Goal: Task Accomplishment & Management: Manage account settings

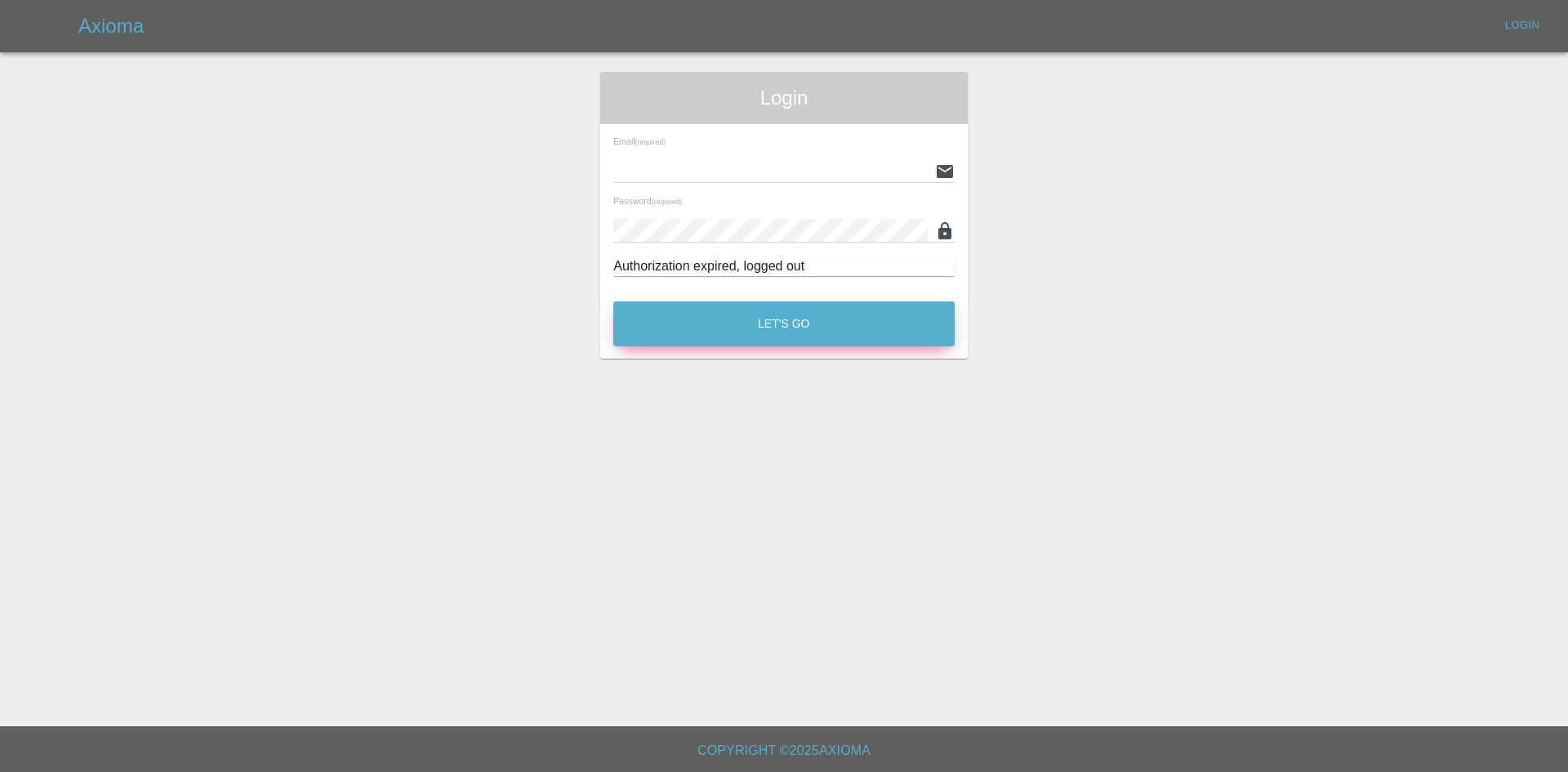
type input "[PERSON_NAME][EMAIL_ADDRESS][PERSON_NAME][DOMAIN_NAME]"
click at [714, 337] on button "Let's Go" at bounding box center [784, 323] width 341 height 45
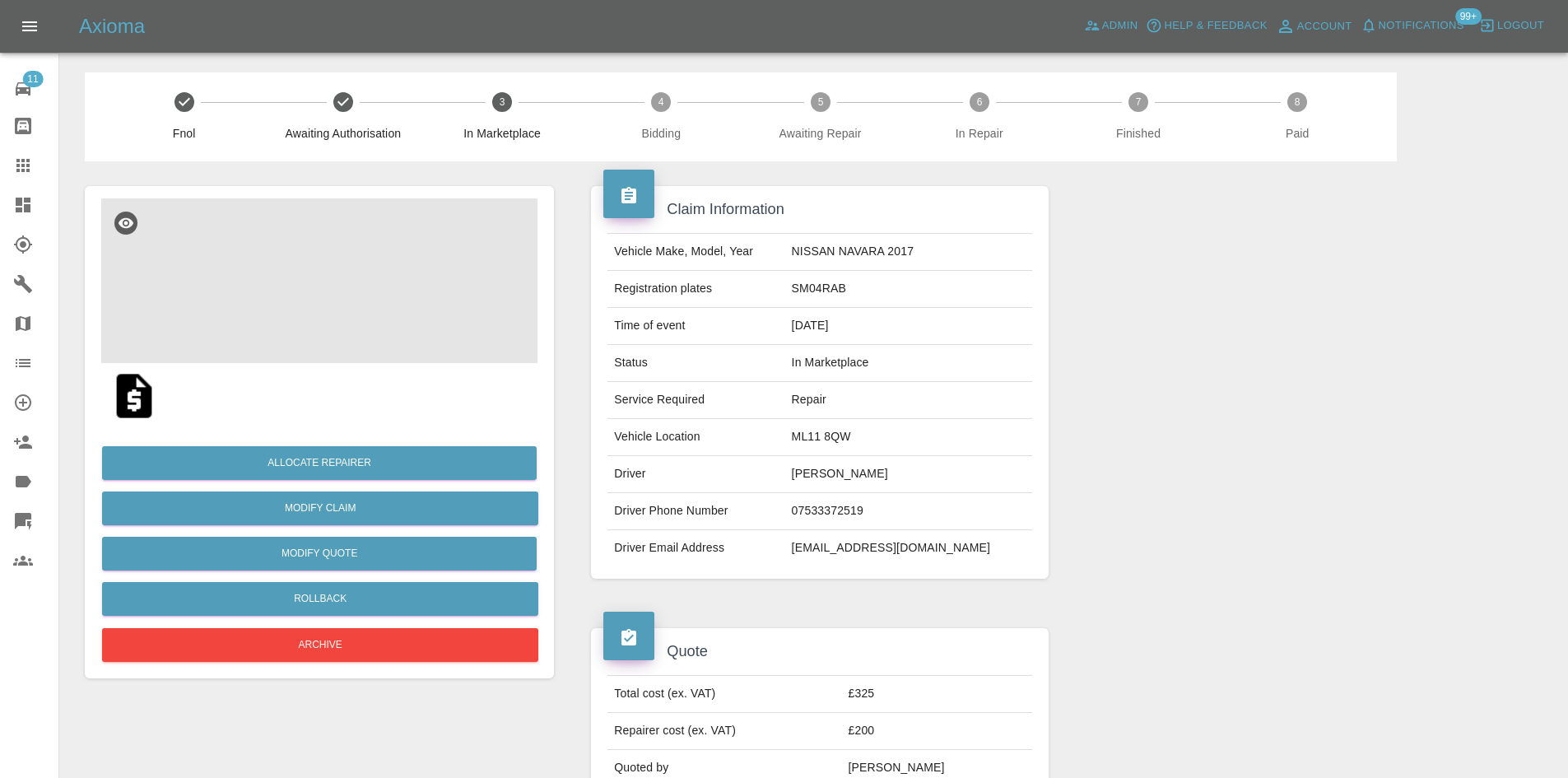
click at [289, 266] on img at bounding box center [319, 281] width 436 height 164
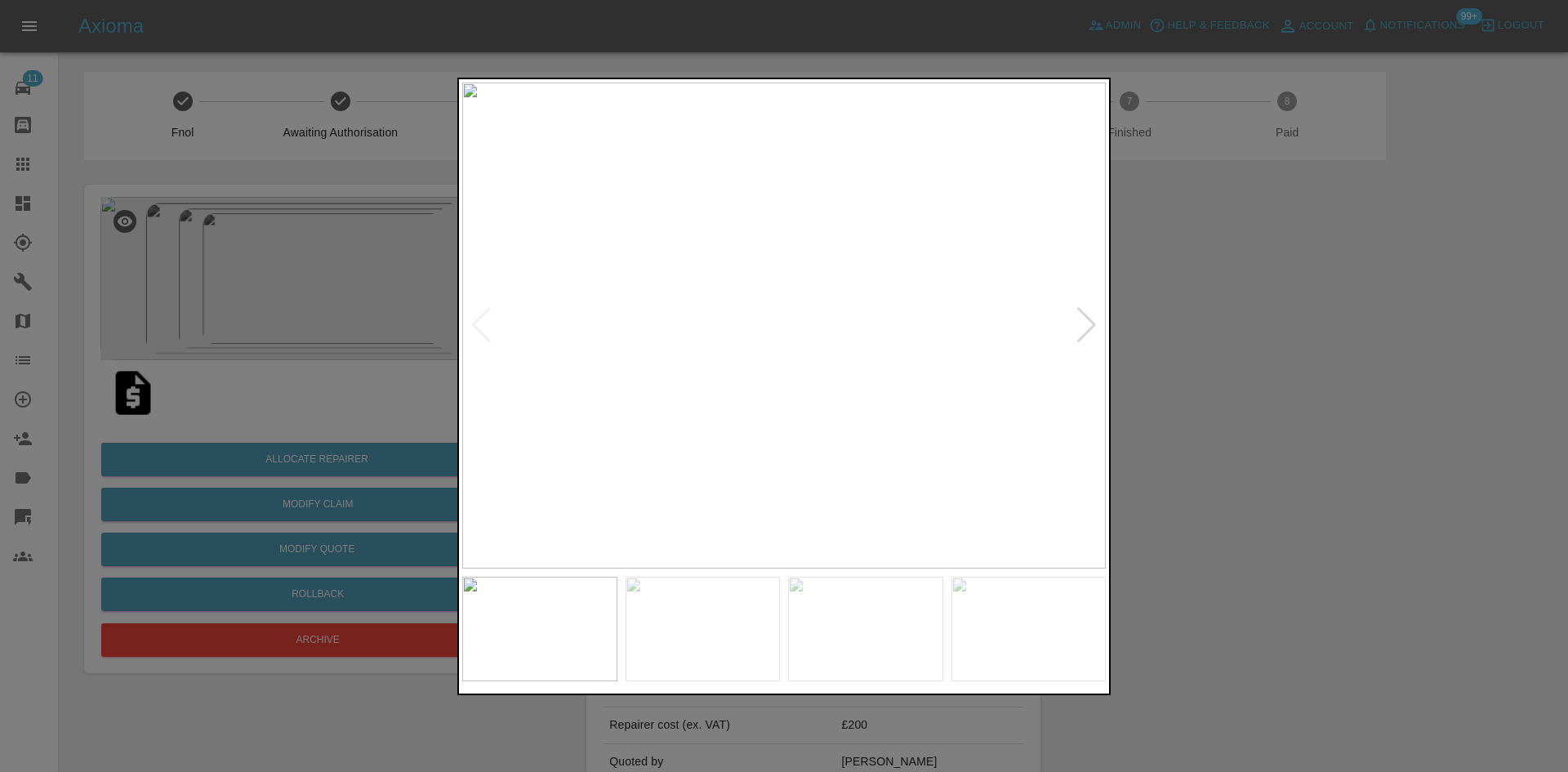
click at [1096, 322] on div at bounding box center [1086, 325] width 22 height 36
click at [1096, 322] on img at bounding box center [783, 325] width 643 height 486
click at [1307, 376] on div at bounding box center [784, 386] width 1568 height 772
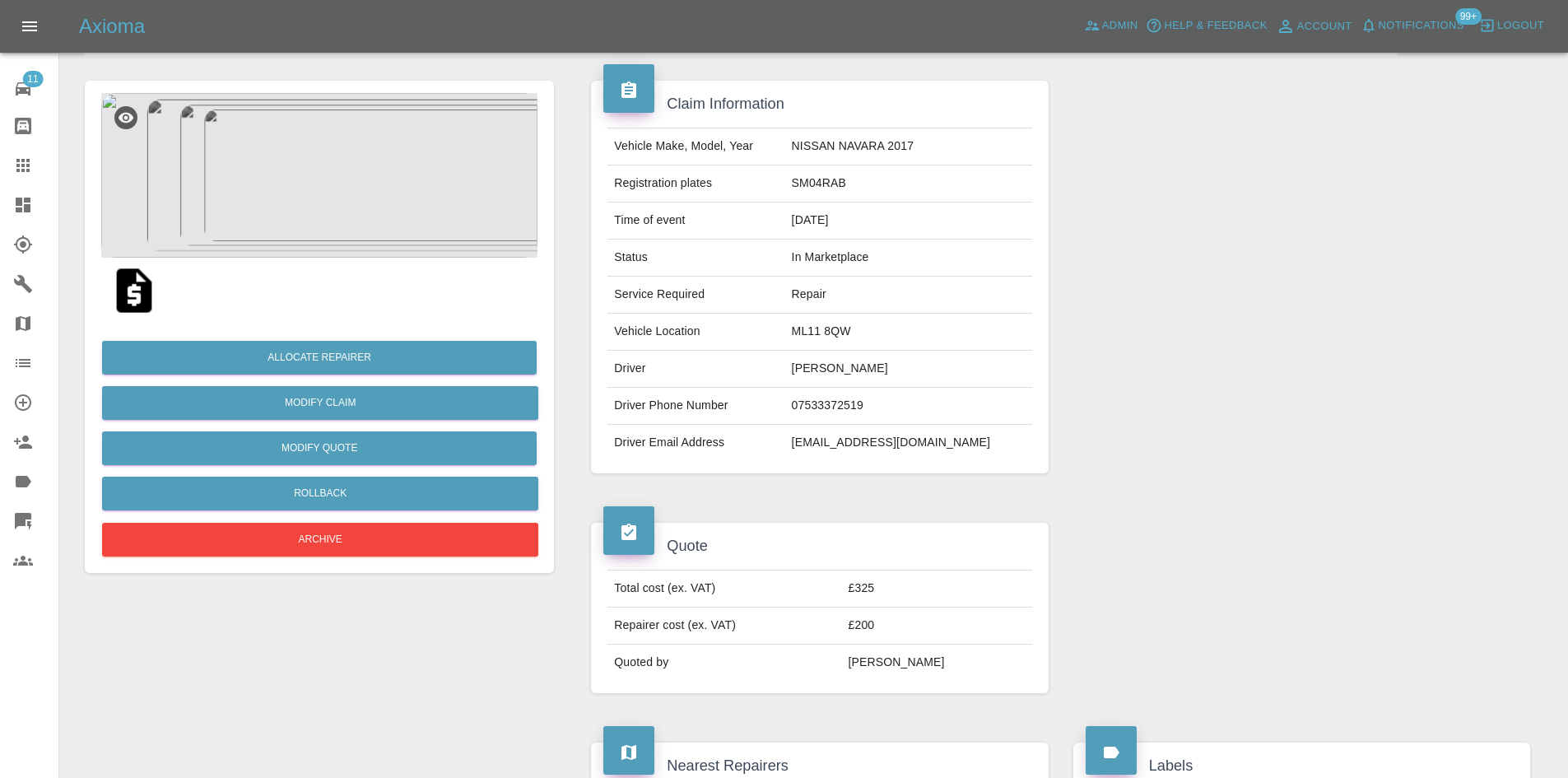
scroll to position [599, 0]
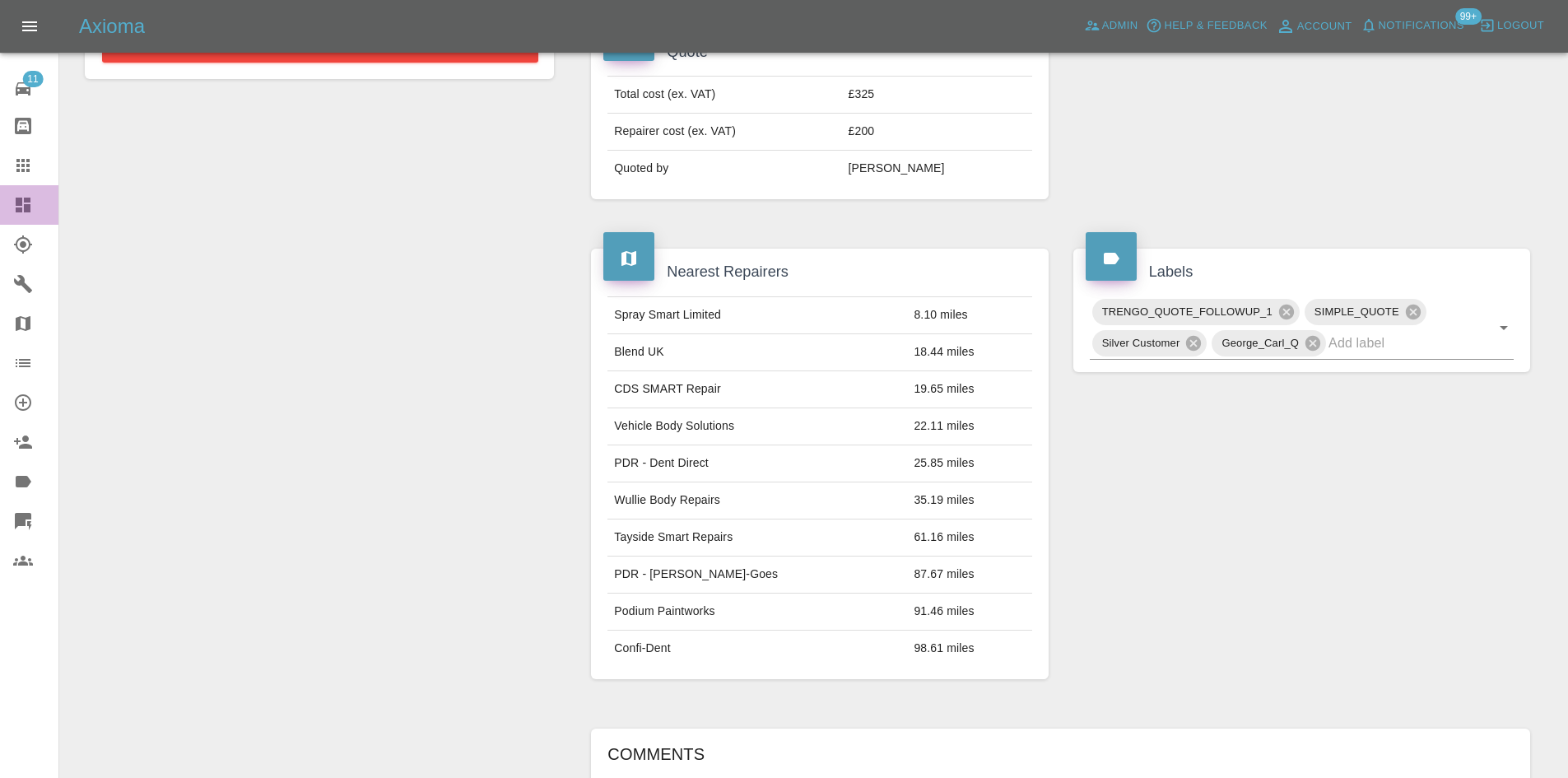
click at [10, 198] on link "Dashboard" at bounding box center [29, 204] width 58 height 39
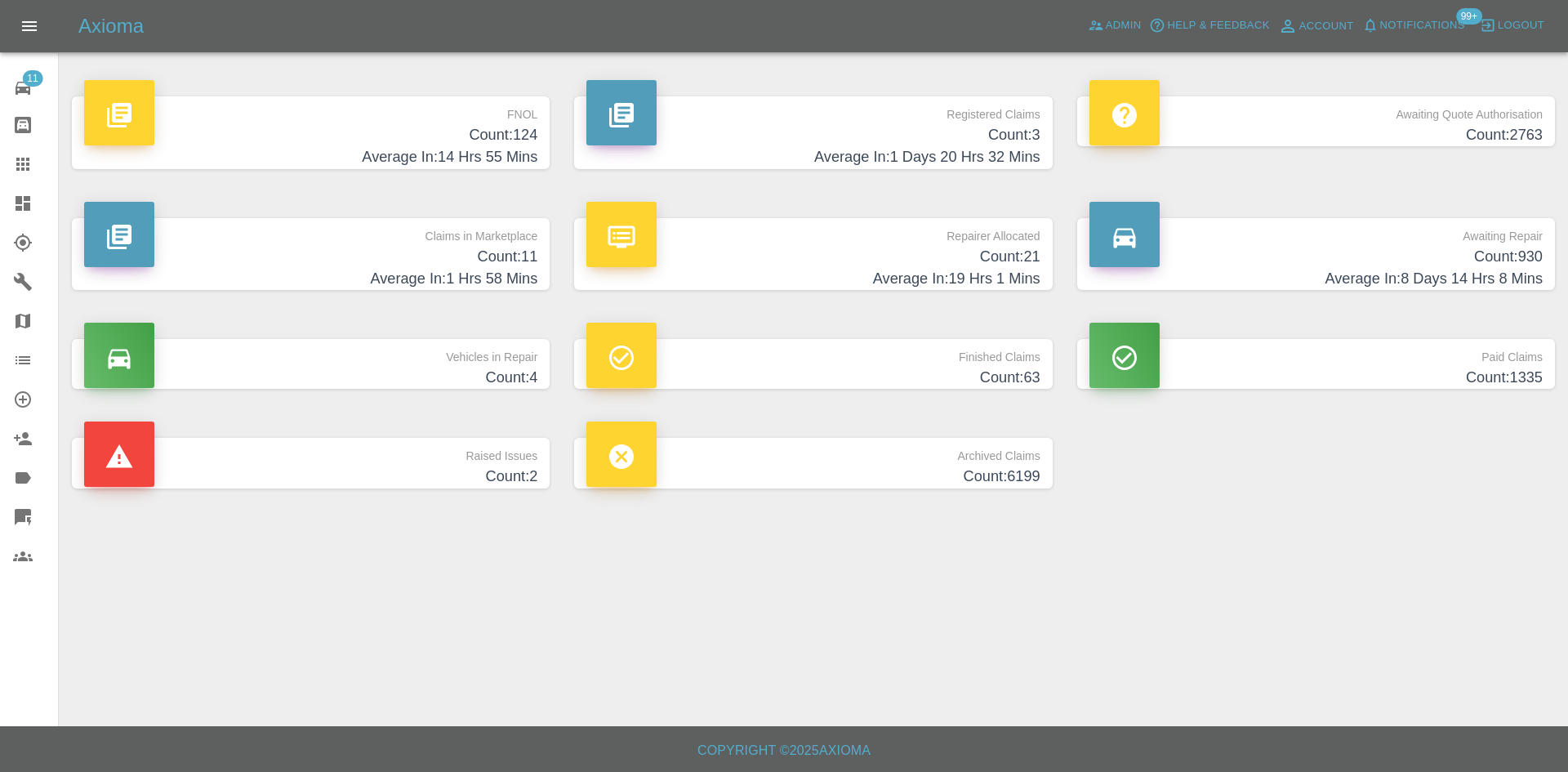
click at [886, 126] on h4 "Count: 3" at bounding box center [812, 135] width 454 height 22
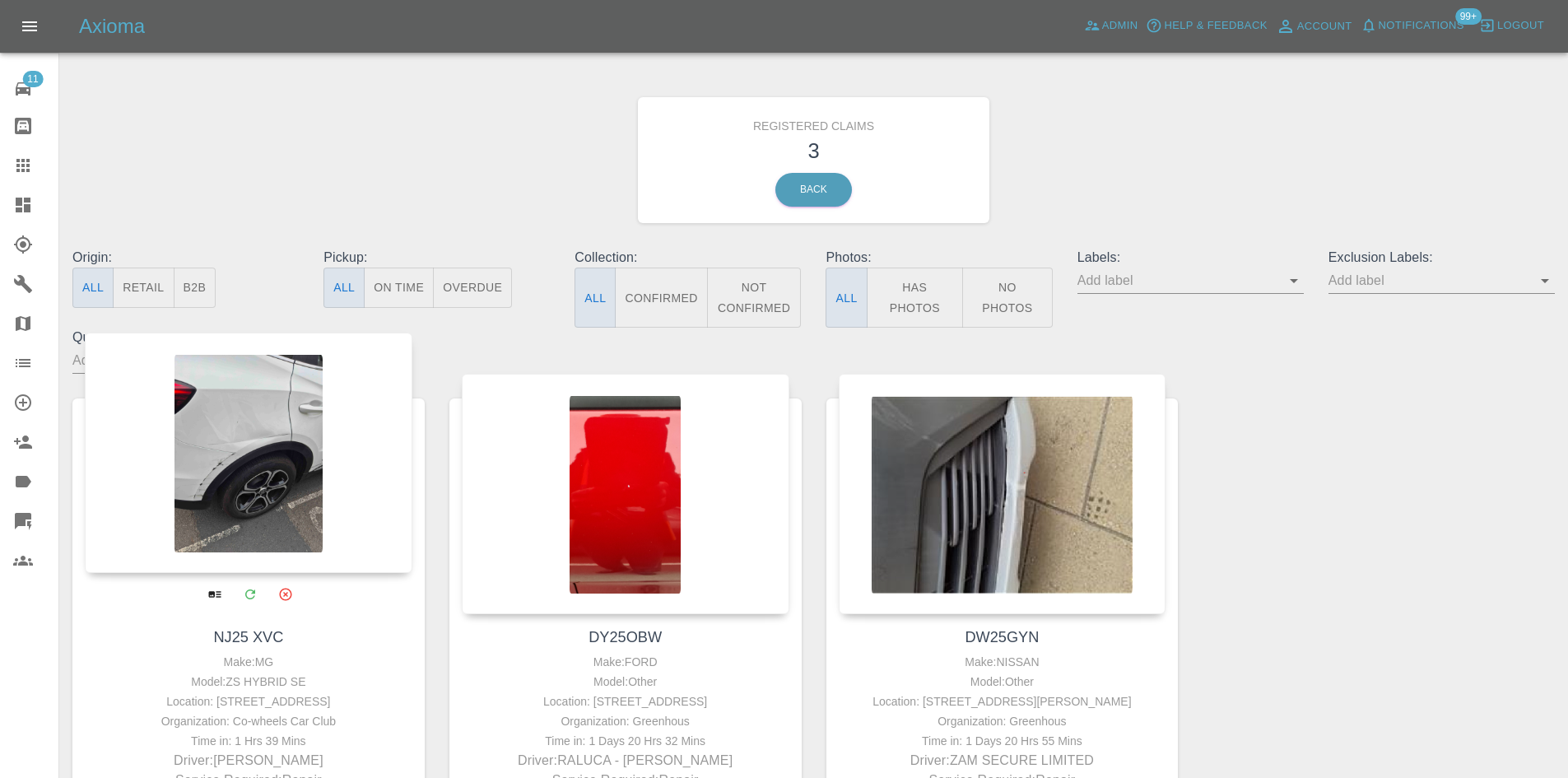
click at [212, 512] on div at bounding box center [248, 452] width 327 height 241
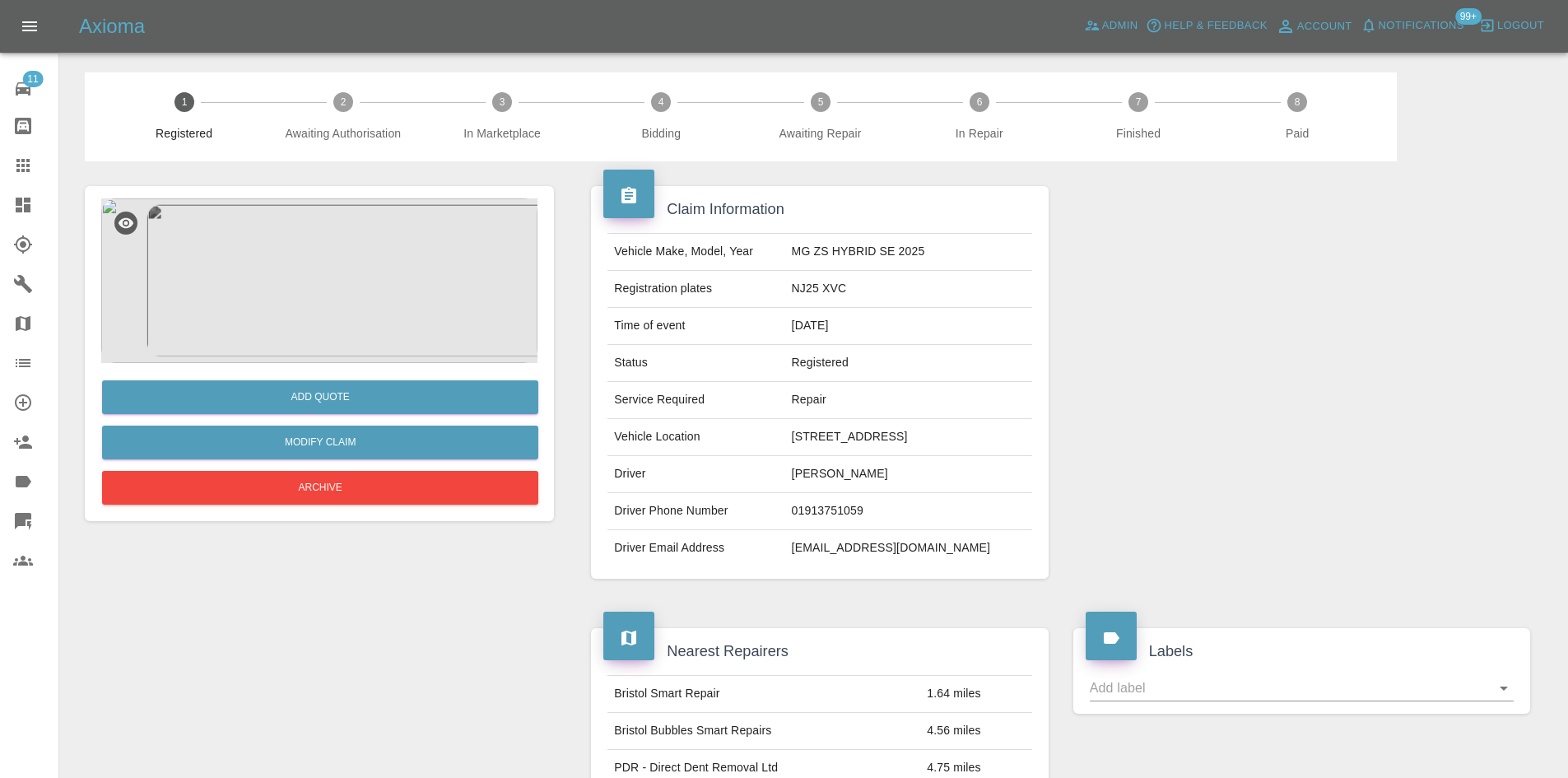
click at [391, 317] on img at bounding box center [319, 281] width 436 height 164
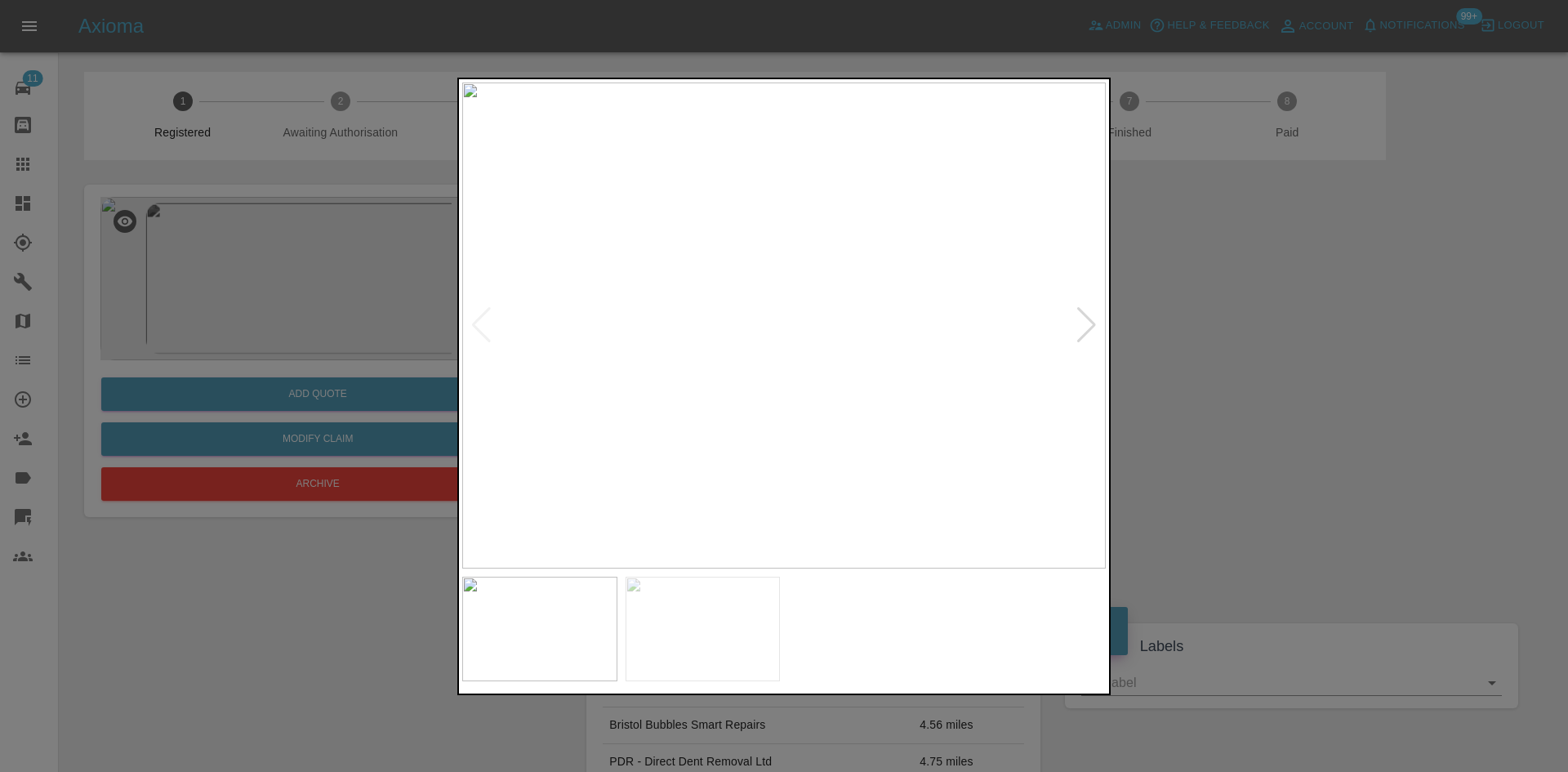
click at [1085, 325] on div at bounding box center [1086, 325] width 22 height 36
click at [1085, 325] on img at bounding box center [783, 325] width 643 height 486
click at [1248, 370] on div at bounding box center [784, 386] width 1568 height 772
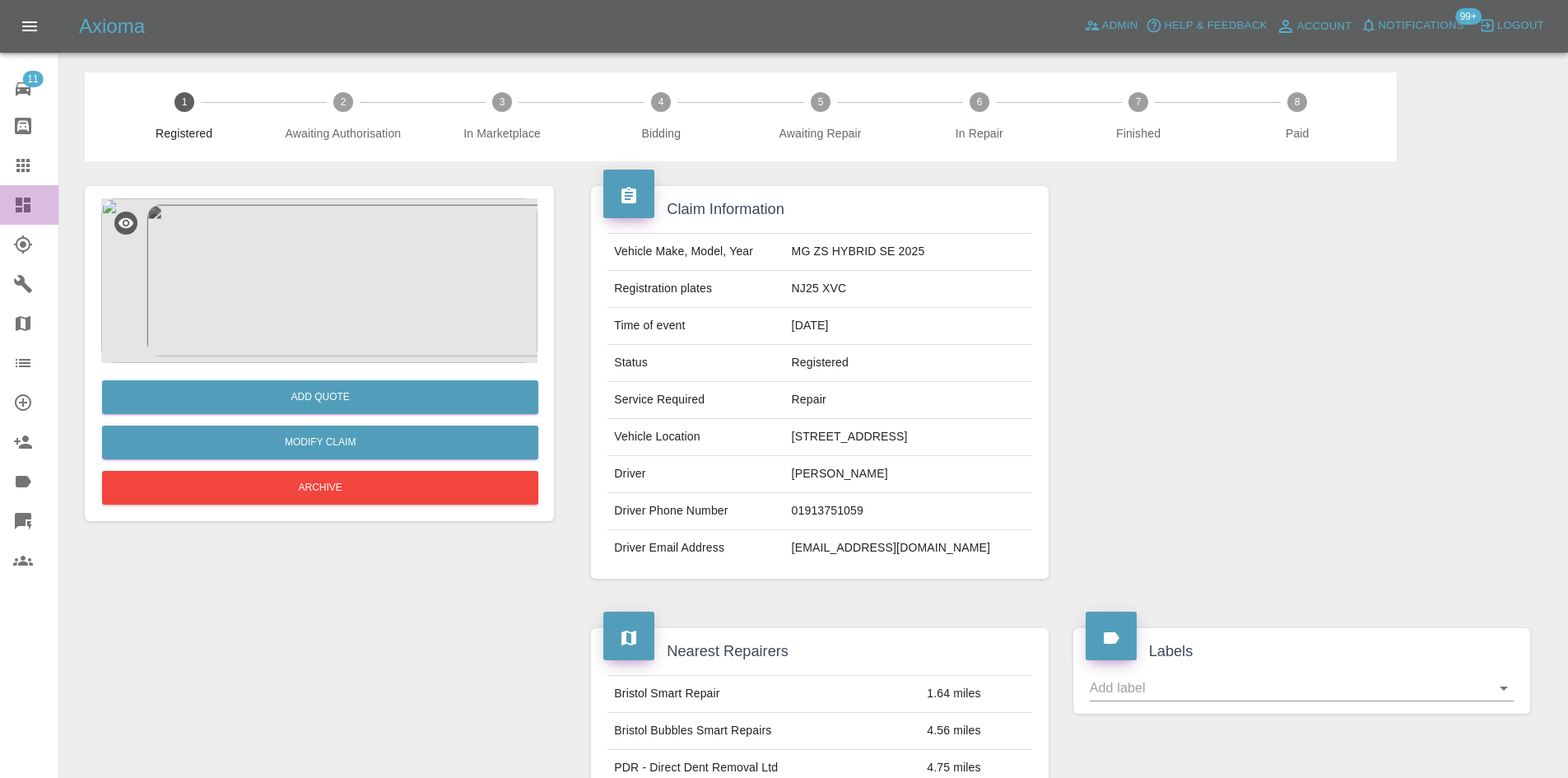
click at [6, 215] on link "Dashboard" at bounding box center [29, 204] width 58 height 39
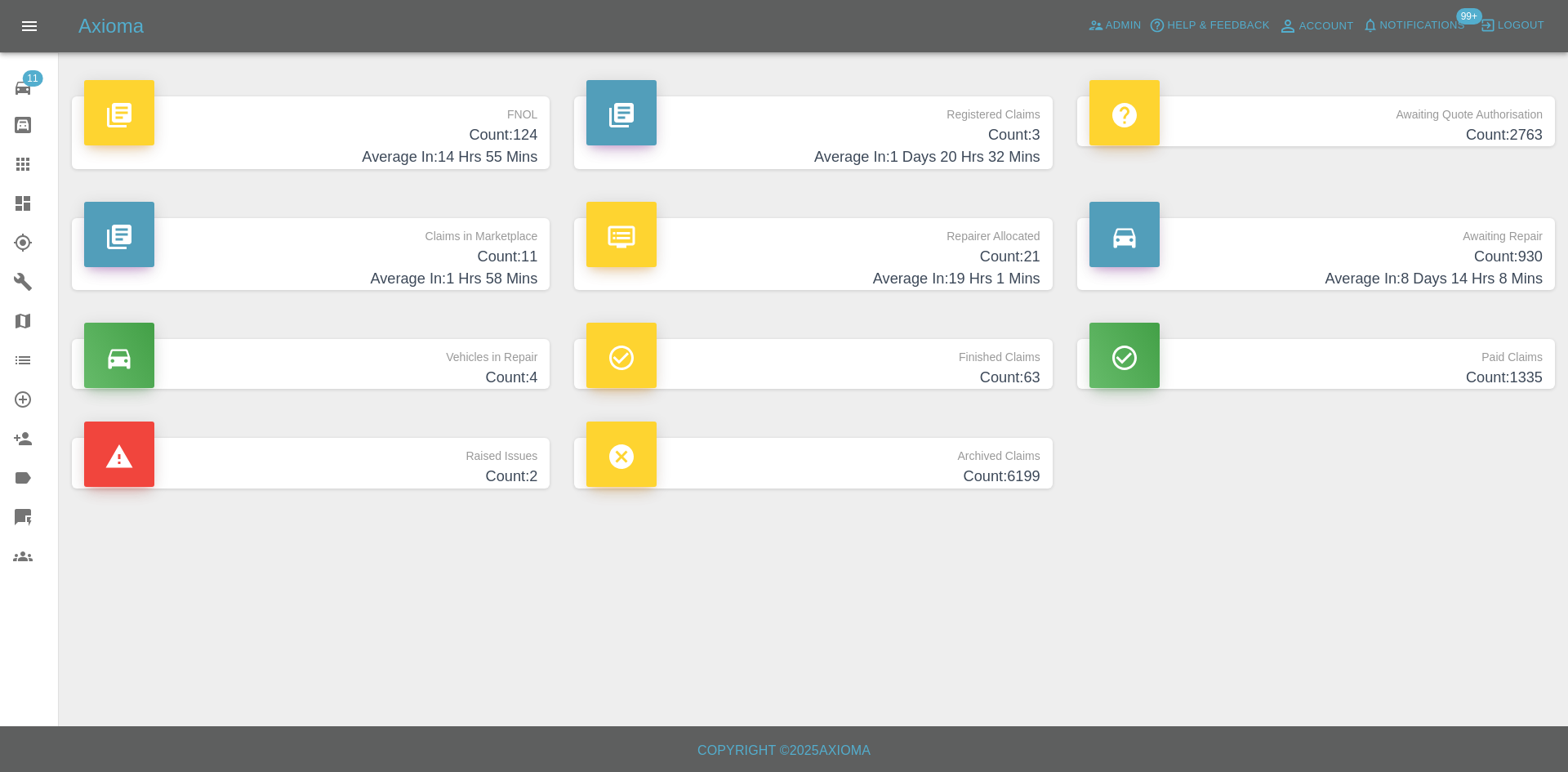
click at [4, 190] on link "Dashboard" at bounding box center [28, 203] width 58 height 39
click at [27, 203] on icon at bounding box center [23, 204] width 15 height 15
click at [50, 203] on div at bounding box center [36, 203] width 45 height 20
click at [1094, 14] on link "Admin" at bounding box center [1114, 26] width 62 height 26
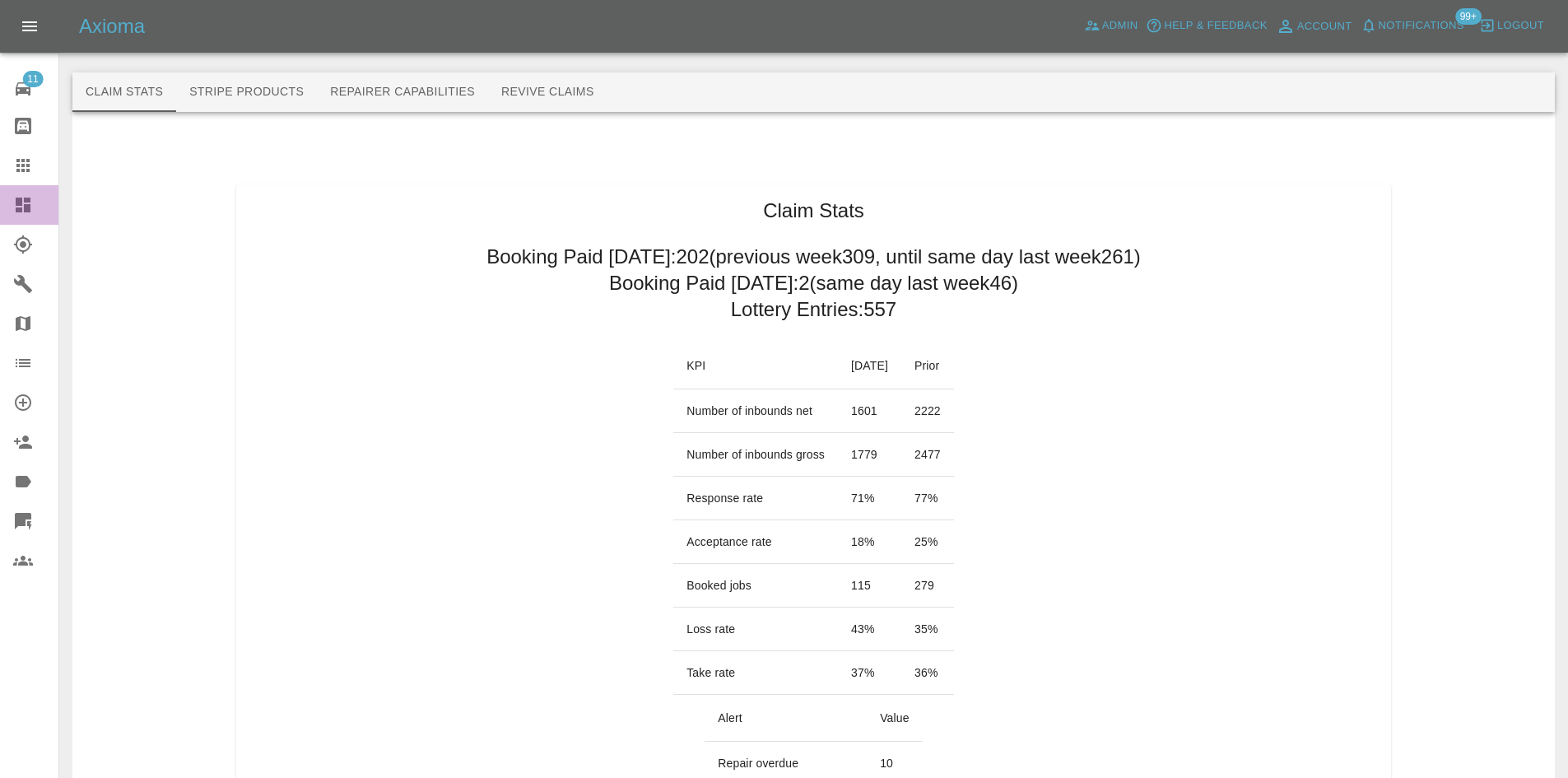
click at [19, 215] on link "Dashboard" at bounding box center [29, 204] width 58 height 39
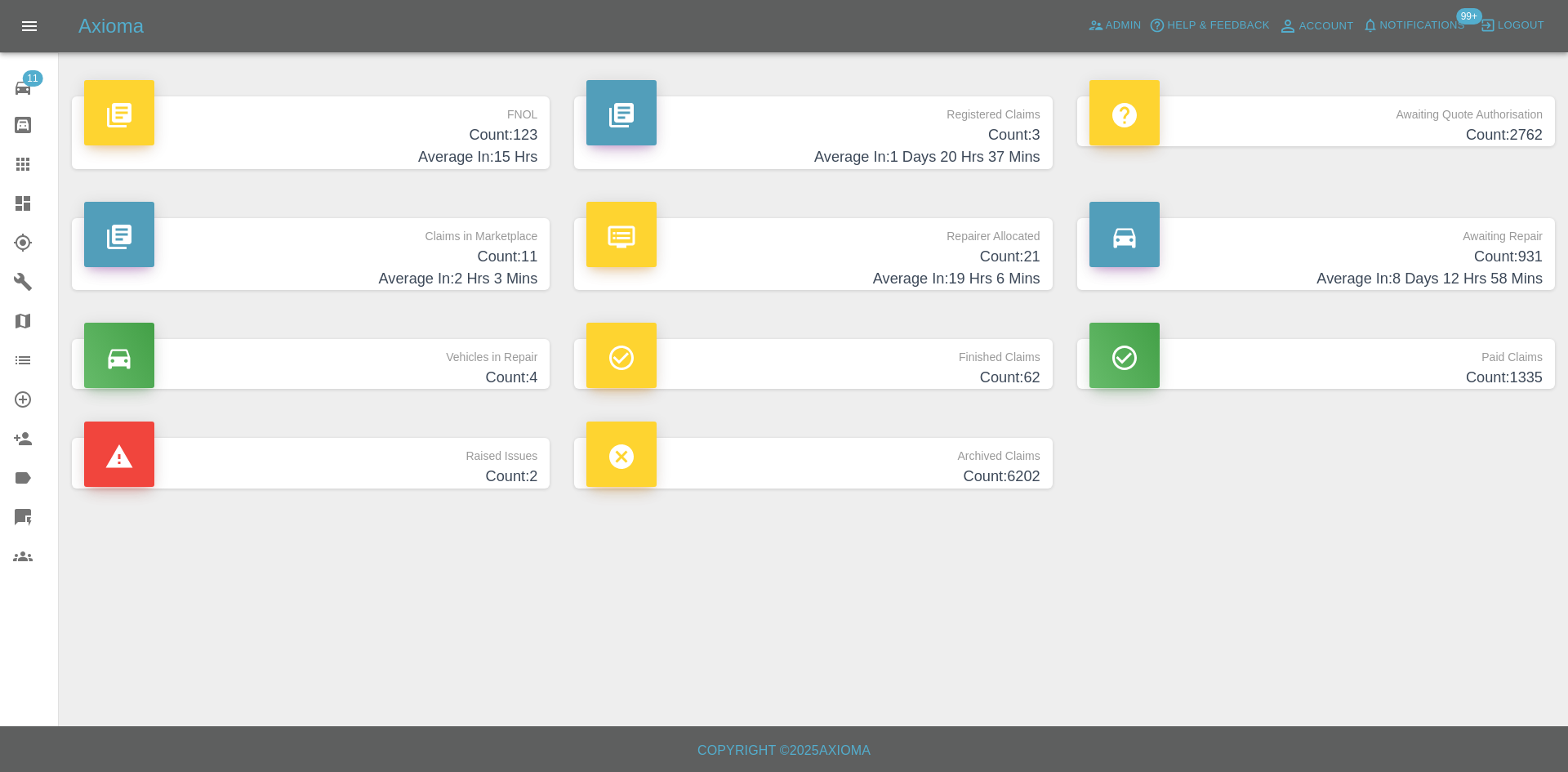
click at [1079, 34] on div "Axioma Admin Help & Feedback Account Notifications 99+ Logout" at bounding box center [823, 27] width 1489 height 27
click at [1104, 22] on link "Admin" at bounding box center [1114, 26] width 62 height 26
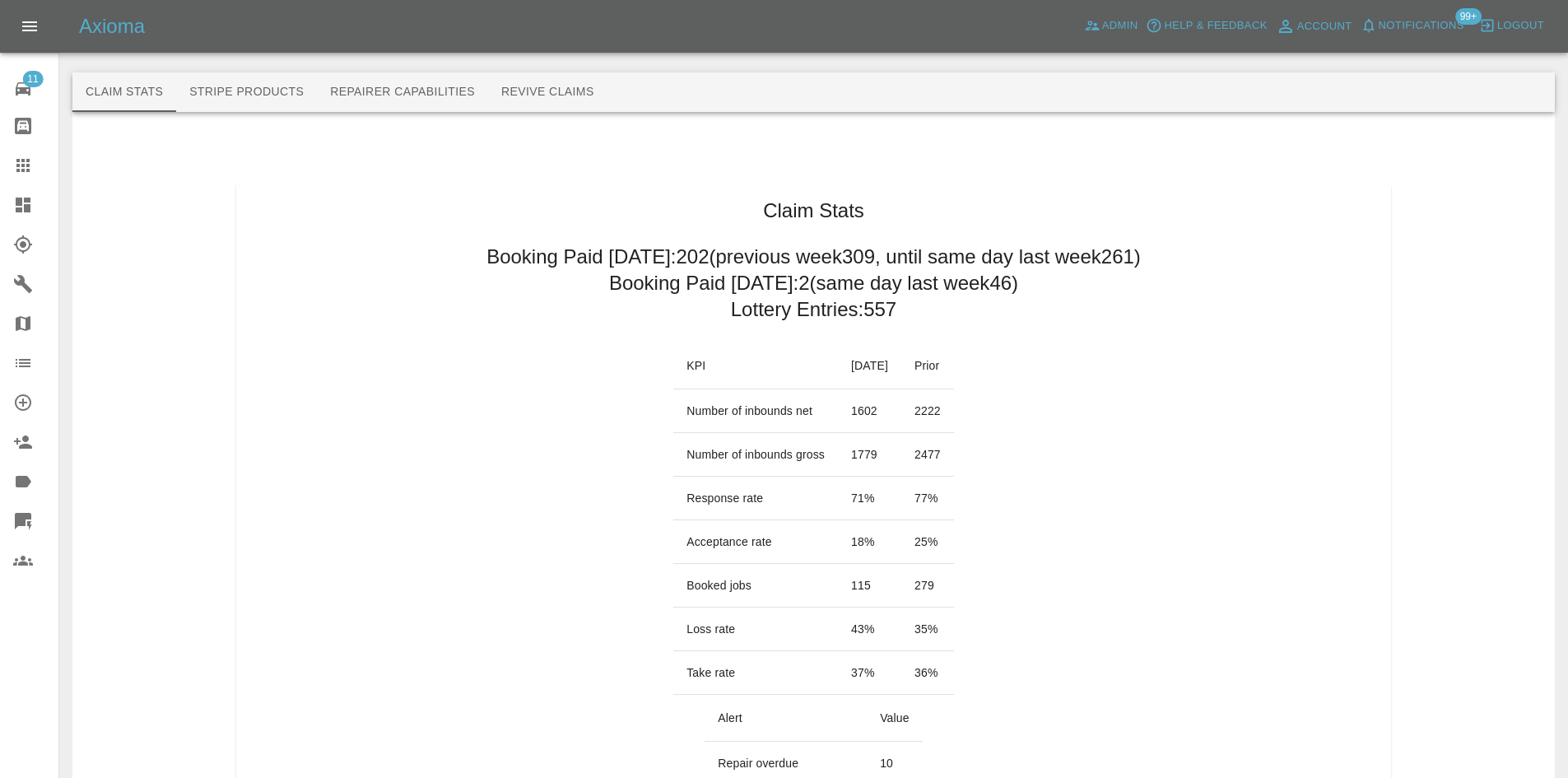
drag, startPoint x: 0, startPoint y: 239, endPoint x: 12, endPoint y: 208, distance: 33.2
click at [0, 239] on link "Explorer" at bounding box center [29, 243] width 58 height 39
click at [12, 208] on link "Dashboard" at bounding box center [29, 204] width 58 height 39
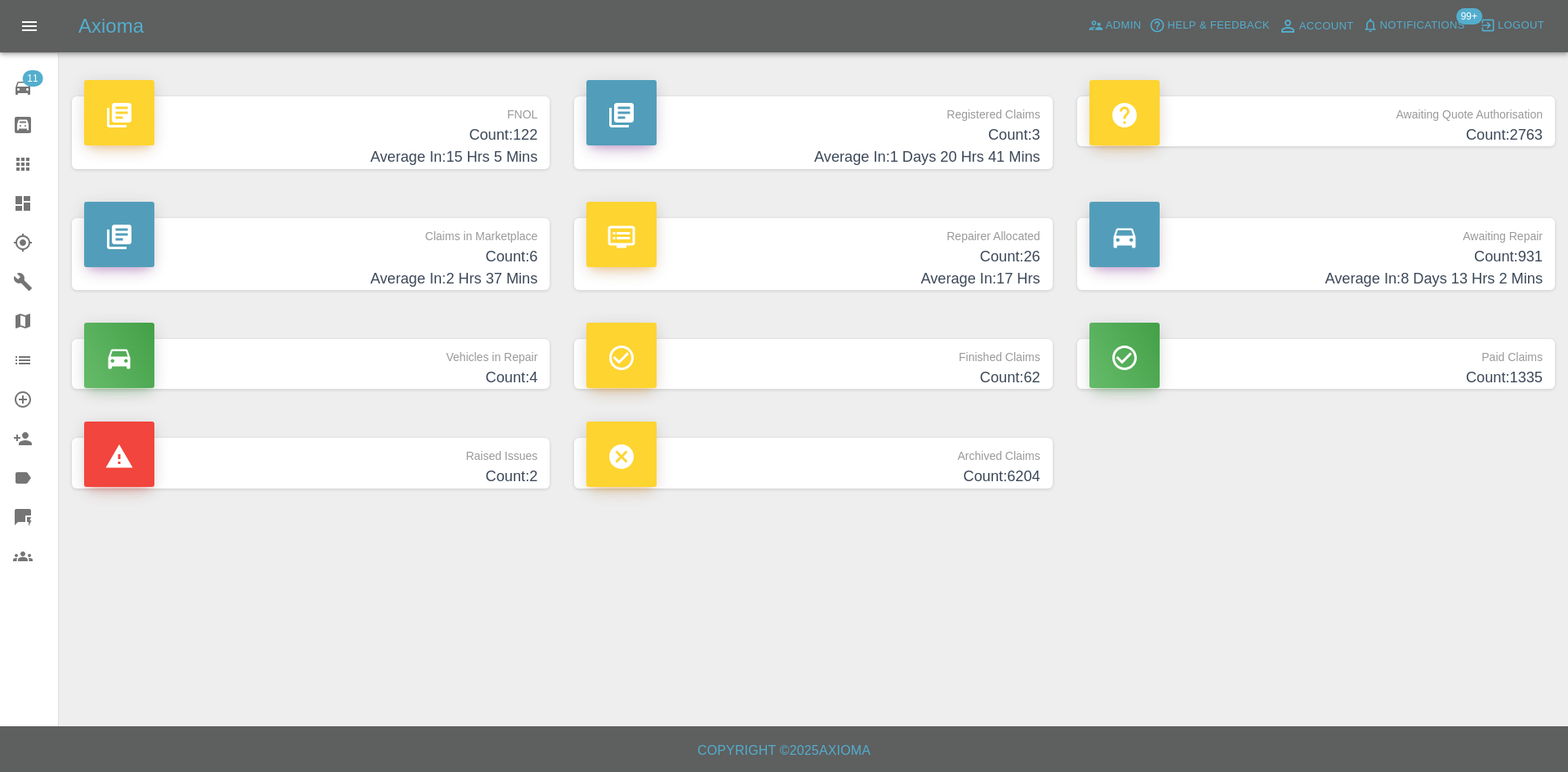
click at [956, 147] on h4 "Average In: 1 Days 20 Hrs 41 Mins" at bounding box center [812, 156] width 454 height 22
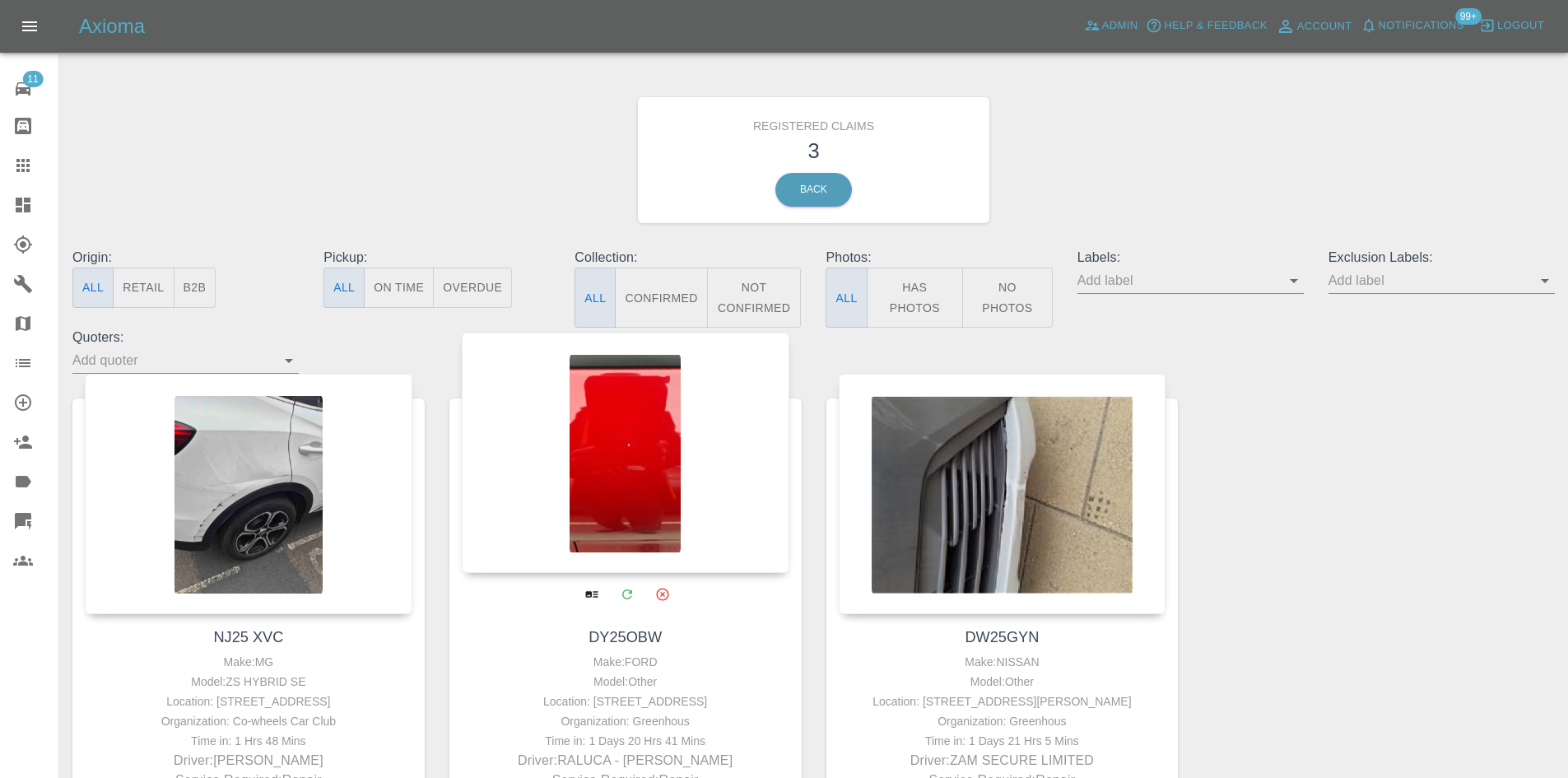
click at [524, 452] on div at bounding box center [625, 452] width 327 height 241
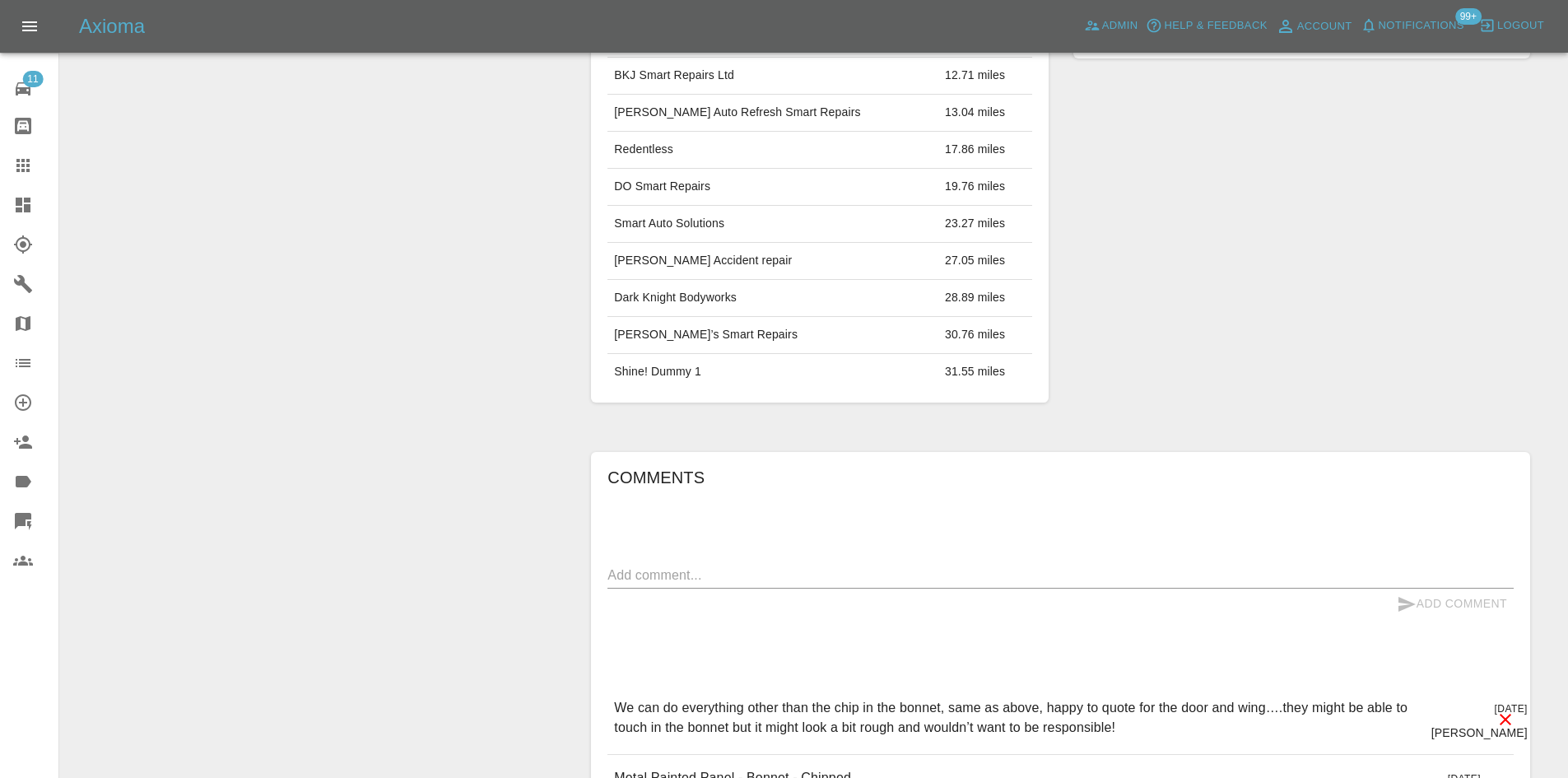
scroll to position [766, 0]
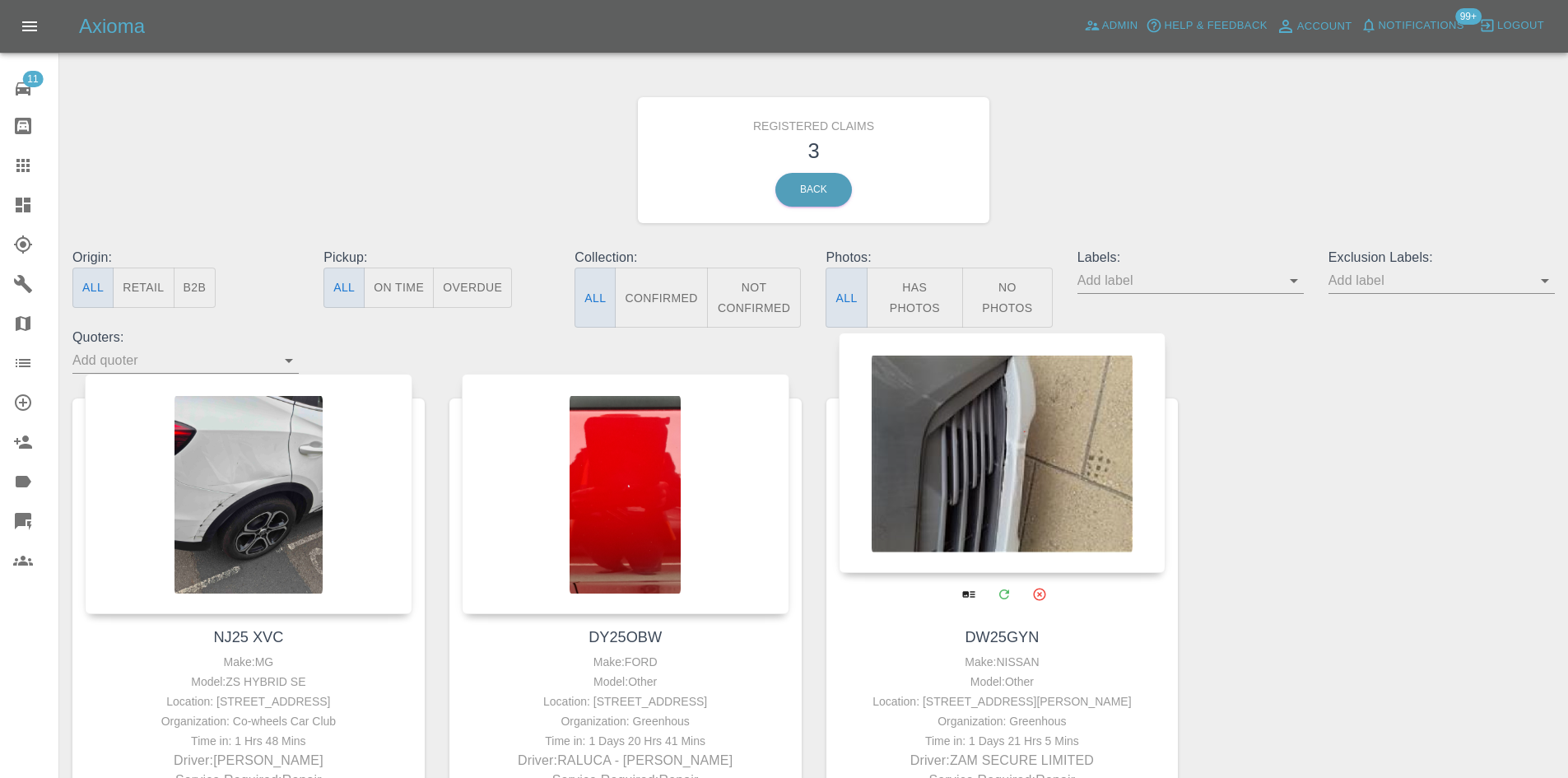
click at [1014, 505] on div at bounding box center [1002, 452] width 327 height 241
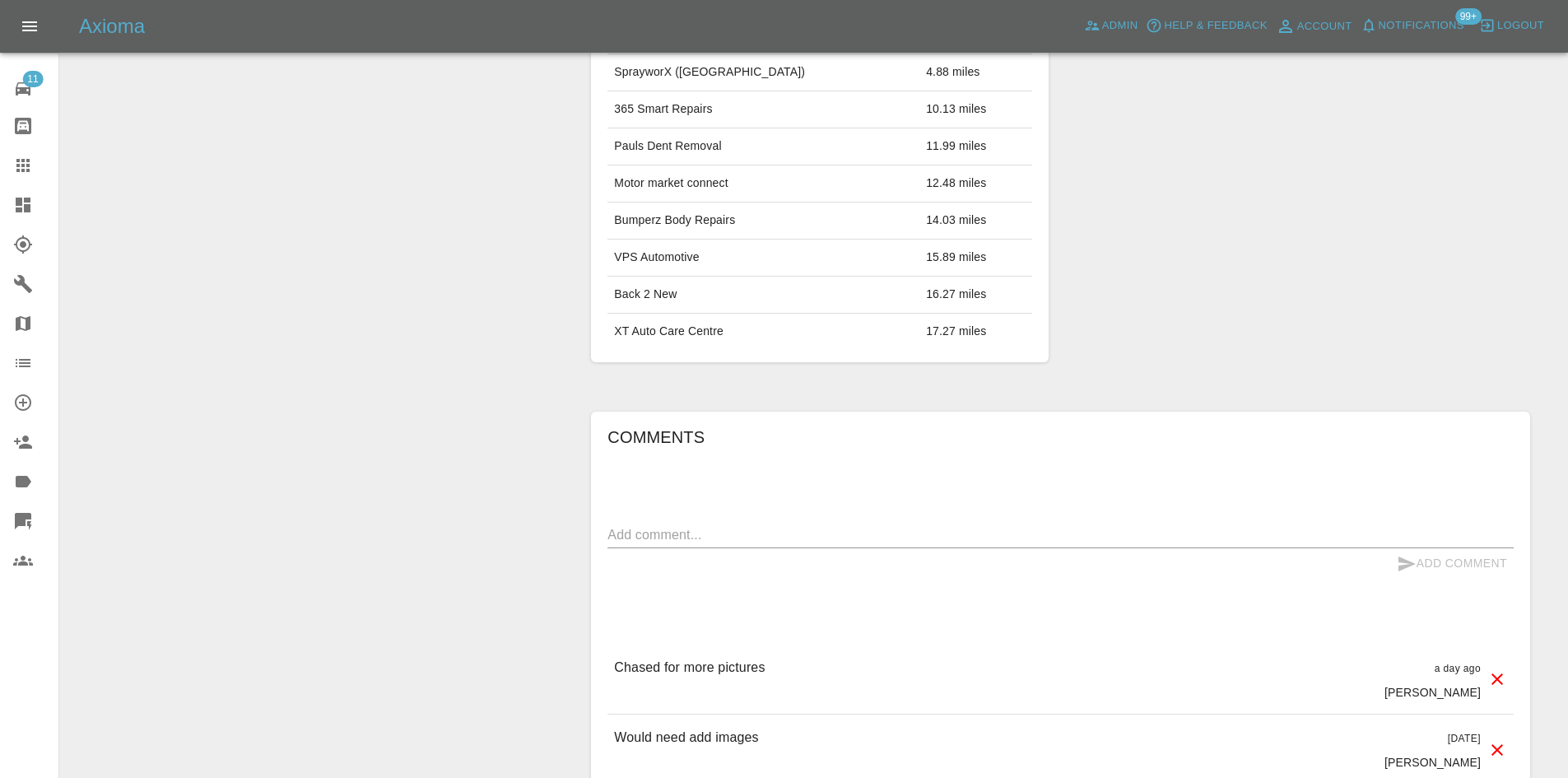
scroll to position [905, 0]
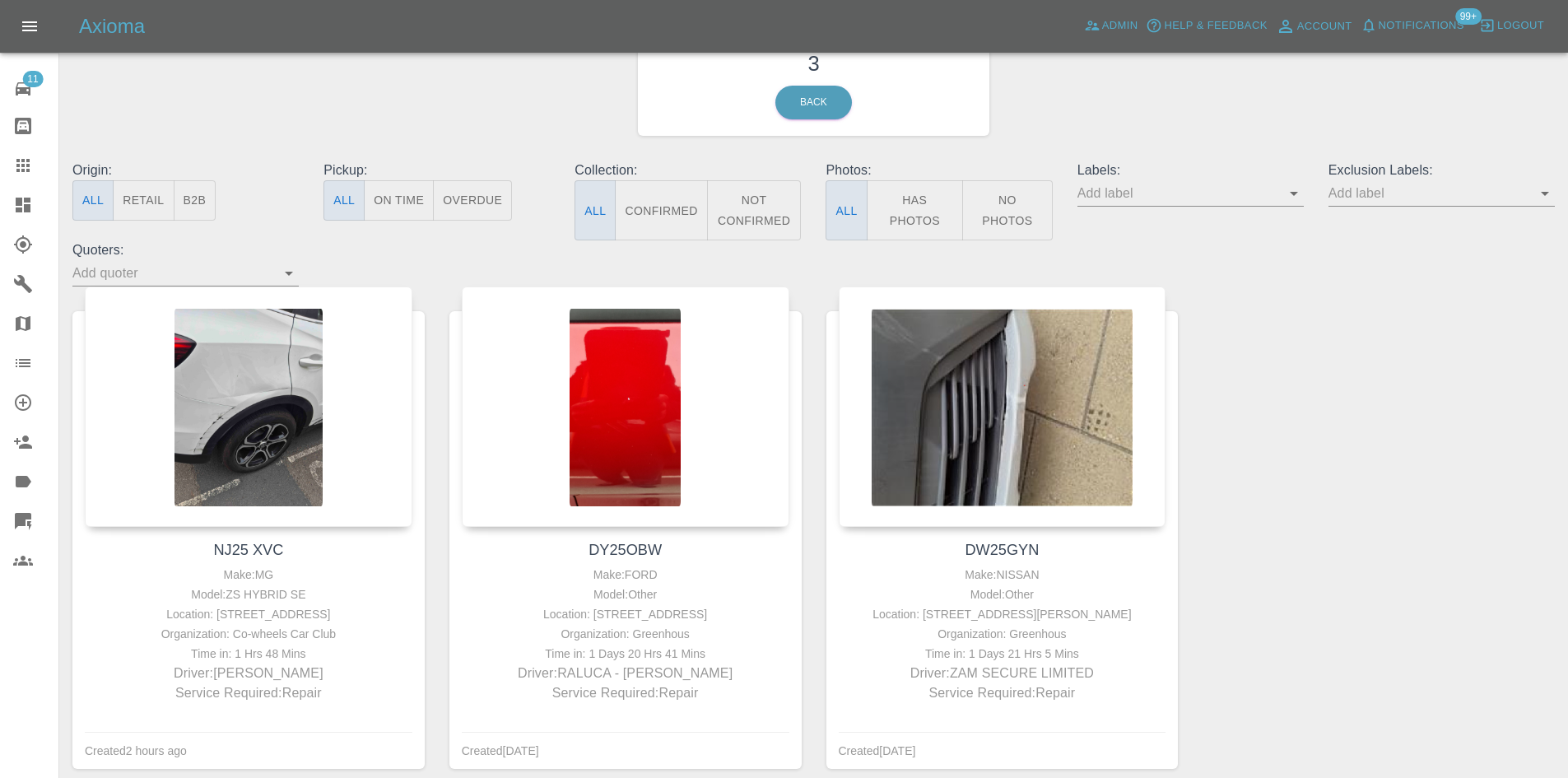
scroll to position [169, 0]
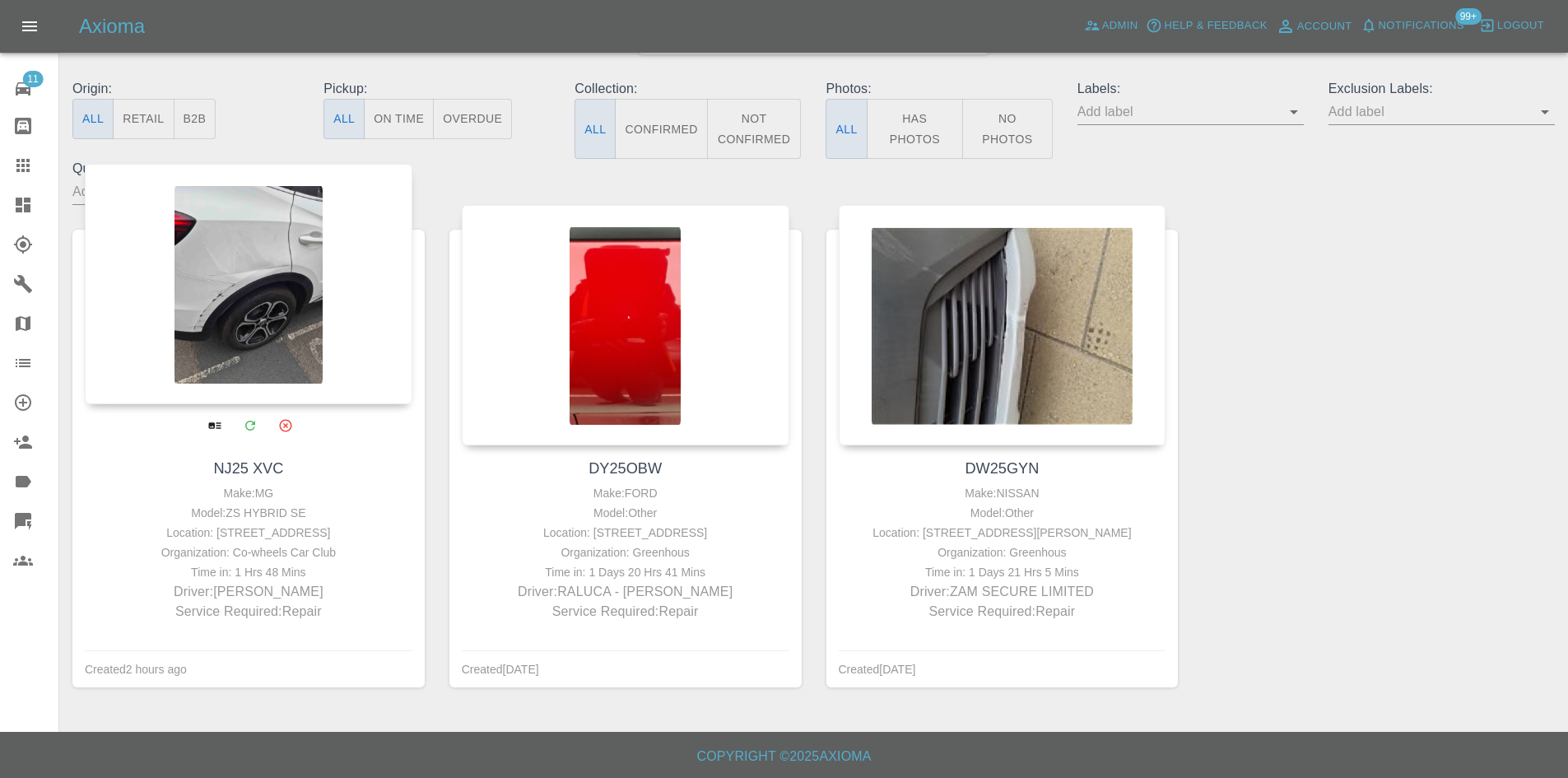
click at [215, 306] on div at bounding box center [248, 284] width 327 height 241
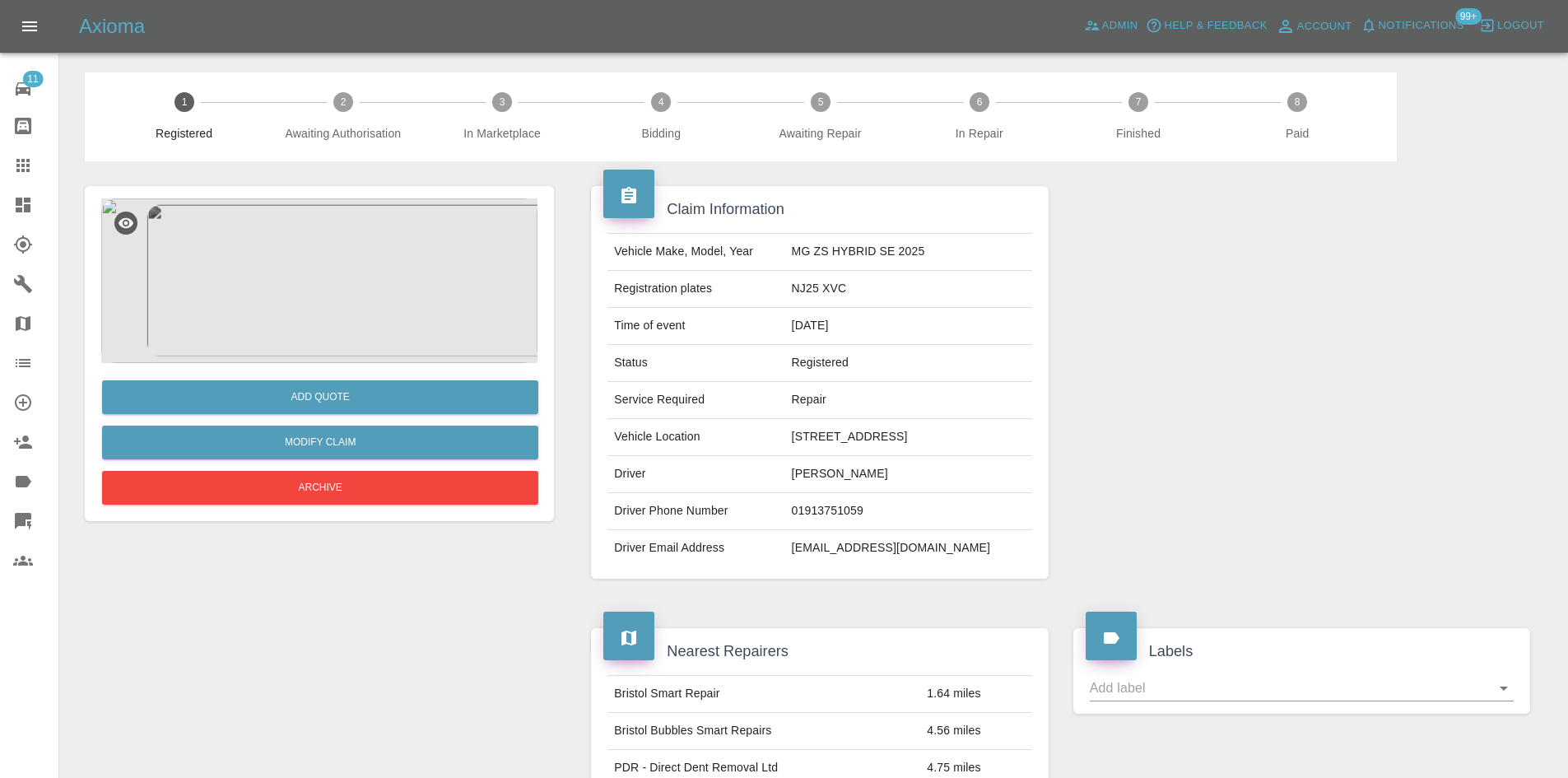
click at [295, 273] on img at bounding box center [319, 281] width 436 height 164
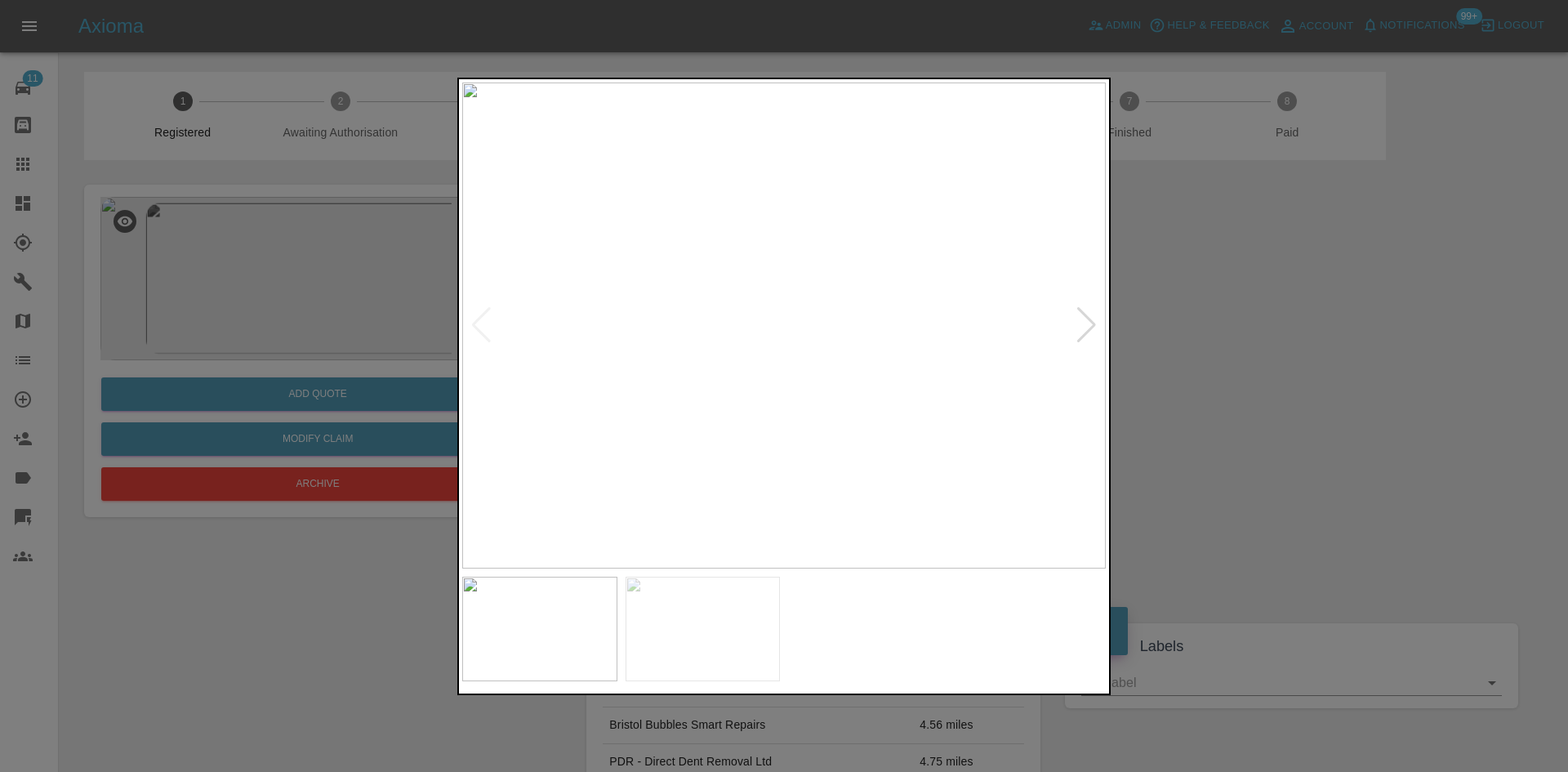
click at [1078, 322] on div at bounding box center [1086, 325] width 22 height 36
click at [811, 320] on img at bounding box center [783, 325] width 643 height 486
click at [1033, 354] on img at bounding box center [989, 348] width 1930 height 1459
click at [1099, 332] on img at bounding box center [1004, 348] width 1930 height 1459
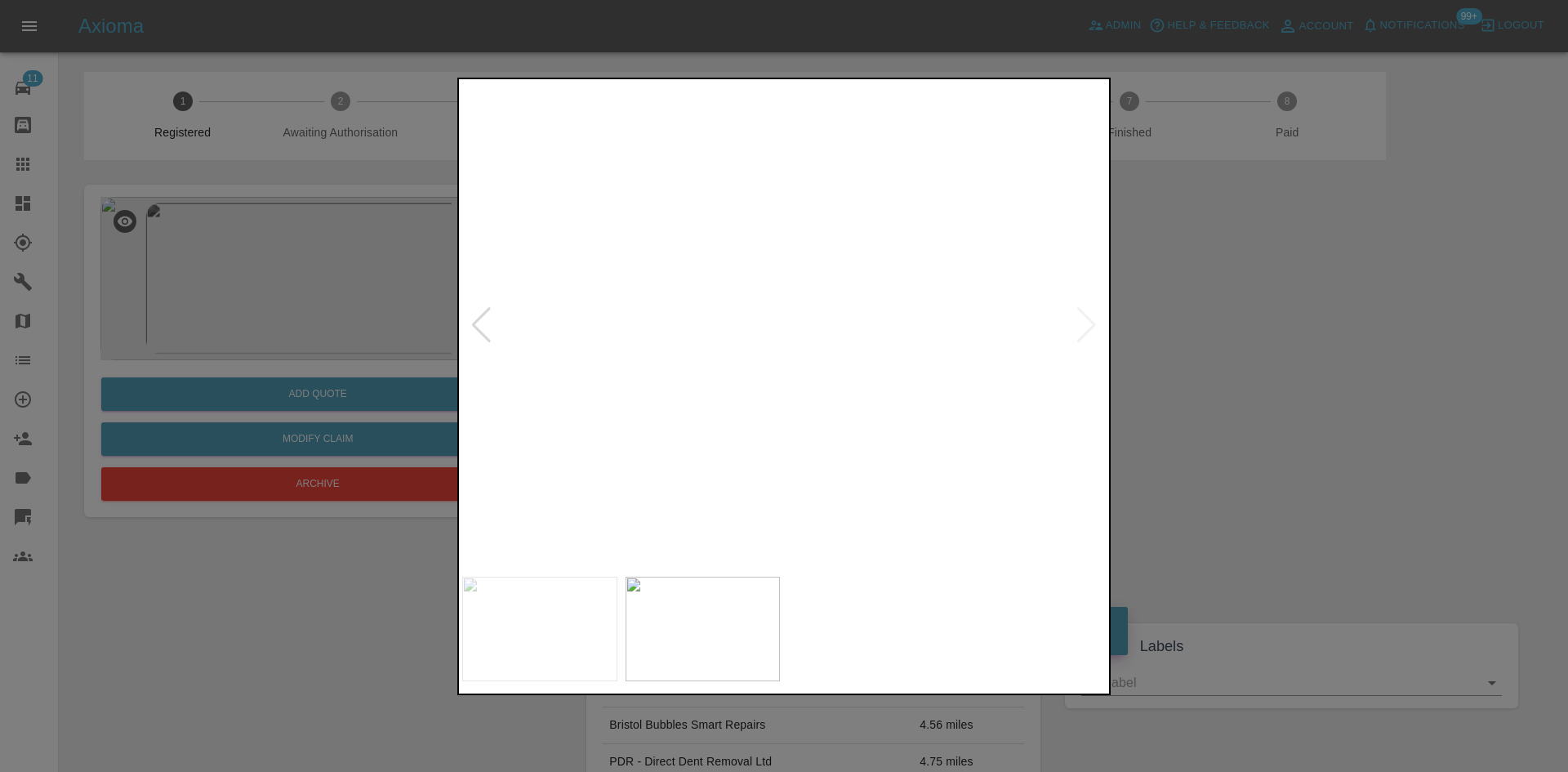
click at [1088, 331] on img at bounding box center [1004, 348] width 1930 height 1459
click at [1175, 278] on div at bounding box center [784, 386] width 1568 height 772
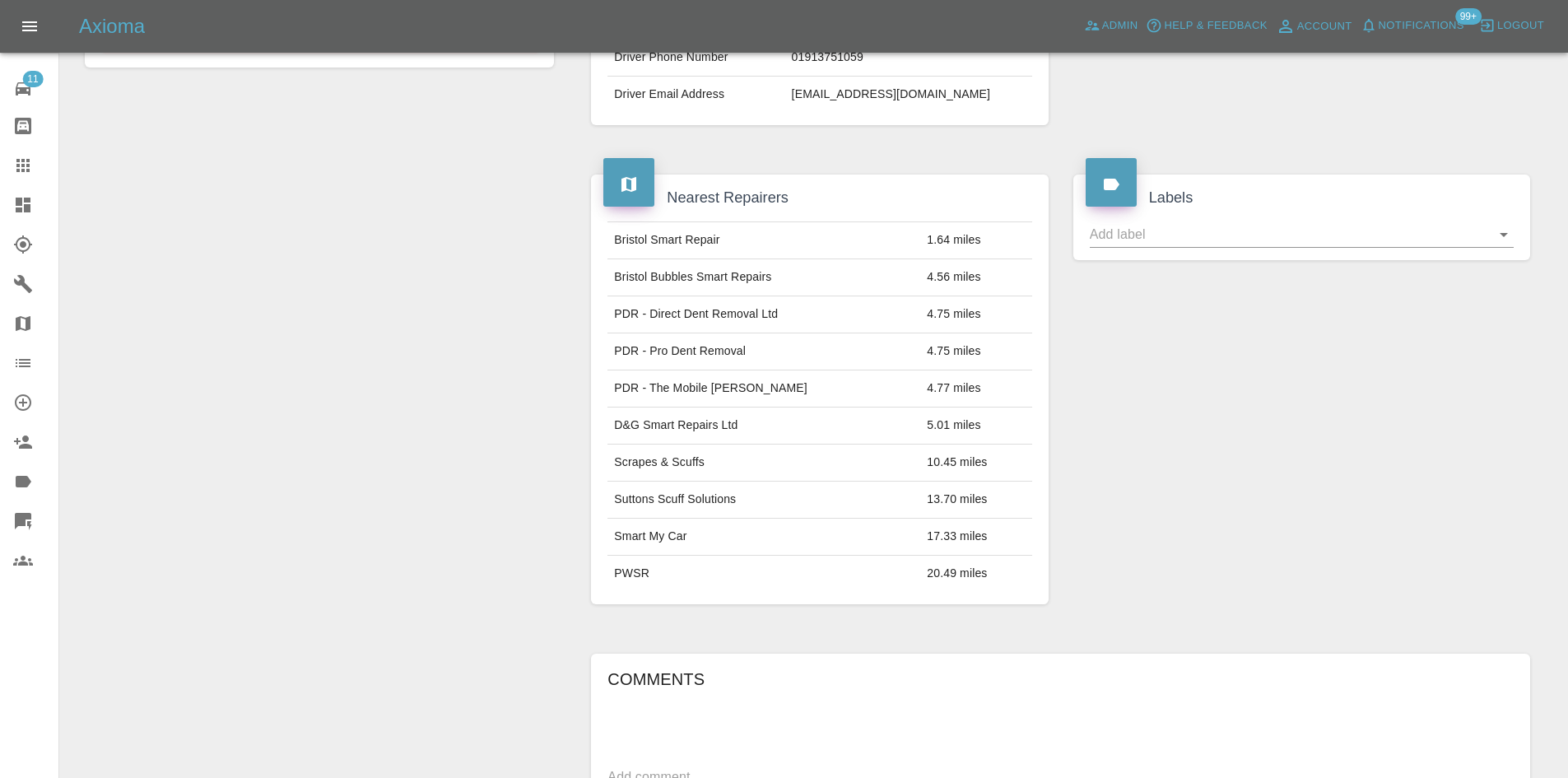
scroll to position [494, 0]
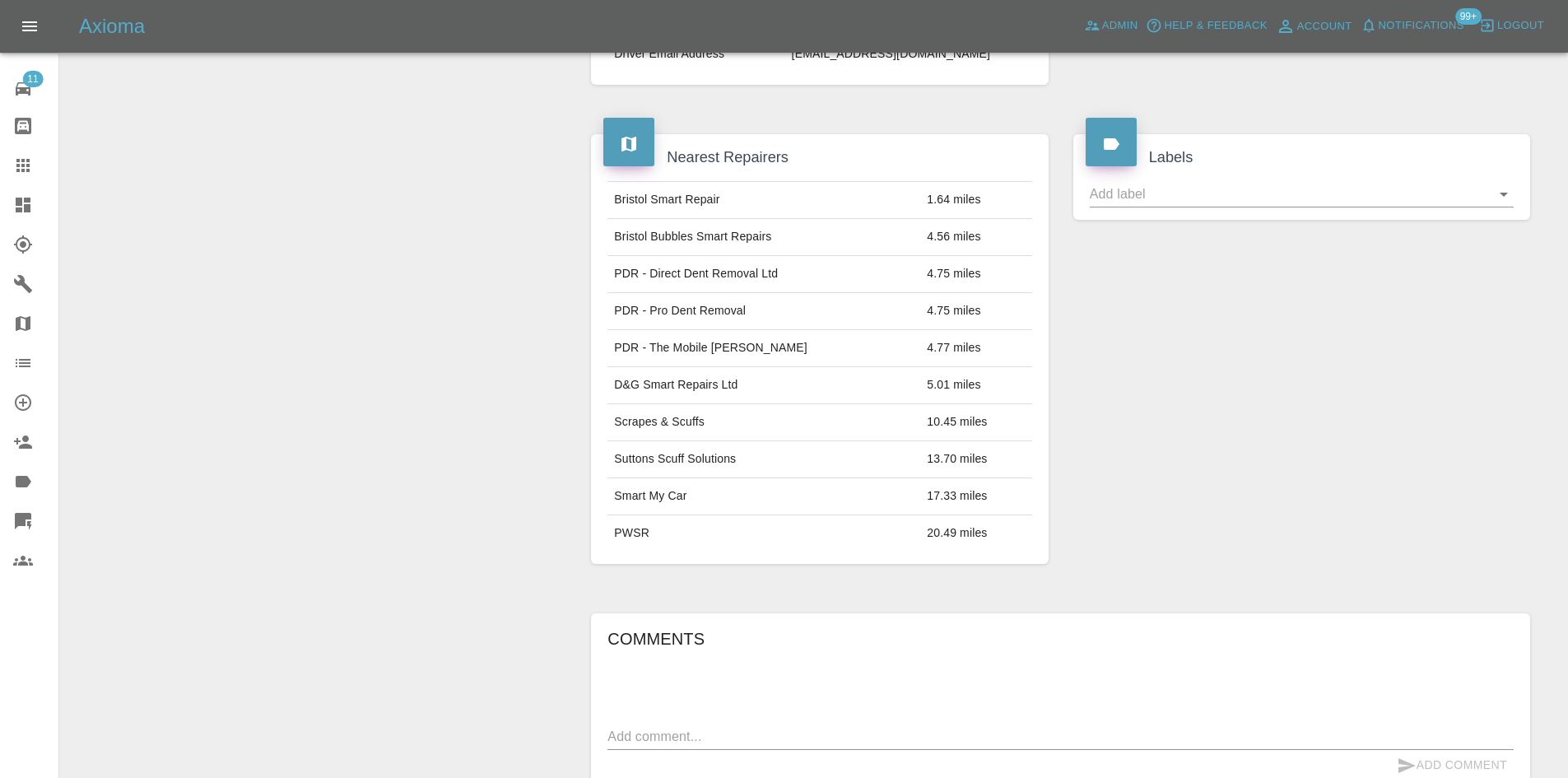
click at [41, 194] on link "Dashboard" at bounding box center [29, 204] width 58 height 39
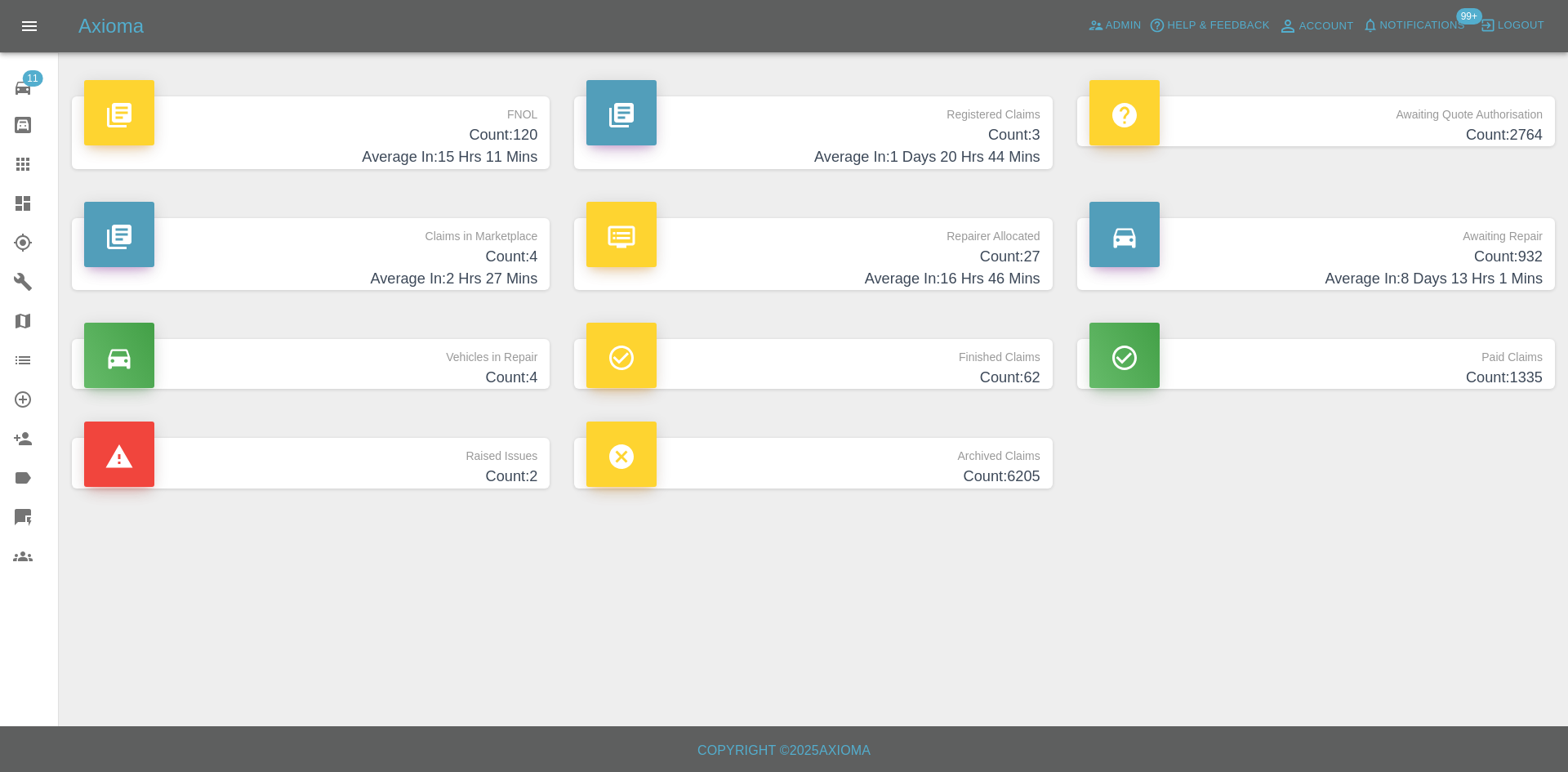
click at [1111, 48] on div "Axioma Admin Help & Feedback Account Notifications 99+ Logout" at bounding box center [784, 26] width 1568 height 52
click at [1122, 33] on span "Admin" at bounding box center [1123, 26] width 36 height 19
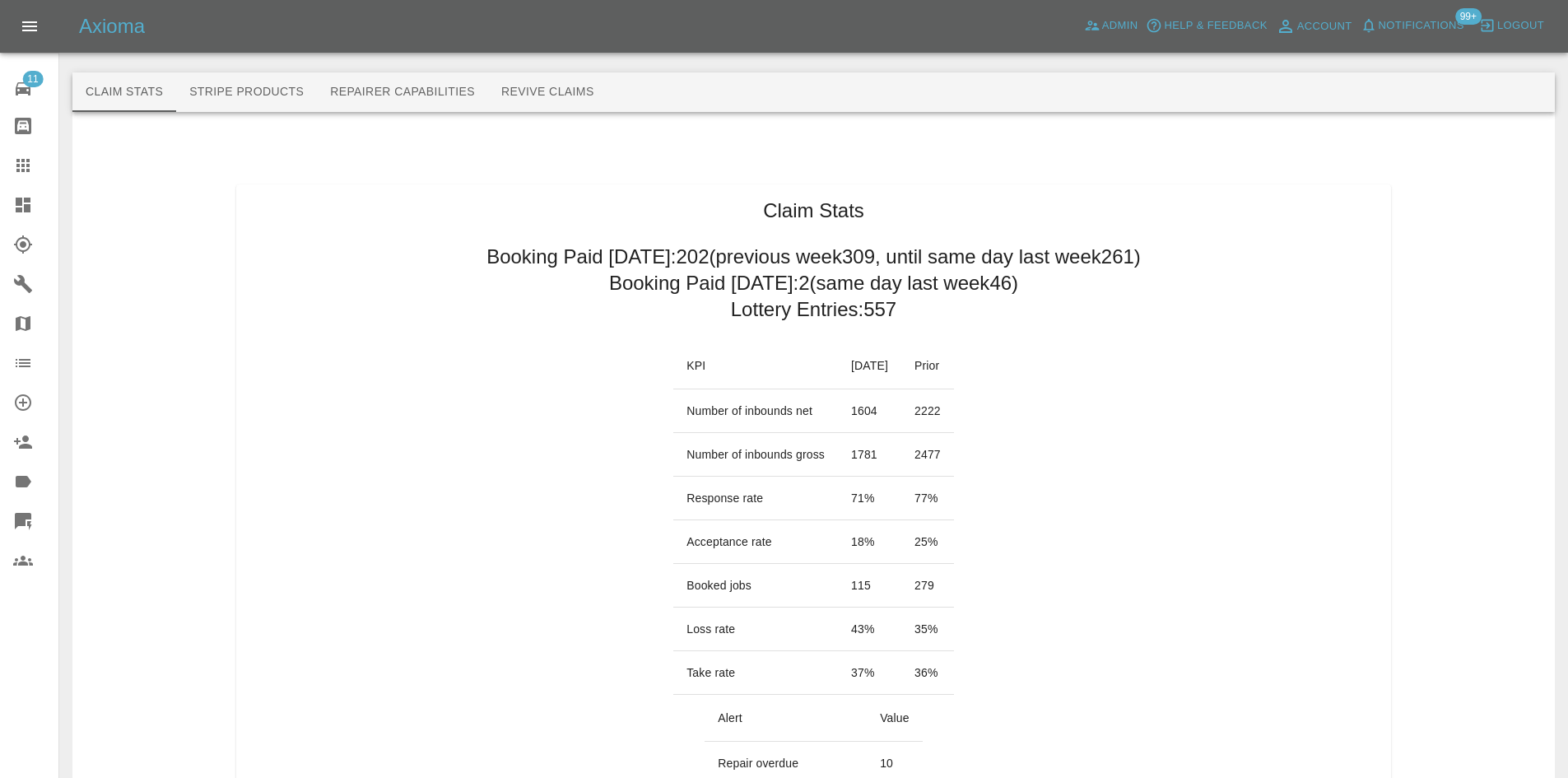
click at [0, 175] on link "Claims" at bounding box center [29, 165] width 58 height 39
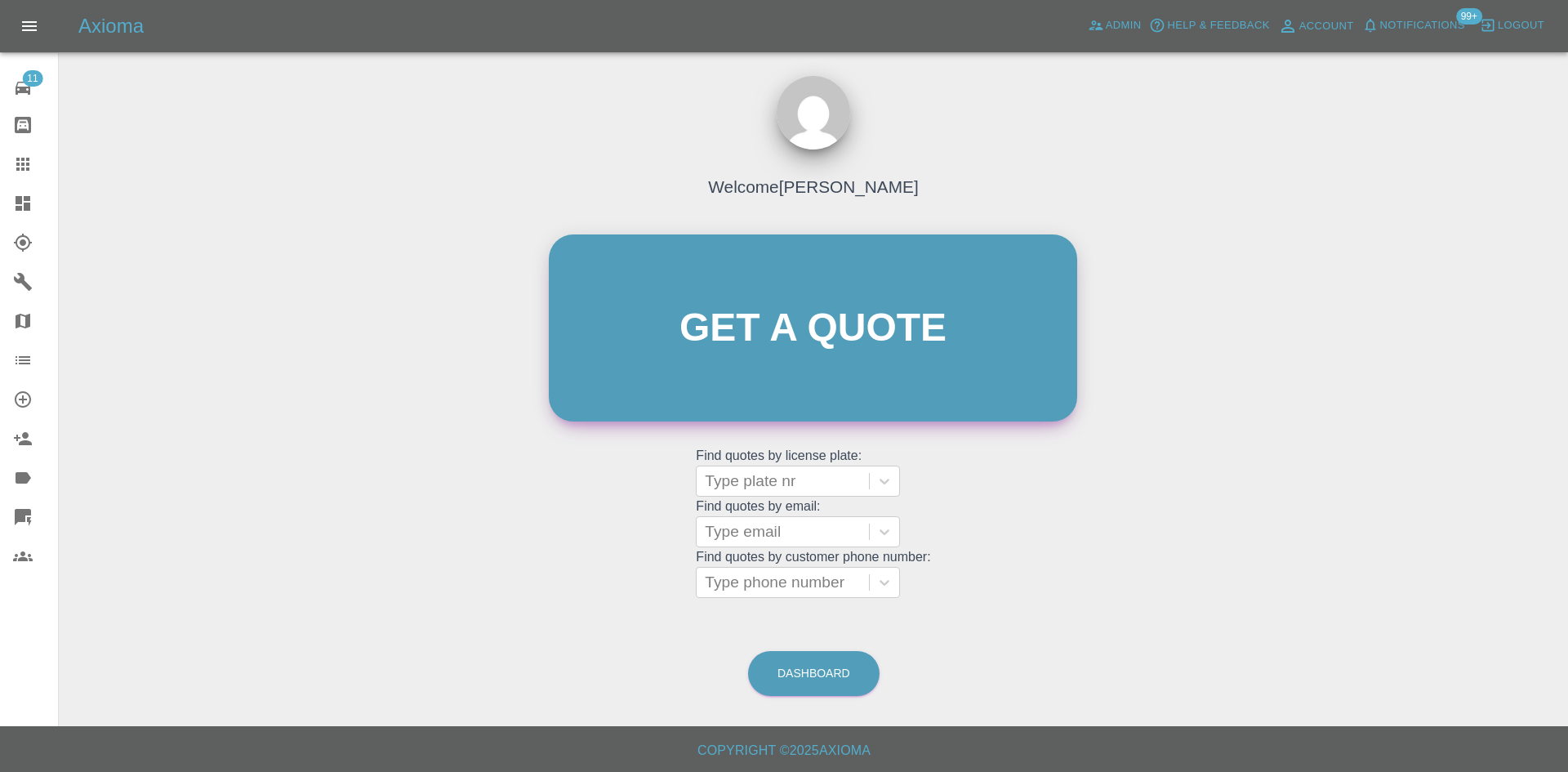
click at [752, 333] on link "Get a quote" at bounding box center [812, 327] width 528 height 187
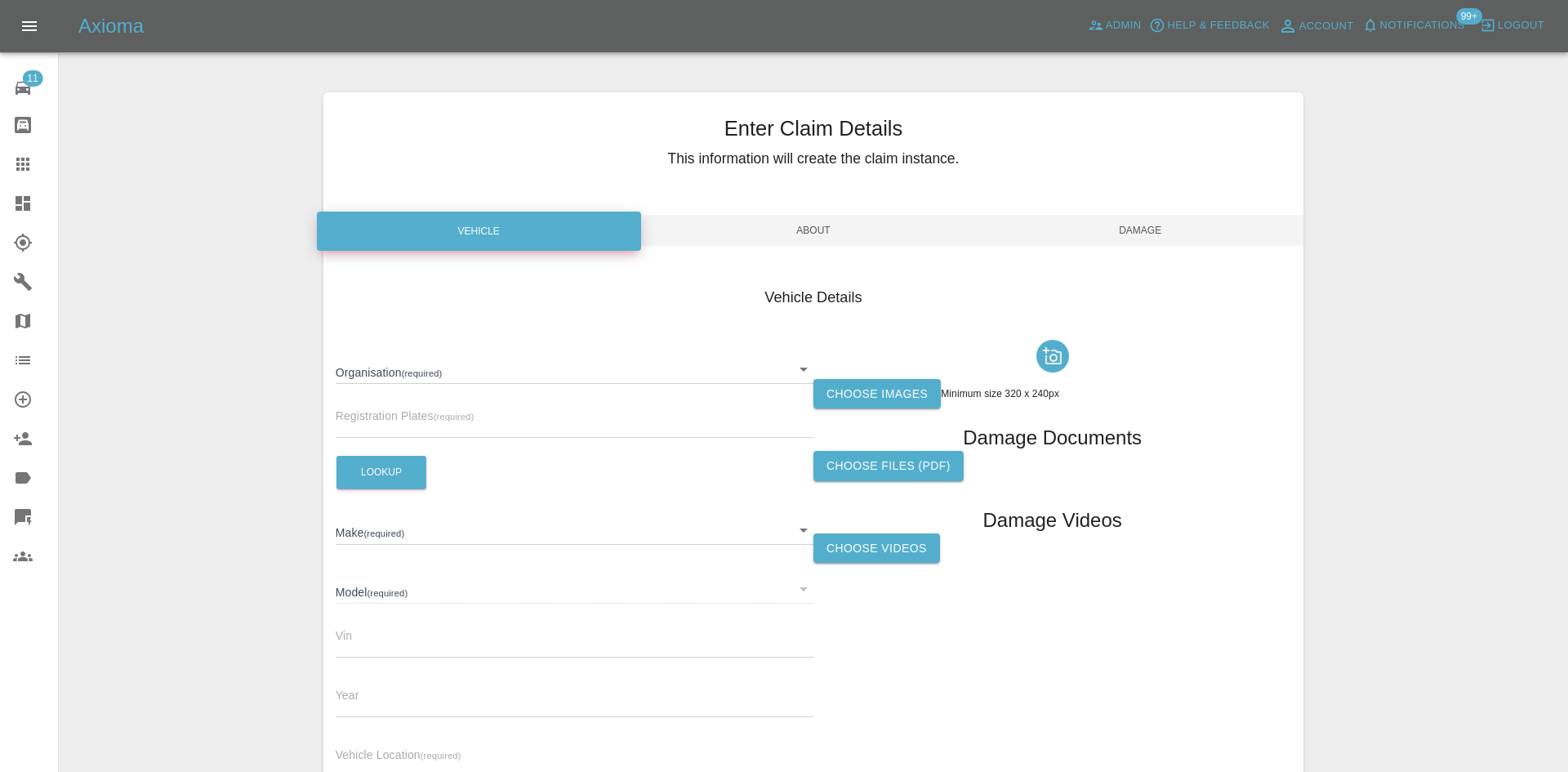
click at [412, 365] on body "Axioma Admin Help & Feedback Account Notifications 99+ Logout 11 Repair home Bo…" at bounding box center [784, 467] width 1568 height 934
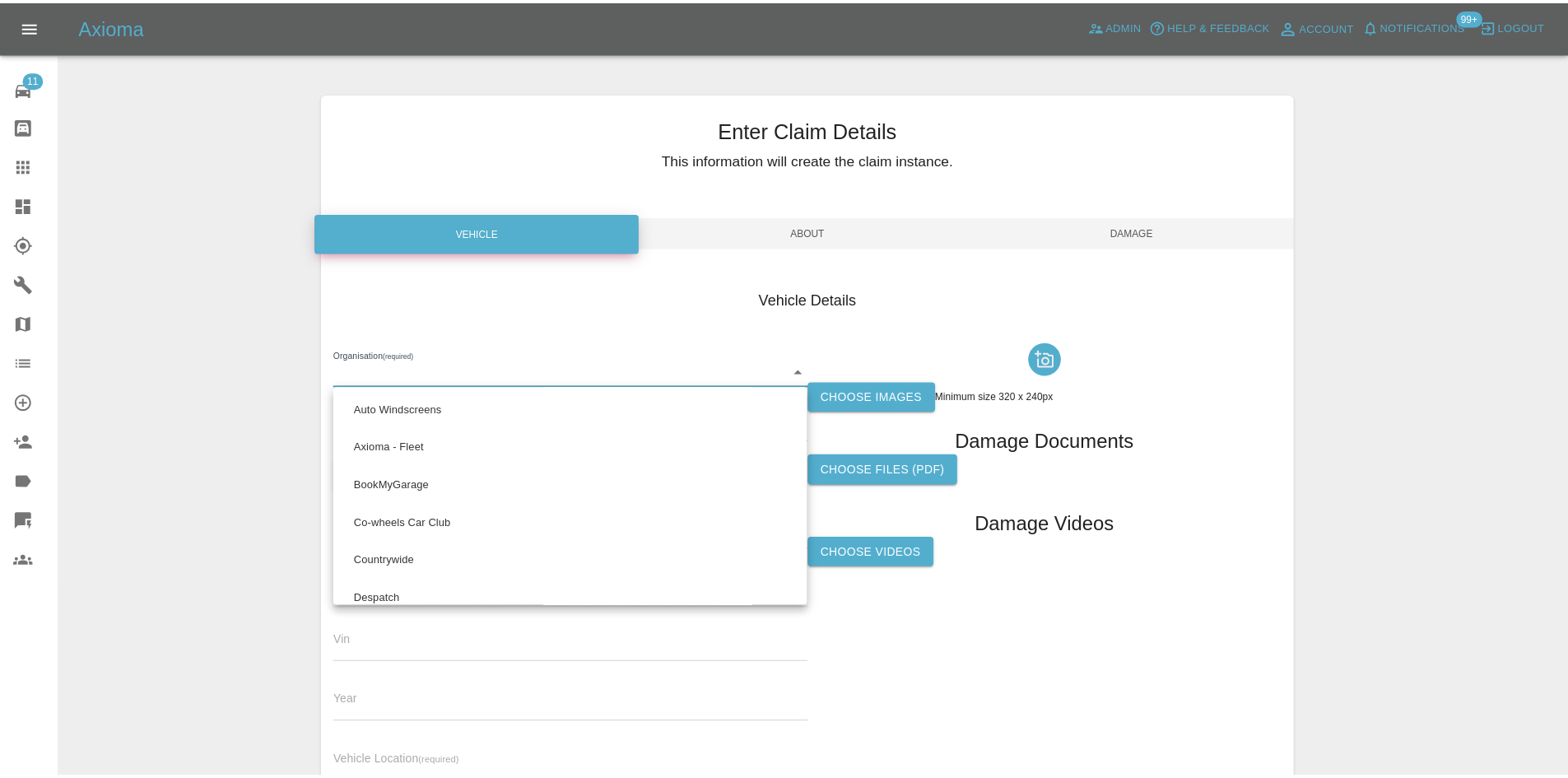
scroll to position [822, 0]
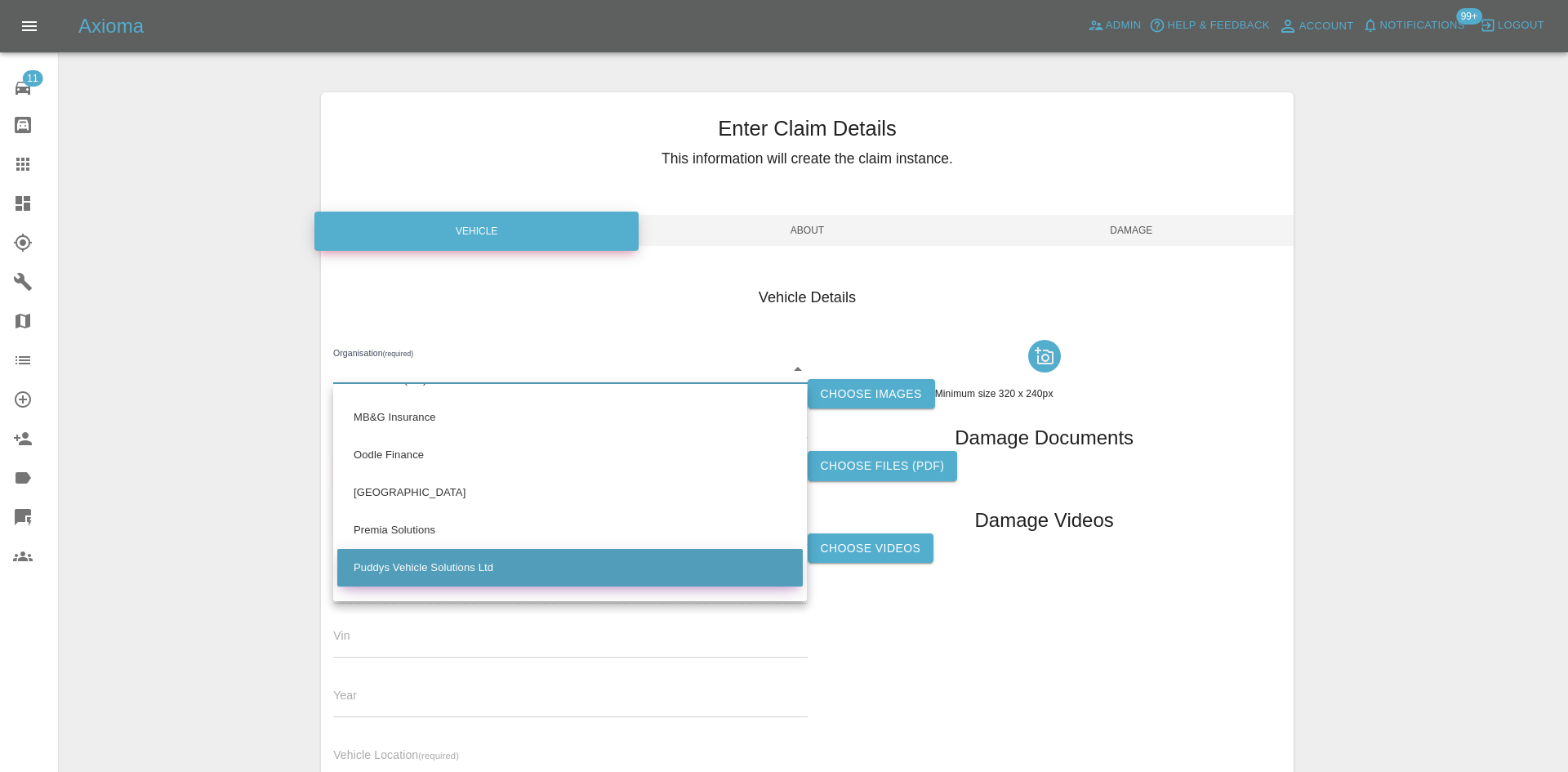
drag, startPoint x: 444, startPoint y: 577, endPoint x: 380, endPoint y: 566, distance: 64.9
click at [380, 566] on li "Puddys Vehicle Solutions Ltd" at bounding box center [569, 567] width 465 height 38
type input "686e62e881ef996d8540b59d"
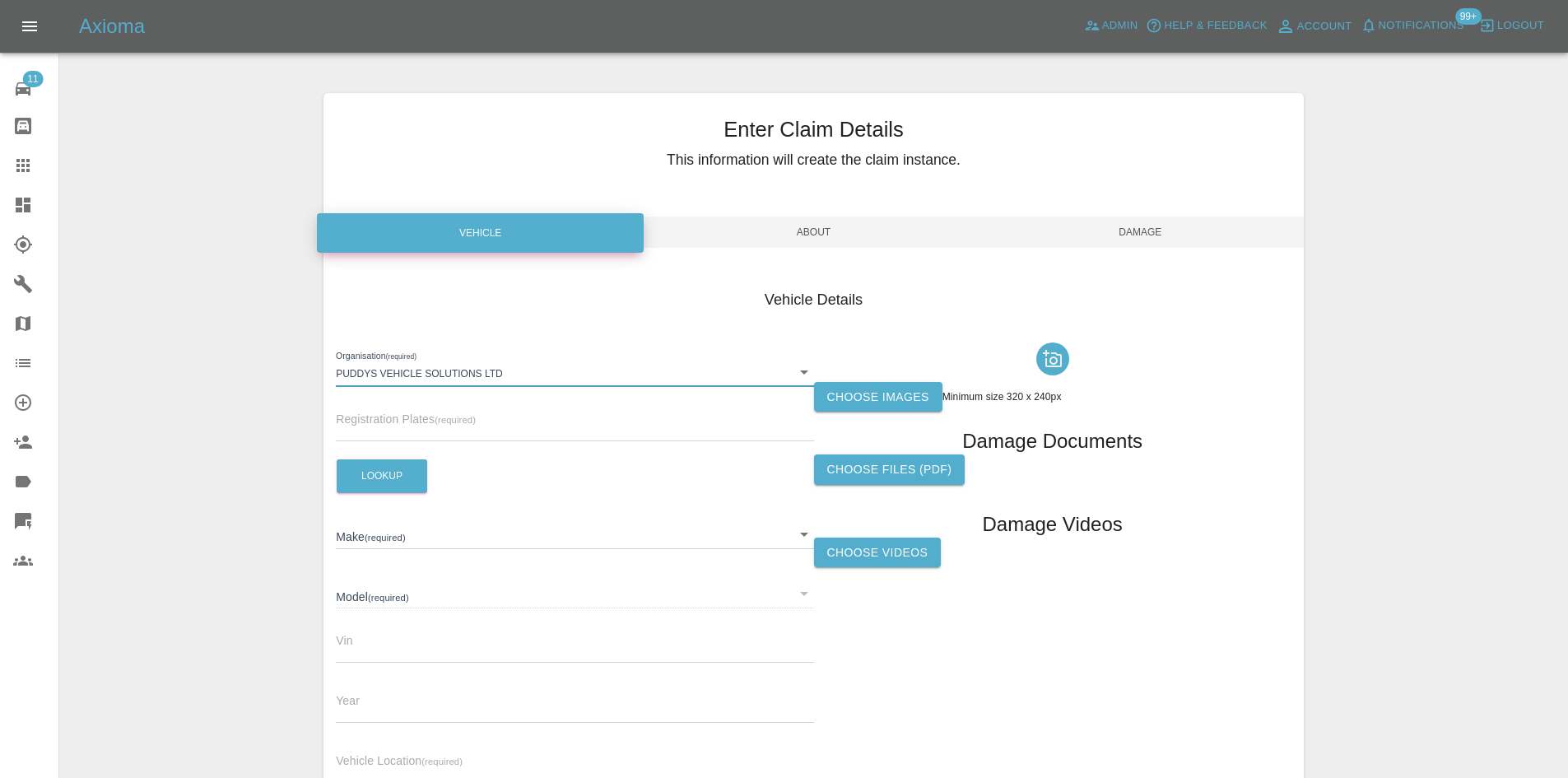
click at [412, 433] on input "text" at bounding box center [575, 429] width 477 height 24
paste input "VU22DSX"
type input "VU22DSX"
click at [380, 476] on button "Lookup" at bounding box center [382, 475] width 91 height 33
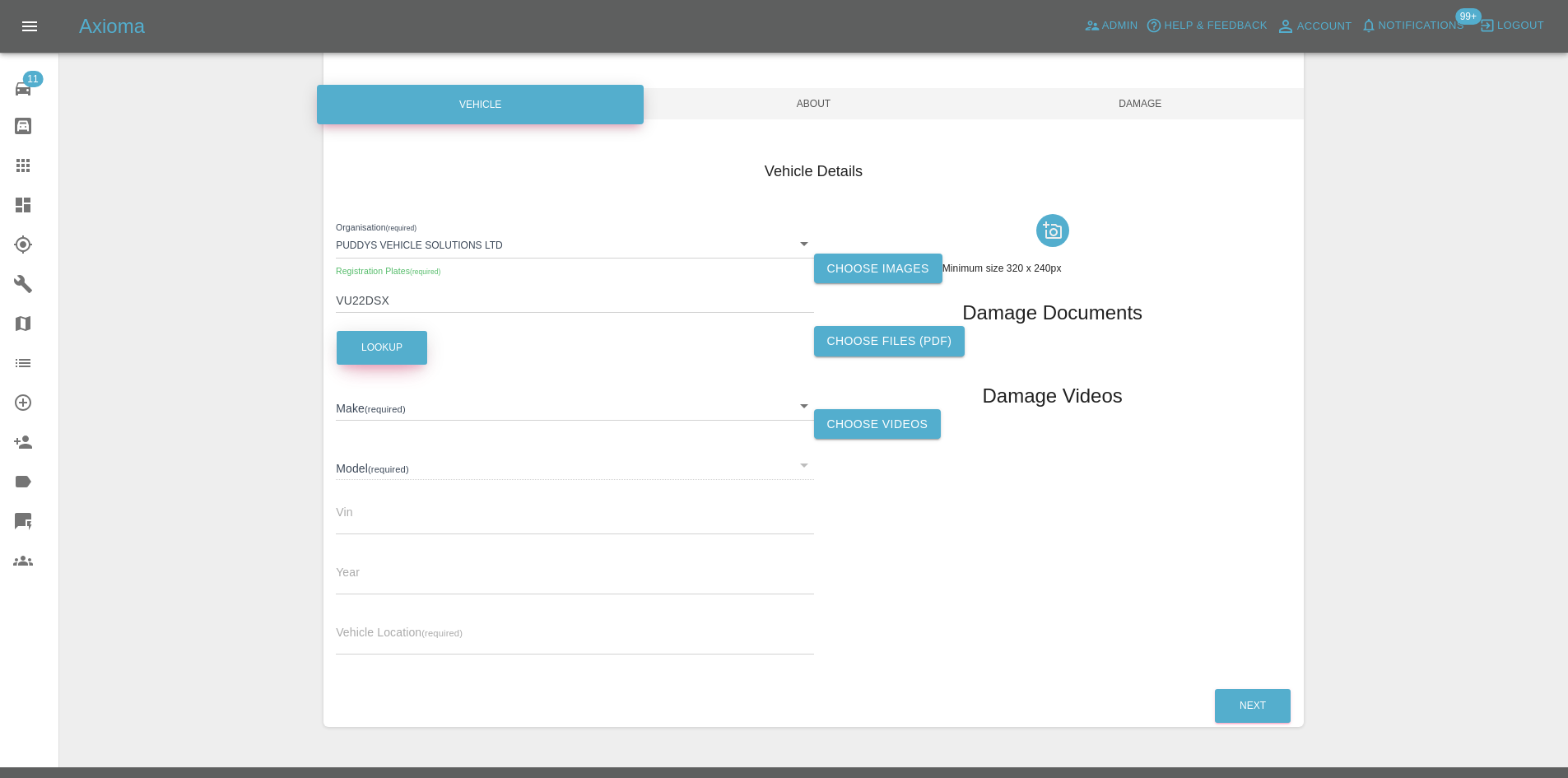
scroll to position [164, 0]
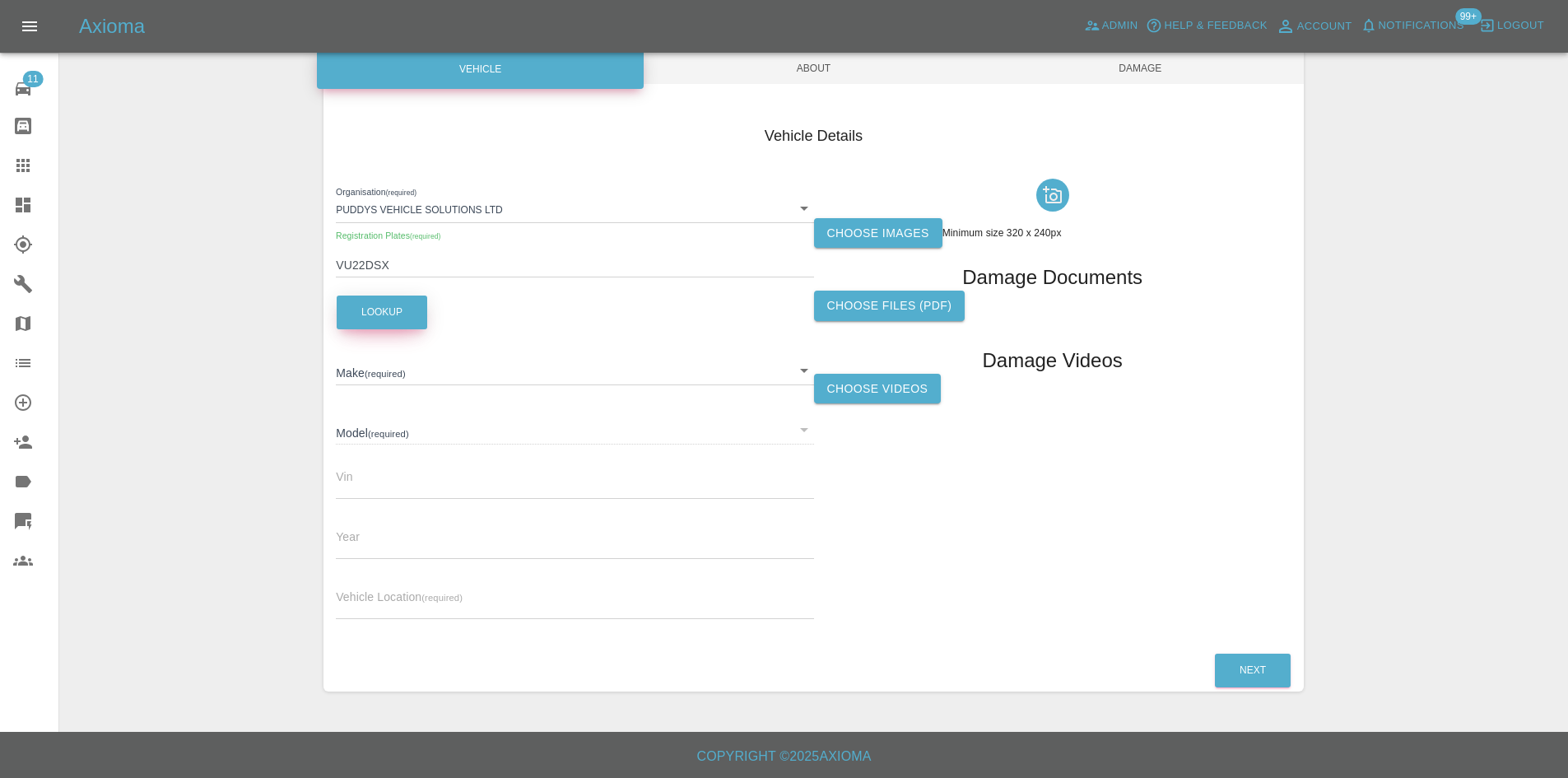
type input "AUDI"
type input "A6 S LINE 50 TFSI E QUATTRO SA"
type input "WAUZZZF27NN030940"
type input "2022"
click at [404, 600] on input "text" at bounding box center [575, 606] width 477 height 24
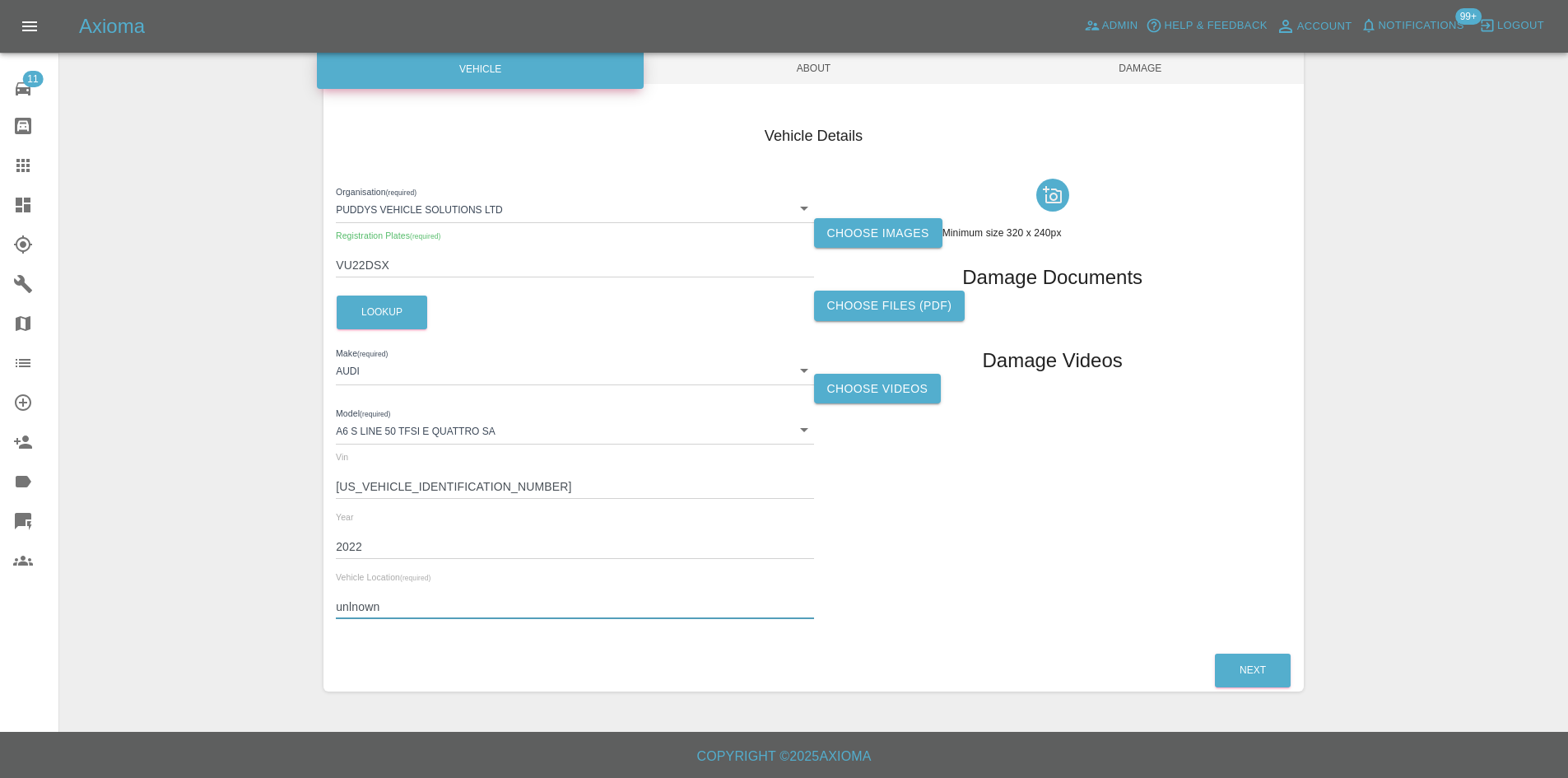
type input "unlnown"
click at [887, 225] on label "Choose images" at bounding box center [878, 233] width 129 height 31
click at [0, 0] on input "Choose images" at bounding box center [0, 0] width 0 height 0
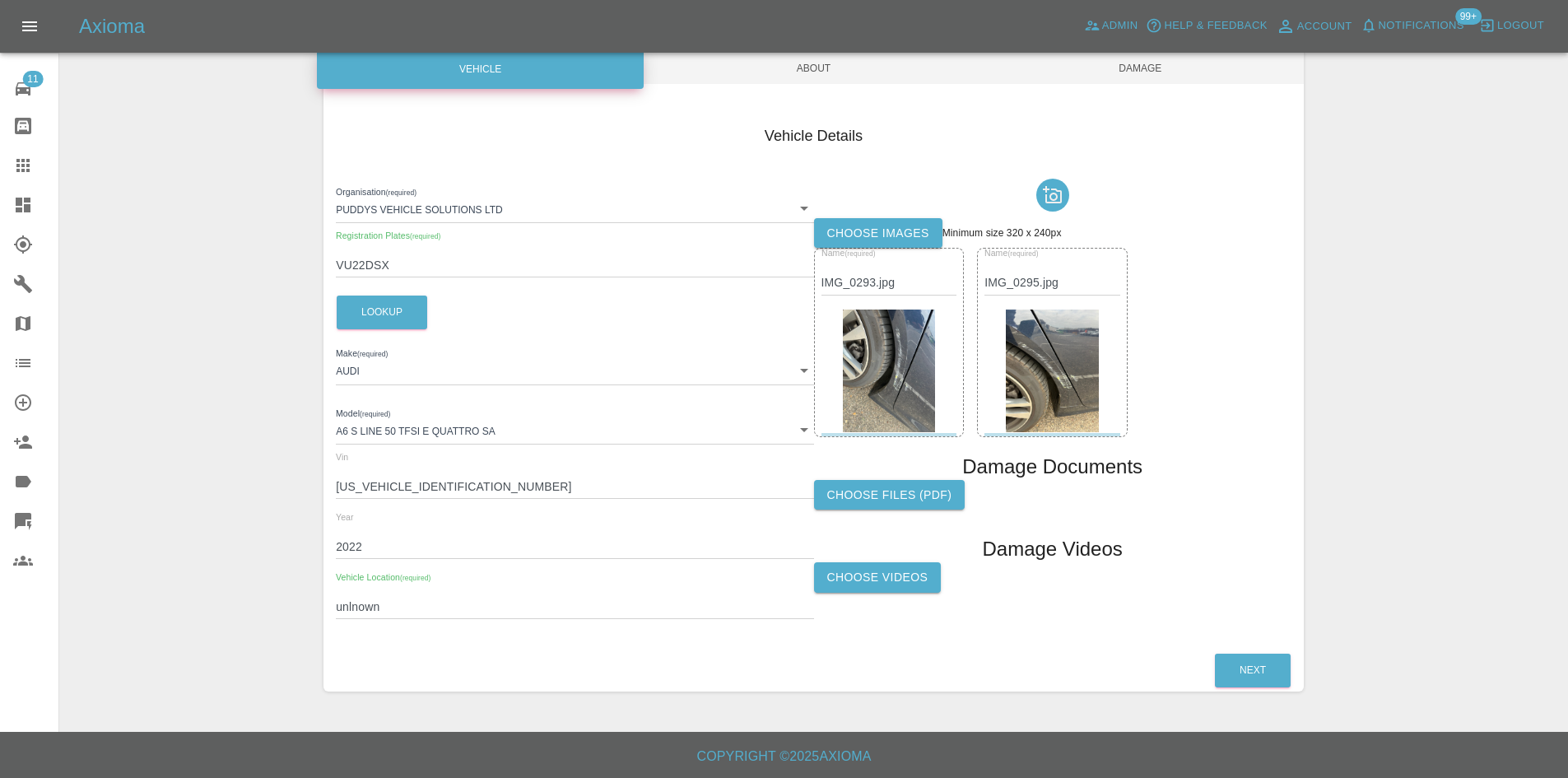
click at [850, 77] on span "About" at bounding box center [813, 68] width 326 height 32
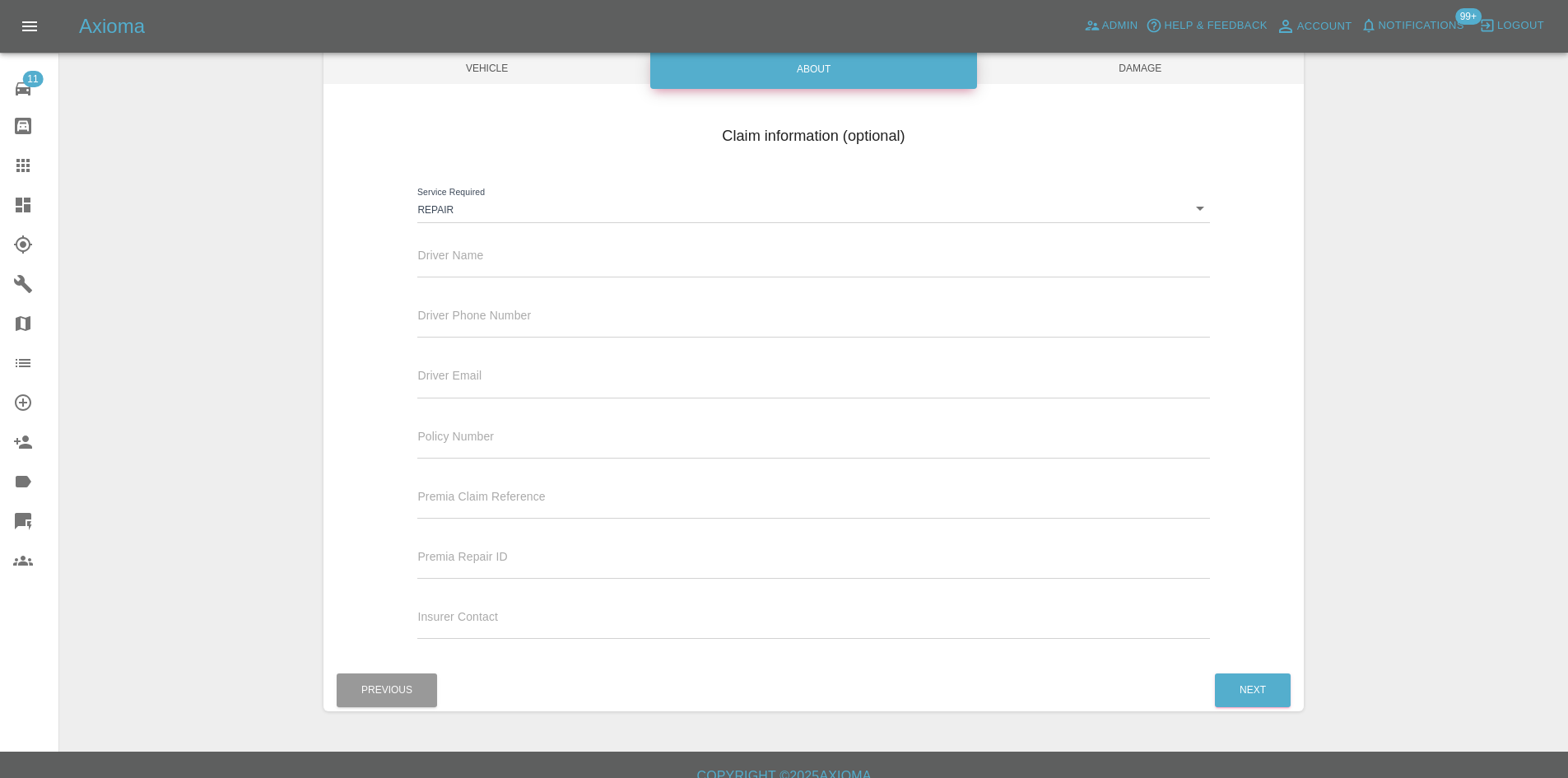
drag, startPoint x: 1108, startPoint y: 72, endPoint x: 1120, endPoint y: 116, distance: 45.6
click at [1108, 72] on span "Damage" at bounding box center [1139, 68] width 326 height 32
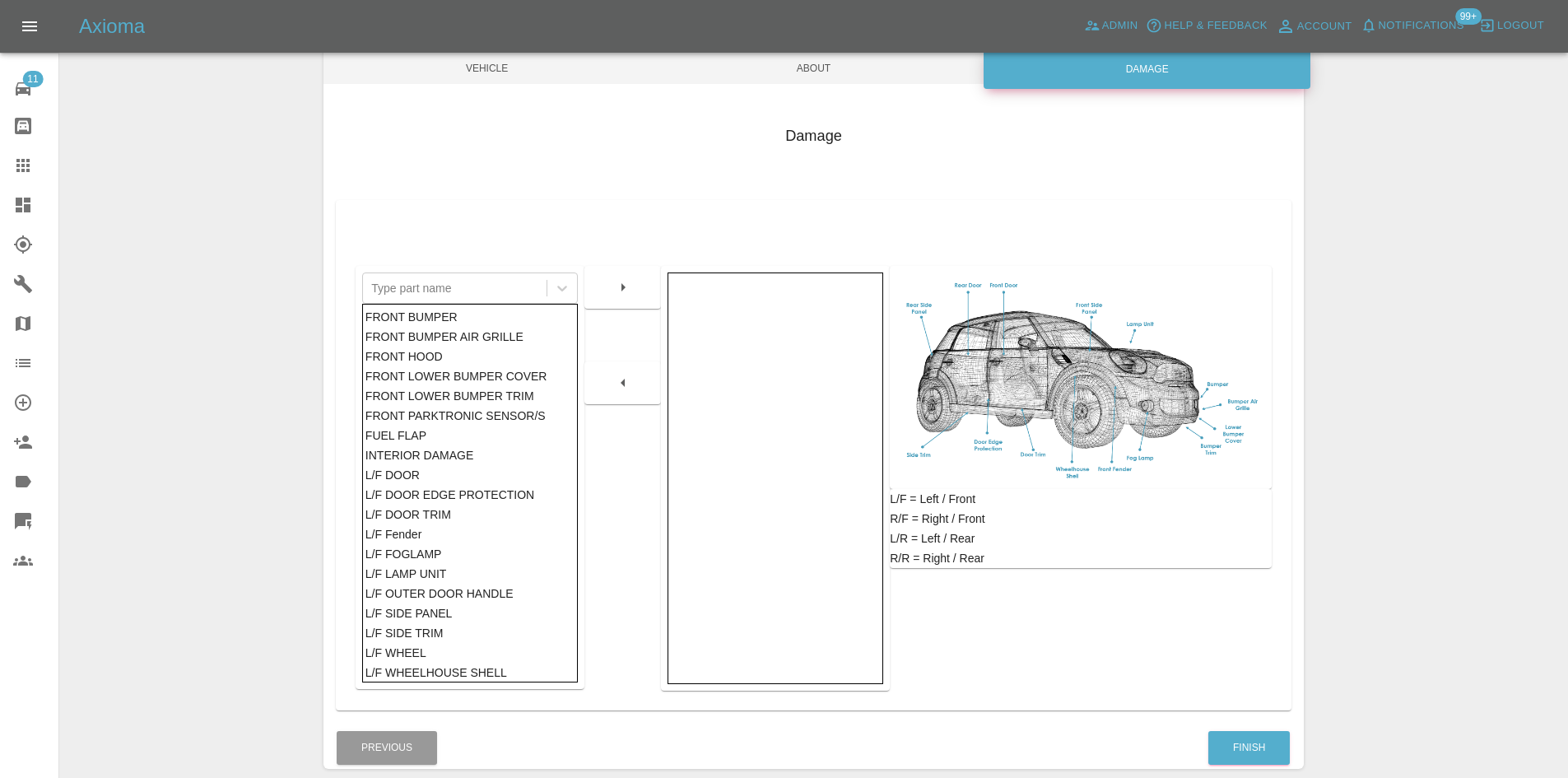
click at [1240, 726] on div "Finish" at bounding box center [1248, 747] width 83 height 42
click at [1238, 735] on button "Finish" at bounding box center [1248, 747] width 81 height 33
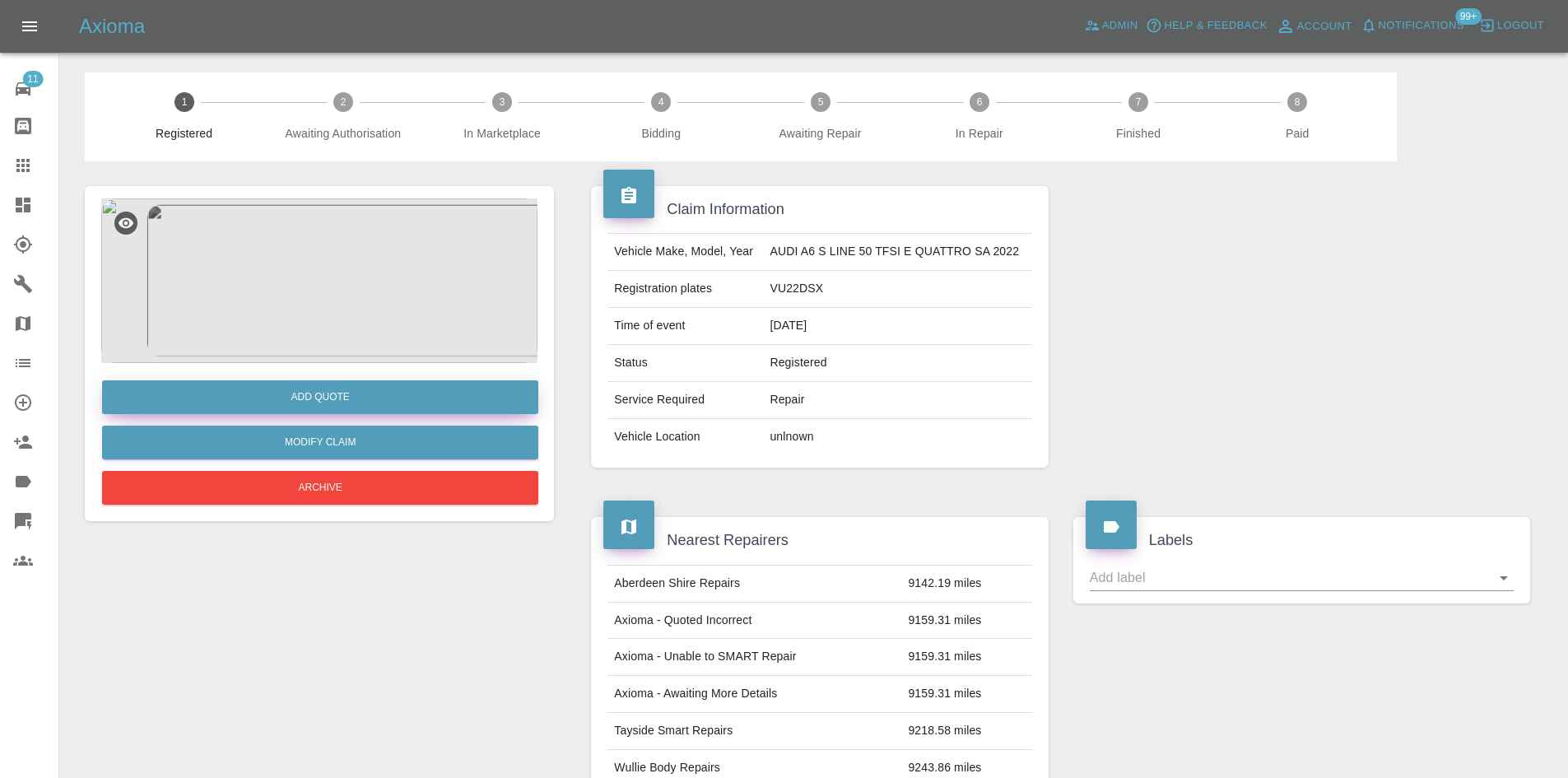
click at [320, 404] on button "Add Quote" at bounding box center [320, 396] width 436 height 33
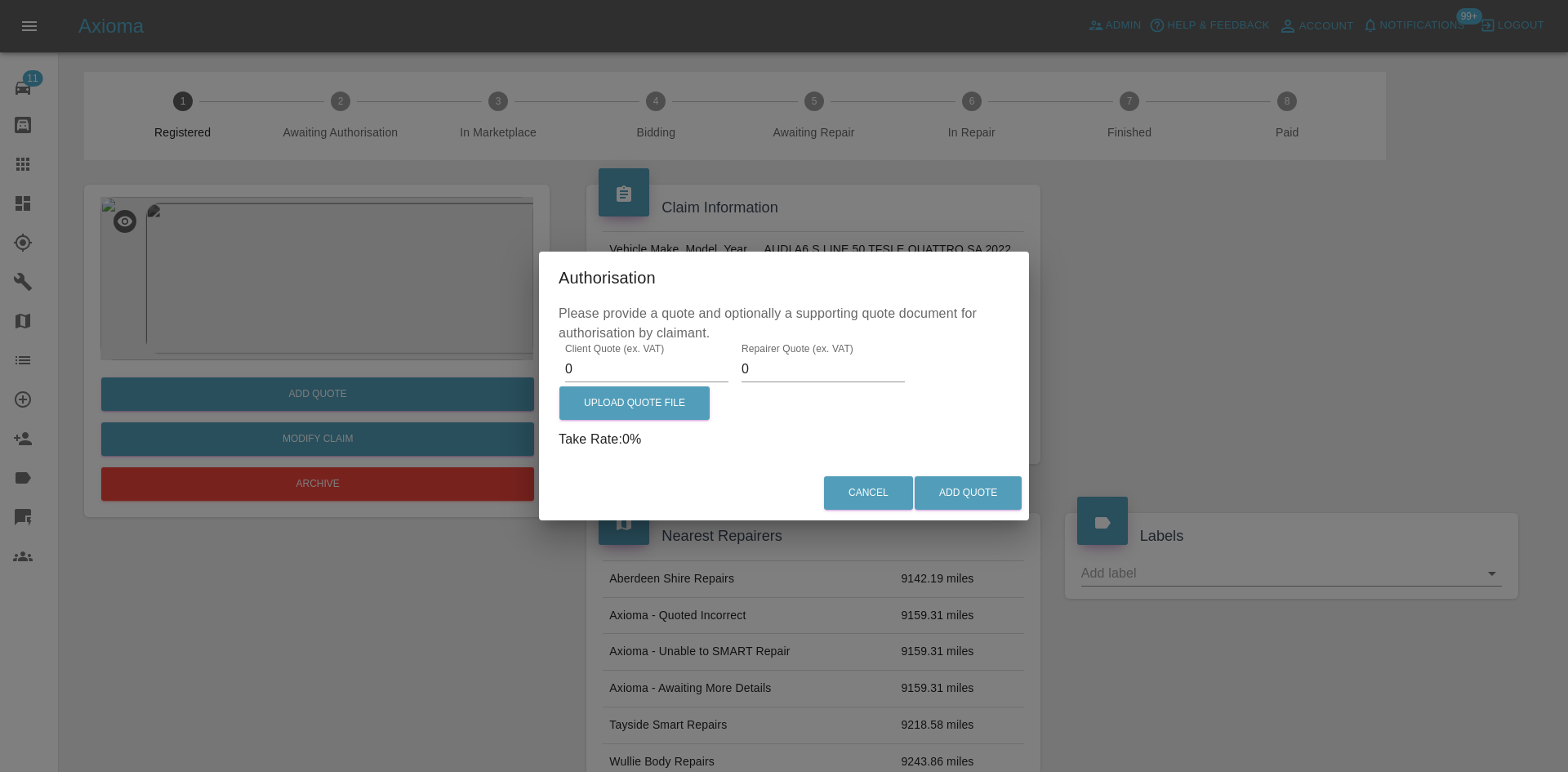
click at [628, 375] on input "0" at bounding box center [647, 369] width 163 height 27
type input "650"
click at [797, 369] on input "0" at bounding box center [823, 369] width 163 height 27
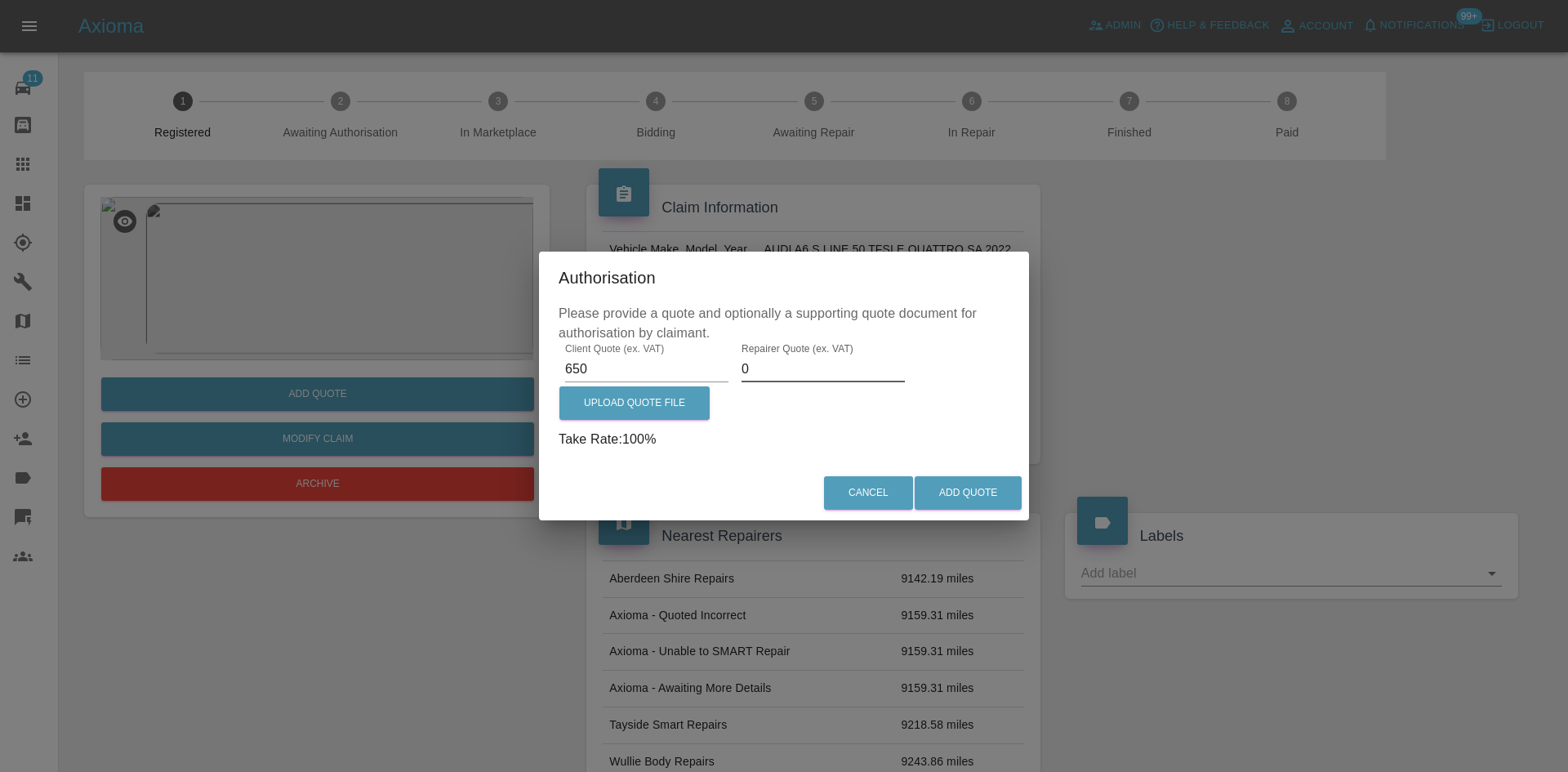
click at [797, 369] on input "0" at bounding box center [823, 369] width 163 height 27
click at [796, 369] on input "0" at bounding box center [823, 369] width 163 height 27
type input "450"
click at [954, 492] on button "Add Quote" at bounding box center [968, 493] width 107 height 33
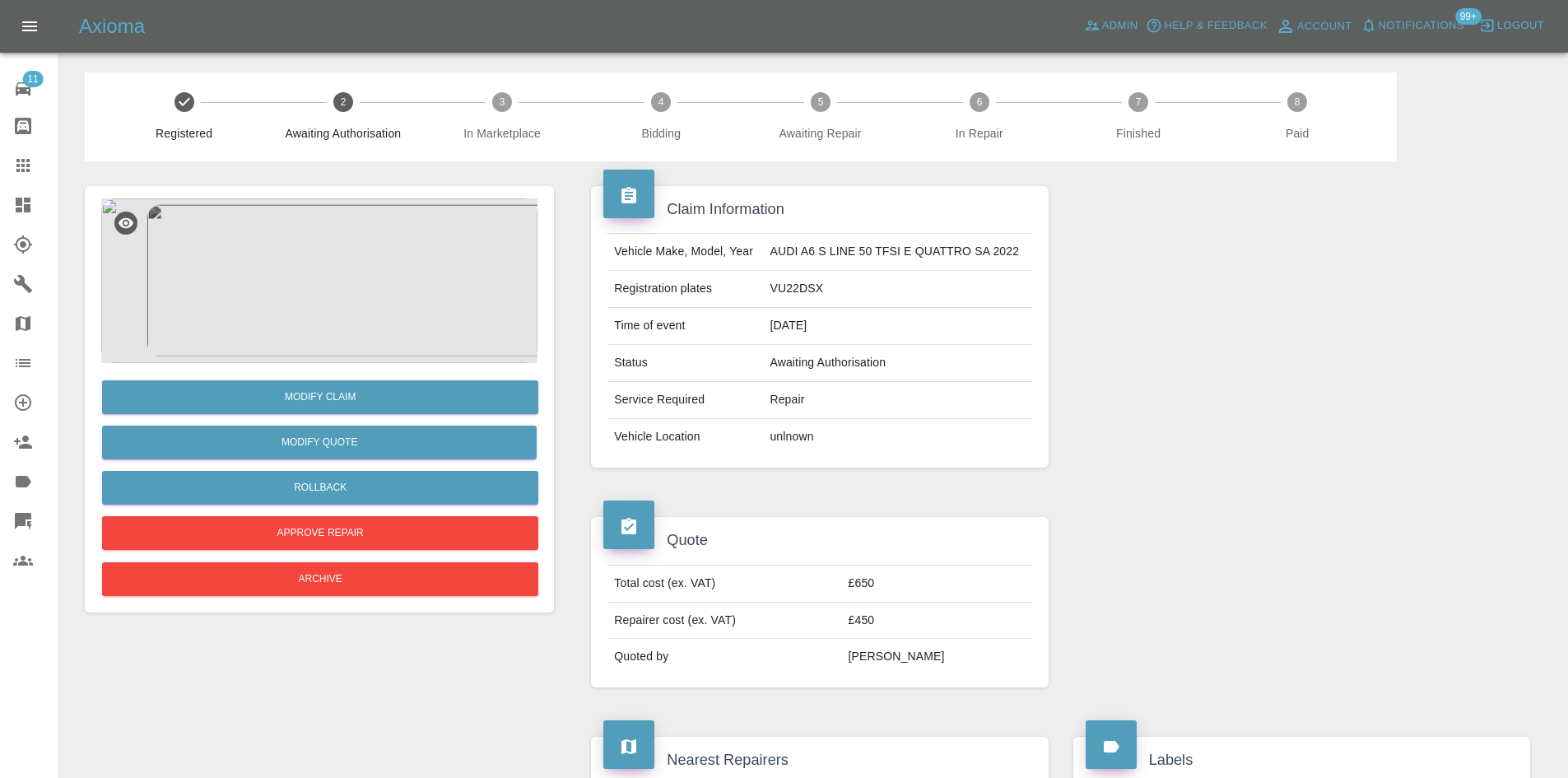
click at [272, 276] on img at bounding box center [319, 281] width 436 height 164
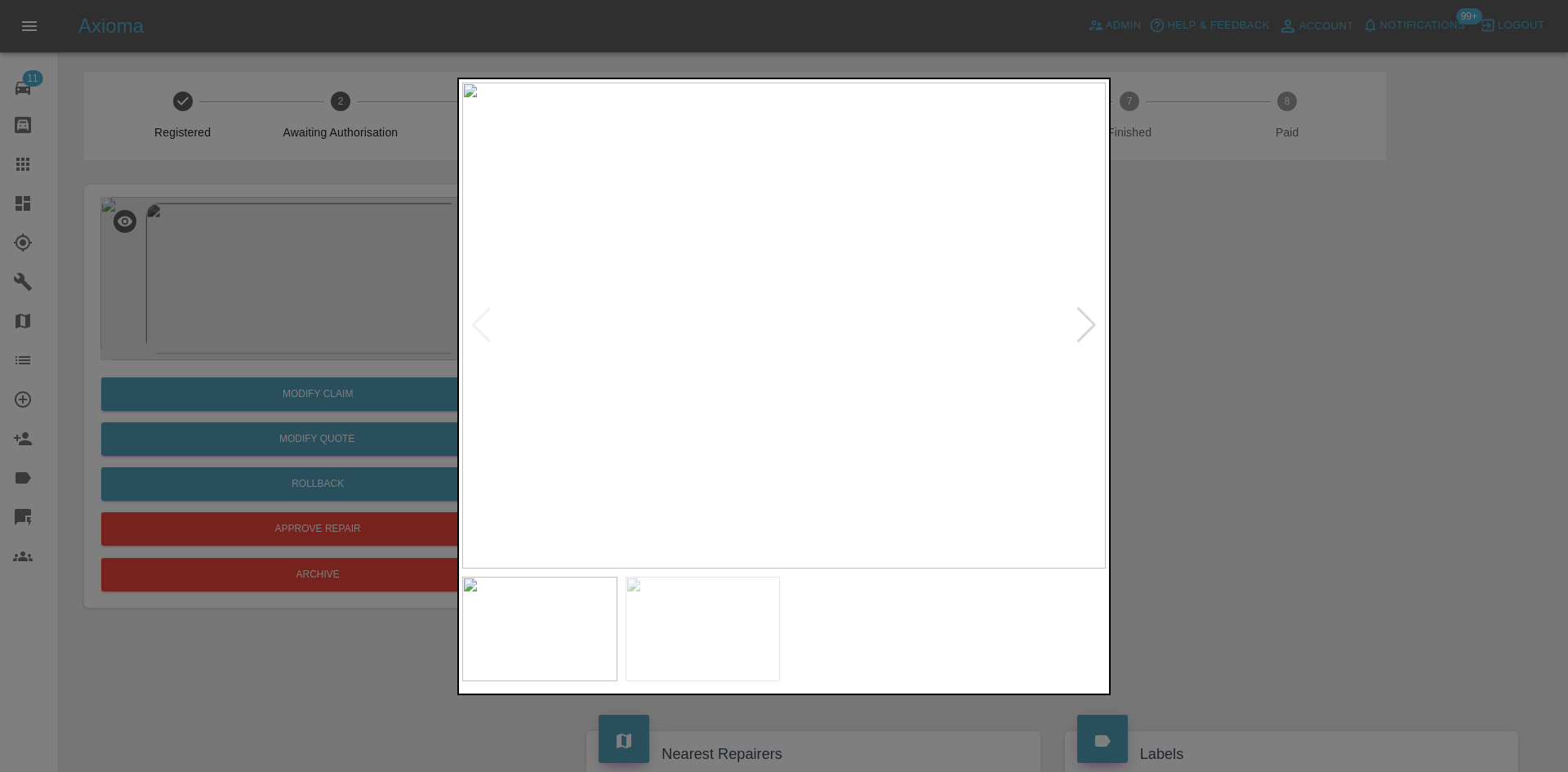
click at [847, 246] on img at bounding box center [783, 325] width 643 height 486
click at [718, 218] on img at bounding box center [430, 361] width 1930 height 1459
click at [646, 283] on img at bounding box center [416, 340] width 1930 height 1459
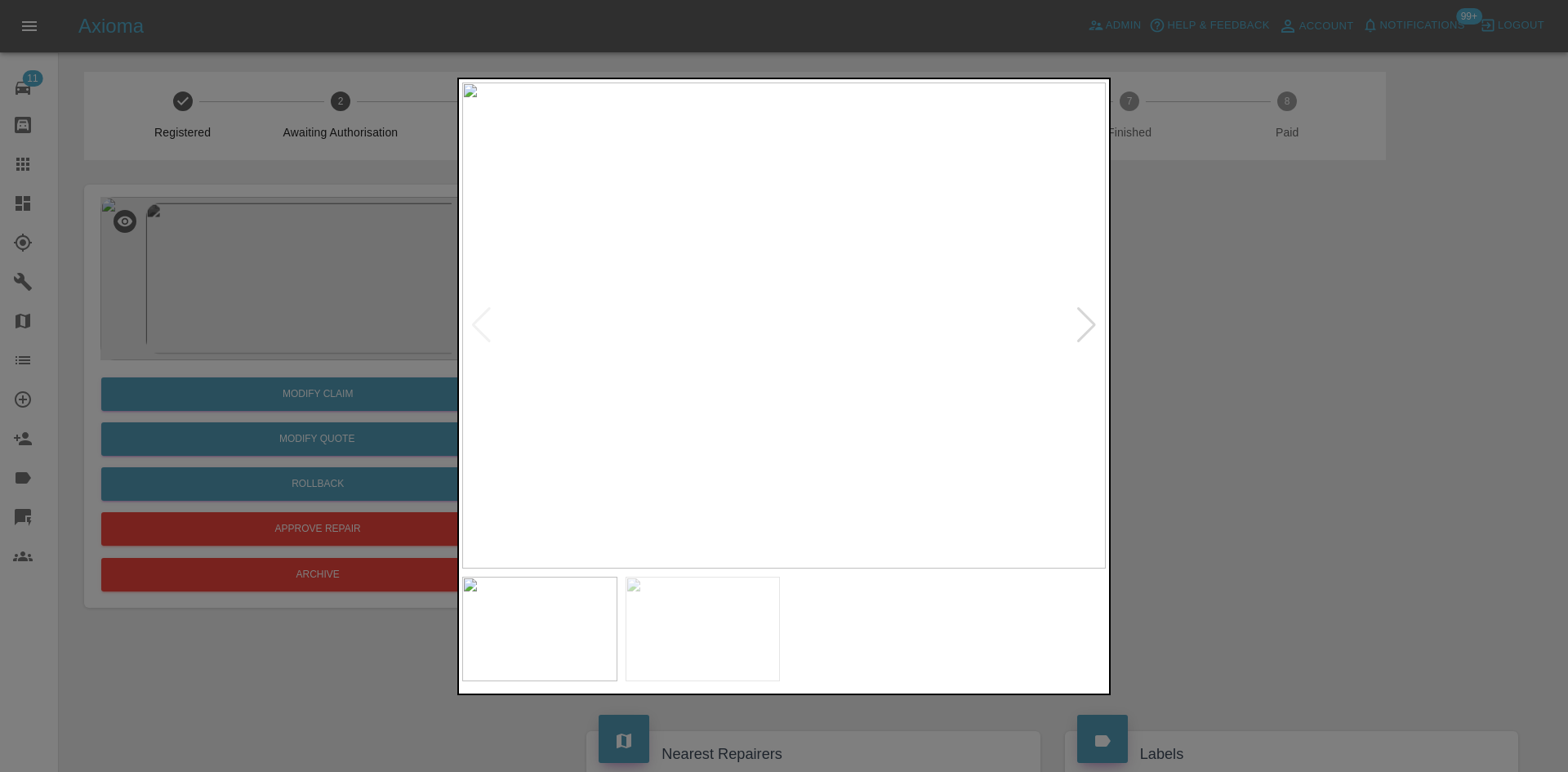
click at [1225, 405] on div at bounding box center [784, 386] width 1568 height 772
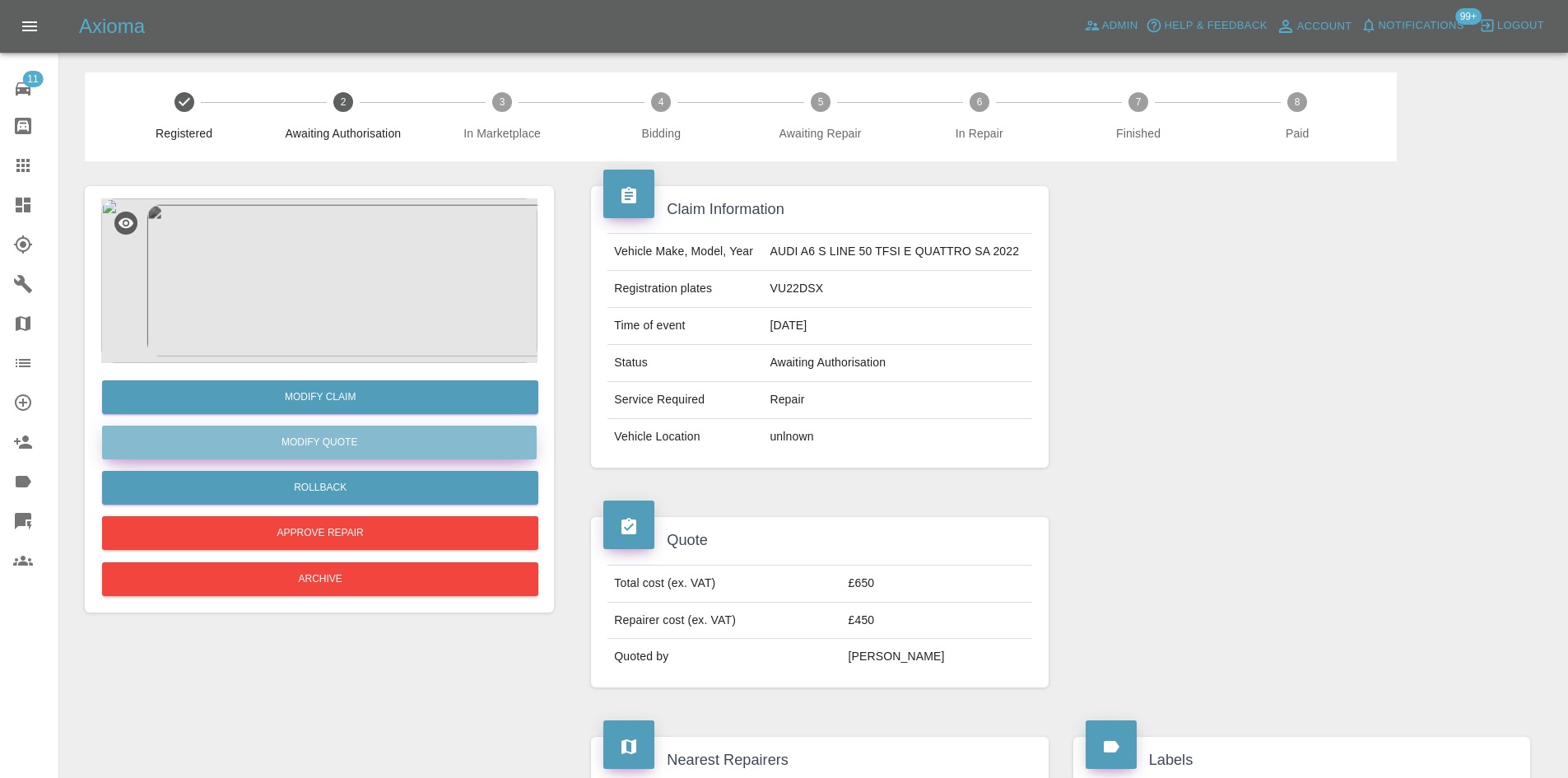
click at [402, 435] on button "Modify Quote" at bounding box center [319, 442] width 434 height 33
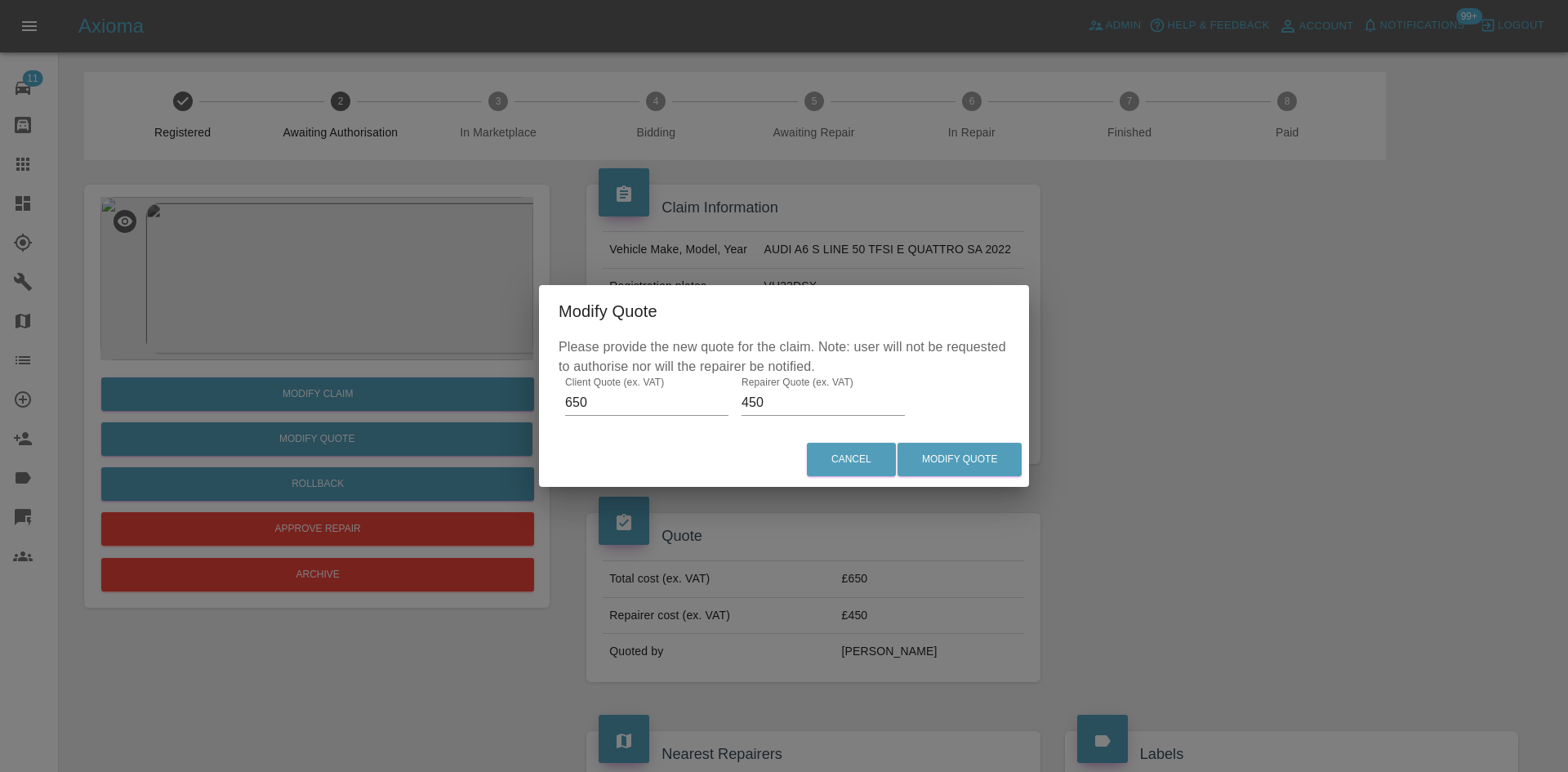
click at [800, 402] on input "450" at bounding box center [823, 403] width 163 height 27
type input "350"
click at [941, 464] on button "Modify Quote" at bounding box center [959, 458] width 124 height 33
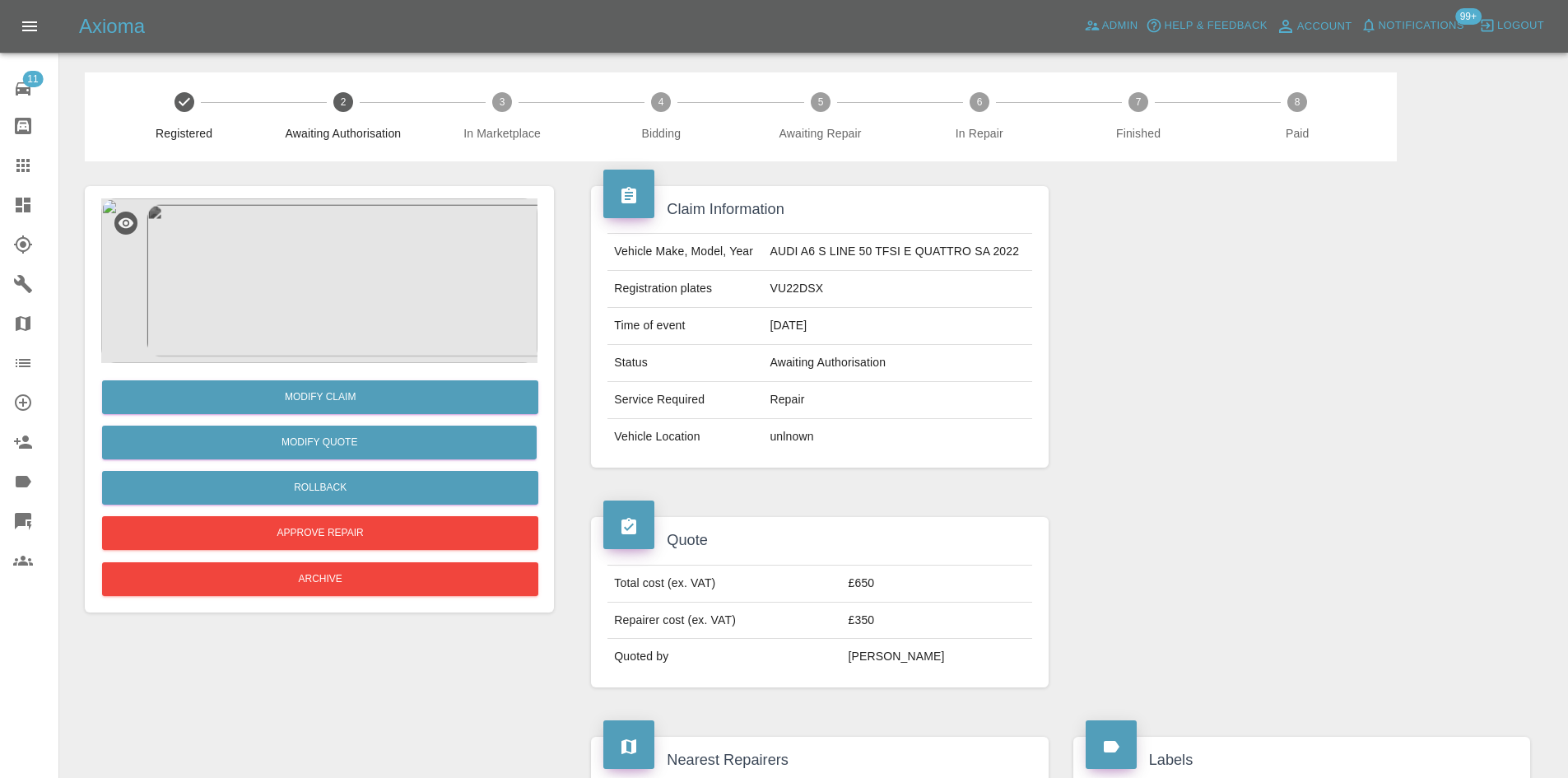
drag, startPoint x: 16, startPoint y: 201, endPoint x: 17, endPoint y: 177, distance: 24.0
click at [16, 201] on icon at bounding box center [23, 205] width 15 height 15
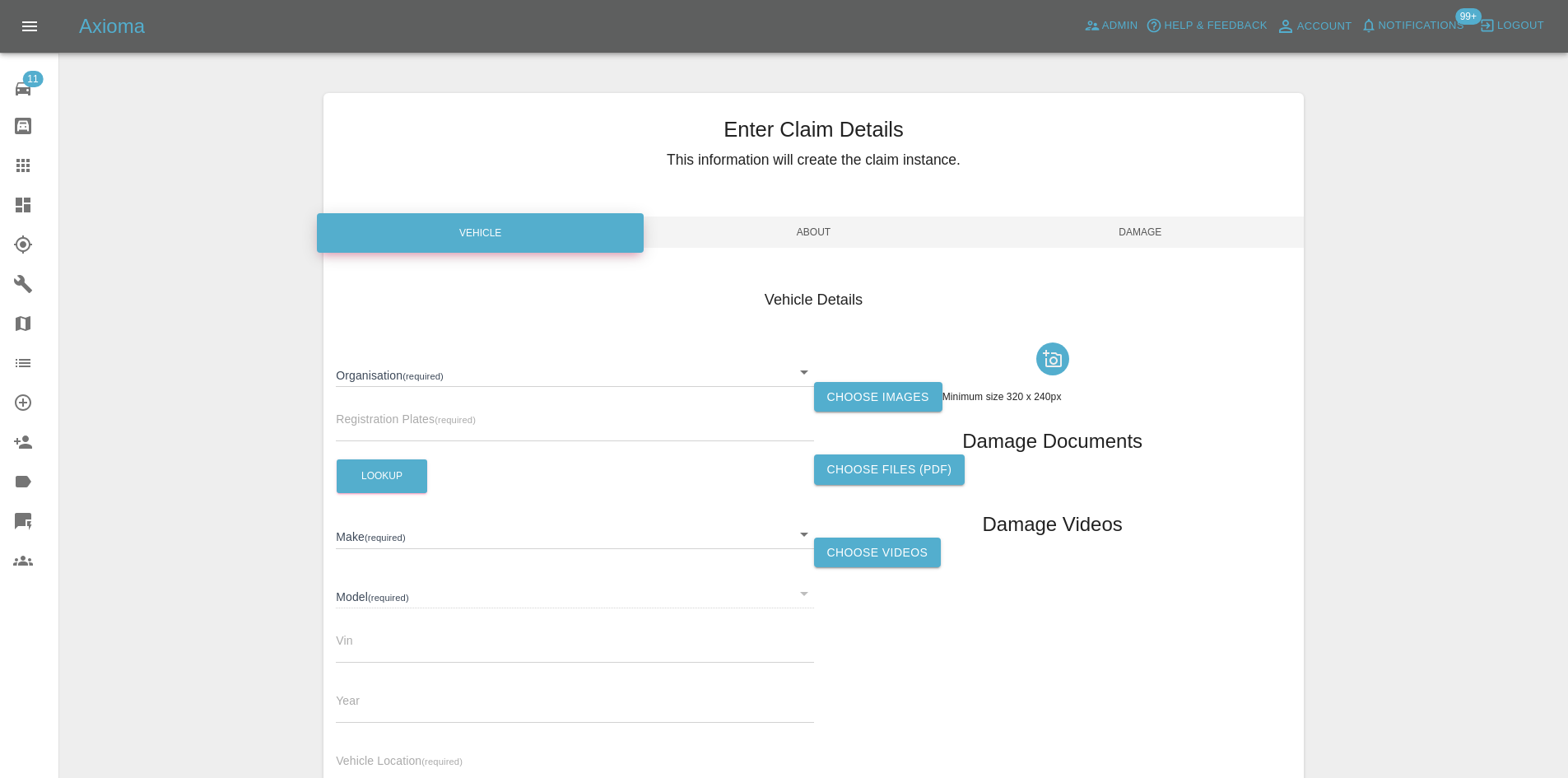
scroll to position [164, 0]
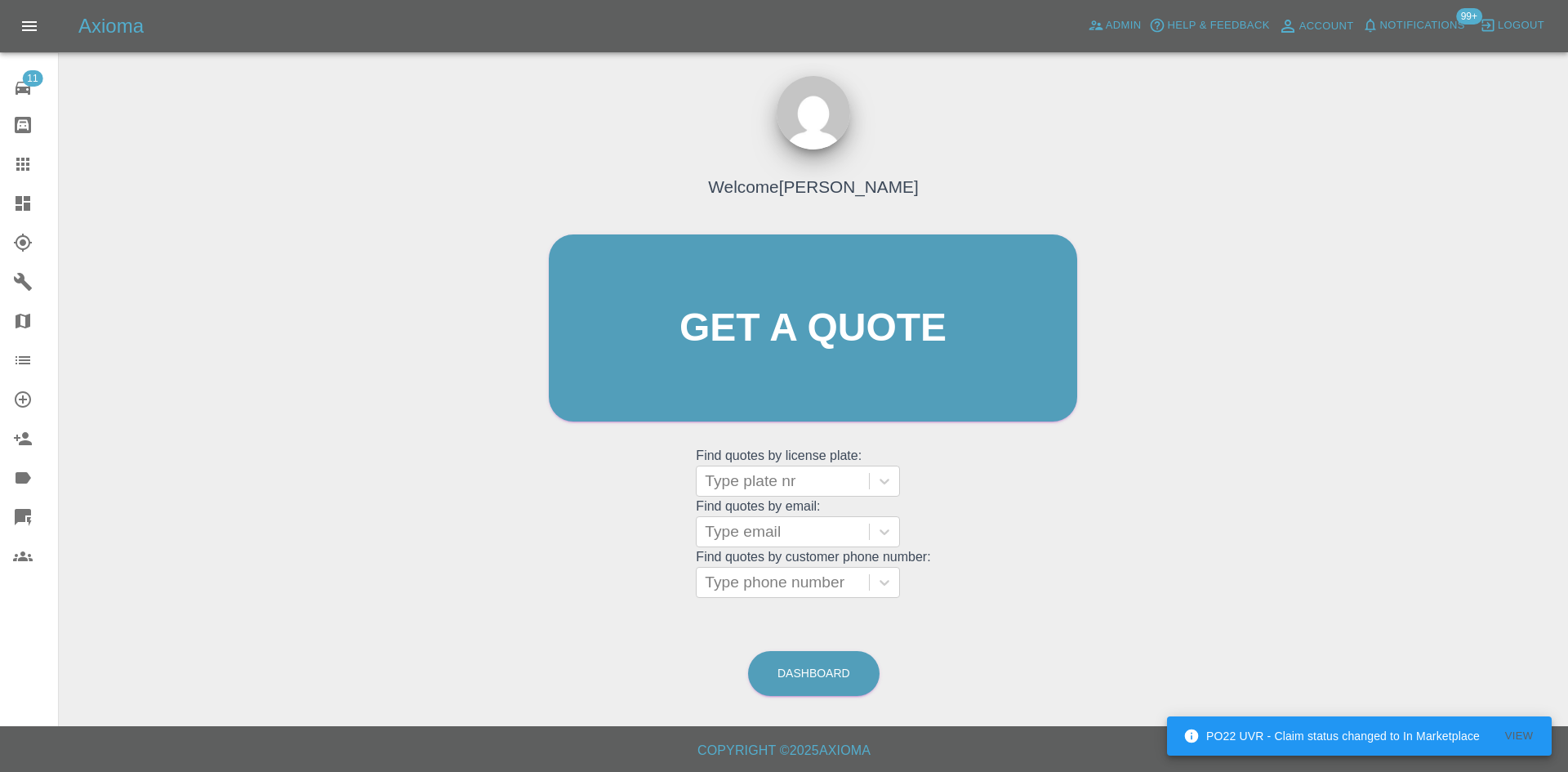
click at [0, 199] on link "Dashboard" at bounding box center [28, 203] width 58 height 39
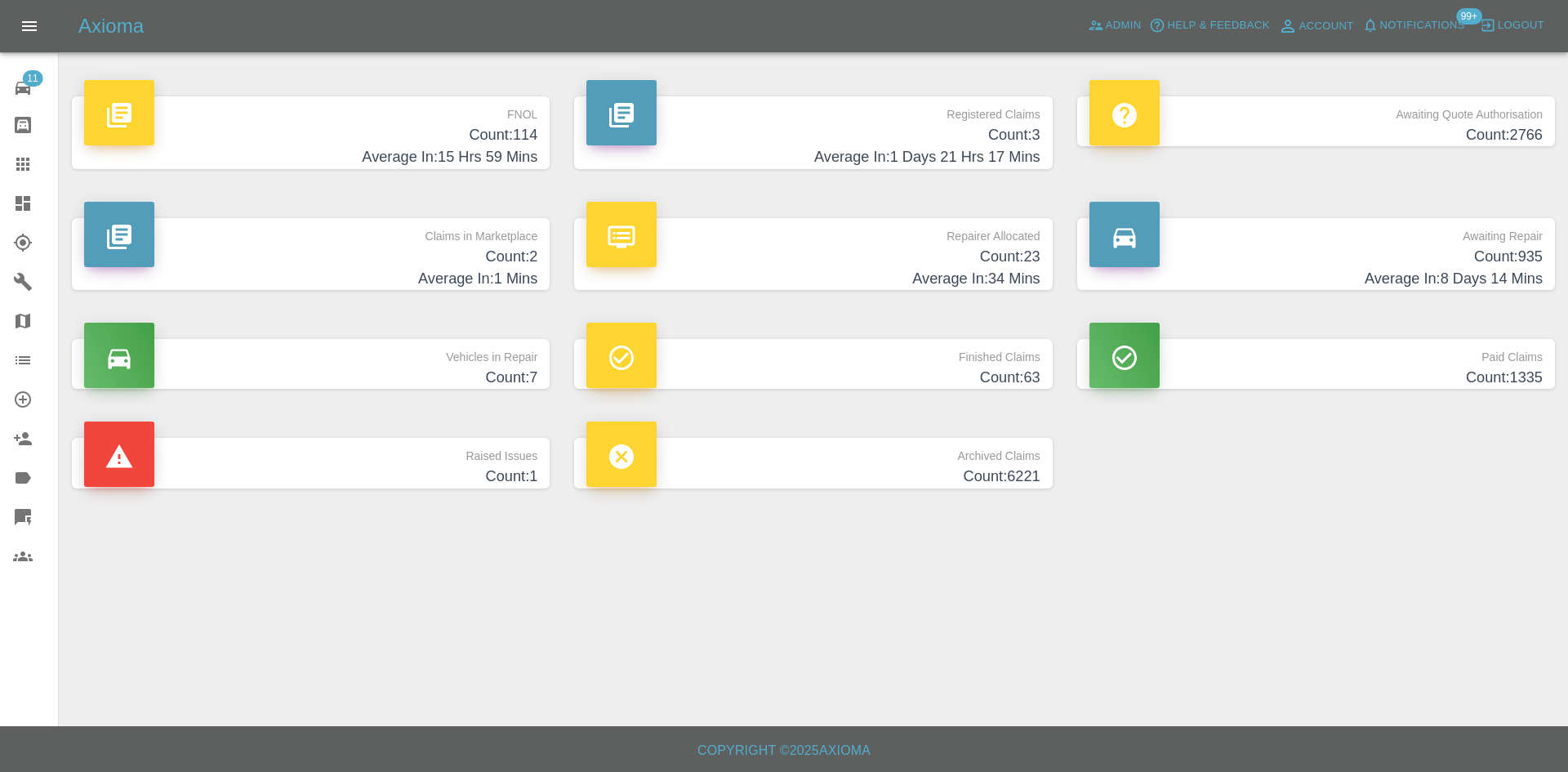
click at [491, 276] on h4 "Average In: 1 Mins" at bounding box center [311, 278] width 454 height 22
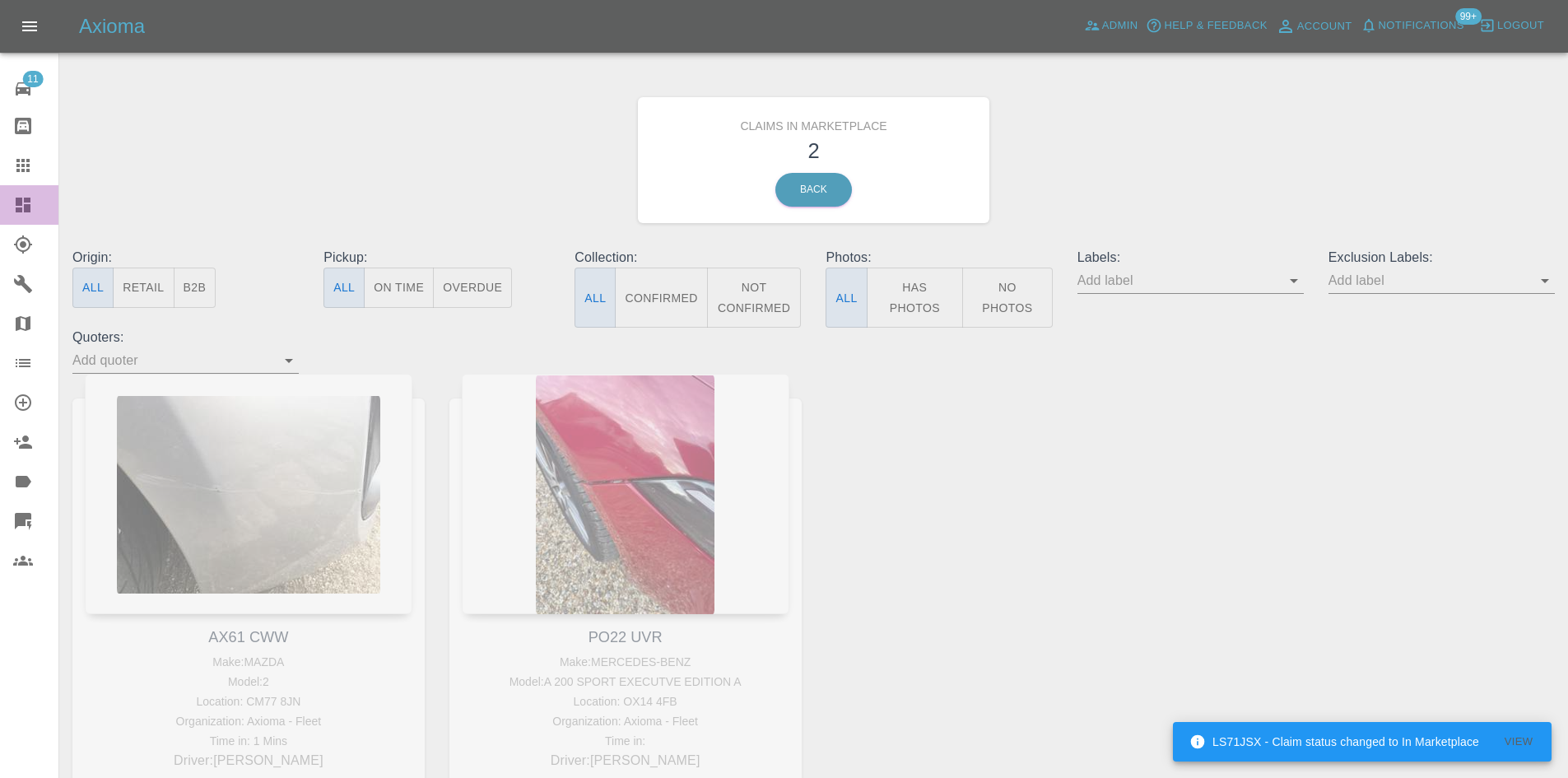
click at [17, 205] on icon at bounding box center [23, 205] width 15 height 15
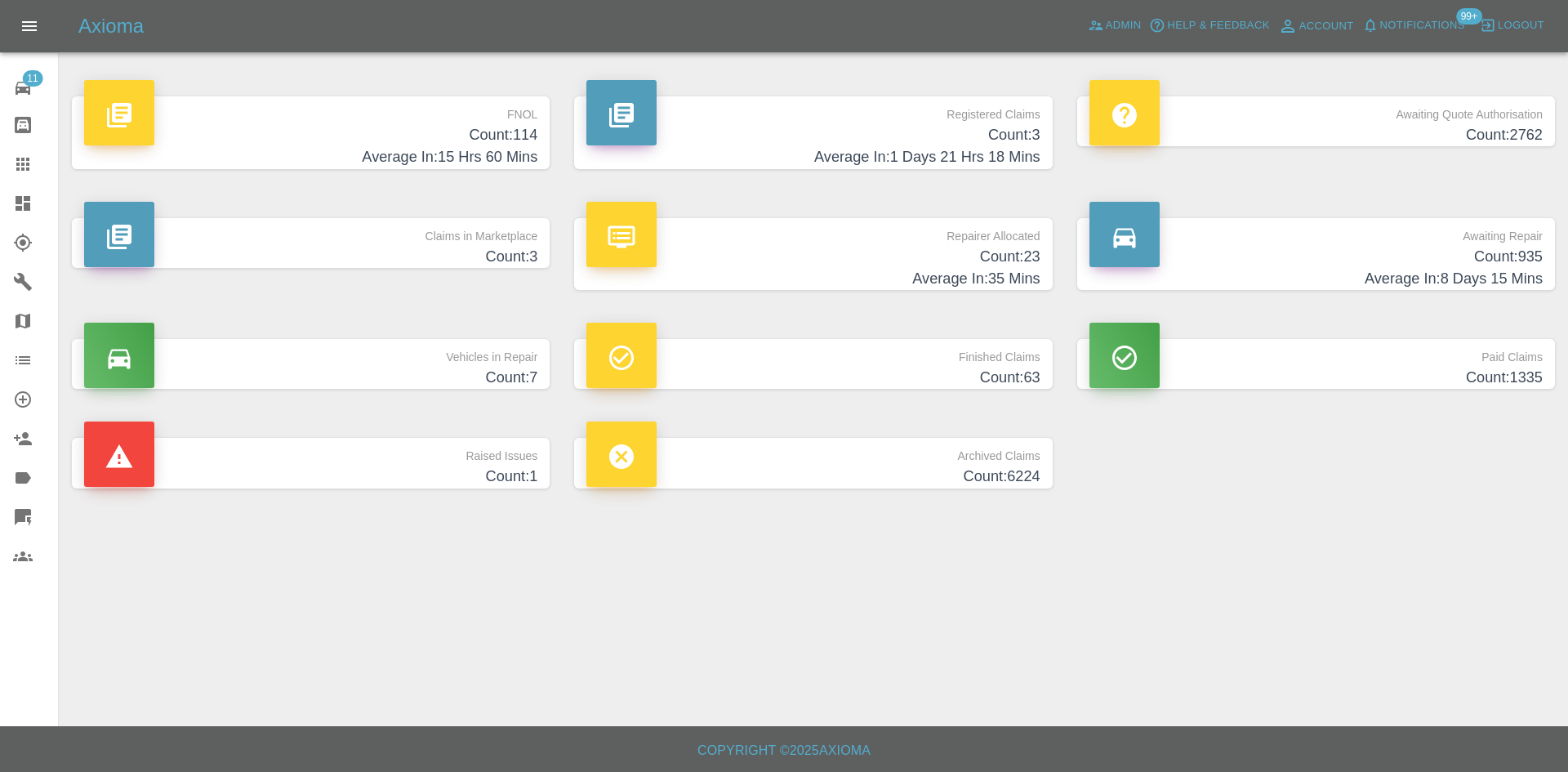
click at [188, 177] on div "FNOL Count: 114 Average In: 15 Hrs 60 Mins" at bounding box center [311, 133] width 502 height 121
click at [214, 215] on div "Claims in Marketplace Count: 3" at bounding box center [311, 254] width 502 height 121
click at [216, 242] on p "Claims in Marketplace" at bounding box center [311, 231] width 454 height 27
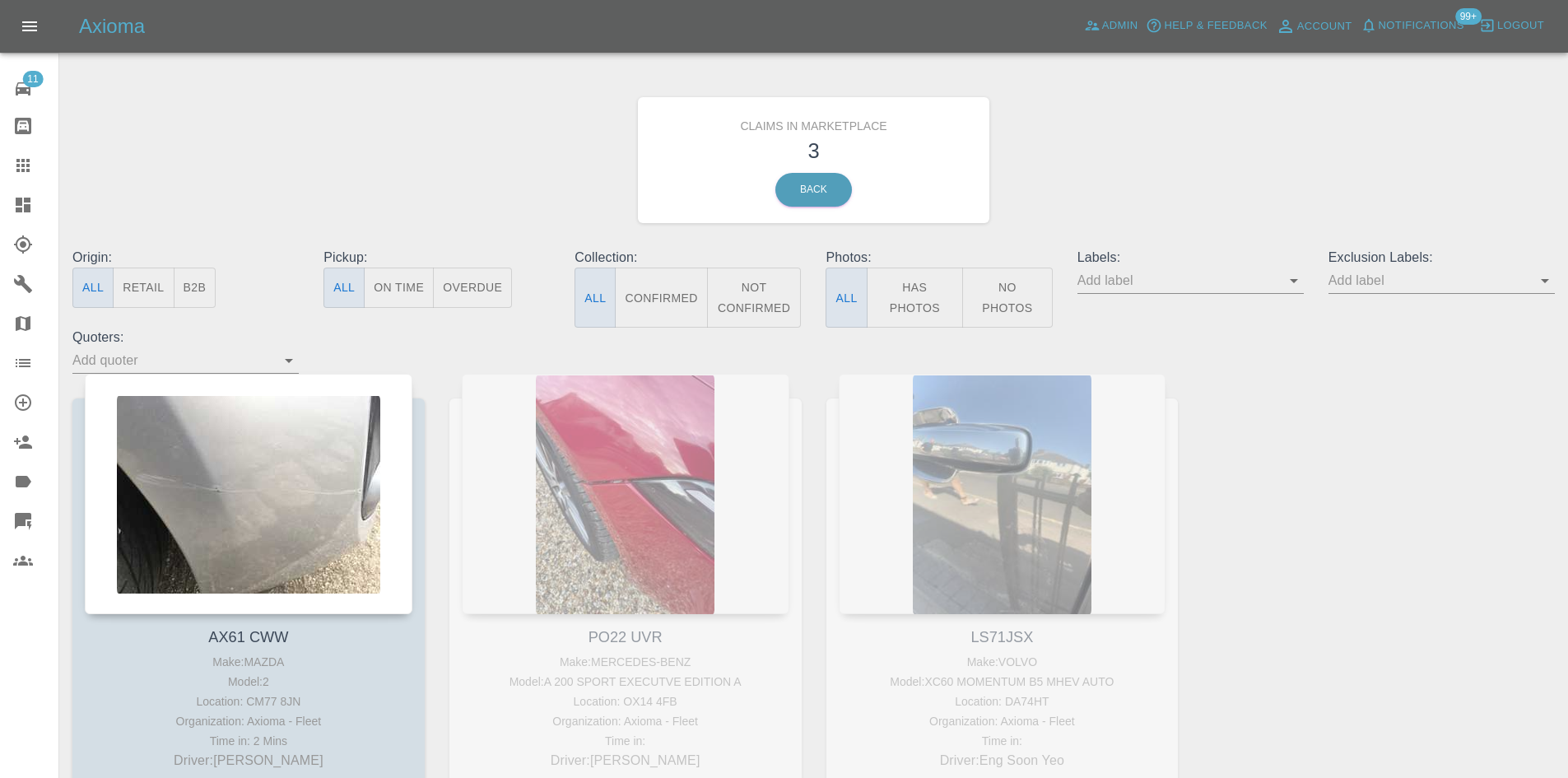
click at [558, 486] on div "PO22 UVR Make: MERCEDES-BENZ Model: A 200 SPORT EXECUTVE EDITION A Location: OX…" at bounding box center [625, 617] width 377 height 487
click at [14, 211] on icon at bounding box center [23, 204] width 20 height 20
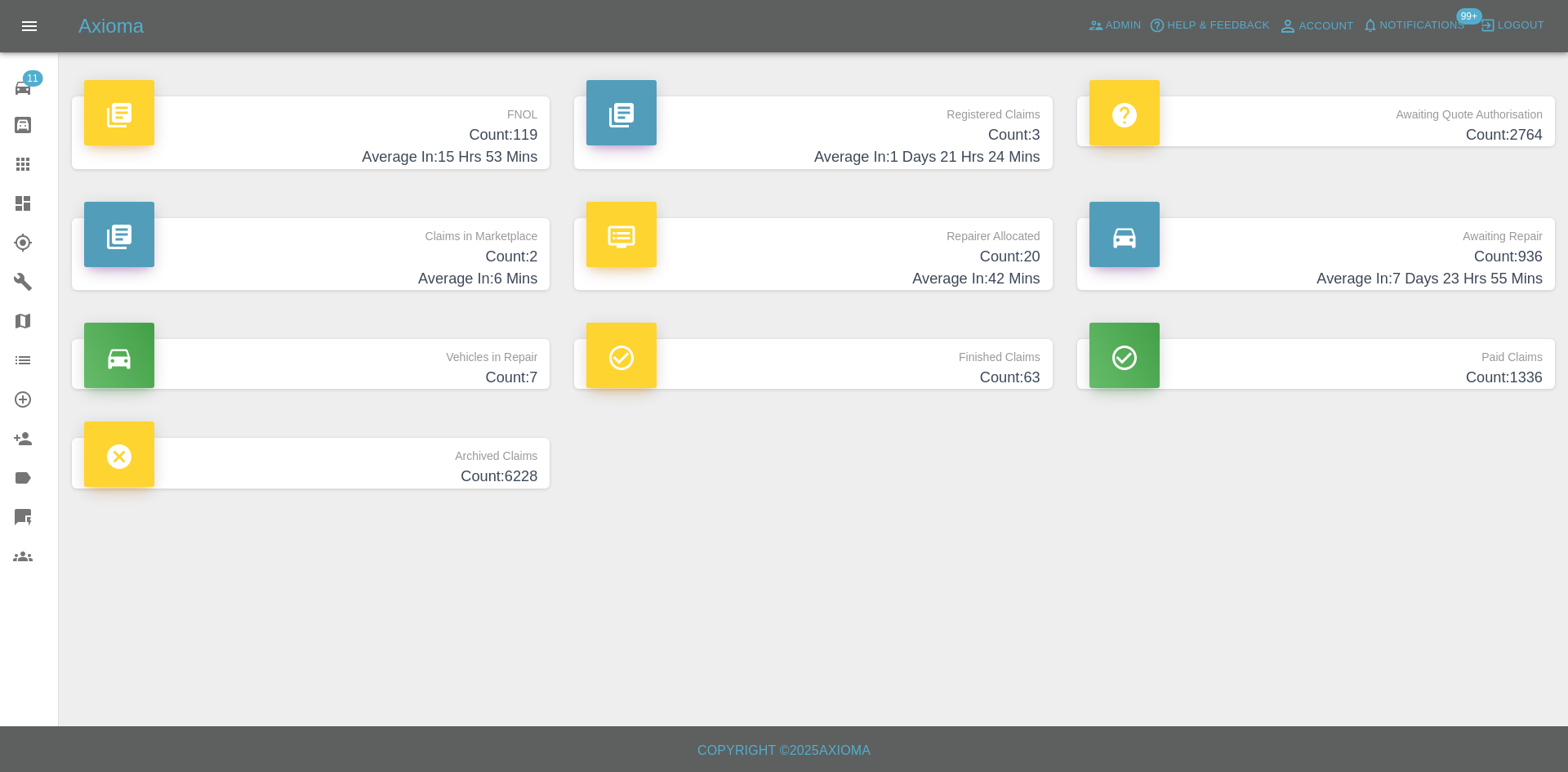
click at [809, 162] on h4 "Average In: 1 Days 21 Hrs 24 Mins" at bounding box center [812, 156] width 454 height 22
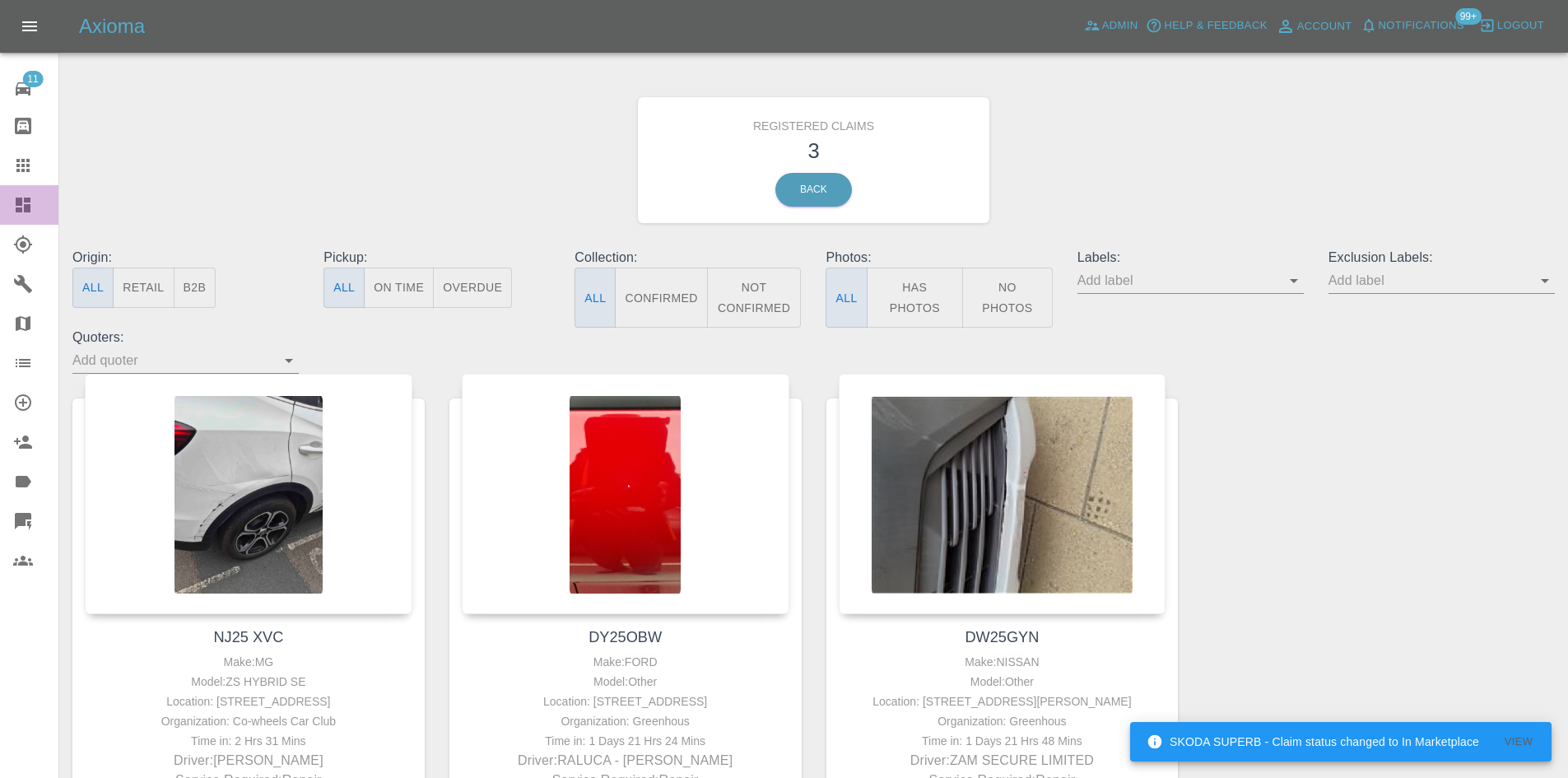
click at [8, 200] on link "Dashboard" at bounding box center [29, 204] width 58 height 39
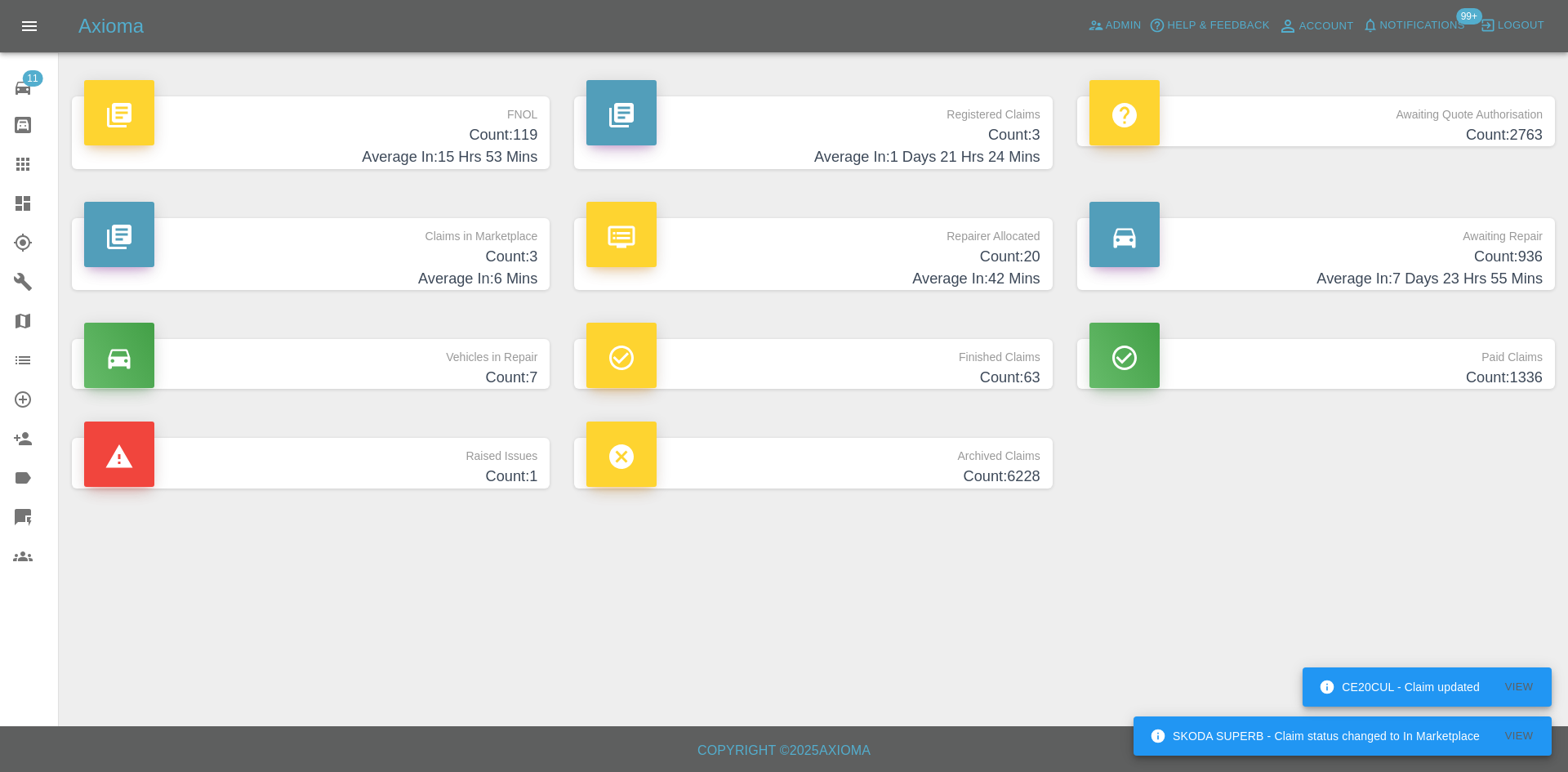
click at [827, 263] on h4 "Count: 20" at bounding box center [812, 257] width 454 height 22
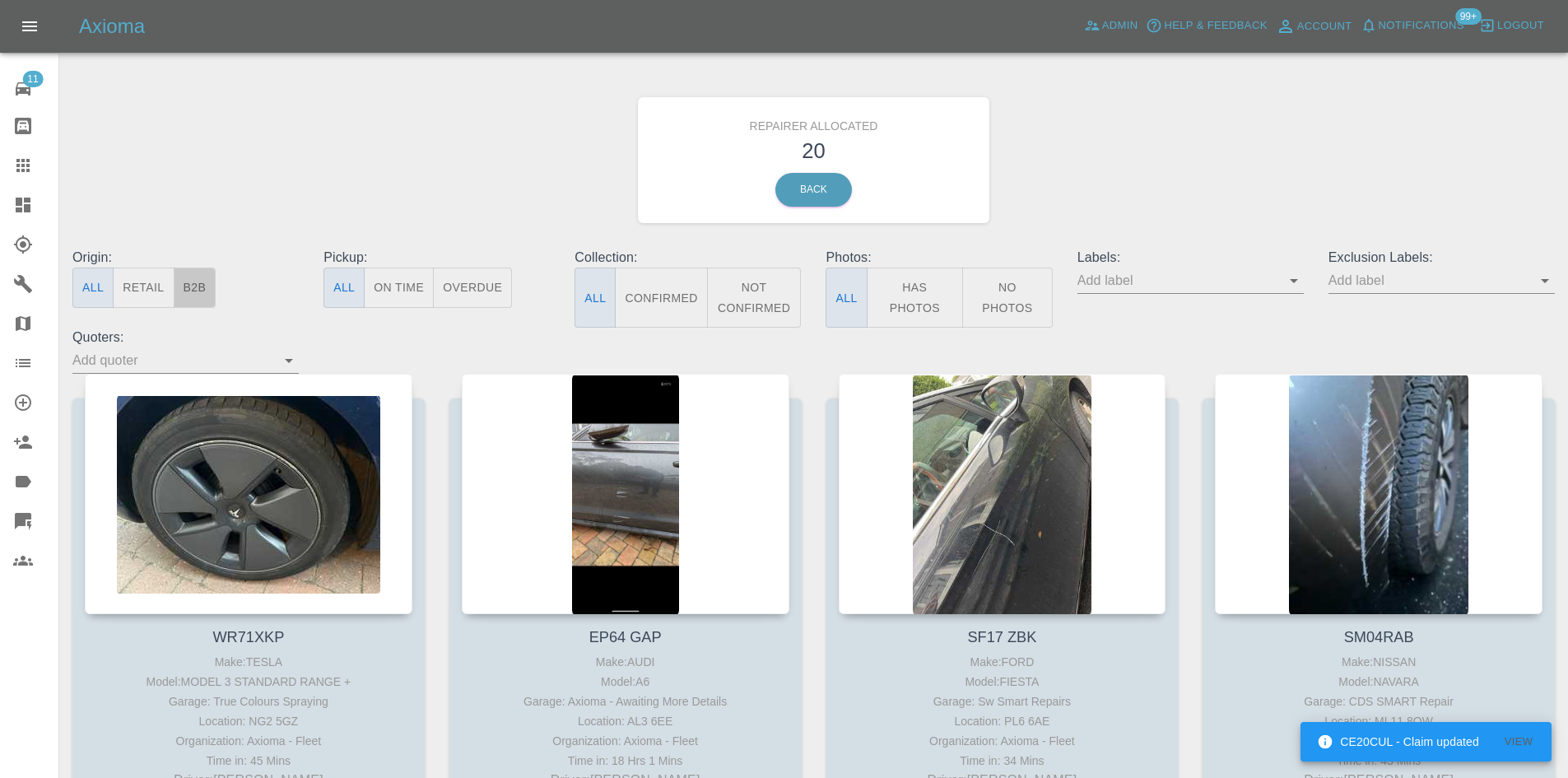
click at [211, 305] on button "B2B" at bounding box center [195, 287] width 43 height 40
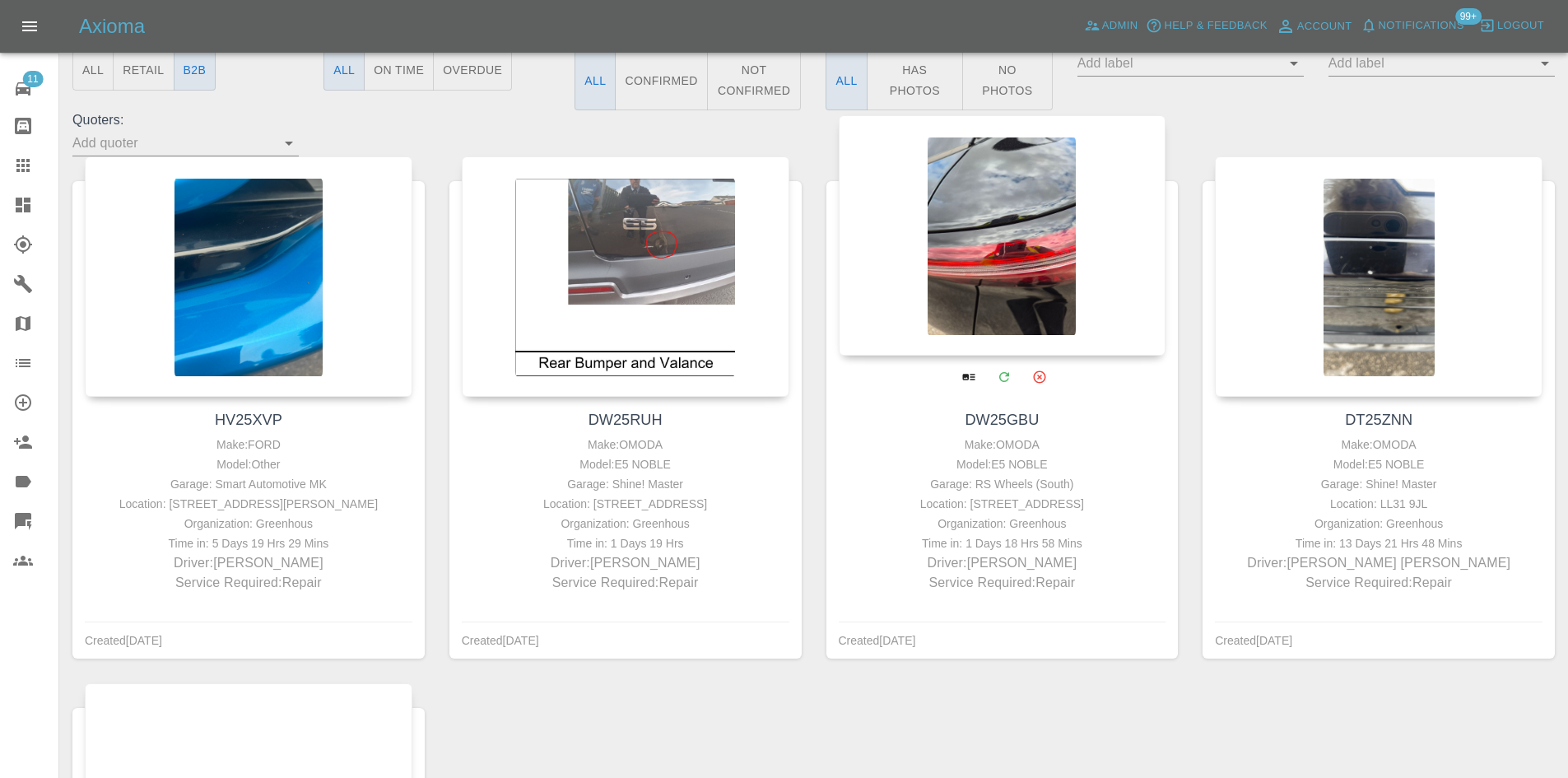
scroll to position [247, 0]
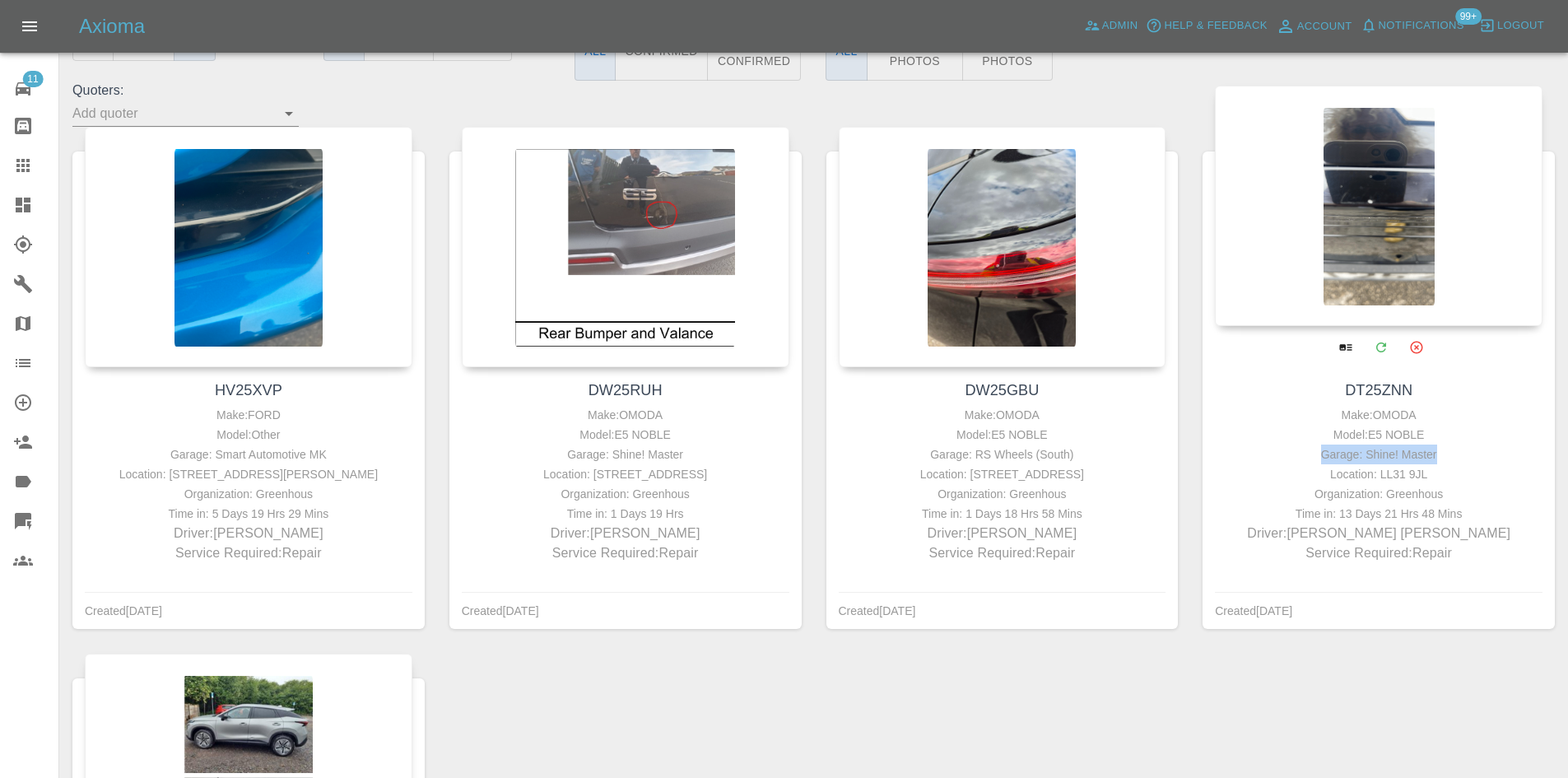
drag, startPoint x: 1466, startPoint y: 455, endPoint x: 1320, endPoint y: 460, distance: 146.1
click at [1320, 460] on div "Garage: Shine! Master" at bounding box center [1378, 454] width 320 height 20
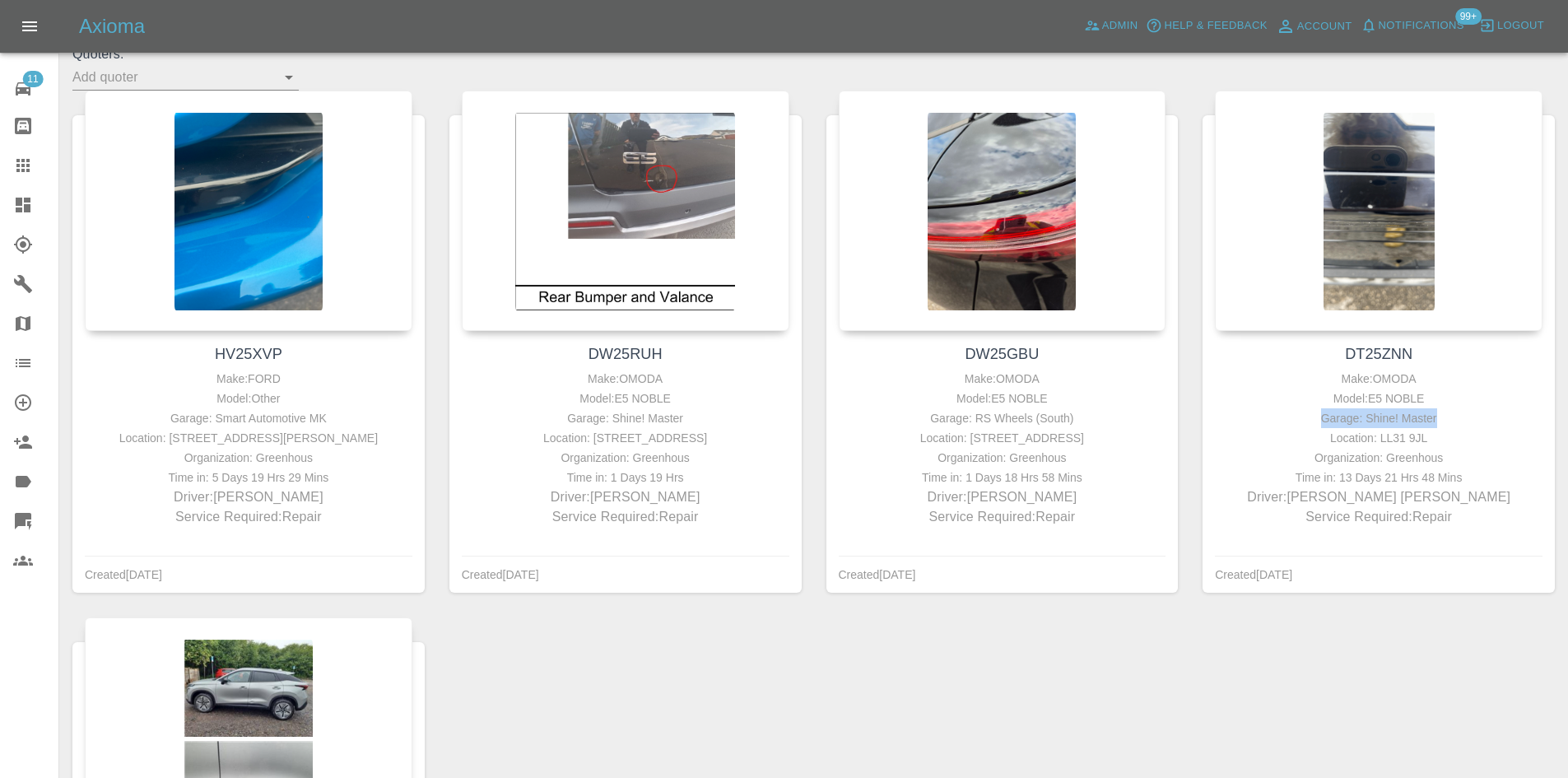
scroll to position [714, 0]
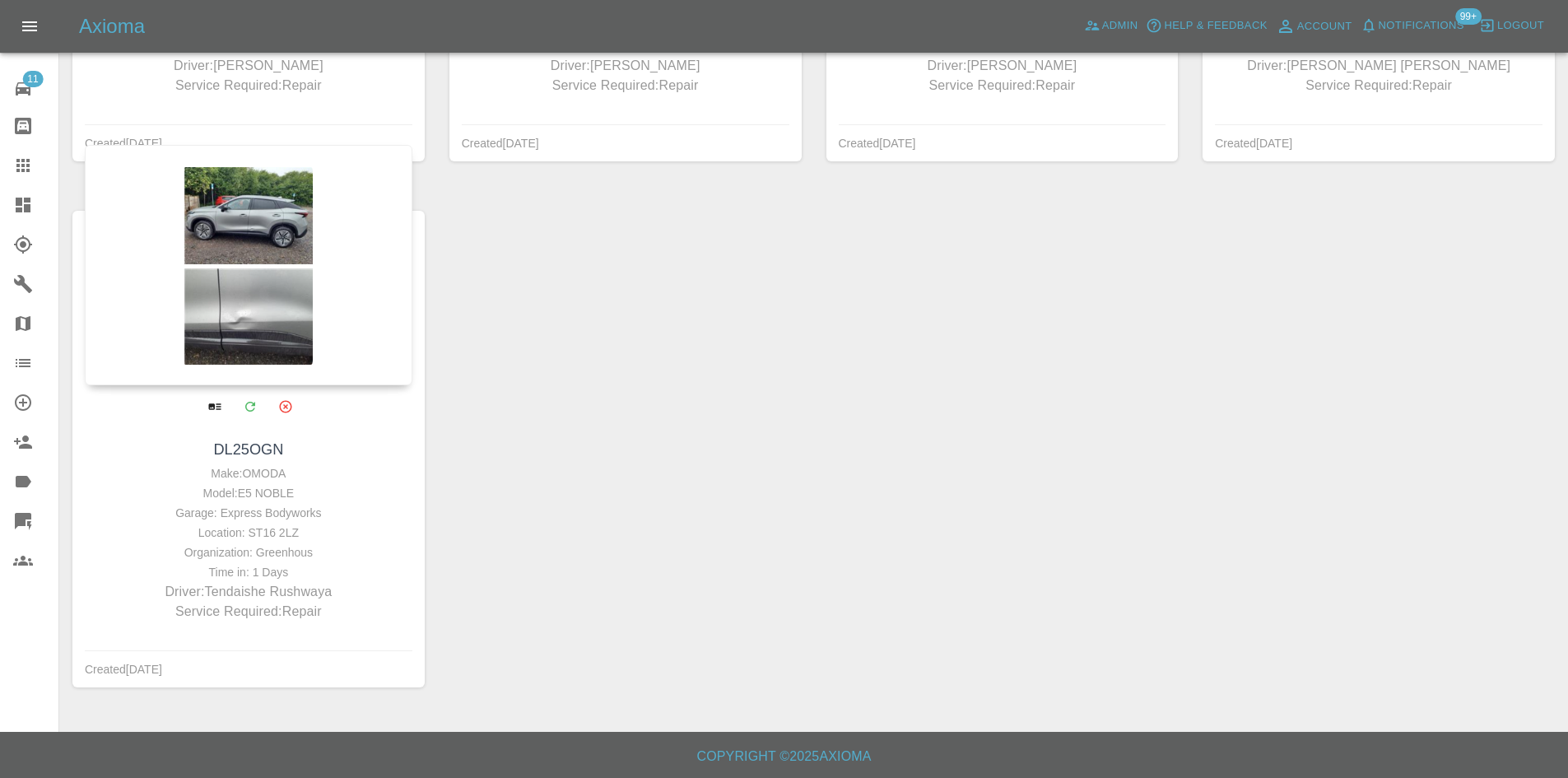
click at [252, 281] on div at bounding box center [248, 265] width 327 height 241
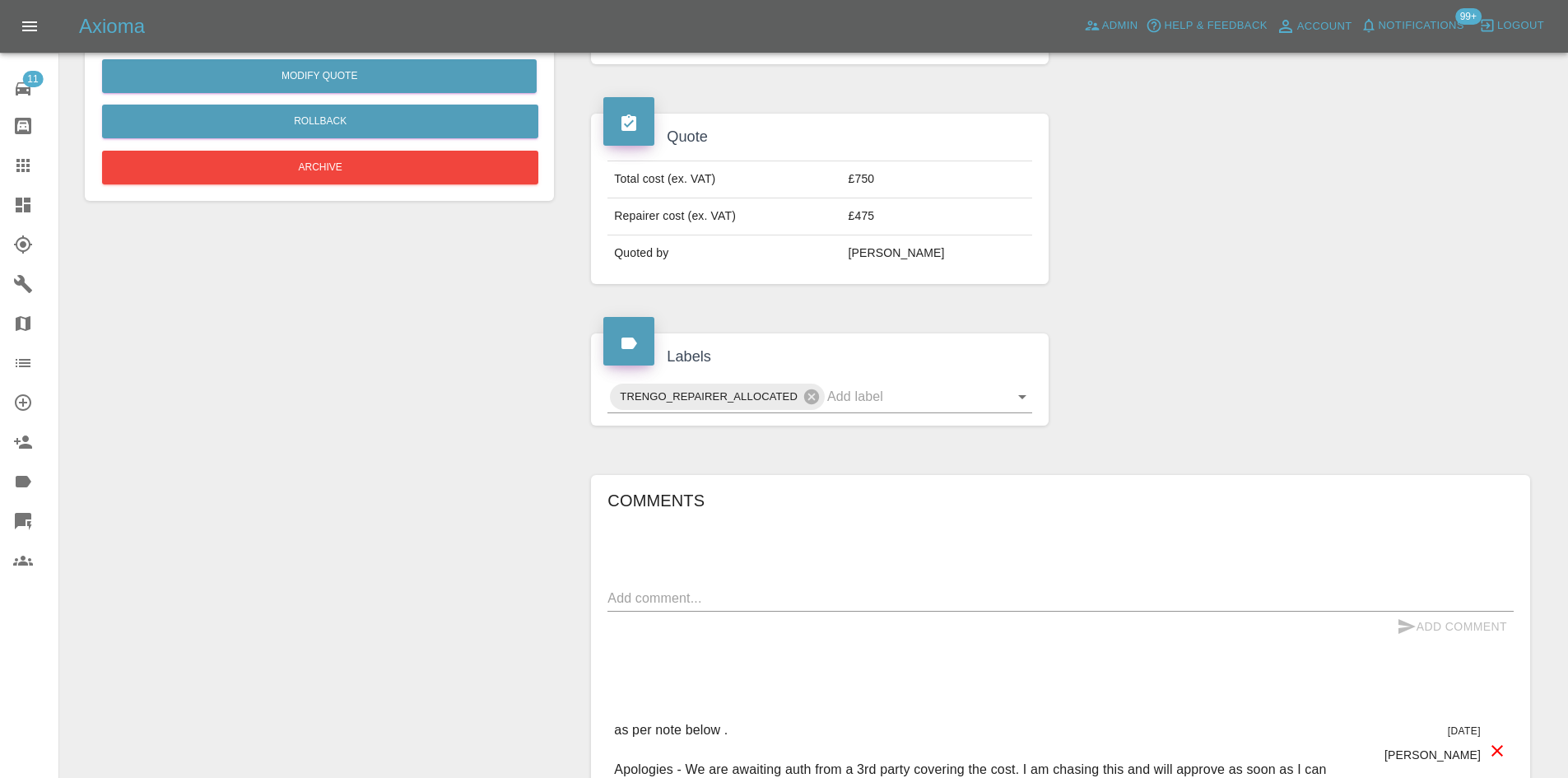
scroll to position [577, 0]
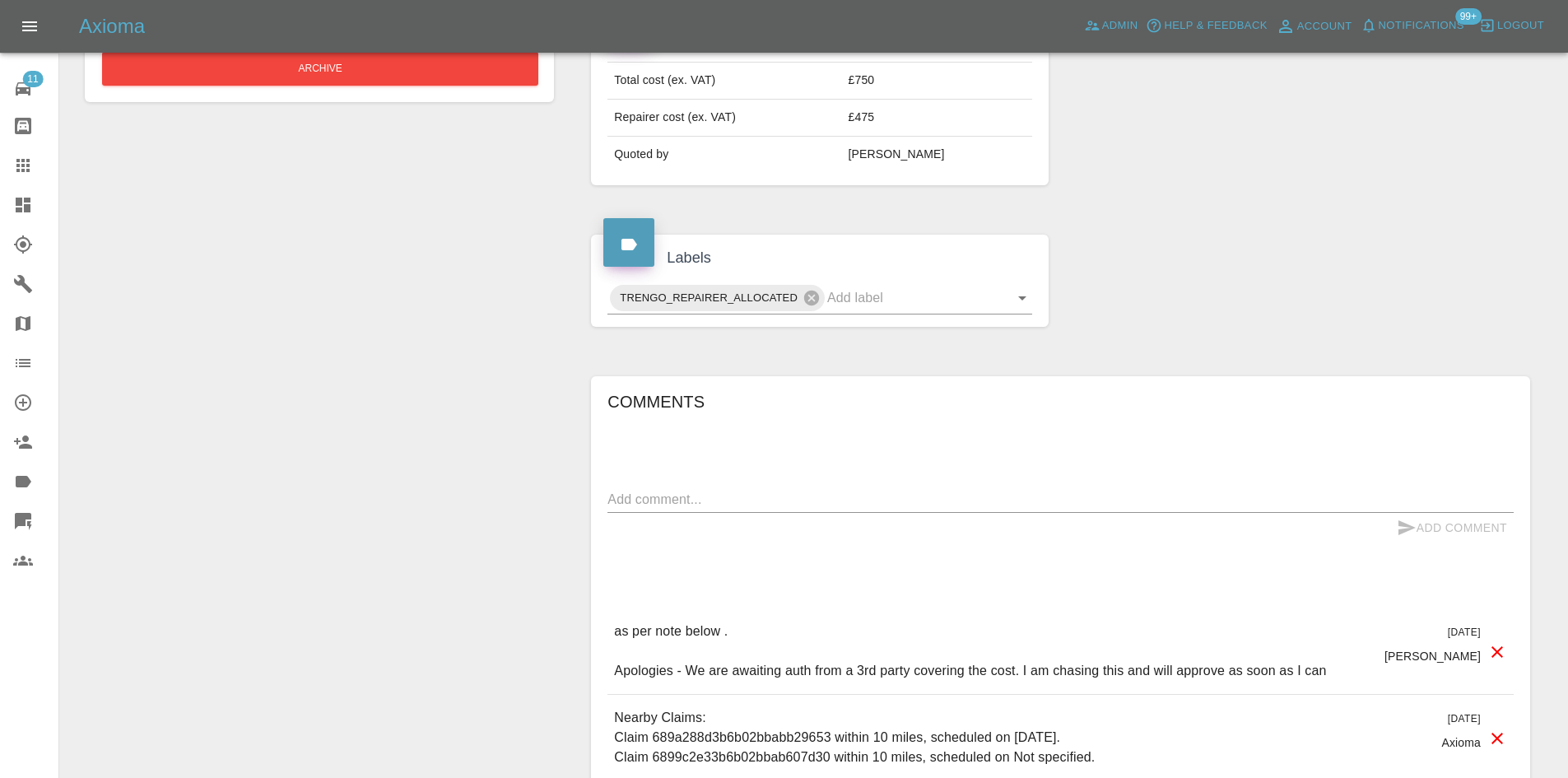
click at [1496, 656] on icon at bounding box center [1496, 652] width 20 height 20
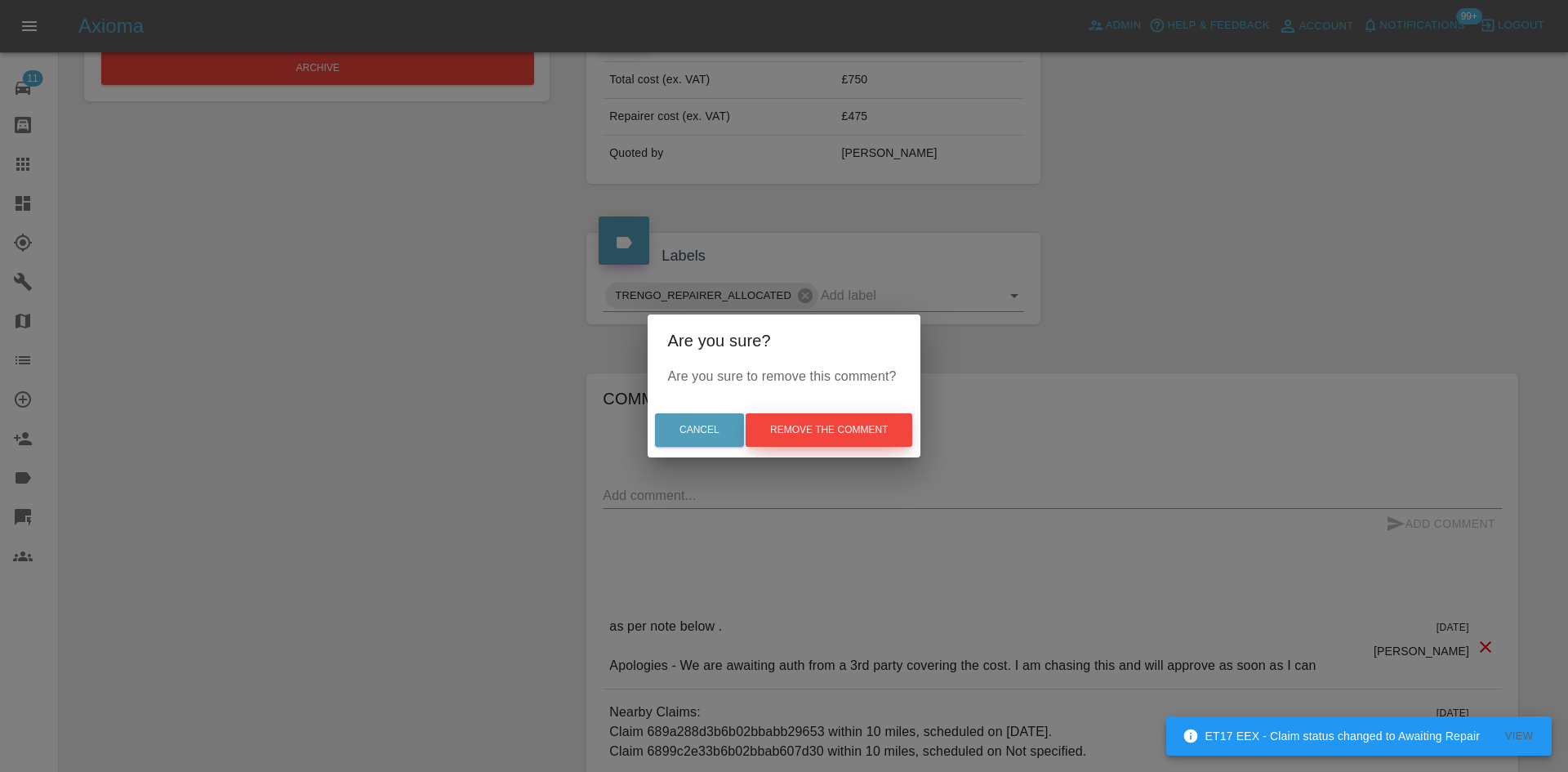
click at [821, 425] on button "Remove the comment" at bounding box center [829, 429] width 167 height 33
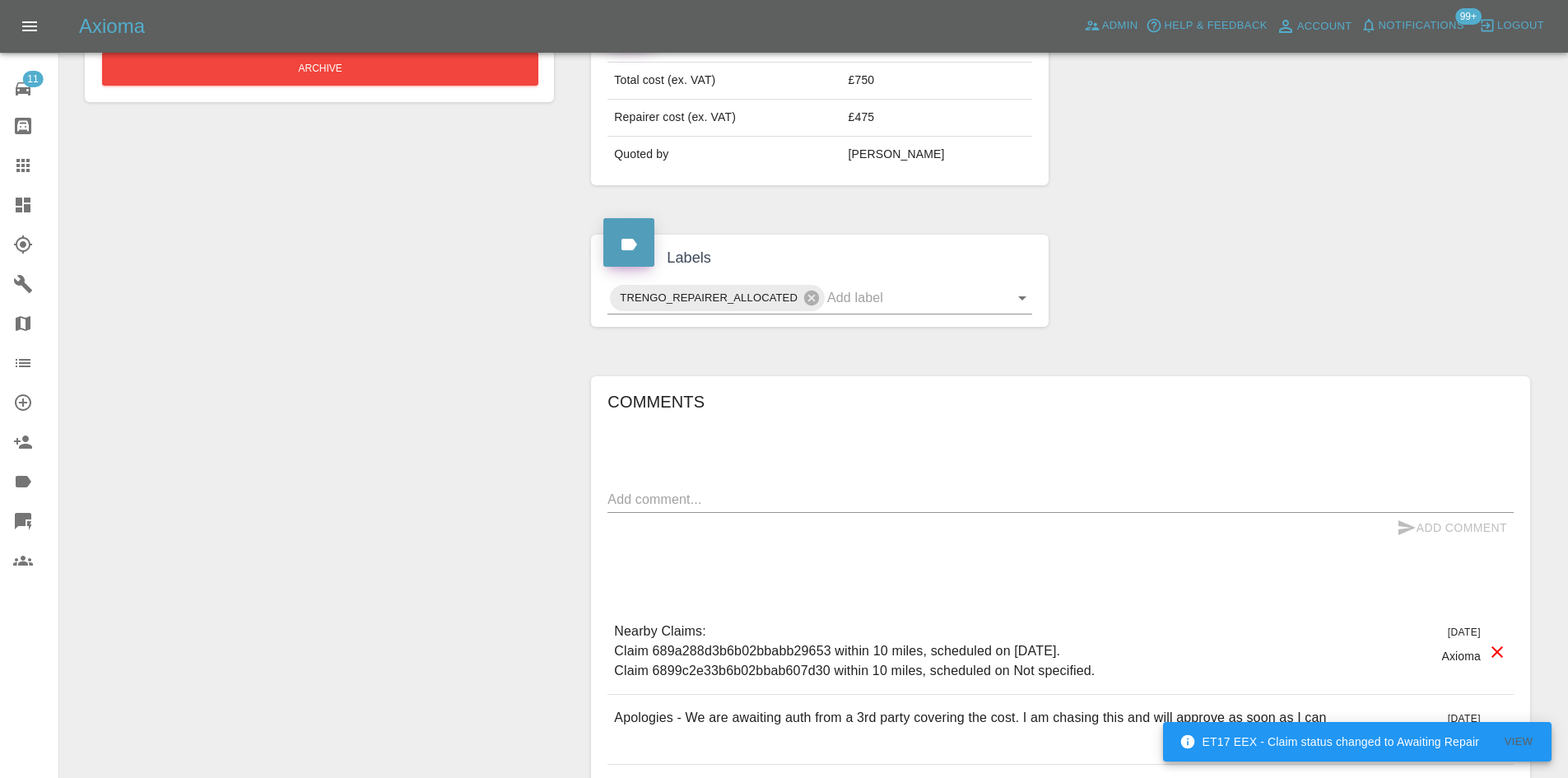
scroll to position [164, 0]
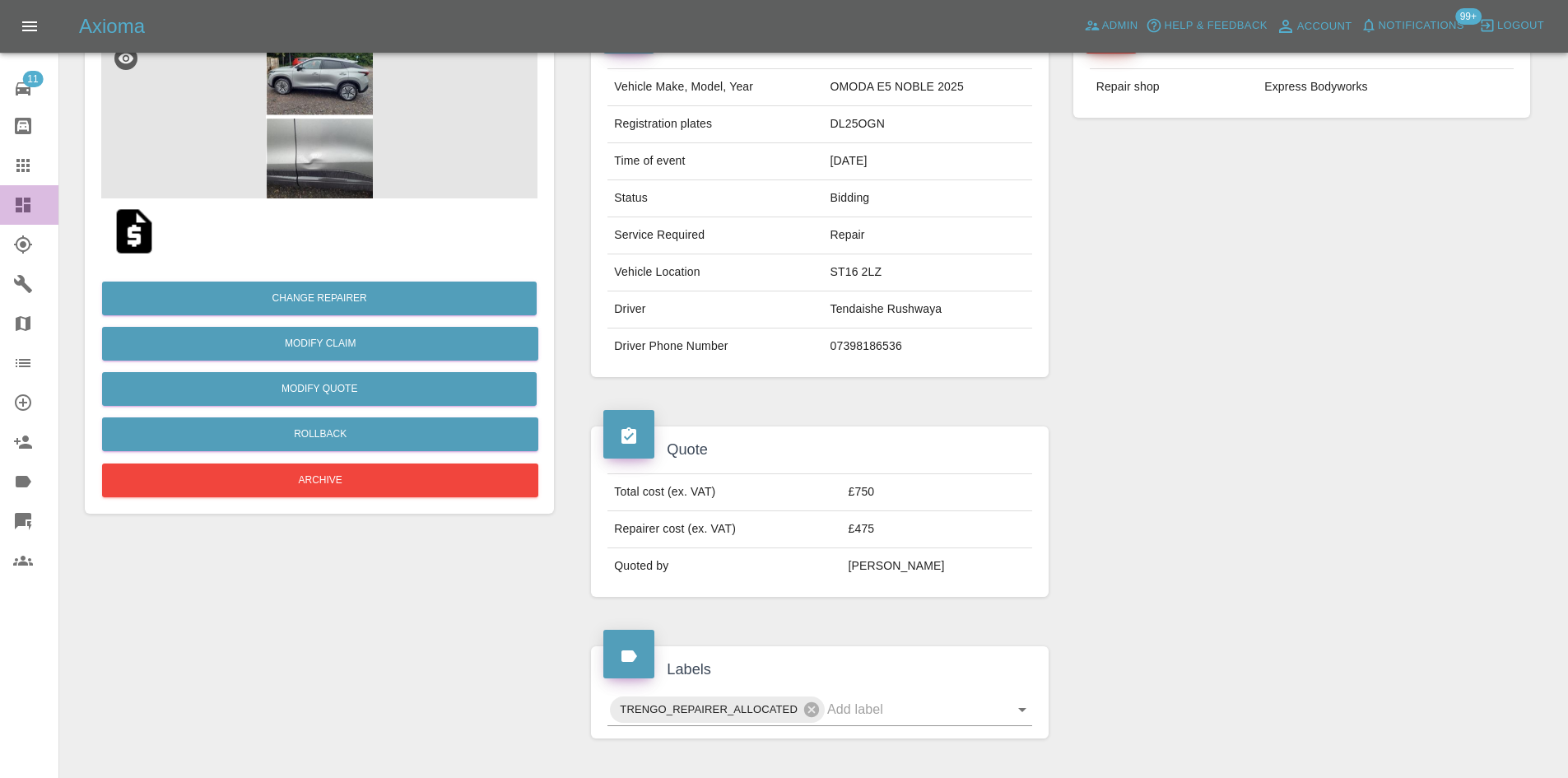
click at [13, 194] on link "Dashboard" at bounding box center [29, 204] width 58 height 39
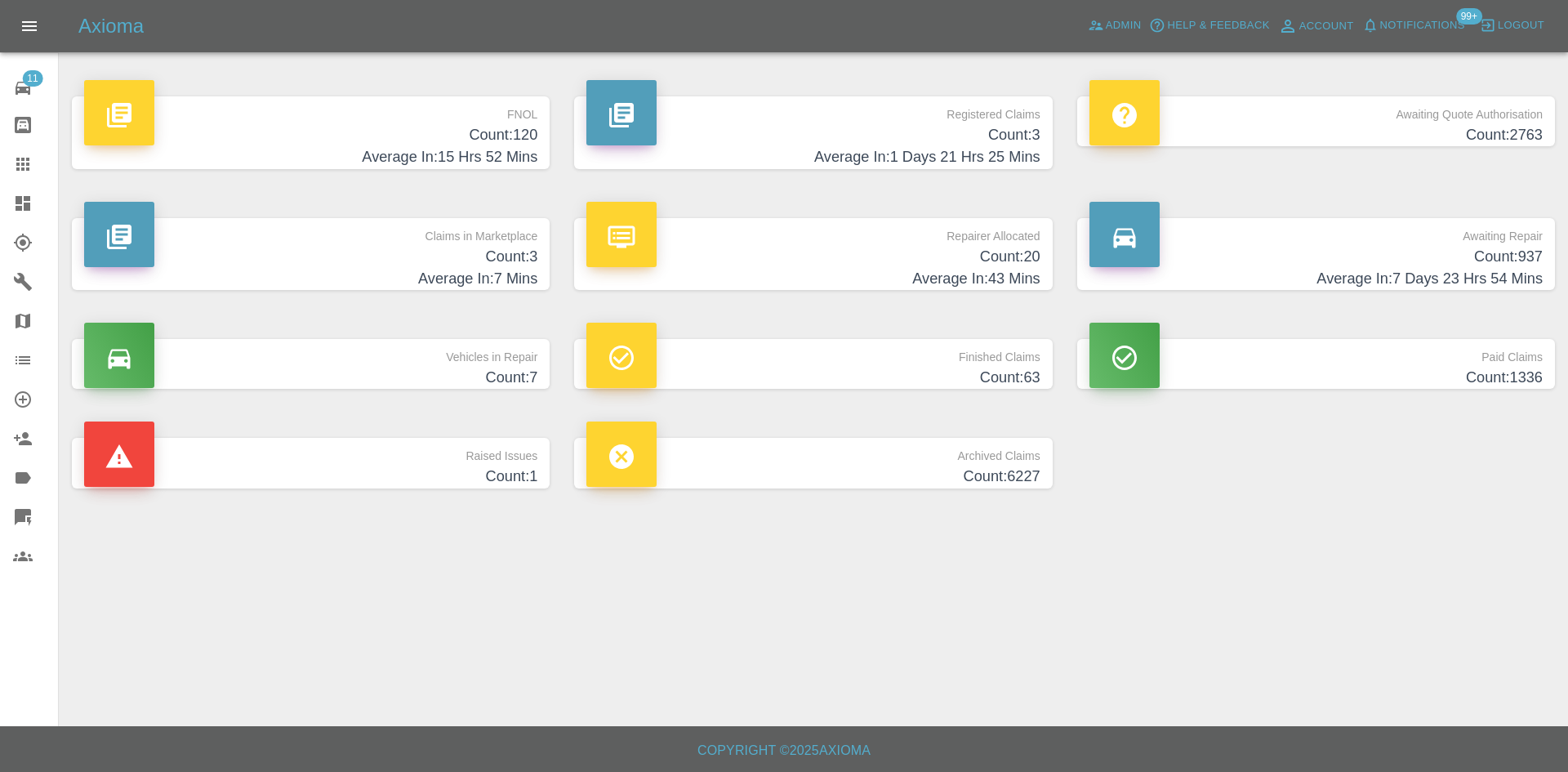
click at [1349, 256] on h4 "Count: 937" at bounding box center [1315, 257] width 454 height 22
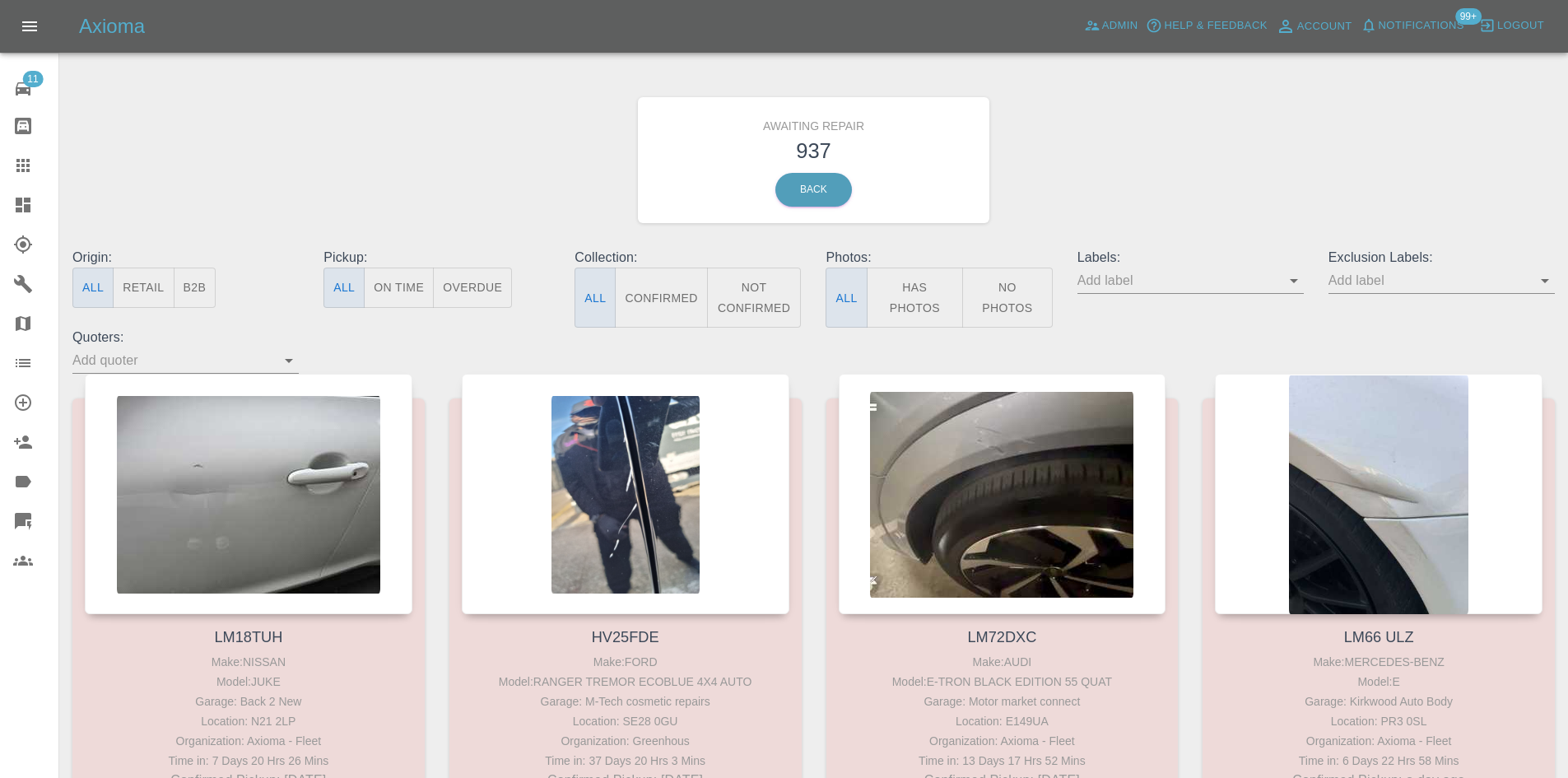
click at [206, 278] on button "B2B" at bounding box center [195, 287] width 43 height 40
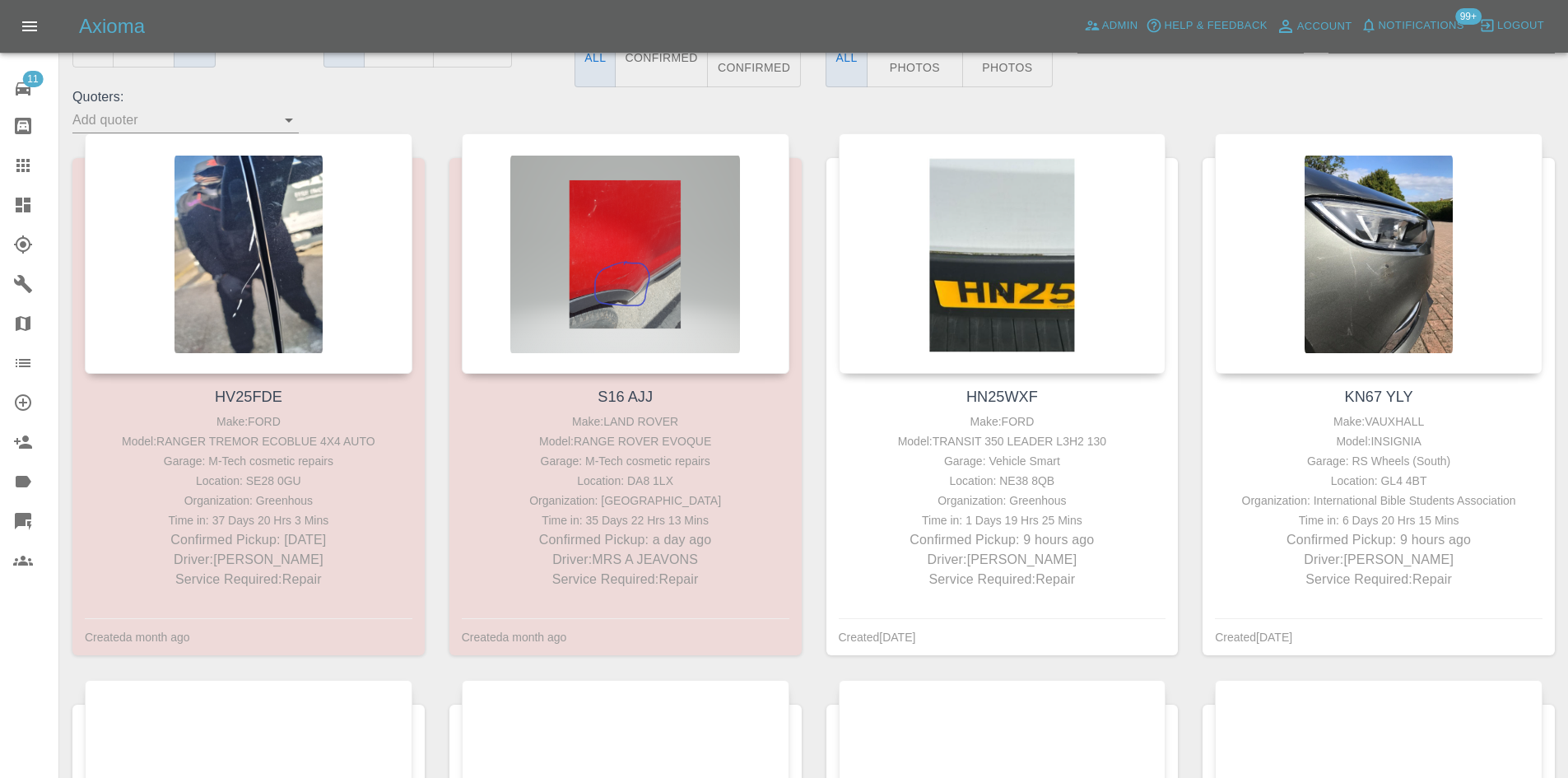
scroll to position [212, 0]
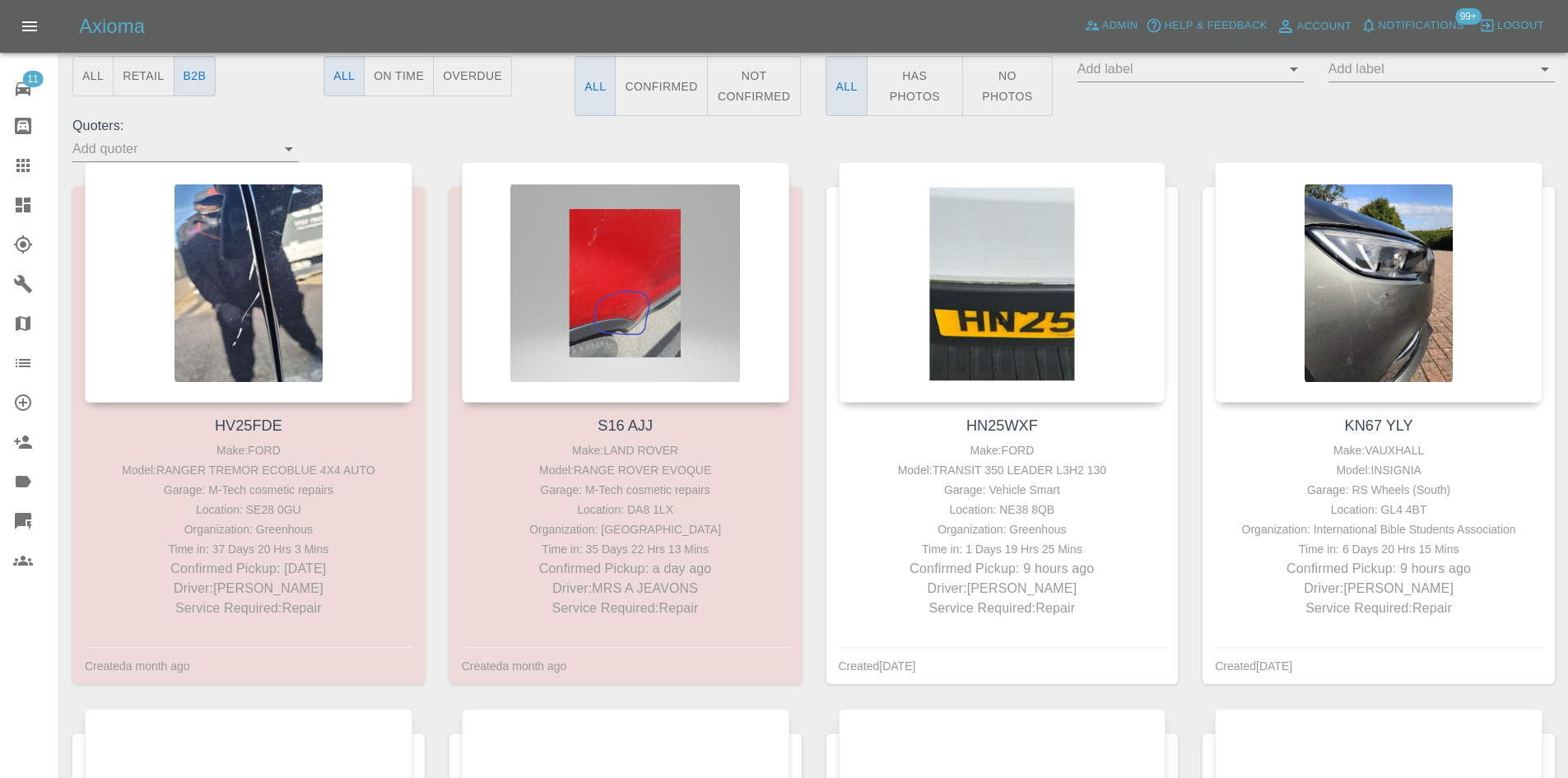
click at [6, 207] on link "Dashboard" at bounding box center [29, 204] width 58 height 39
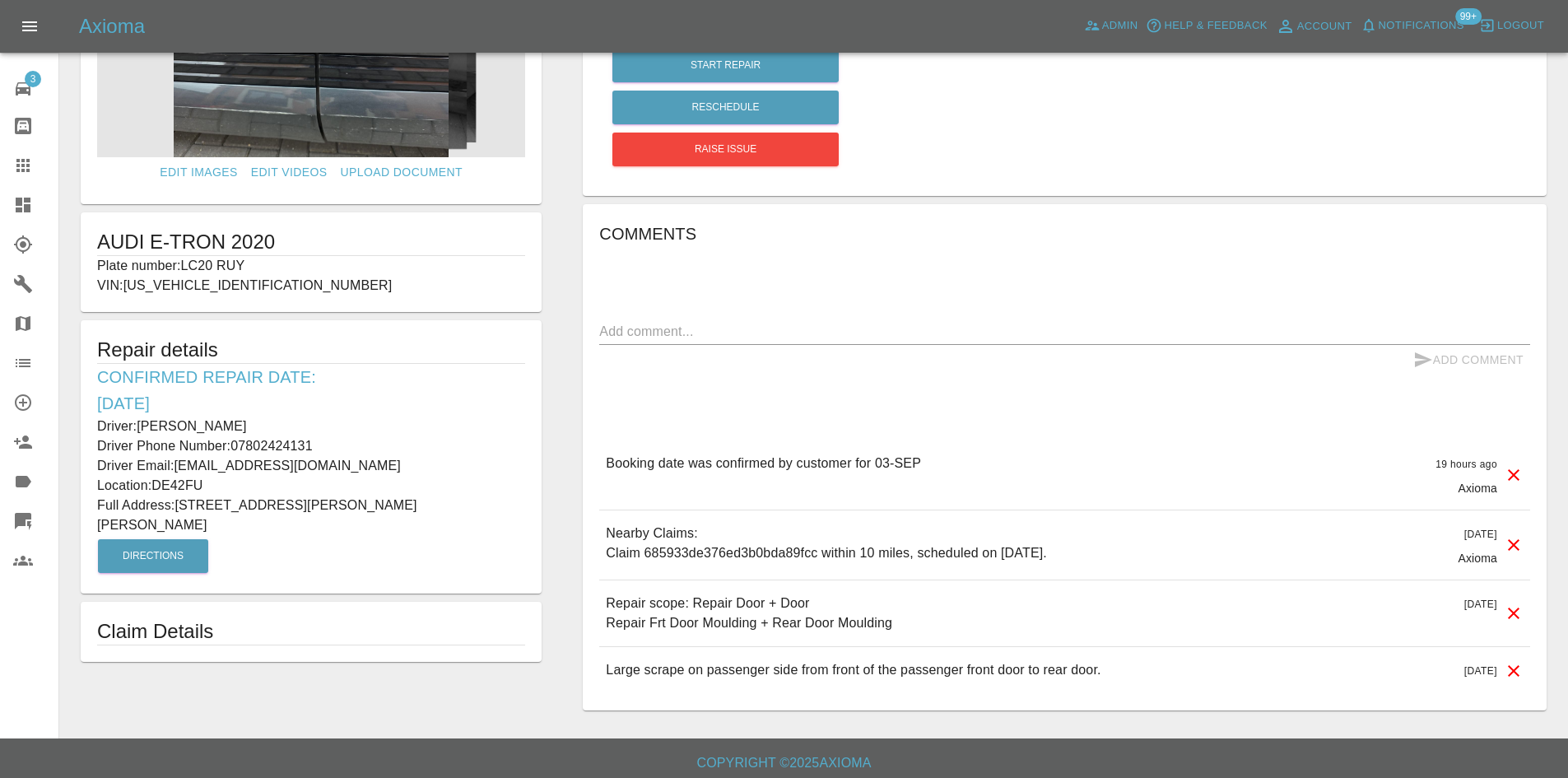
scroll to position [155, 0]
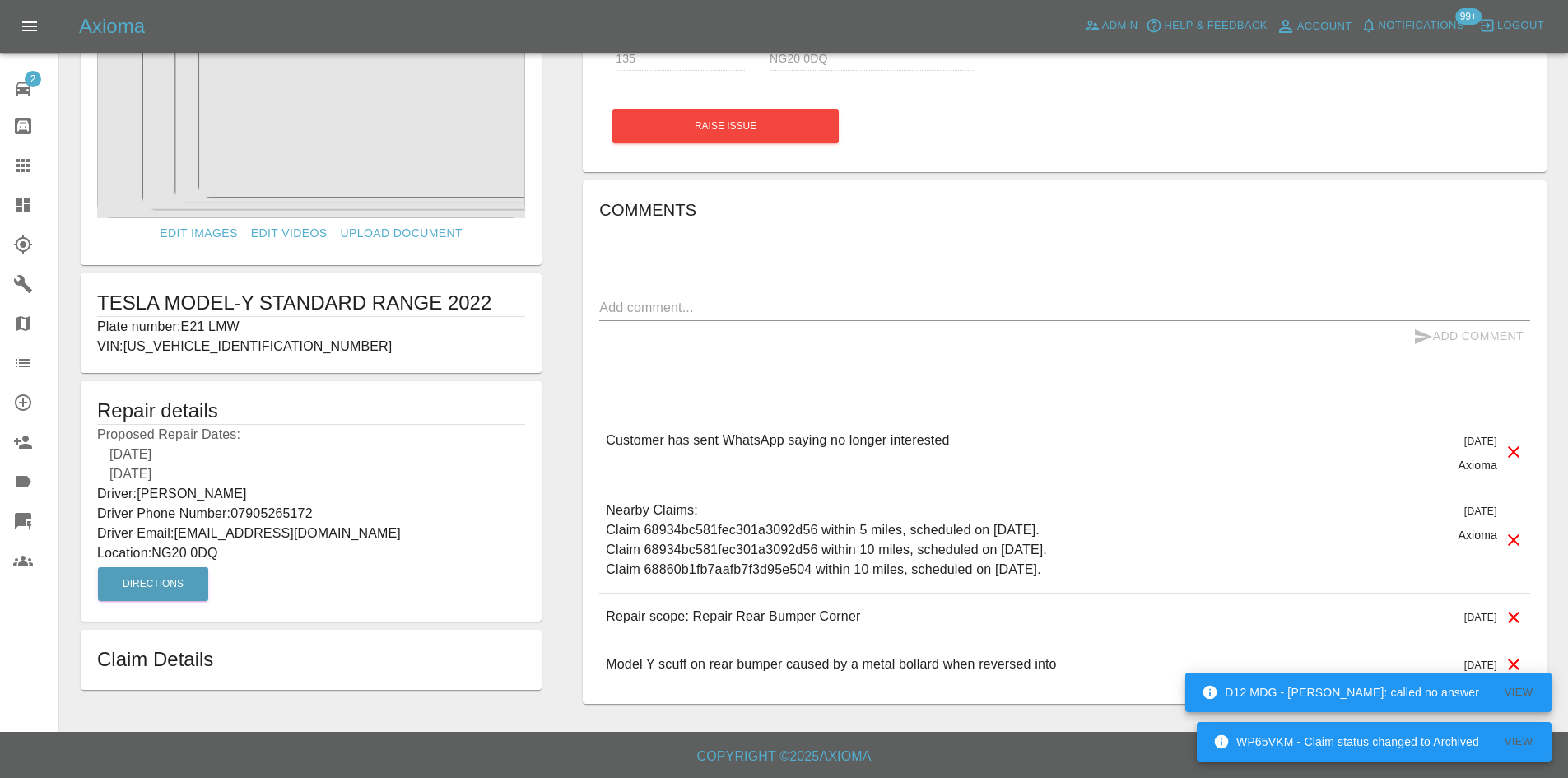
scroll to position [88, 0]
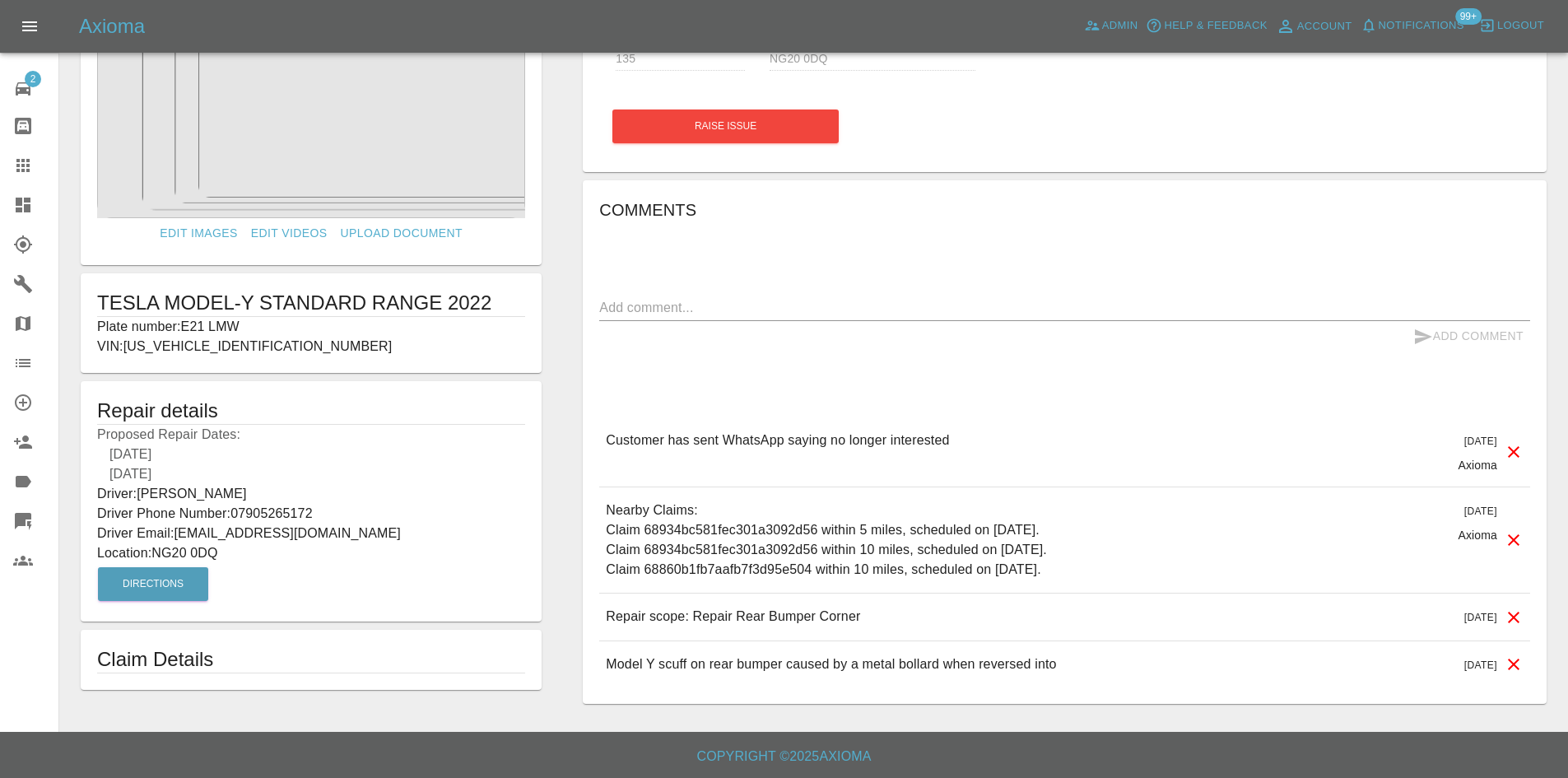
click at [783, 777] on footer "Copyright © 2025 Axioma" at bounding box center [784, 755] width 1568 height 46
click at [24, 204] on icon at bounding box center [23, 205] width 15 height 15
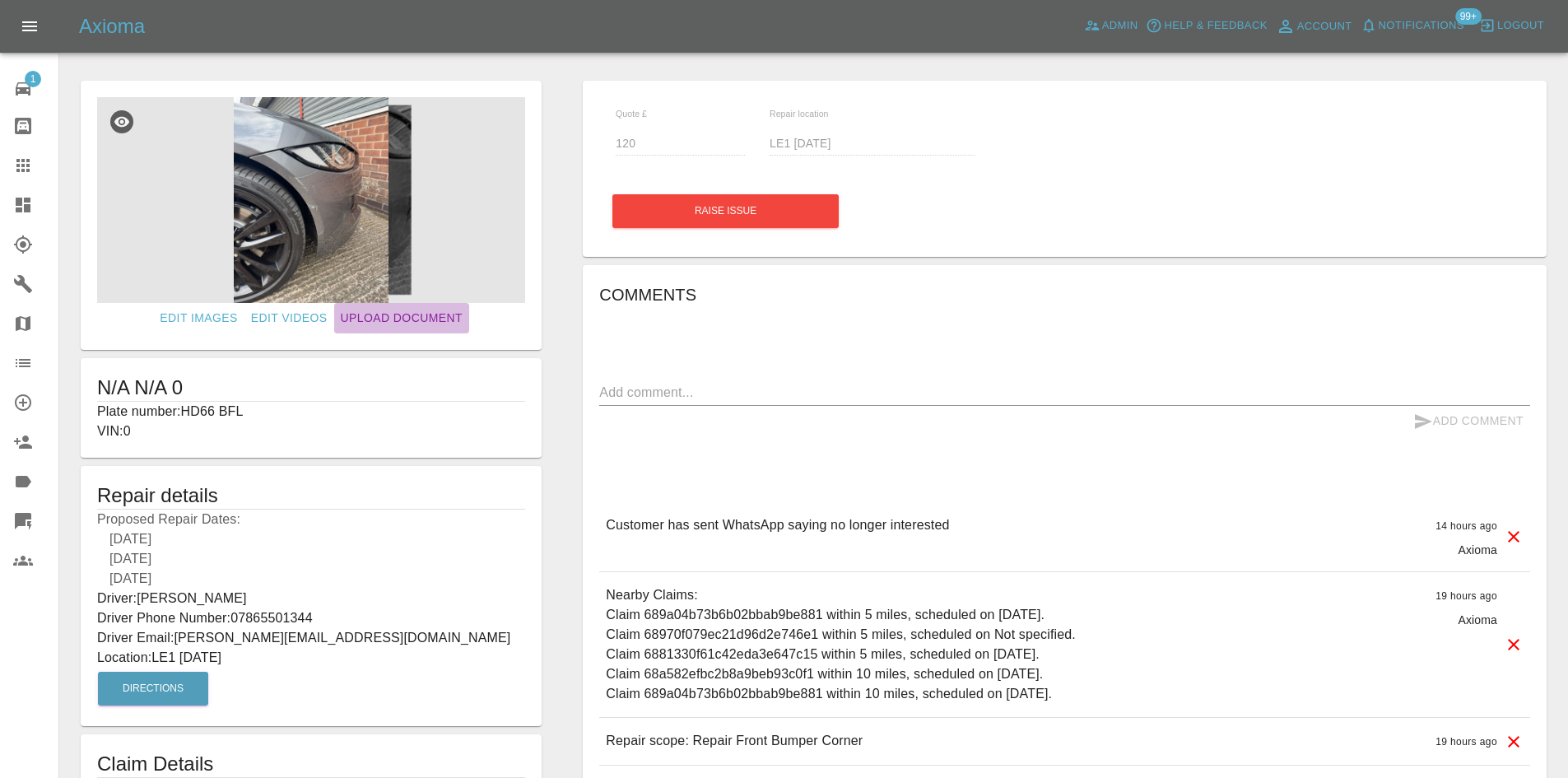
click at [343, 304] on link "Upload Document" at bounding box center [401, 318] width 135 height 31
click at [247, 184] on img at bounding box center [311, 200] width 428 height 206
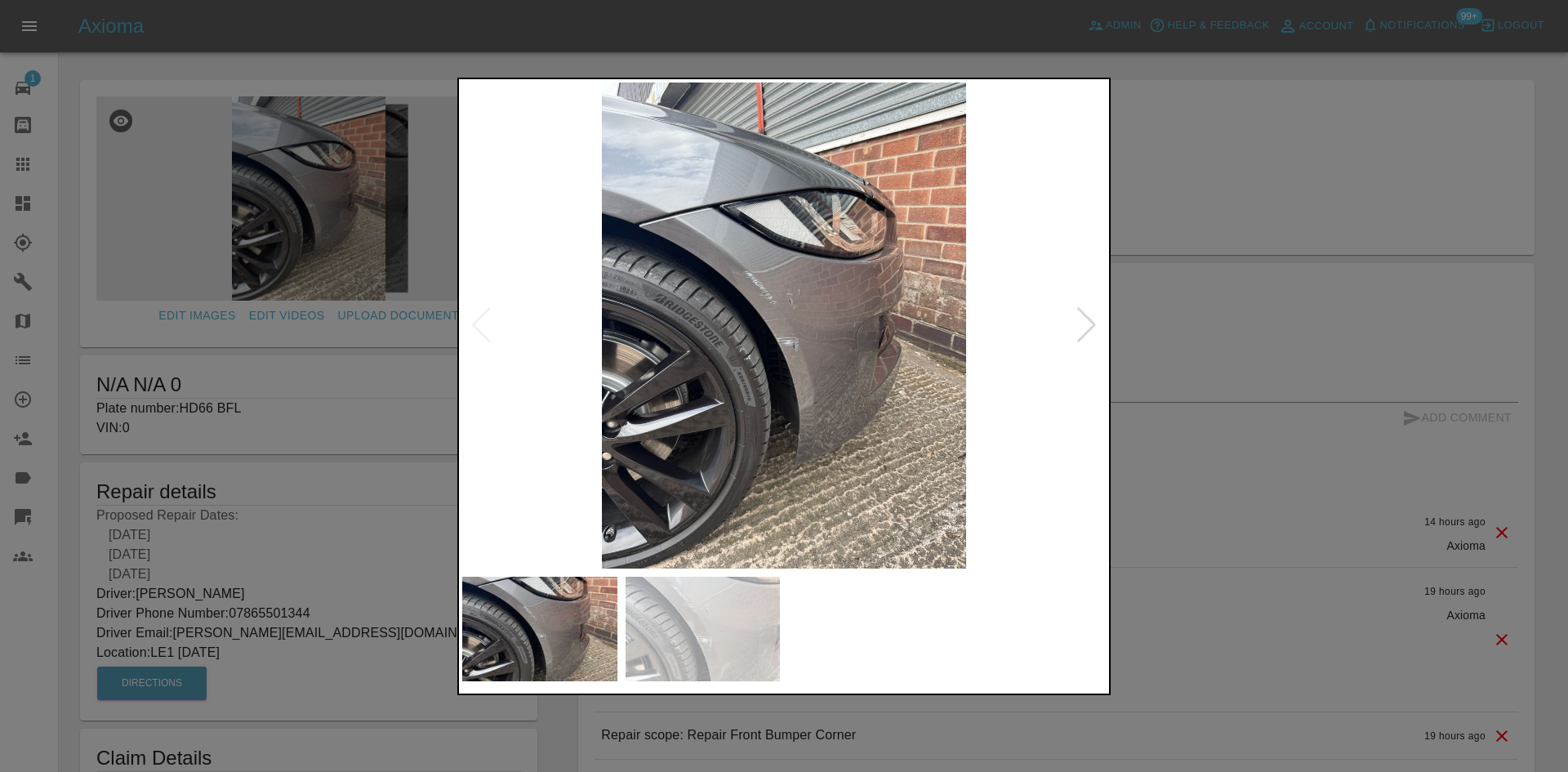
click at [1138, 411] on div at bounding box center [784, 386] width 1568 height 772
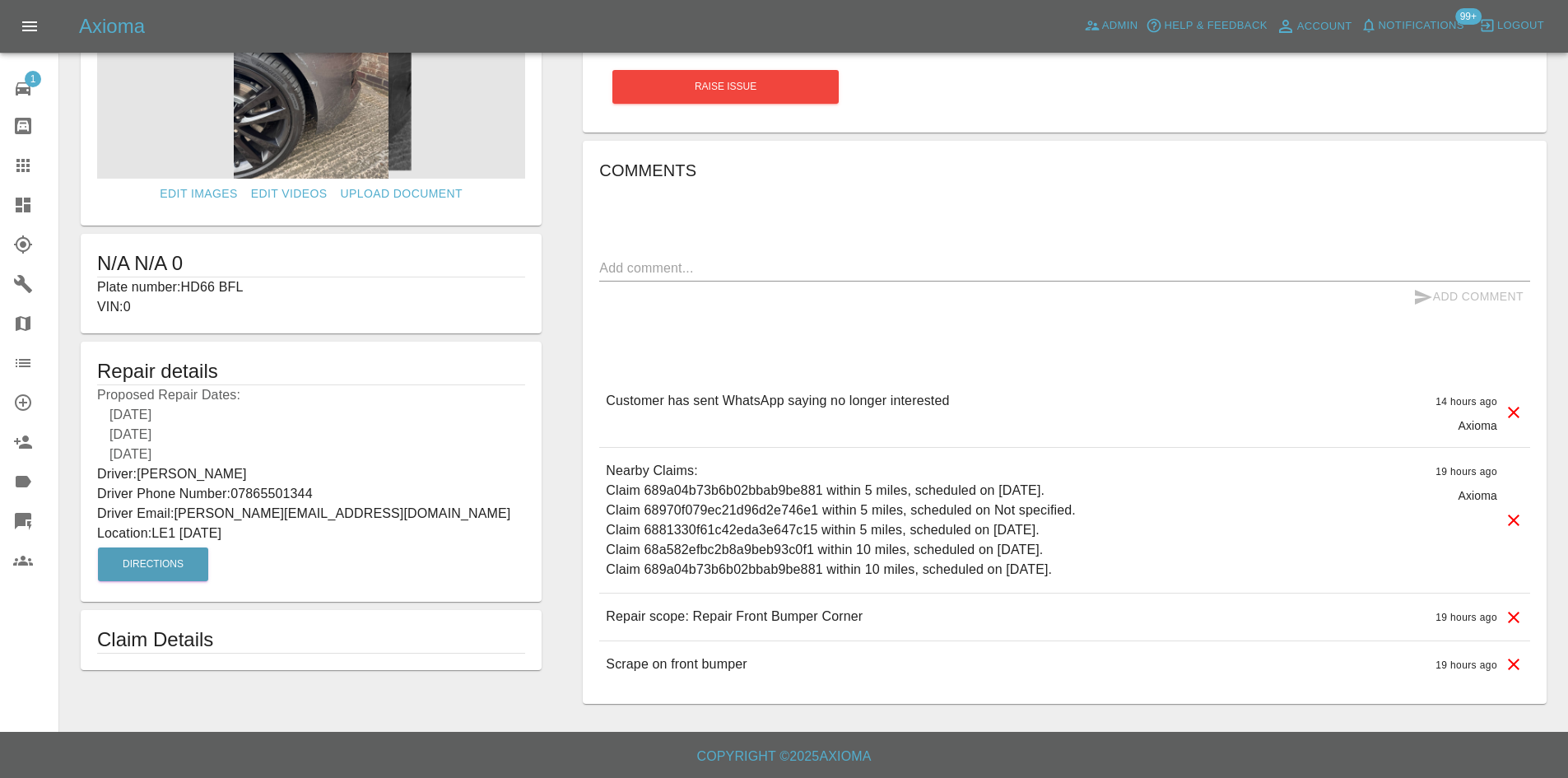
scroll to position [128, 0]
drag, startPoint x: 215, startPoint y: 452, endPoint x: 108, endPoint y: 406, distance: 116.5
click at [108, 406] on p "Proposed Repair Dates: 27/08/2025 28/08/2025 29/08/2025" at bounding box center [311, 425] width 428 height 79
copy p "27/08/2025 28/08/2025 29/08/2025"
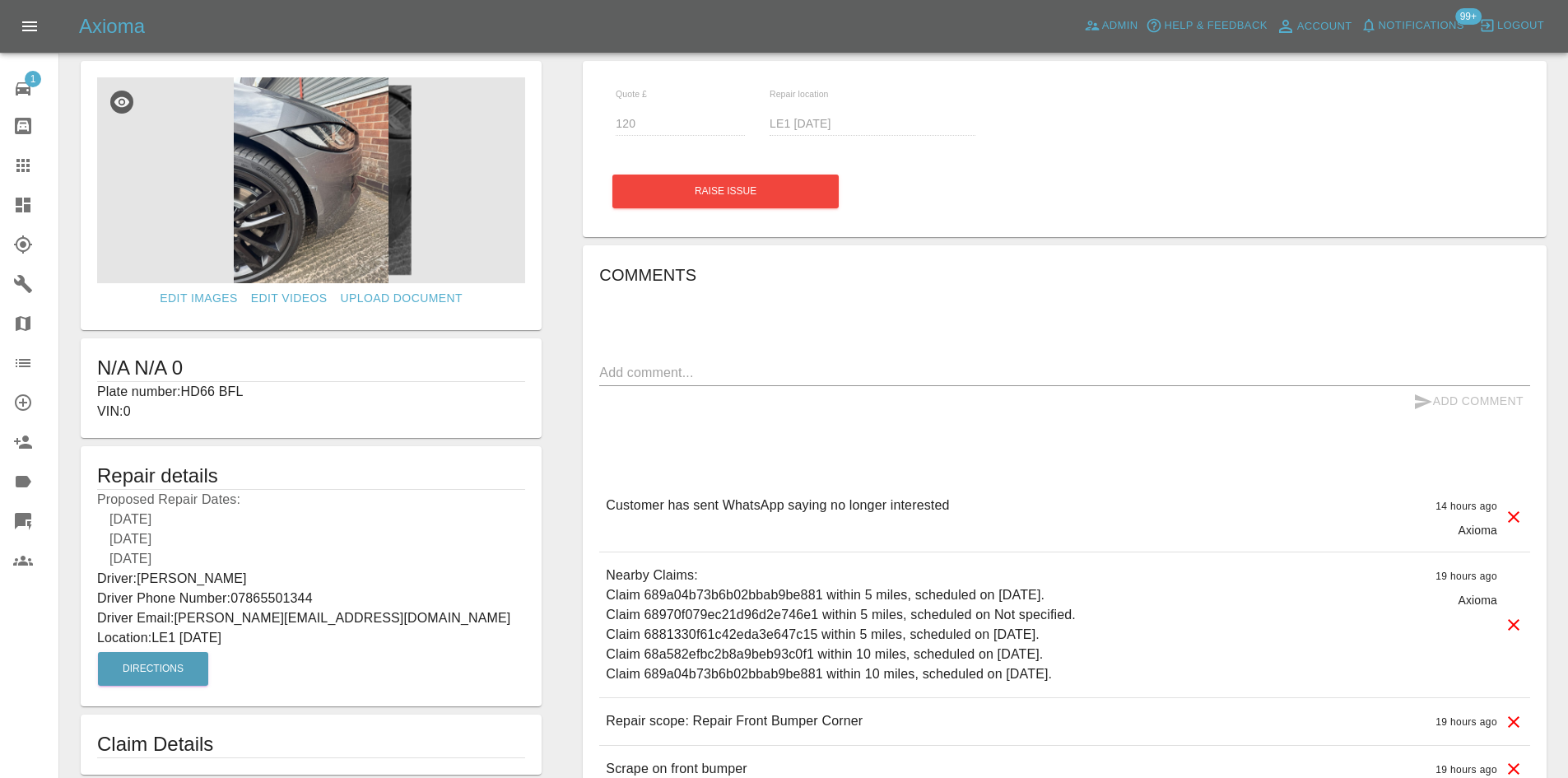
scroll to position [0, 0]
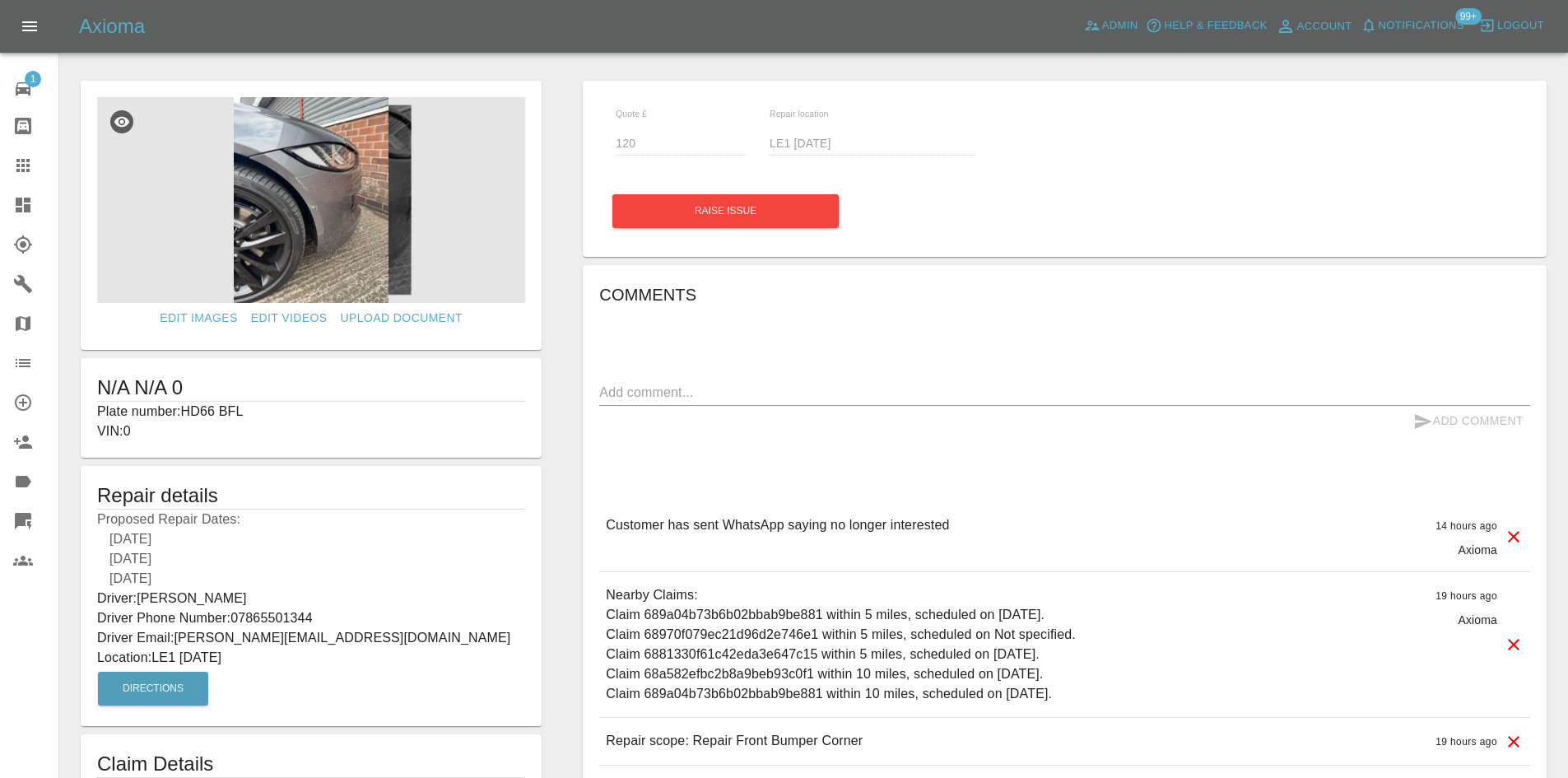
click at [201, 402] on p "Plate number: HD66 BFL" at bounding box center [311, 411] width 428 height 20
click at [191, 410] on p "Plate number: HD66 BFL" at bounding box center [311, 411] width 428 height 20
drag, startPoint x: 182, startPoint y: 410, endPoint x: 261, endPoint y: 420, distance: 79.6
click at [261, 420] on p "Plate number: HD66 BFL" at bounding box center [311, 411] width 428 height 20
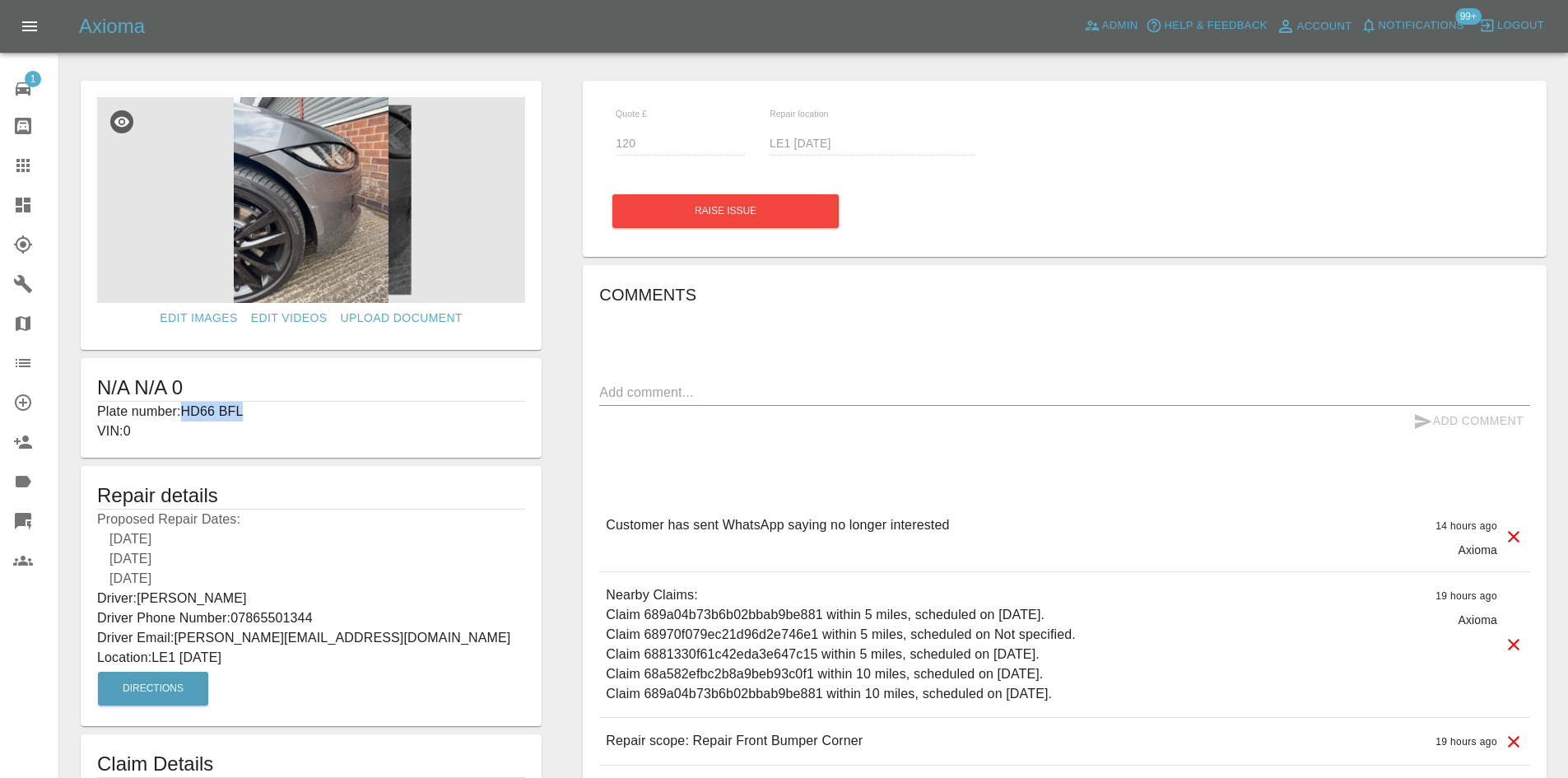
copy p "HD66 BFL"
click at [15, 164] on icon at bounding box center [23, 165] width 20 height 20
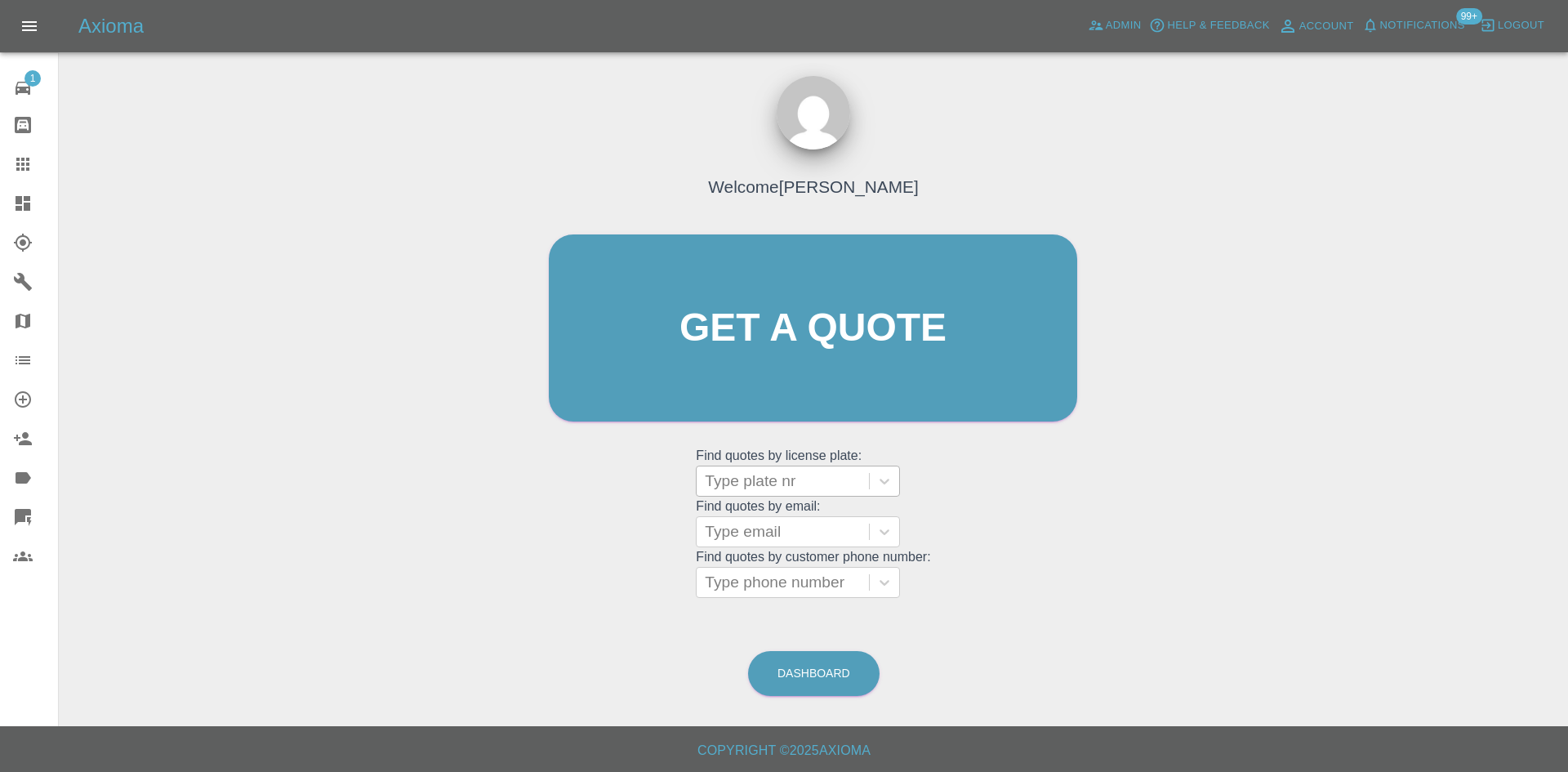
click at [754, 472] on div at bounding box center [782, 481] width 156 height 23
paste input "HD66 BFL"
type input "HD66 BFL"
click at [789, 520] on div "HD66 BFL, Archived" at bounding box center [798, 523] width 205 height 32
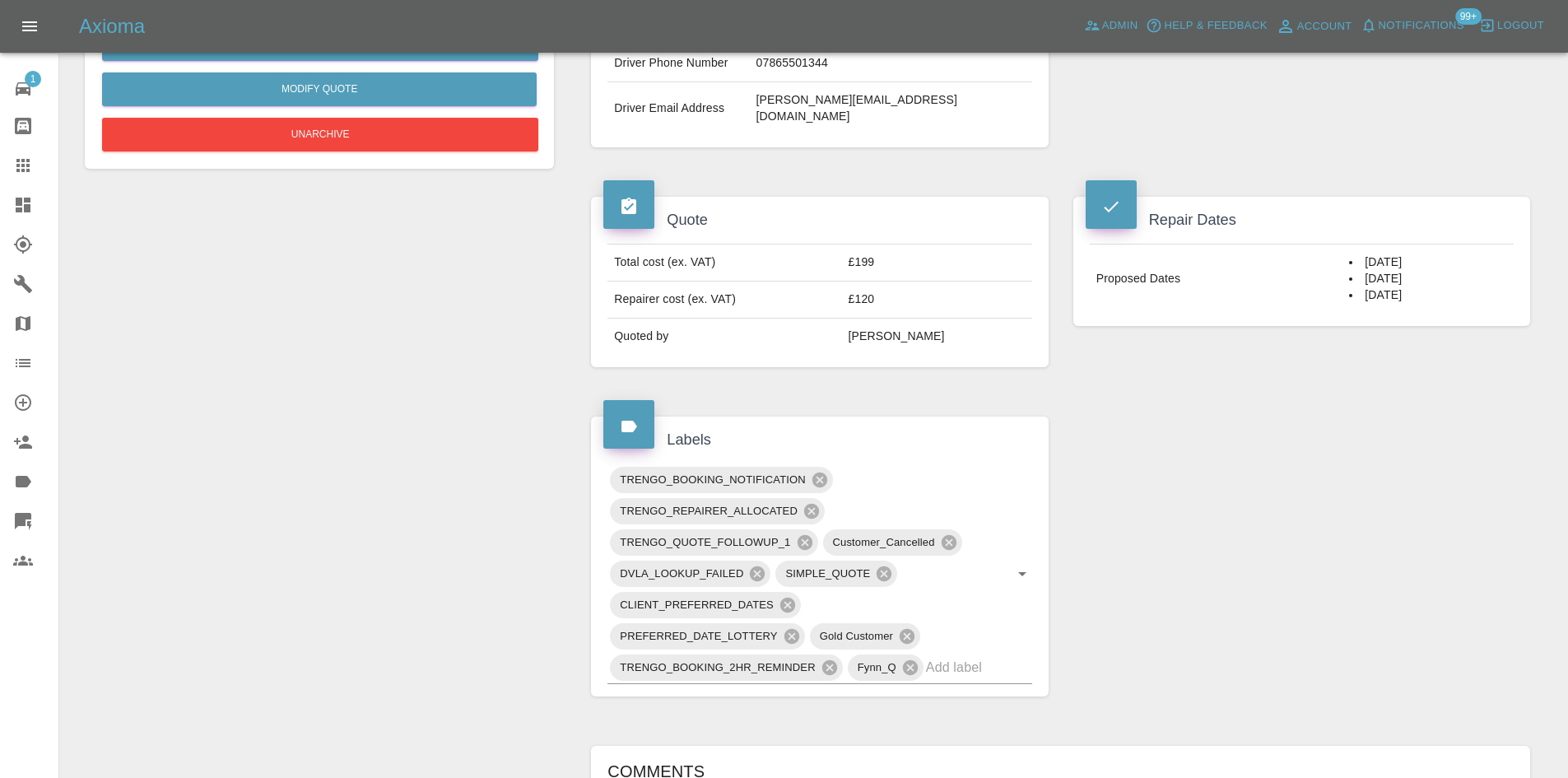
scroll to position [577, 0]
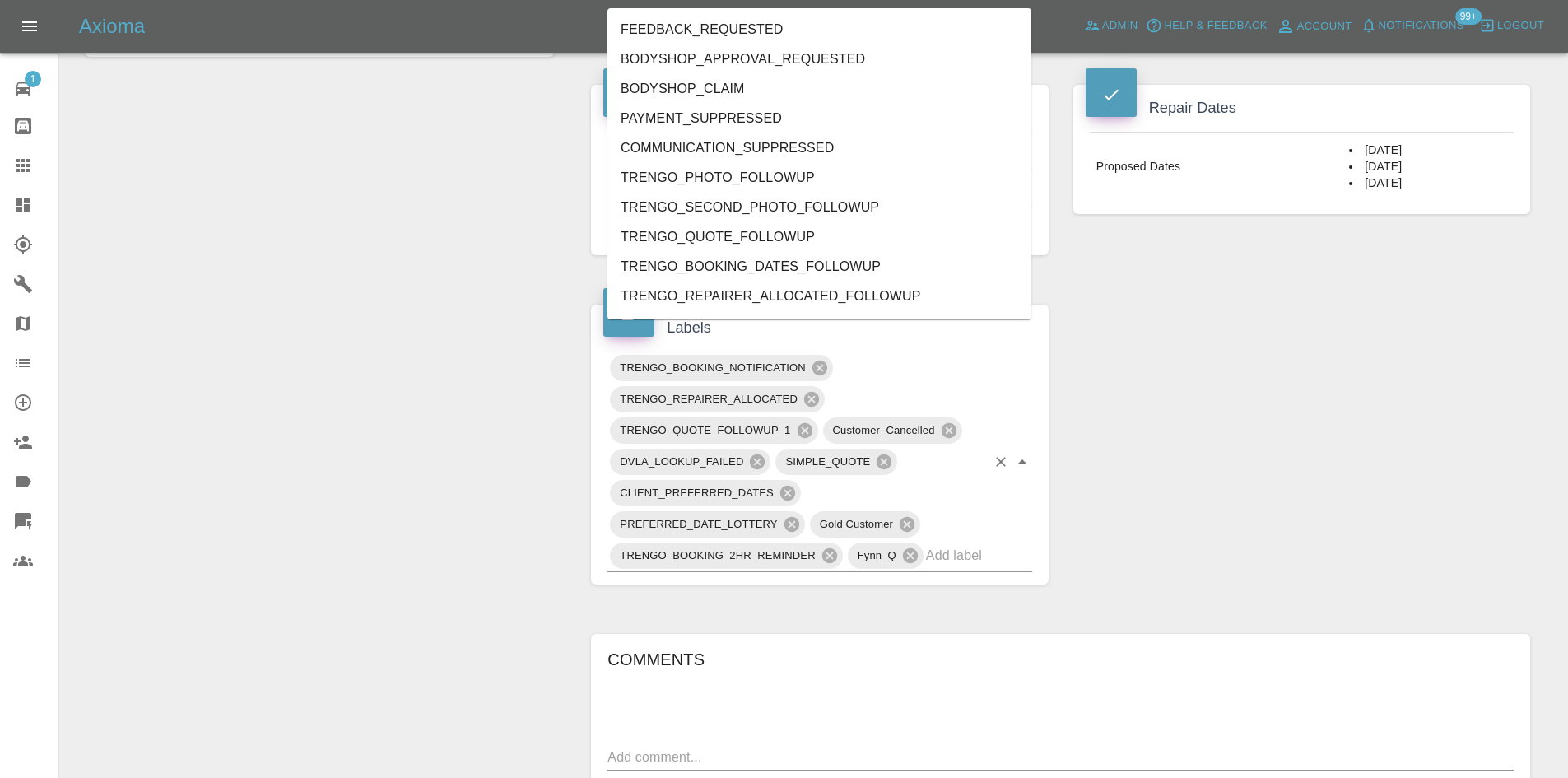
drag, startPoint x: 857, startPoint y: 431, endPoint x: 613, endPoint y: 442, distance: 244.2
click at [613, 442] on div "TRENGO_BOOKING_NOTIFICATION TRENGO_REPAIRER_ALLOCATED TRENGO_QUOTE_FOLLOWUP_1 C…" at bounding box center [819, 462] width 424 height 220
click at [512, 458] on div "Change Repairer Modify Claim Modify Quote Unarchive" at bounding box center [319, 399] width 493 height 1629
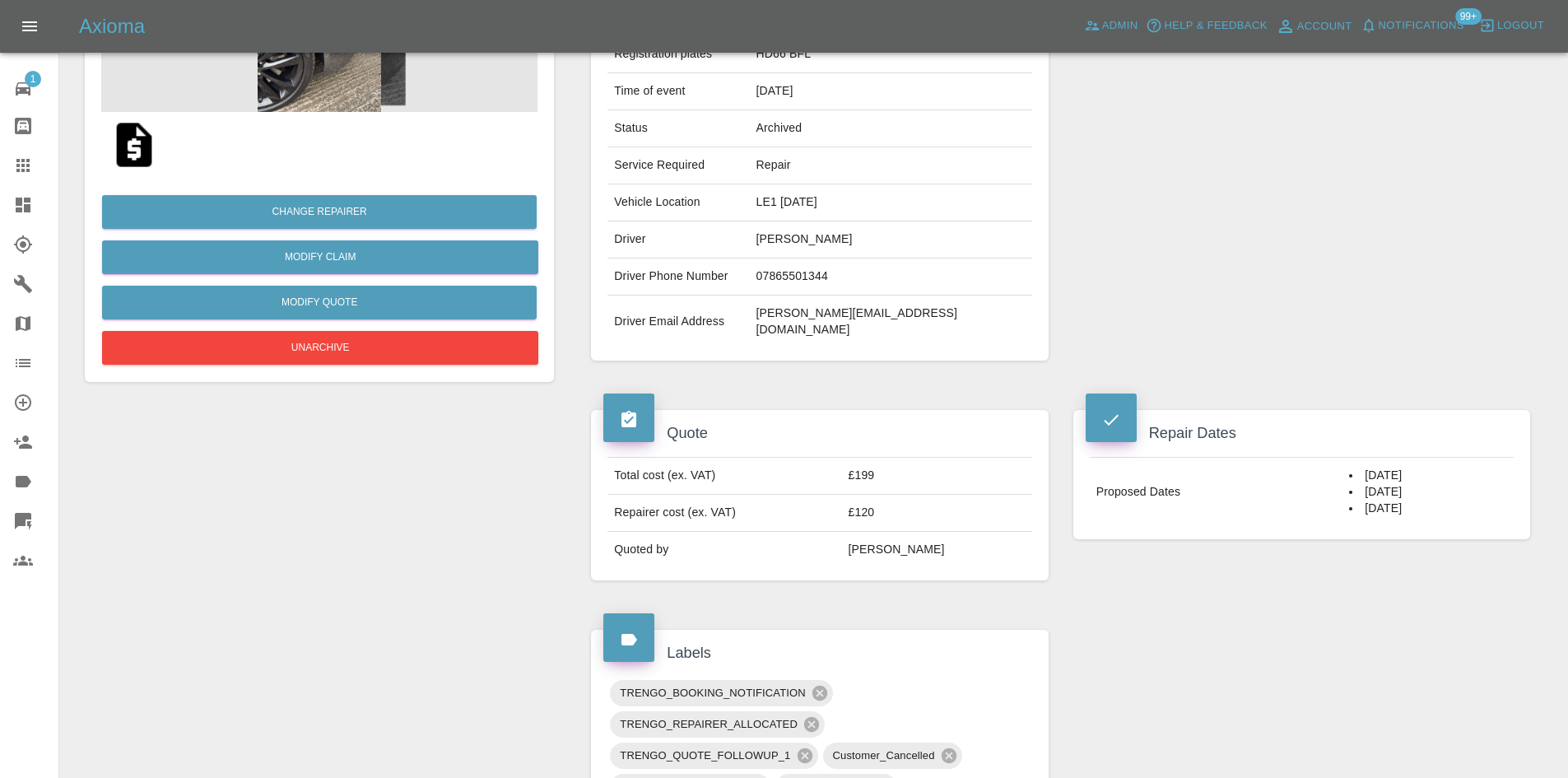
scroll to position [82, 0]
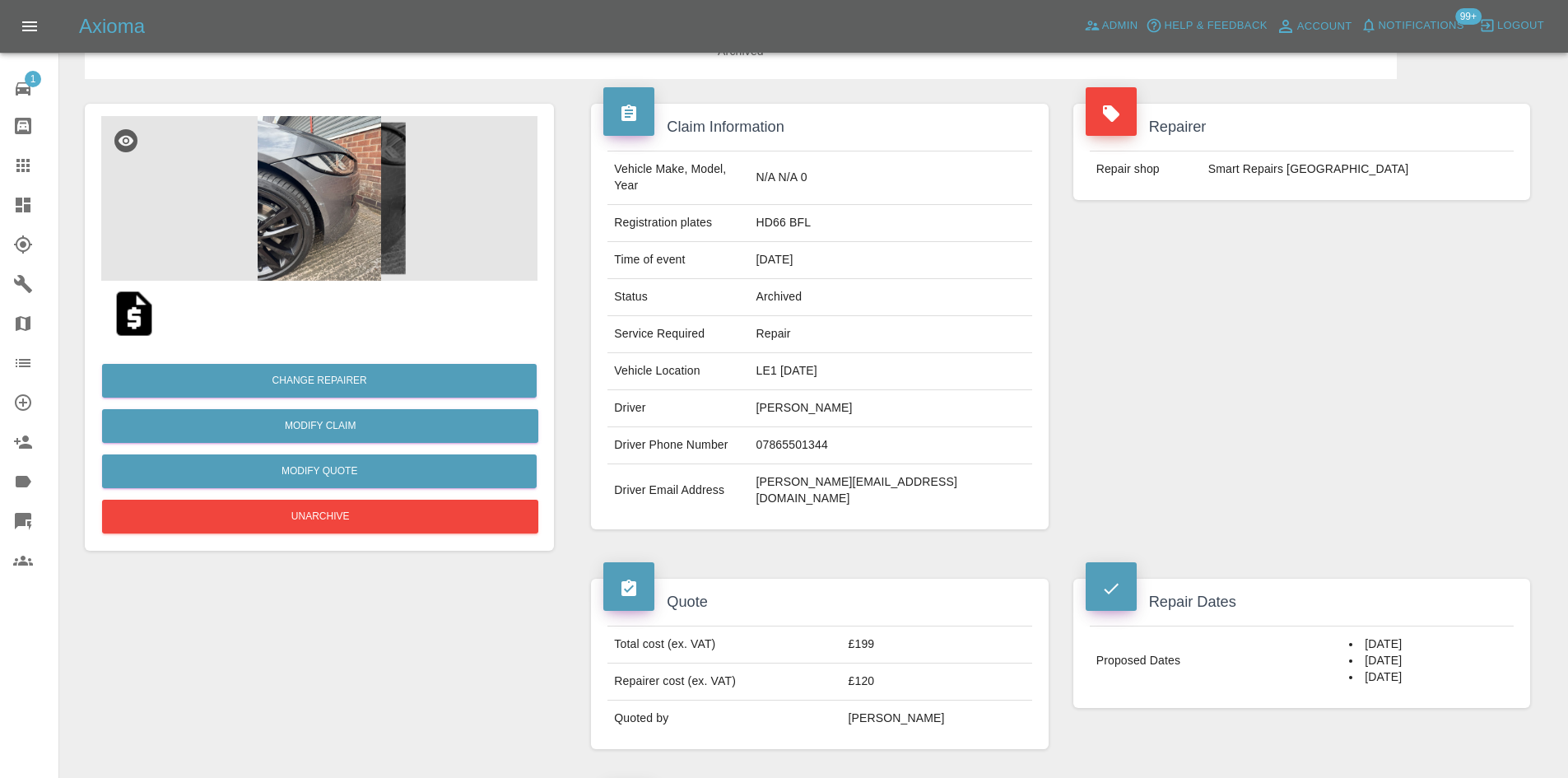
click at [361, 242] on img at bounding box center [319, 199] width 436 height 164
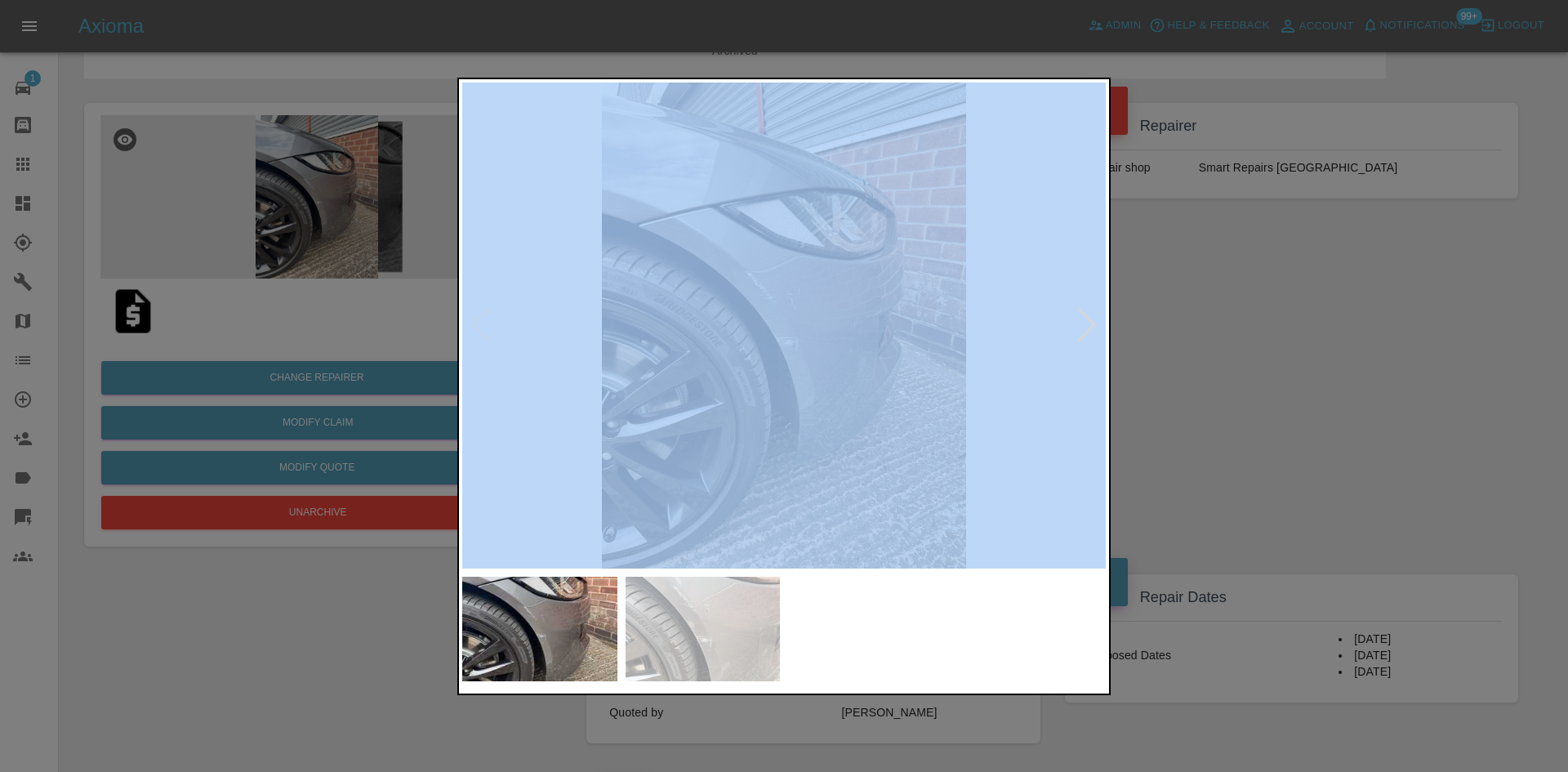
click at [358, 240] on div at bounding box center [784, 386] width 1568 height 772
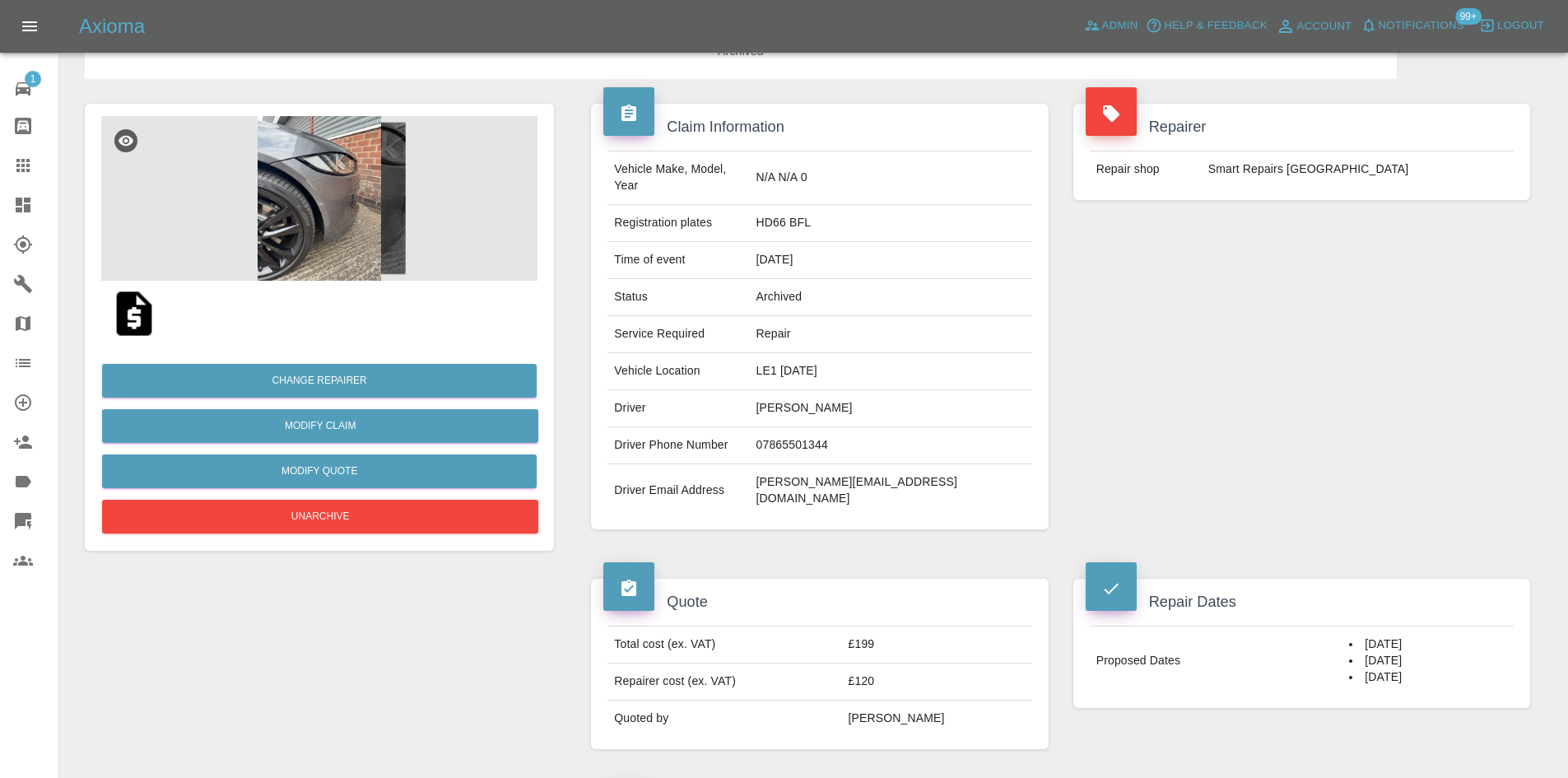
click at [282, 237] on img at bounding box center [319, 199] width 436 height 164
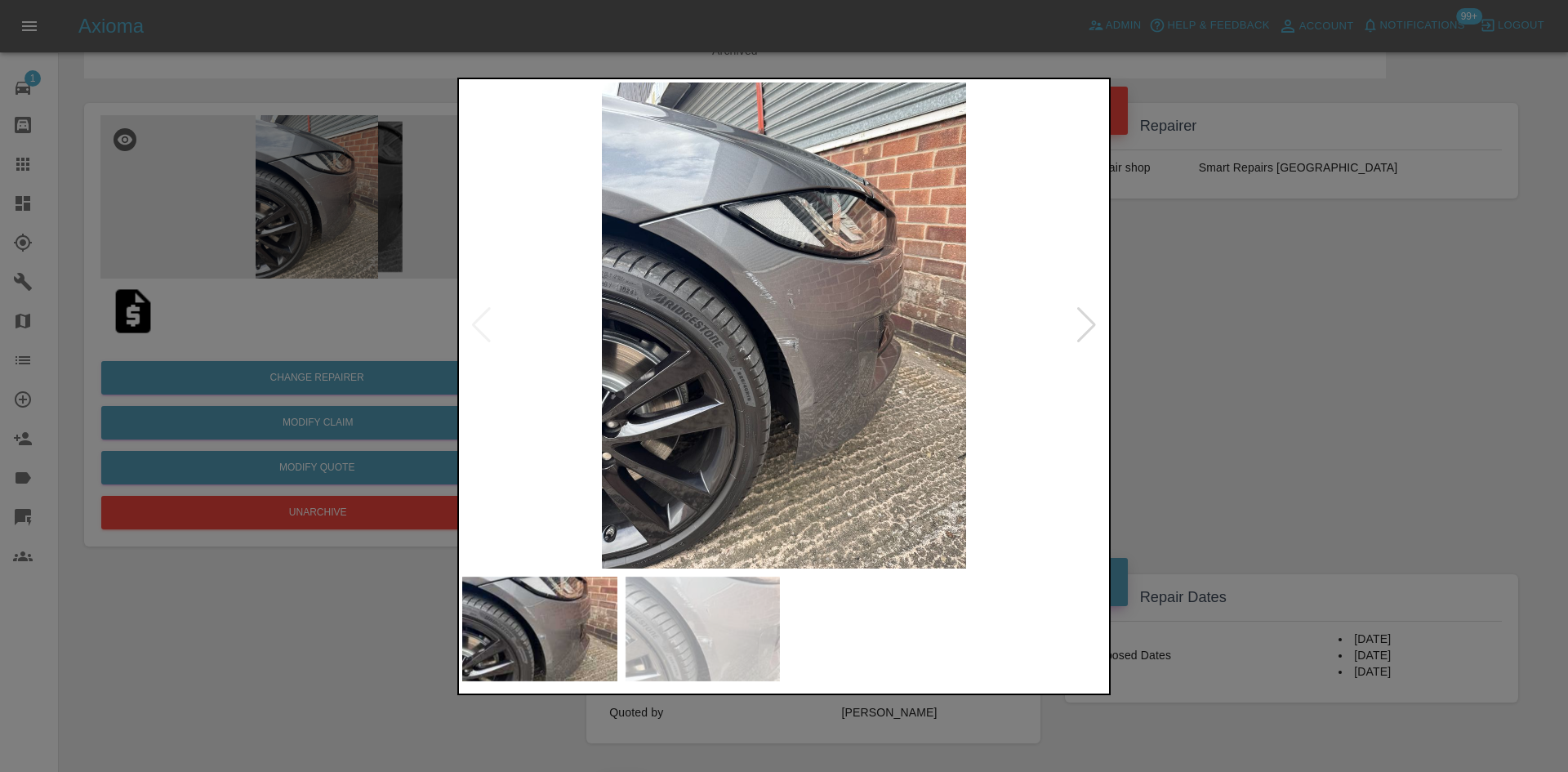
click at [280, 235] on div at bounding box center [784, 386] width 1568 height 772
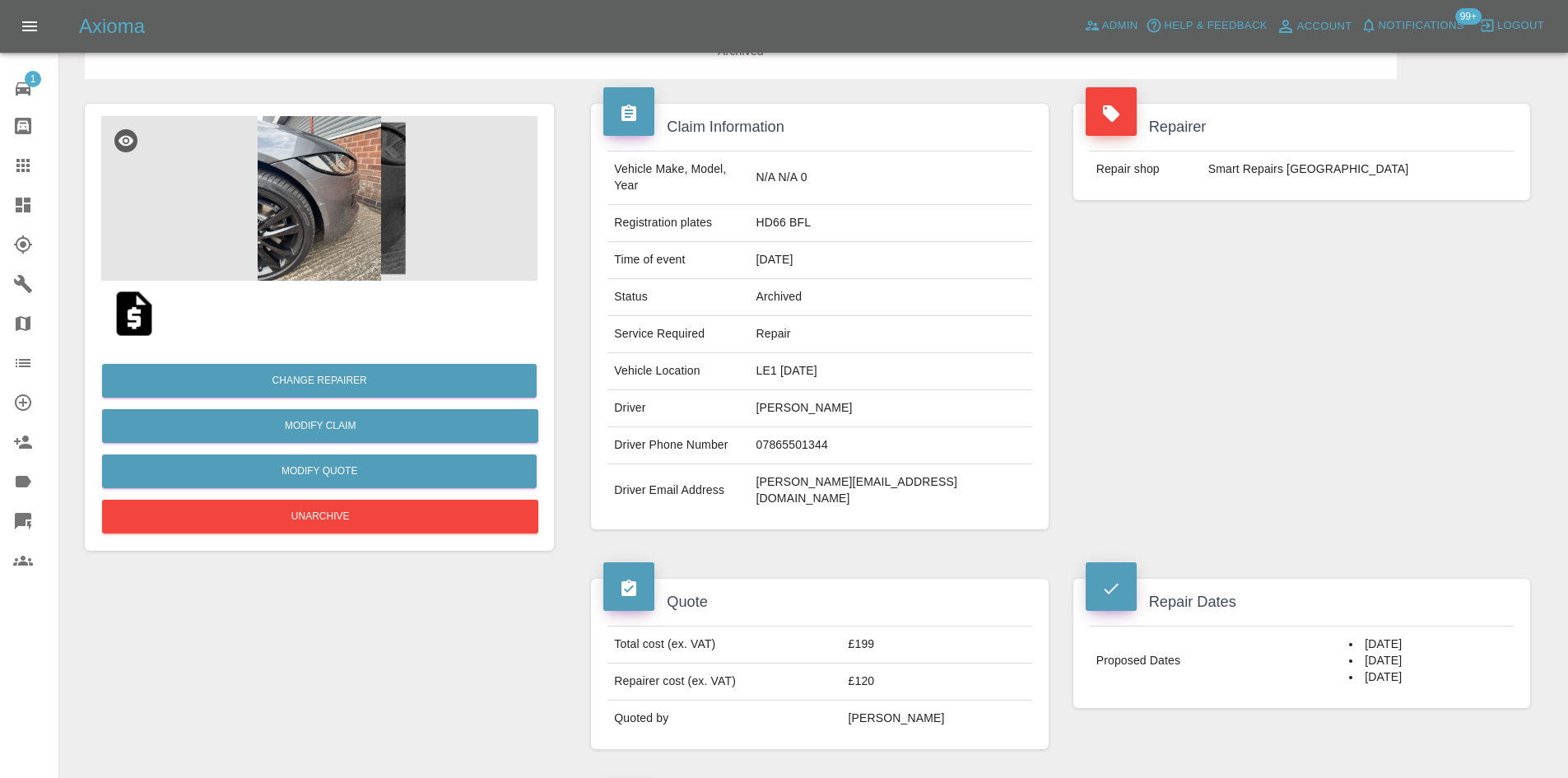
click at [283, 237] on img at bounding box center [319, 199] width 436 height 164
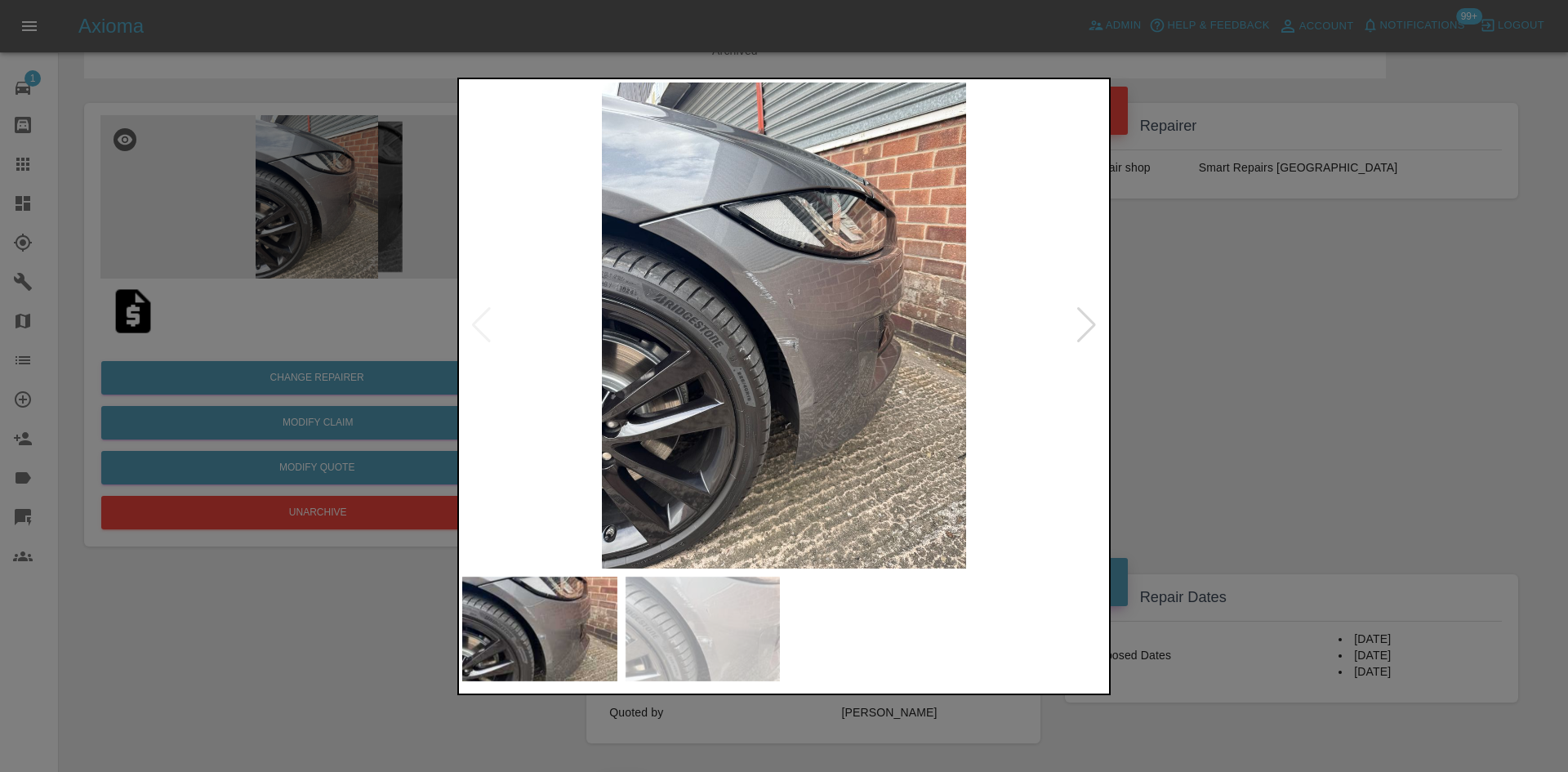
click at [1091, 334] on div at bounding box center [1086, 325] width 22 height 36
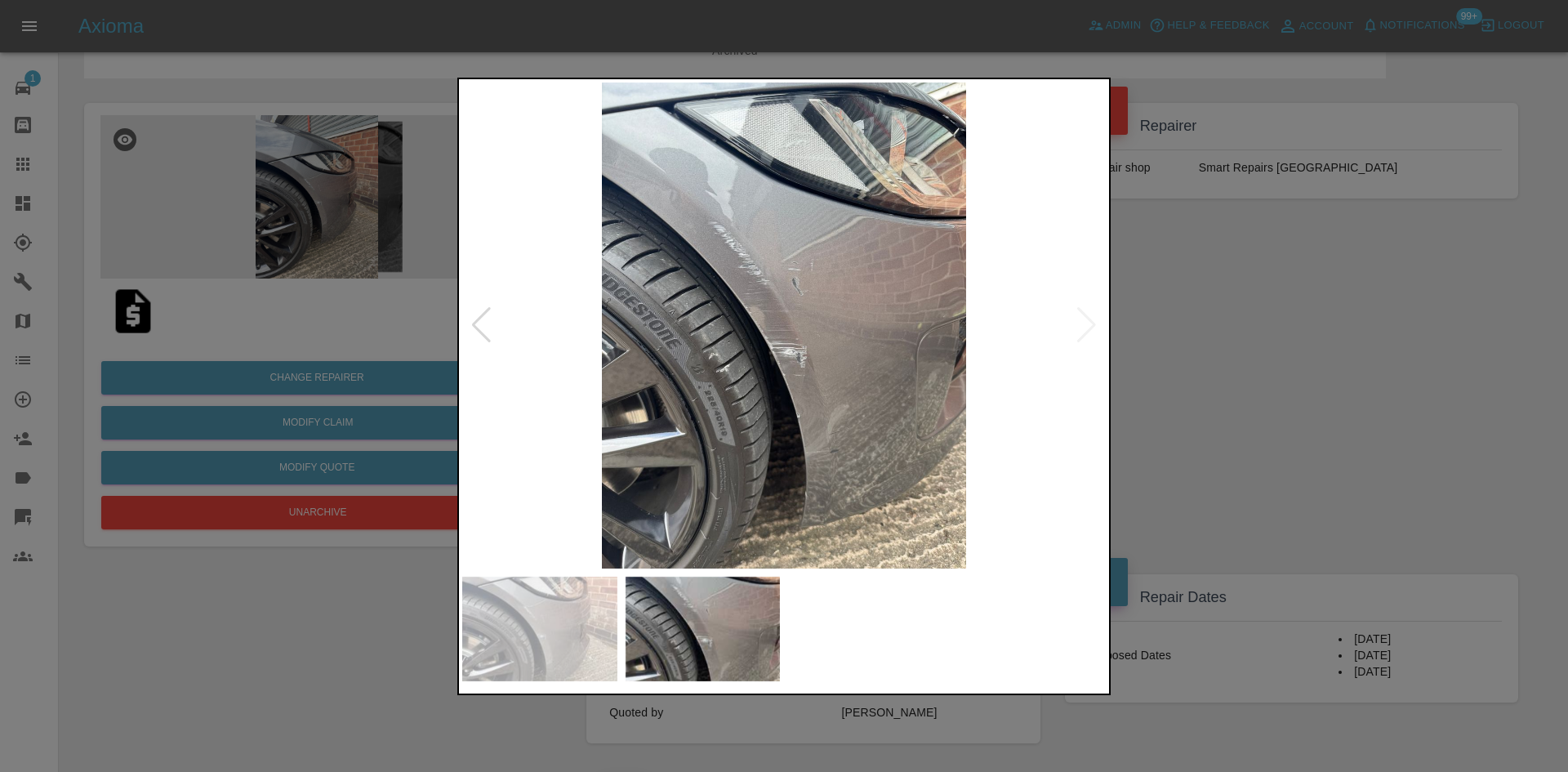
click at [1091, 334] on img at bounding box center [783, 325] width 643 height 486
click at [1435, 486] on div at bounding box center [784, 386] width 1568 height 772
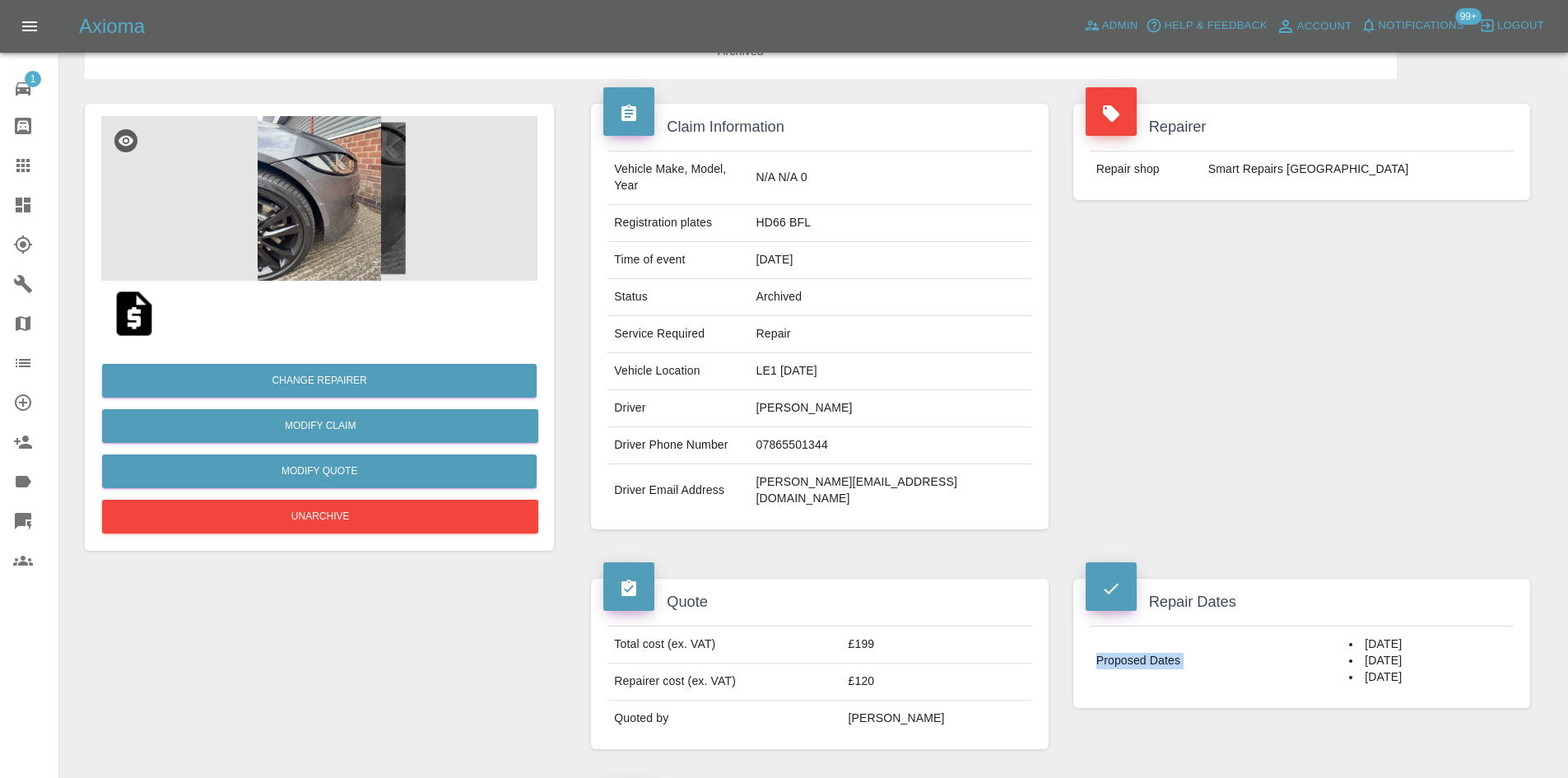
drag, startPoint x: 1422, startPoint y: 675, endPoint x: 1331, endPoint y: 604, distance: 115.4
click at [1331, 604] on div "Repair Dates Proposed Dates 27/08/2025 28/08/2025 29/08/2025" at bounding box center [1301, 642] width 481 height 179
click at [1397, 669] on li "29/08/2025" at bounding box center [1428, 677] width 158 height 16
drag, startPoint x: 1397, startPoint y: 651, endPoint x: 1334, endPoint y: 598, distance: 82.3
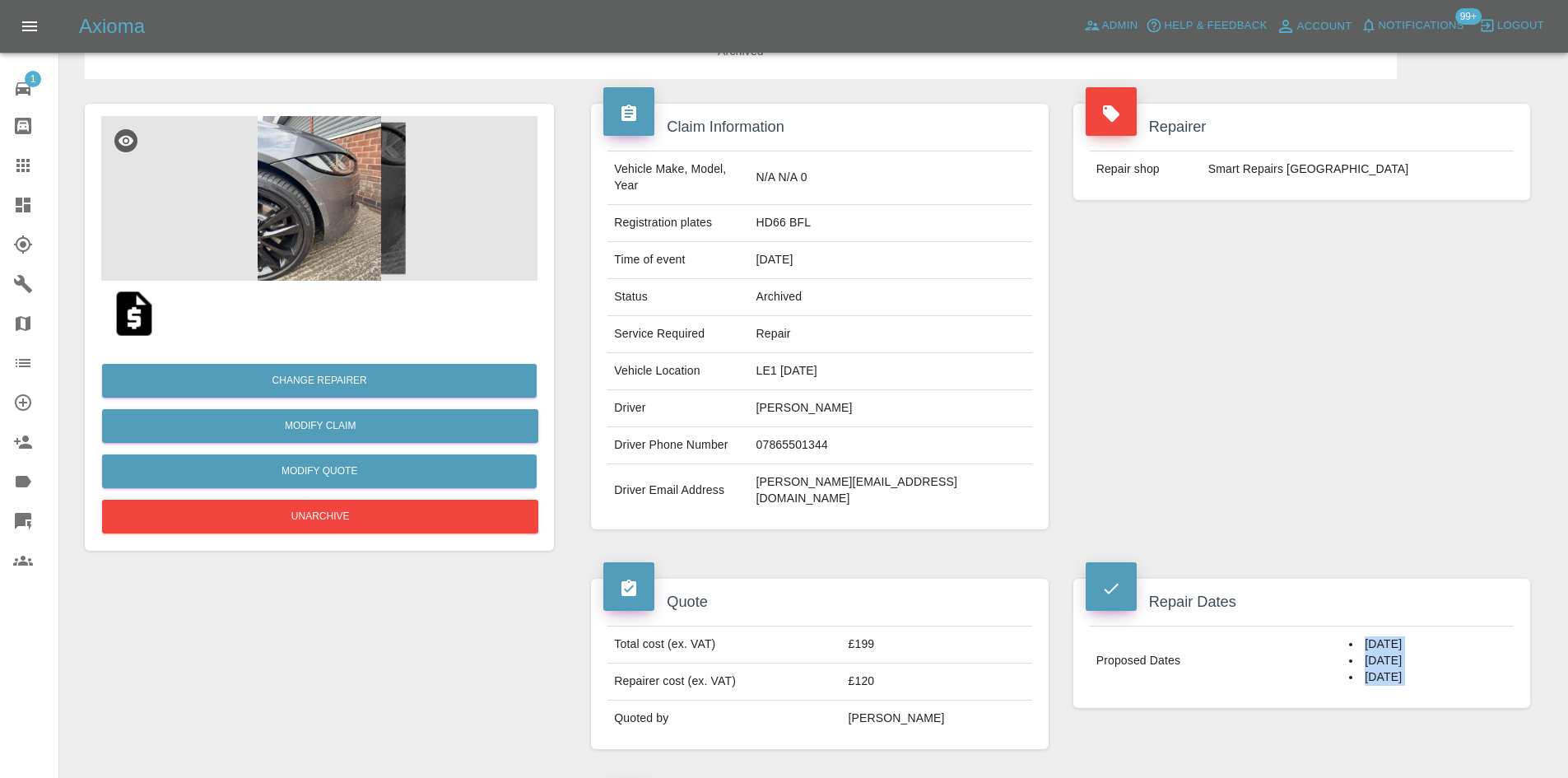
click at [1342, 626] on td "27/08/2025 28/08/2025 29/08/2025" at bounding box center [1427, 661] width 171 height 69
click at [858, 361] on td "LE1 1AD" at bounding box center [891, 371] width 282 height 37
click at [859, 365] on td "LE1 1AD" at bounding box center [891, 371] width 282 height 37
click at [840, 354] on td "LE1 1AD" at bounding box center [891, 371] width 282 height 37
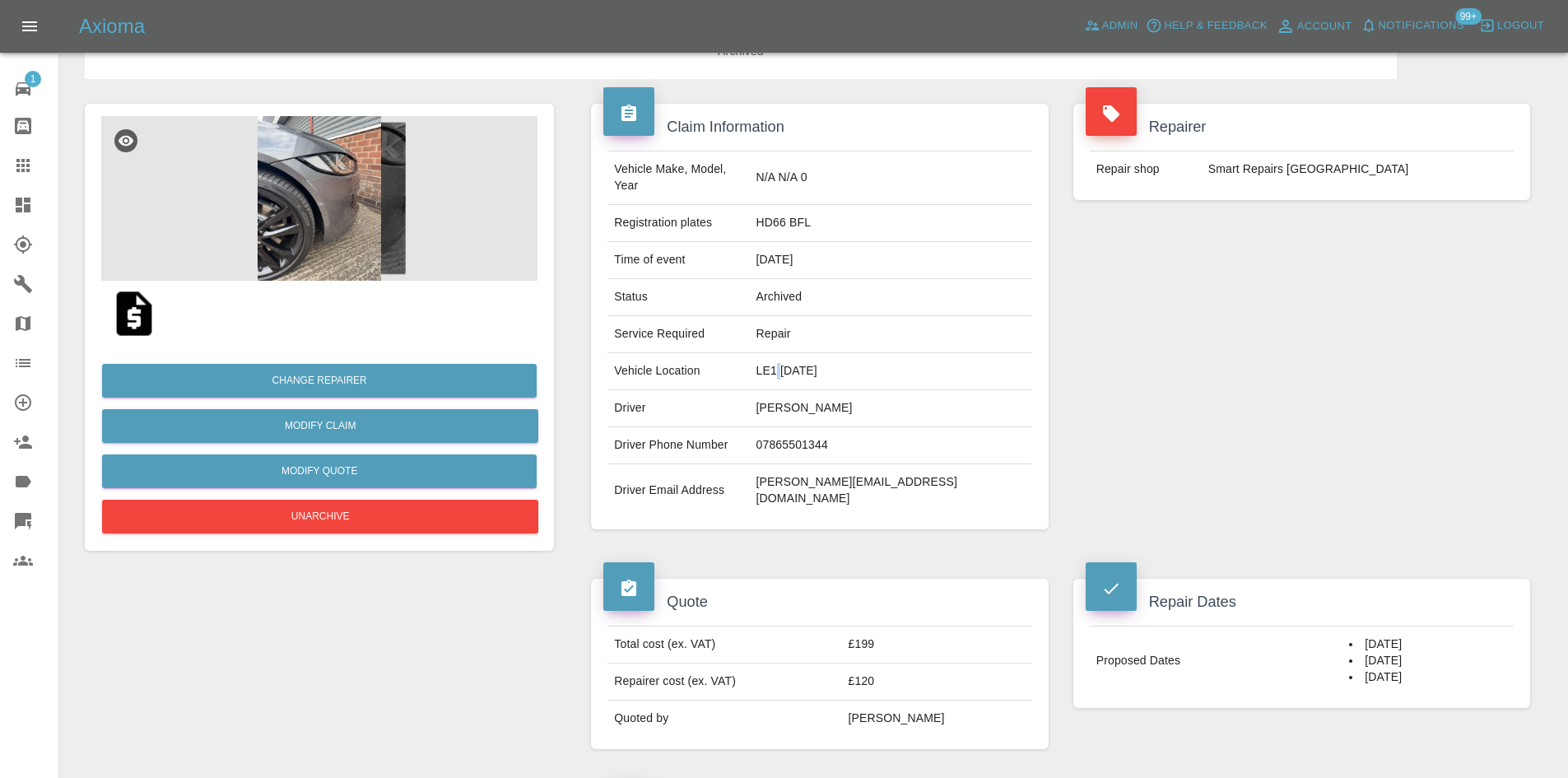
click at [840, 354] on td "LE1 1AD" at bounding box center [891, 371] width 282 height 37
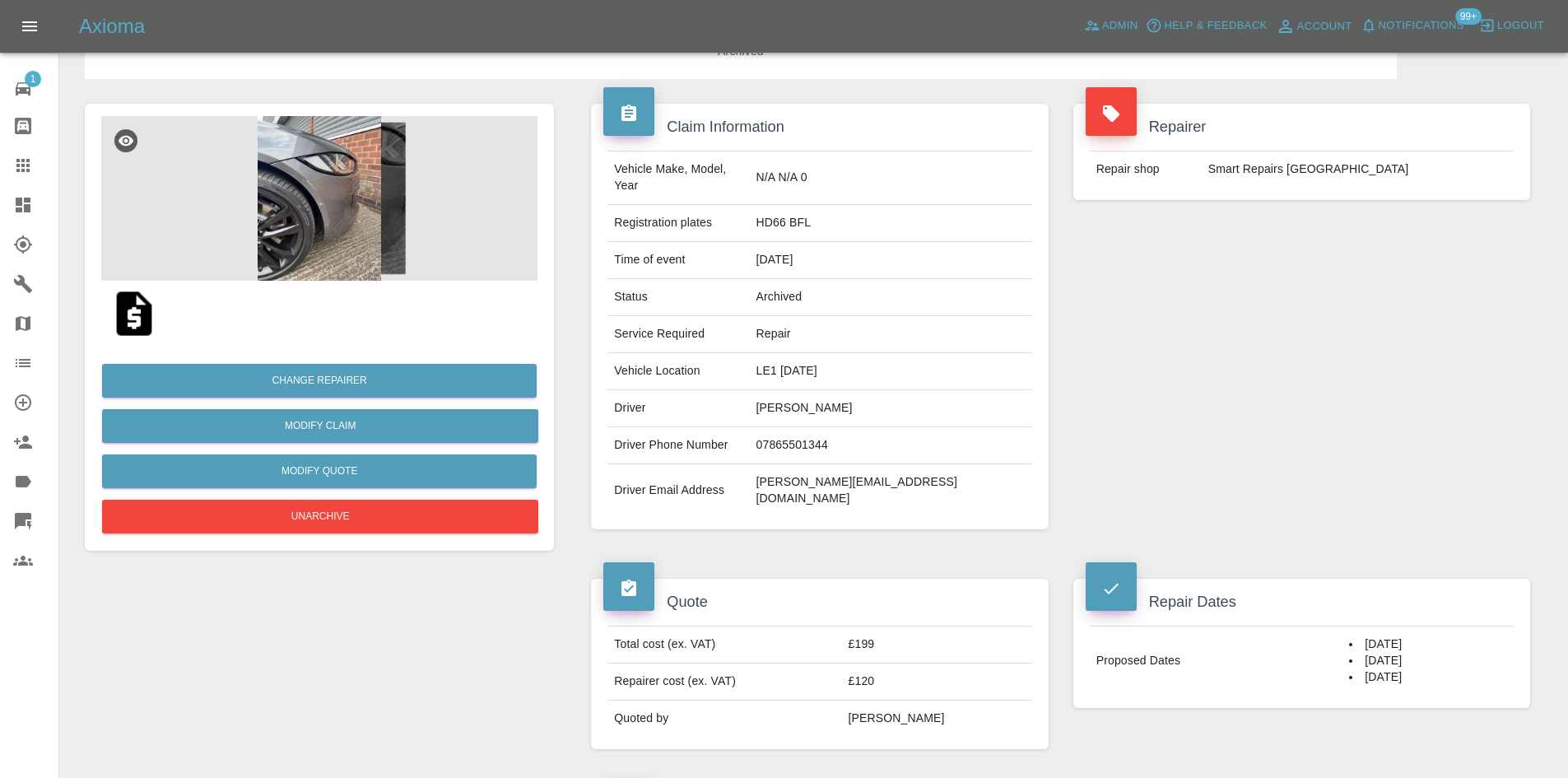
click at [879, 626] on td "£199" at bounding box center [936, 644] width 190 height 37
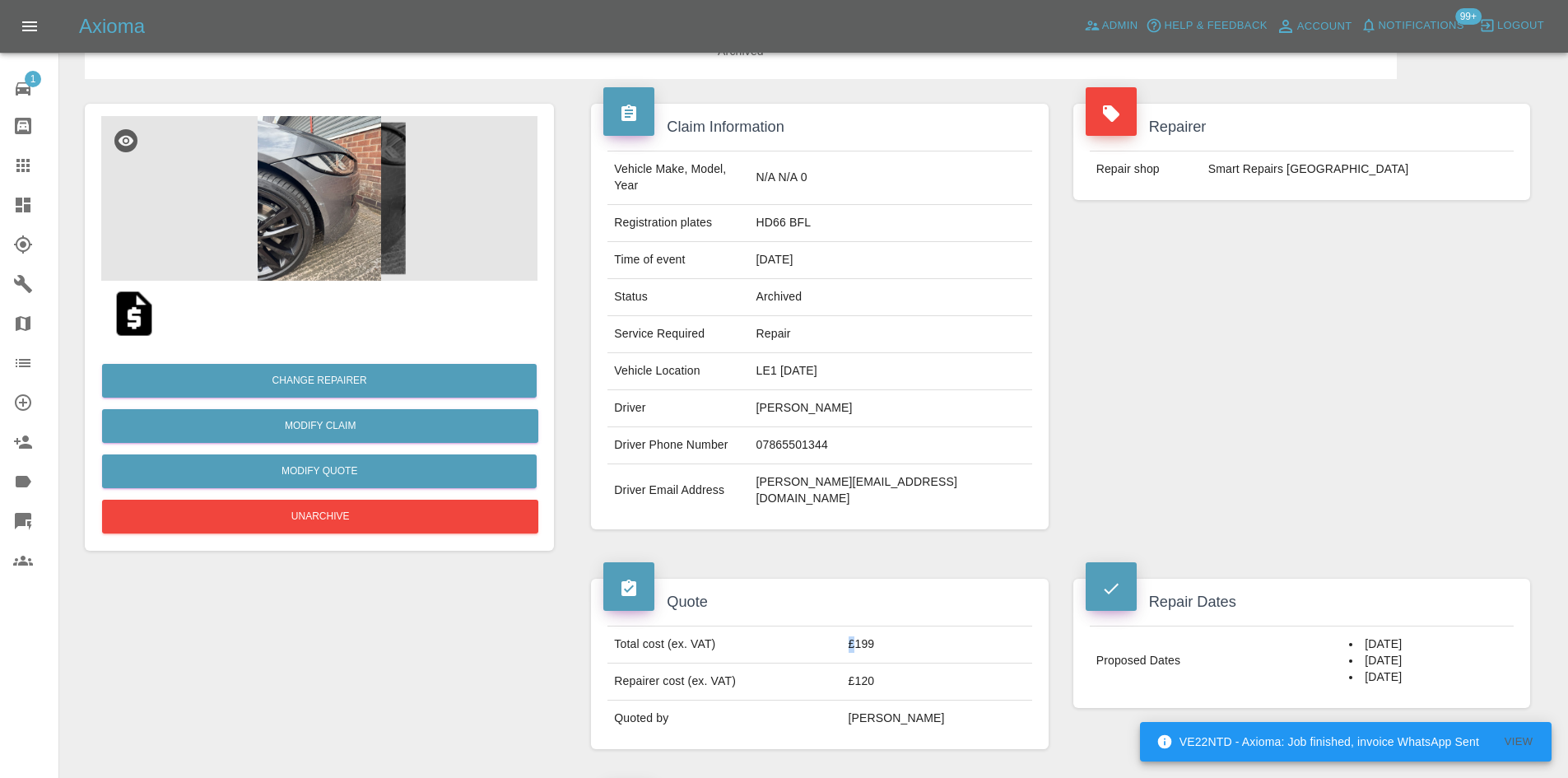
click at [879, 626] on td "£199" at bounding box center [936, 644] width 190 height 37
click at [943, 626] on td "£199" at bounding box center [936, 644] width 190 height 37
drag, startPoint x: 926, startPoint y: 620, endPoint x: 875, endPoint y: 617, distance: 51.1
click at [875, 626] on td "£199" at bounding box center [936, 644] width 190 height 37
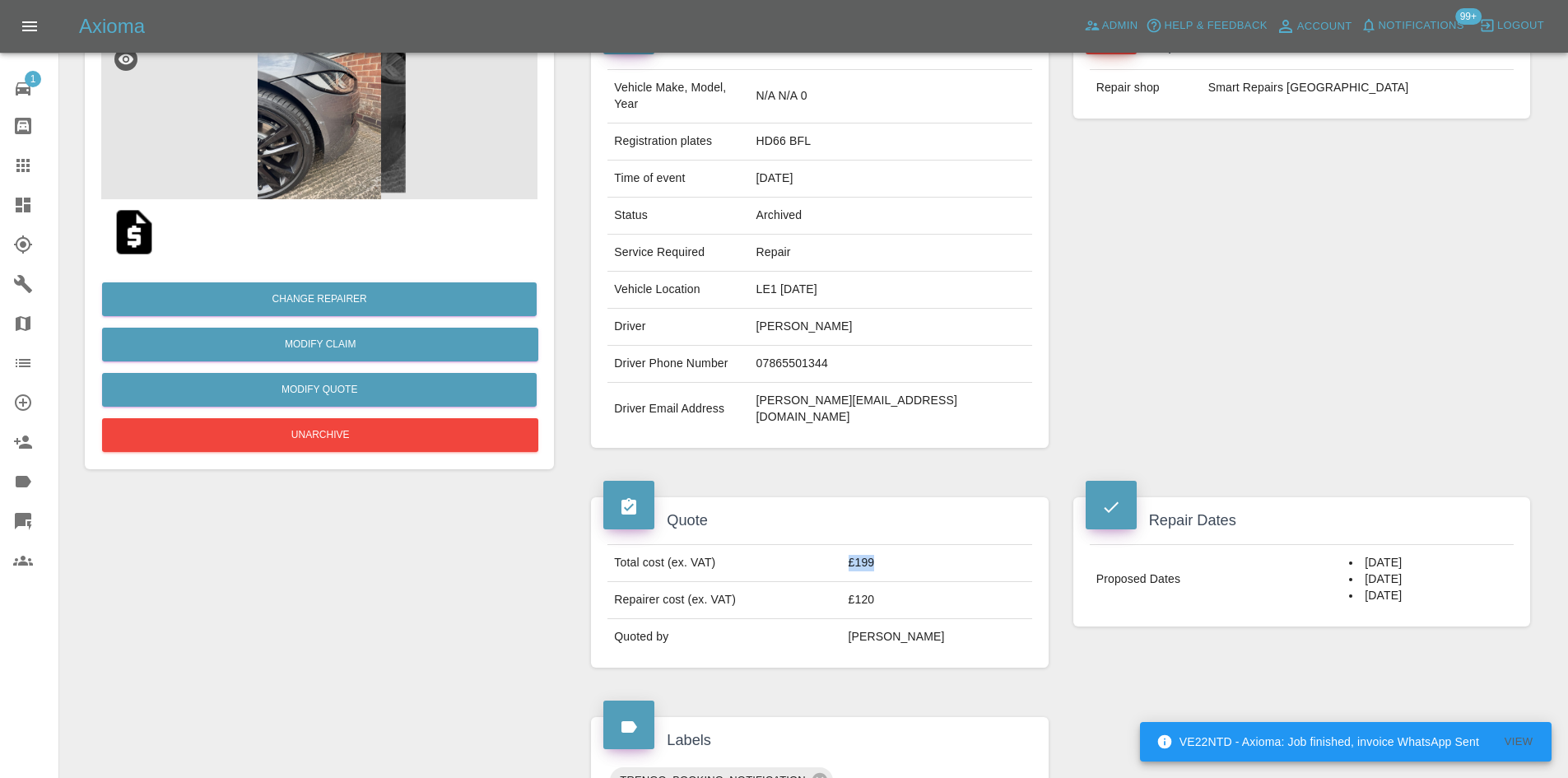
scroll to position [329, 0]
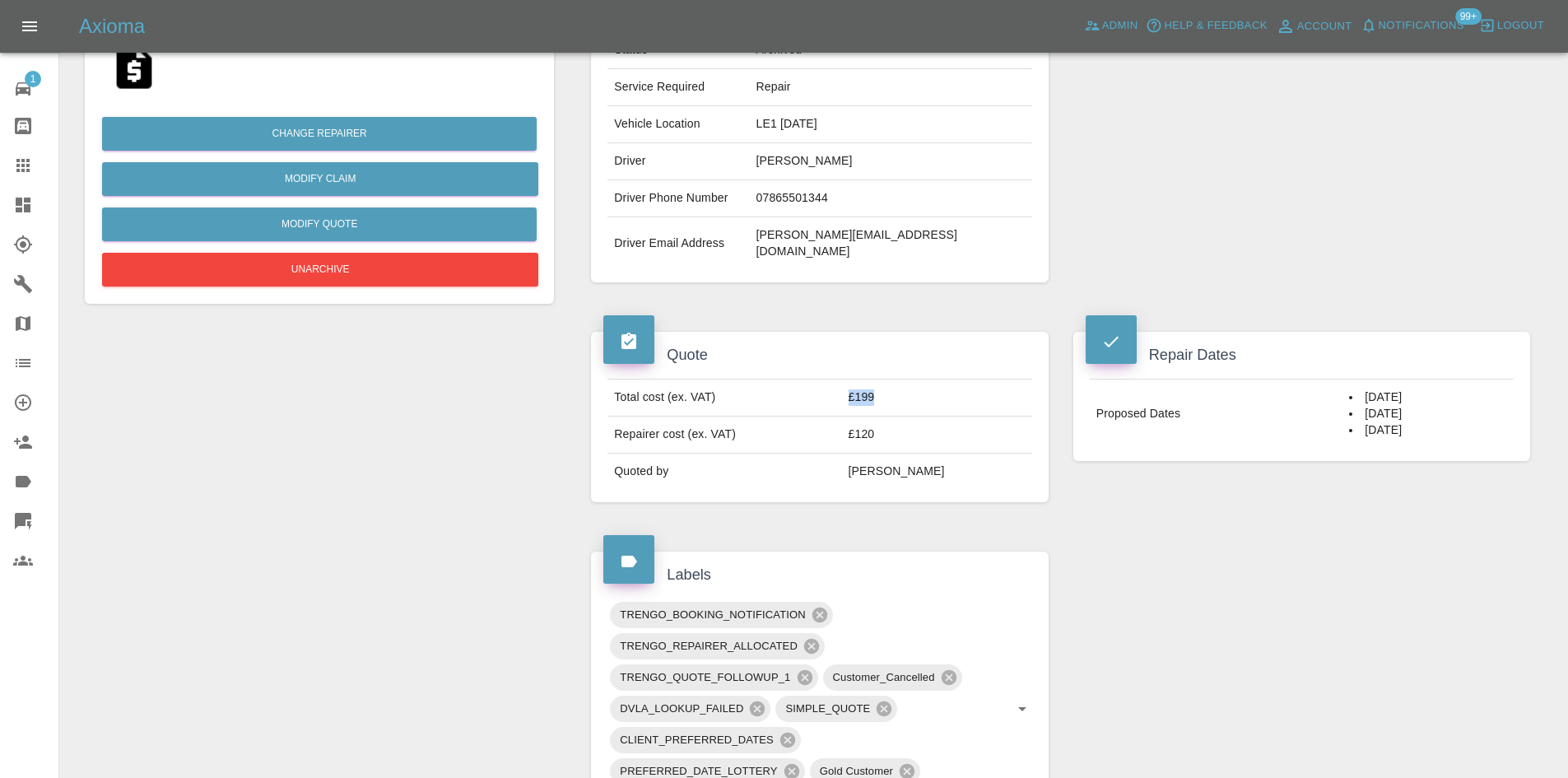
click at [905, 379] on td "£199" at bounding box center [936, 397] width 190 height 37
click at [900, 379] on td "£199" at bounding box center [936, 397] width 190 height 37
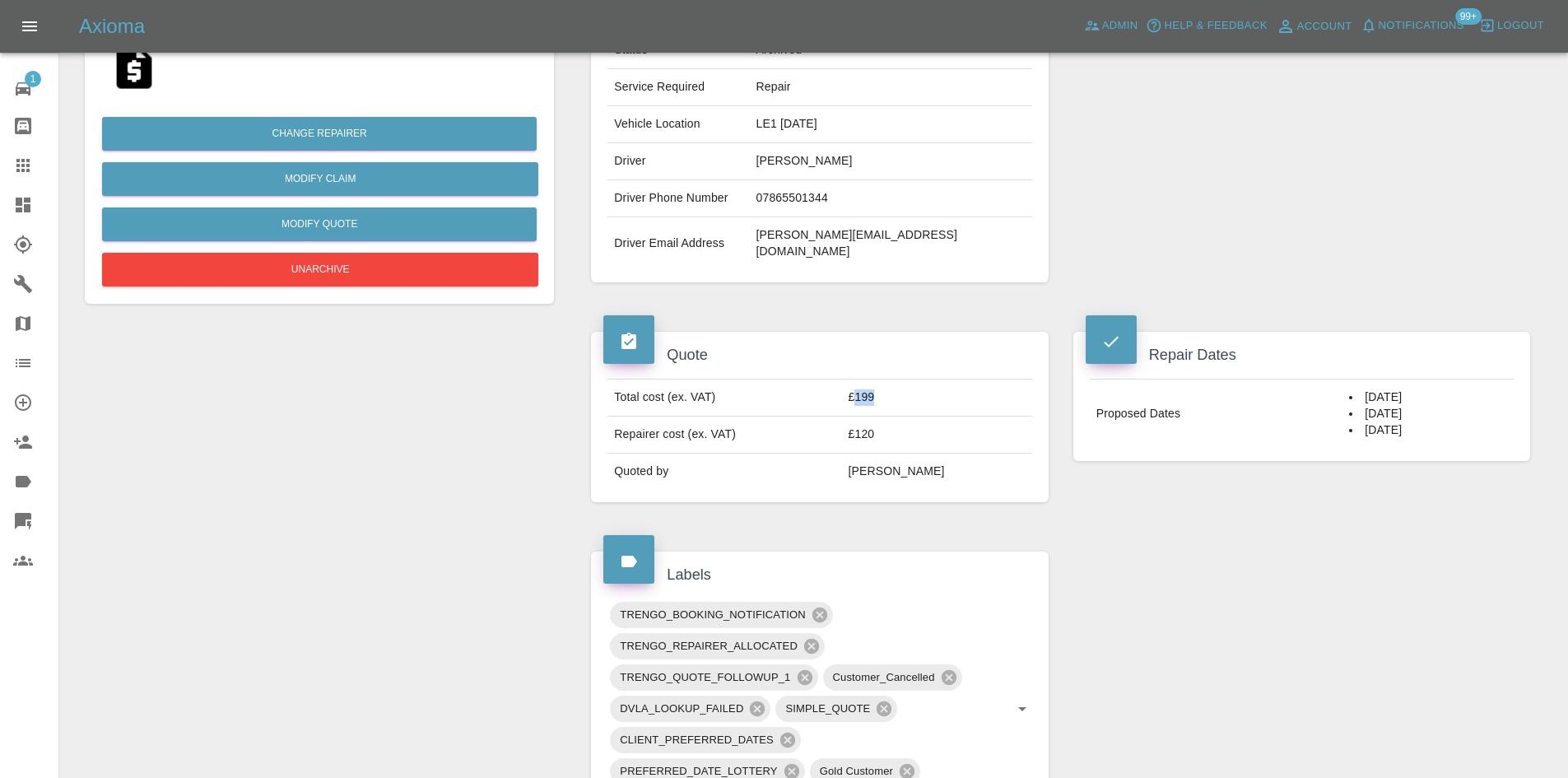
click at [900, 379] on td "£199" at bounding box center [936, 397] width 190 height 37
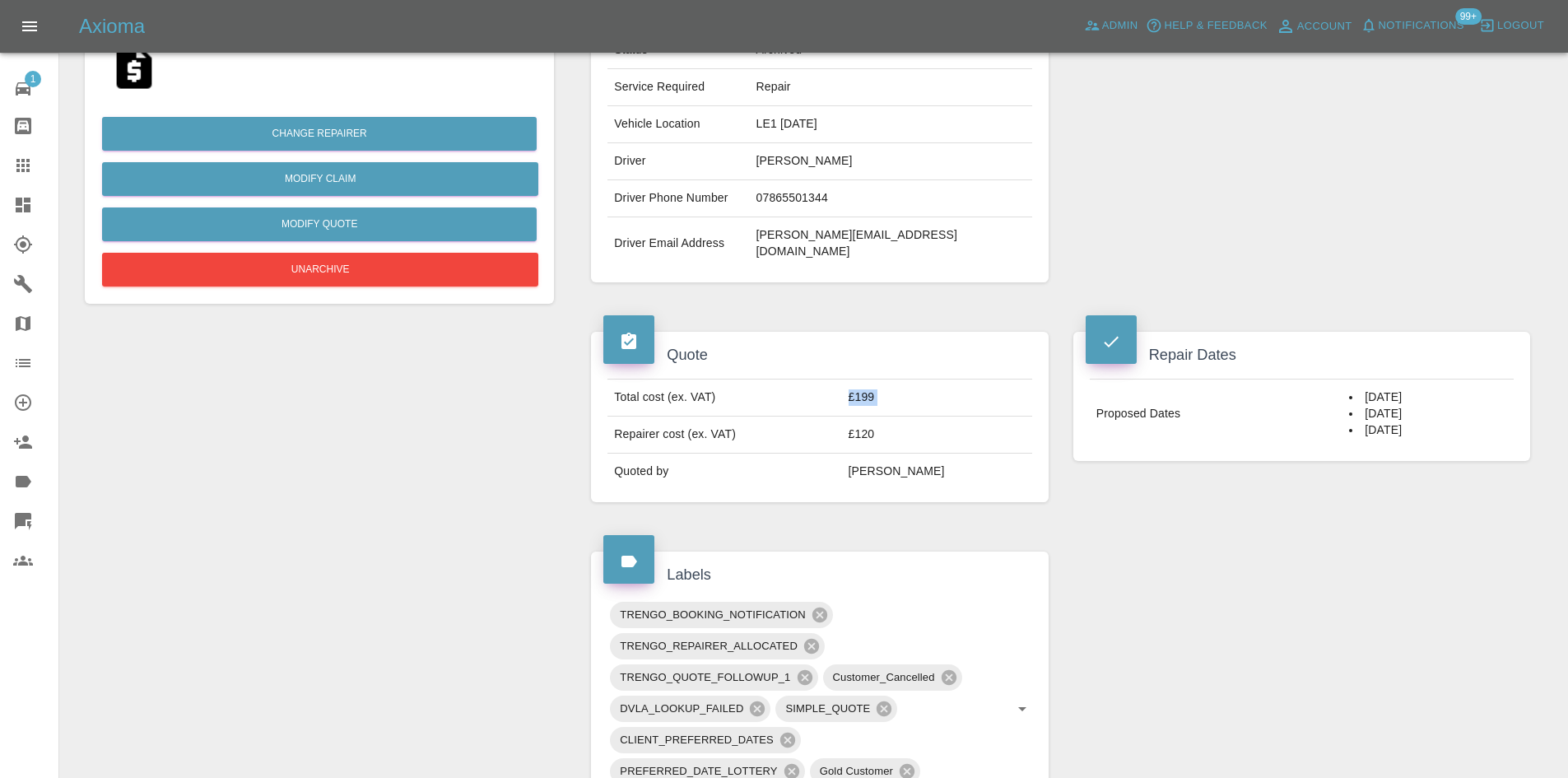
click at [900, 379] on td "£199" at bounding box center [936, 397] width 190 height 37
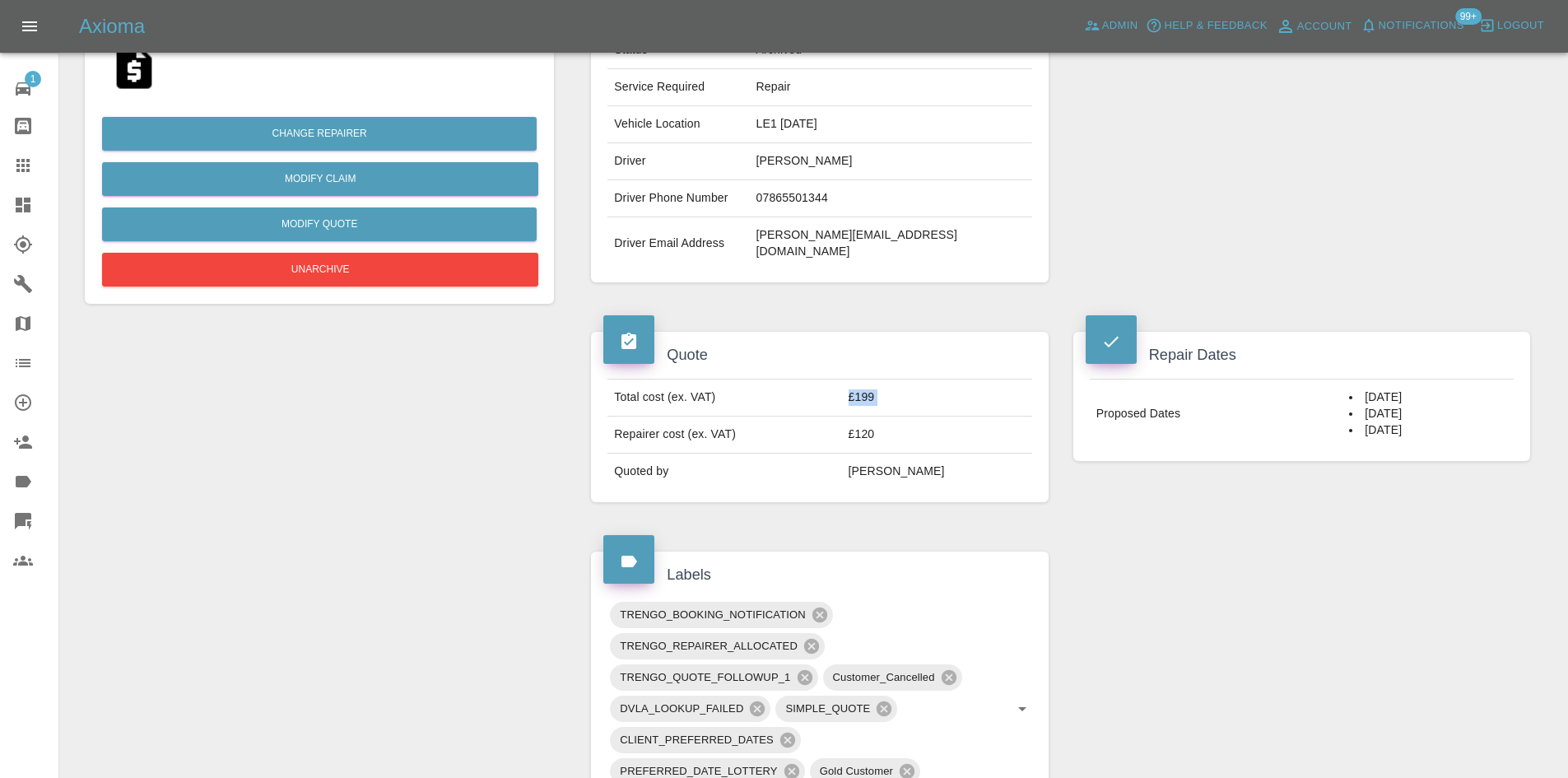
click at [900, 379] on td "£199" at bounding box center [936, 397] width 190 height 37
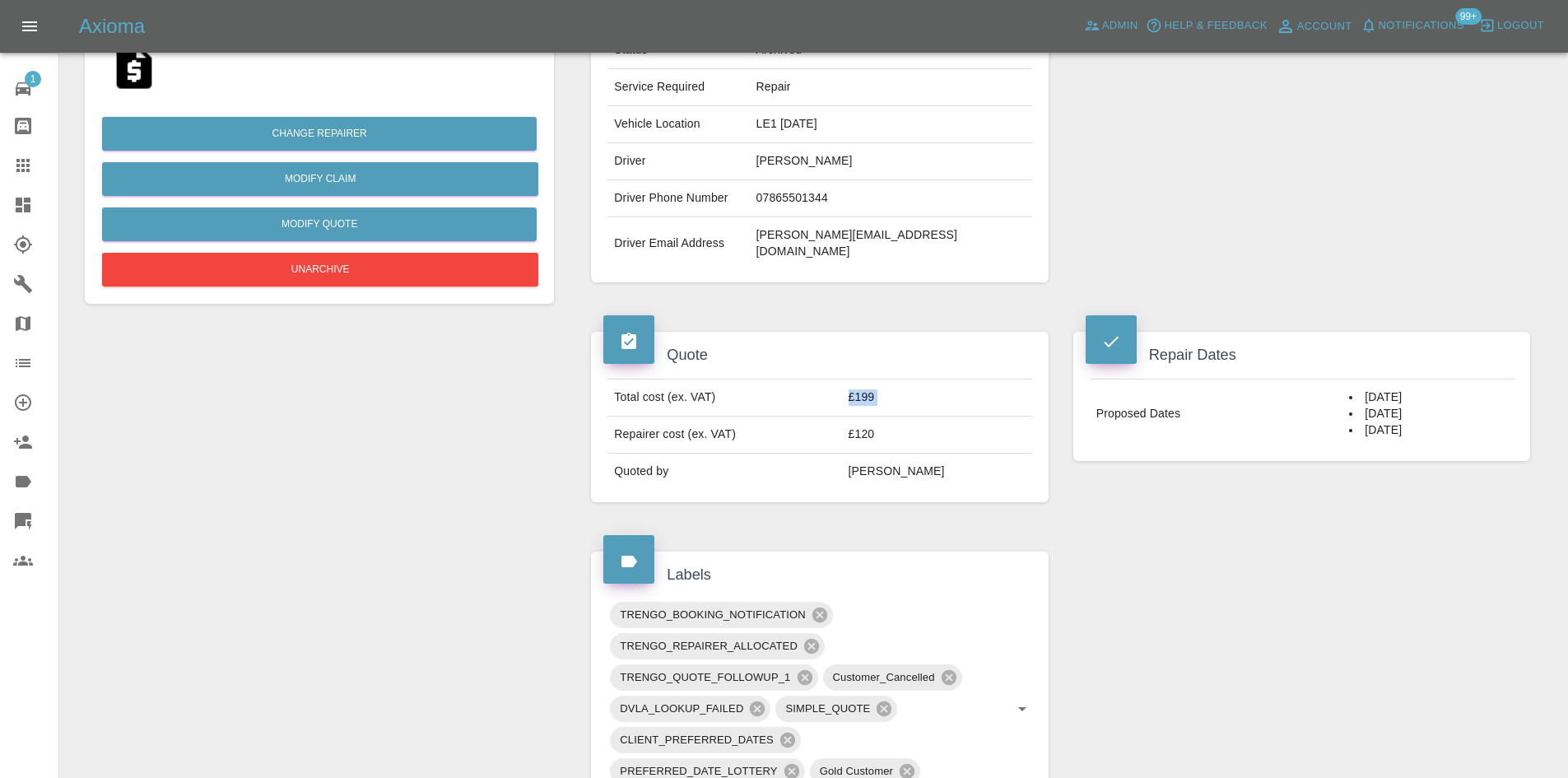
click at [913, 379] on td "£199" at bounding box center [936, 397] width 190 height 37
click at [883, 379] on td "£199" at bounding box center [936, 397] width 190 height 37
drag, startPoint x: 888, startPoint y: 359, endPoint x: 907, endPoint y: 367, distance: 20.6
click at [907, 379] on td "£199" at bounding box center [936, 397] width 190 height 37
click at [911, 379] on td "£199" at bounding box center [936, 397] width 190 height 37
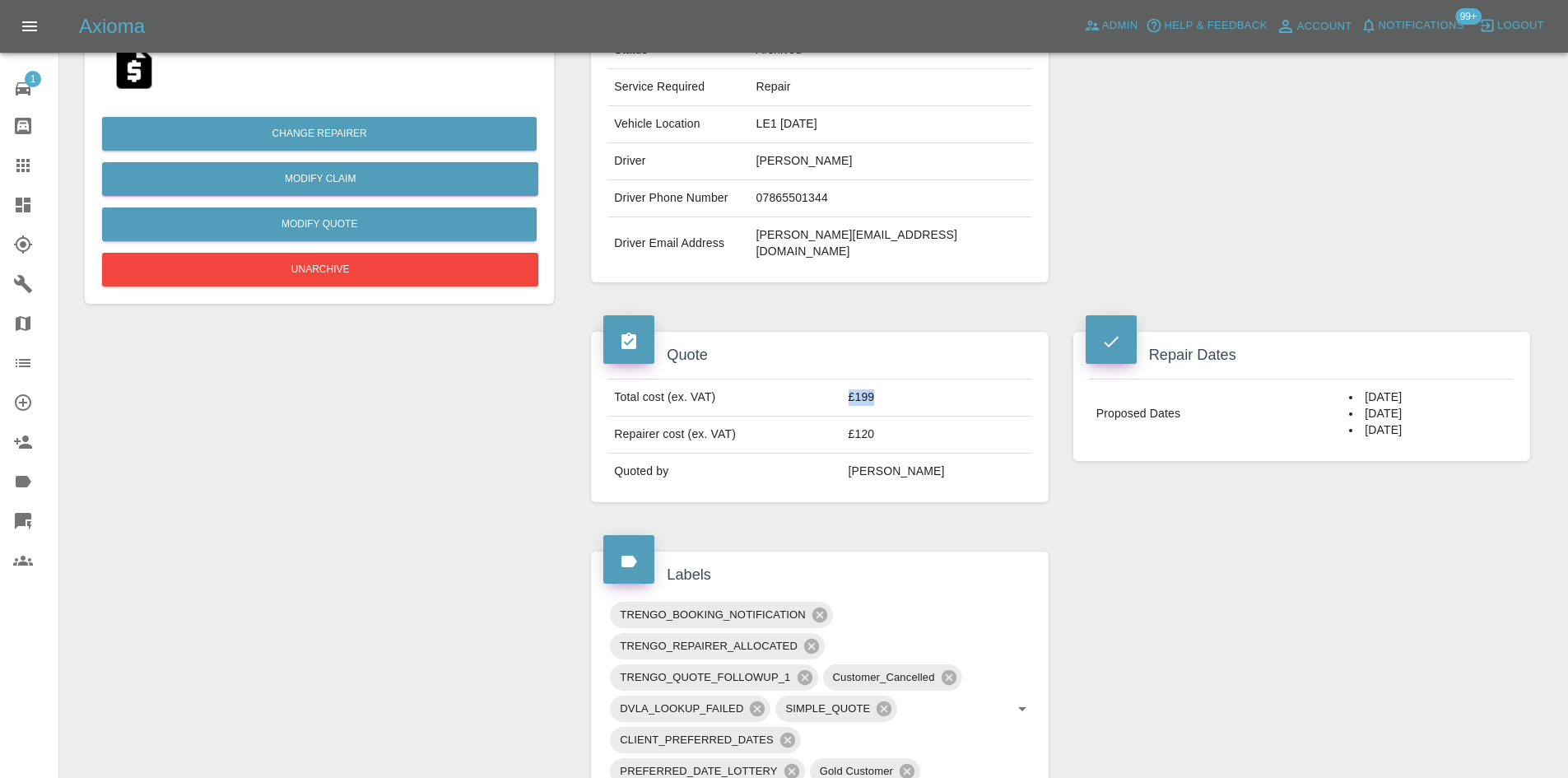
drag, startPoint x: 908, startPoint y: 366, endPoint x: 881, endPoint y: 372, distance: 27.7
click at [881, 379] on td "£199" at bounding box center [936, 397] width 190 height 37
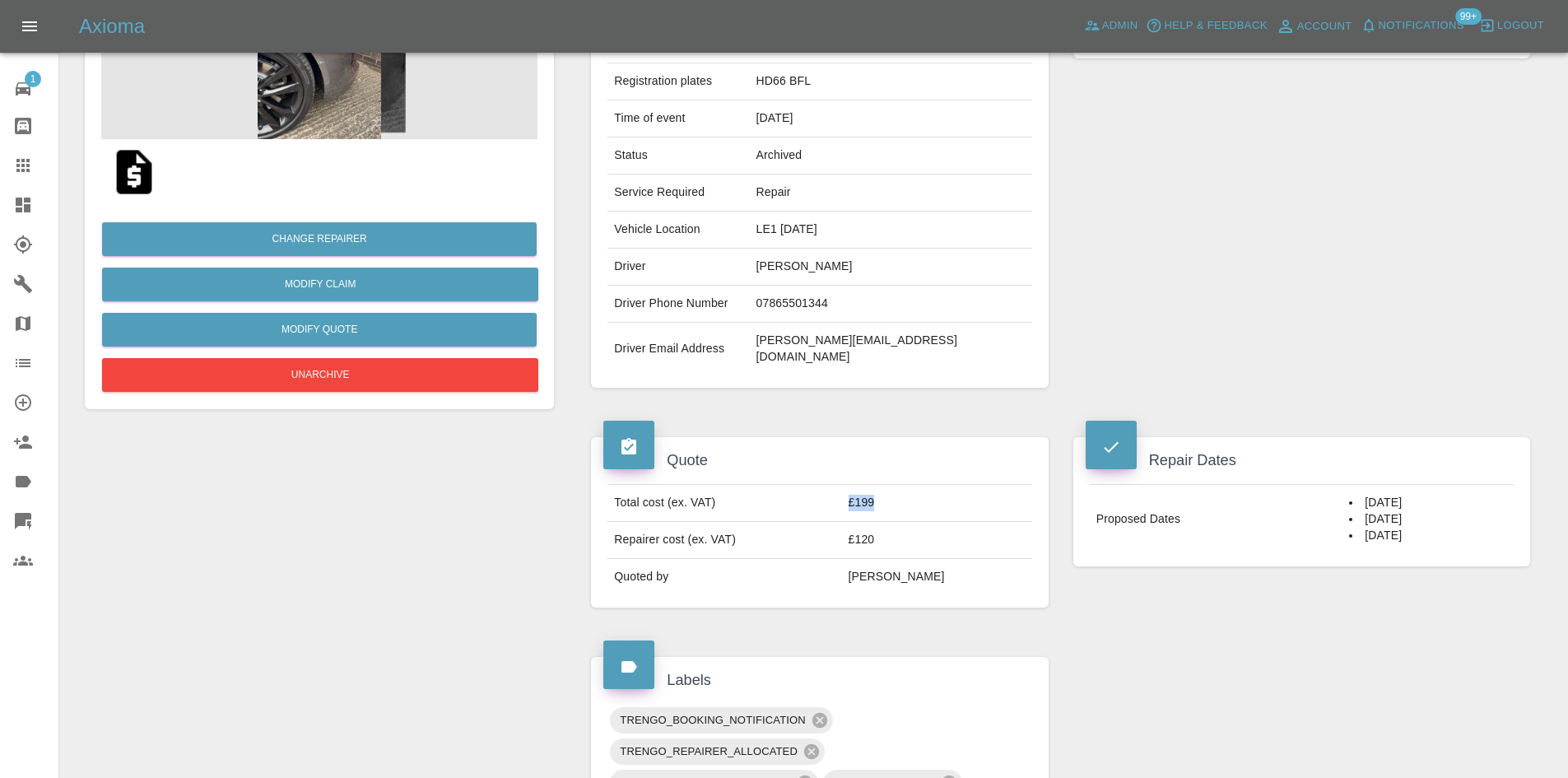
scroll to position [247, 0]
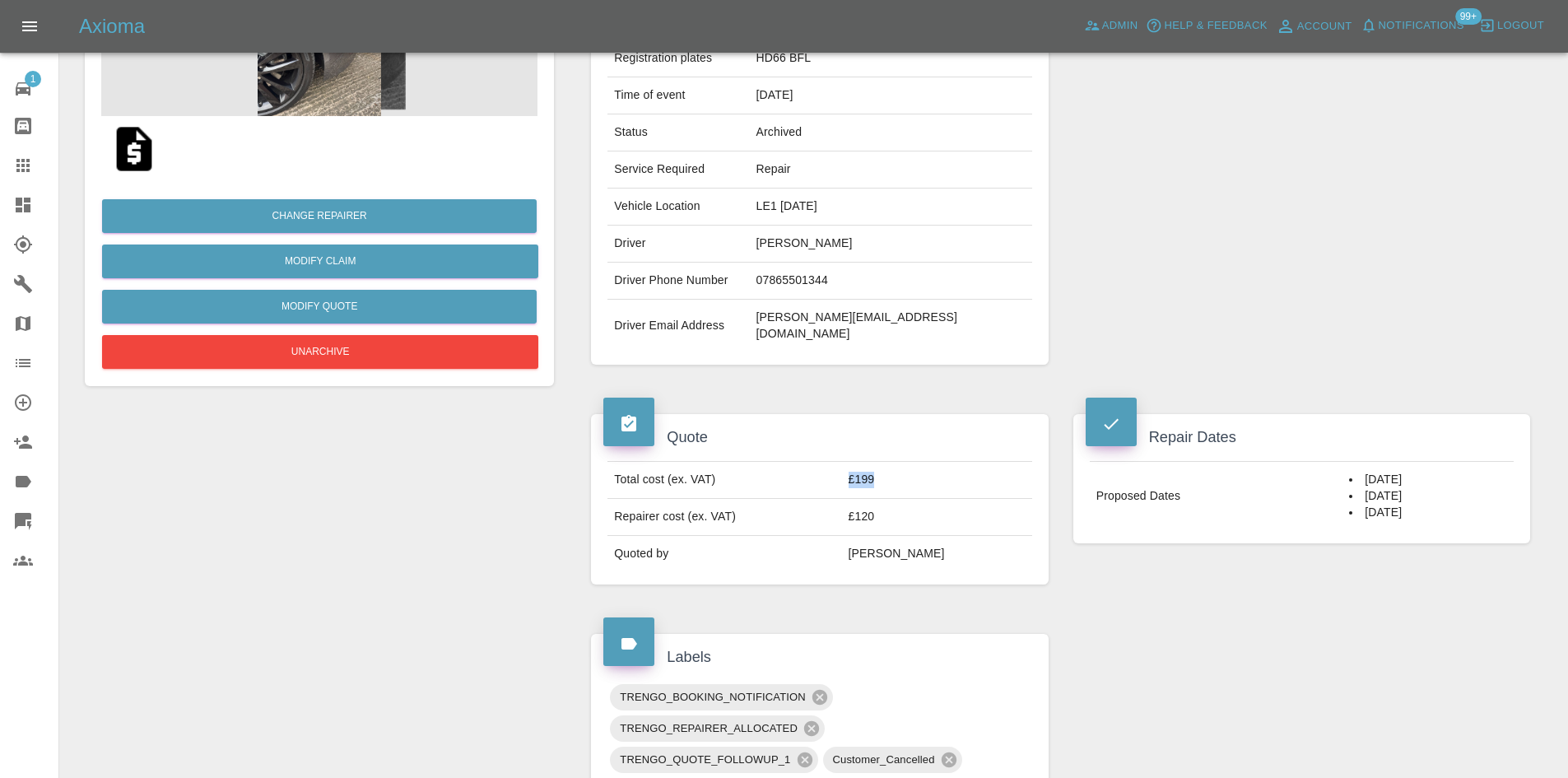
click at [904, 462] on td "£199" at bounding box center [936, 480] width 190 height 37
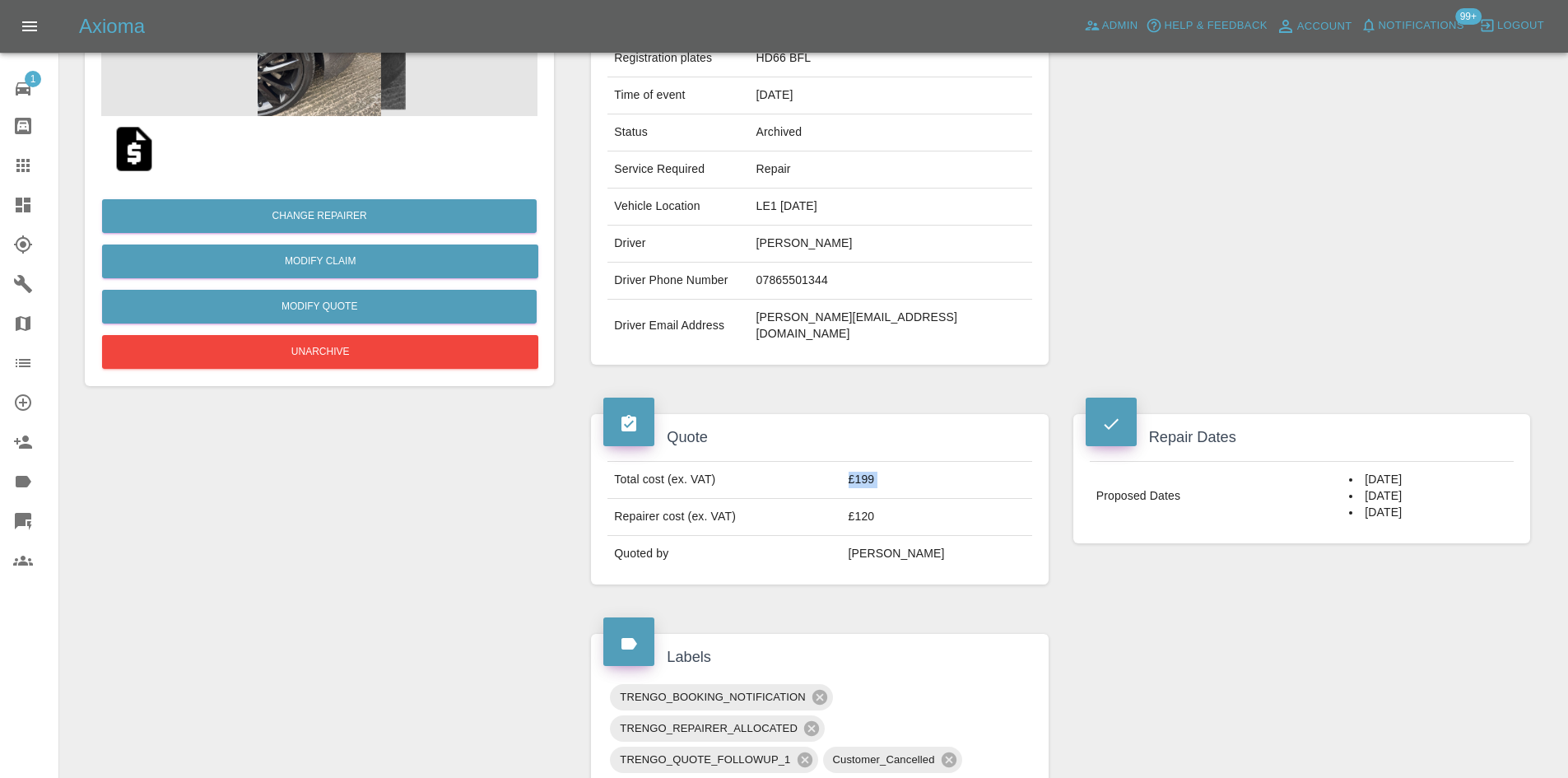
click at [904, 462] on td "£199" at bounding box center [936, 480] width 190 height 37
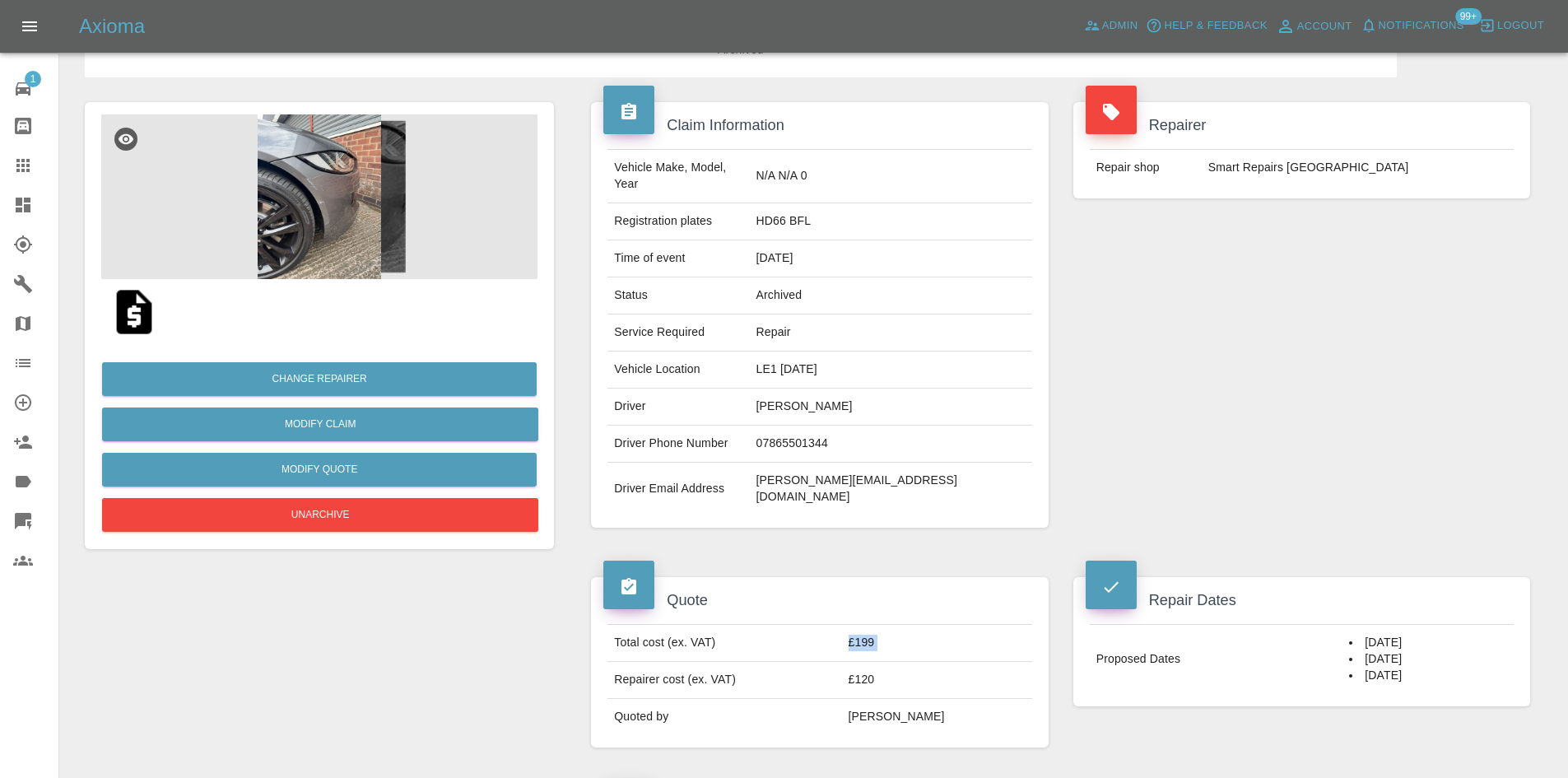
scroll to position [82, 0]
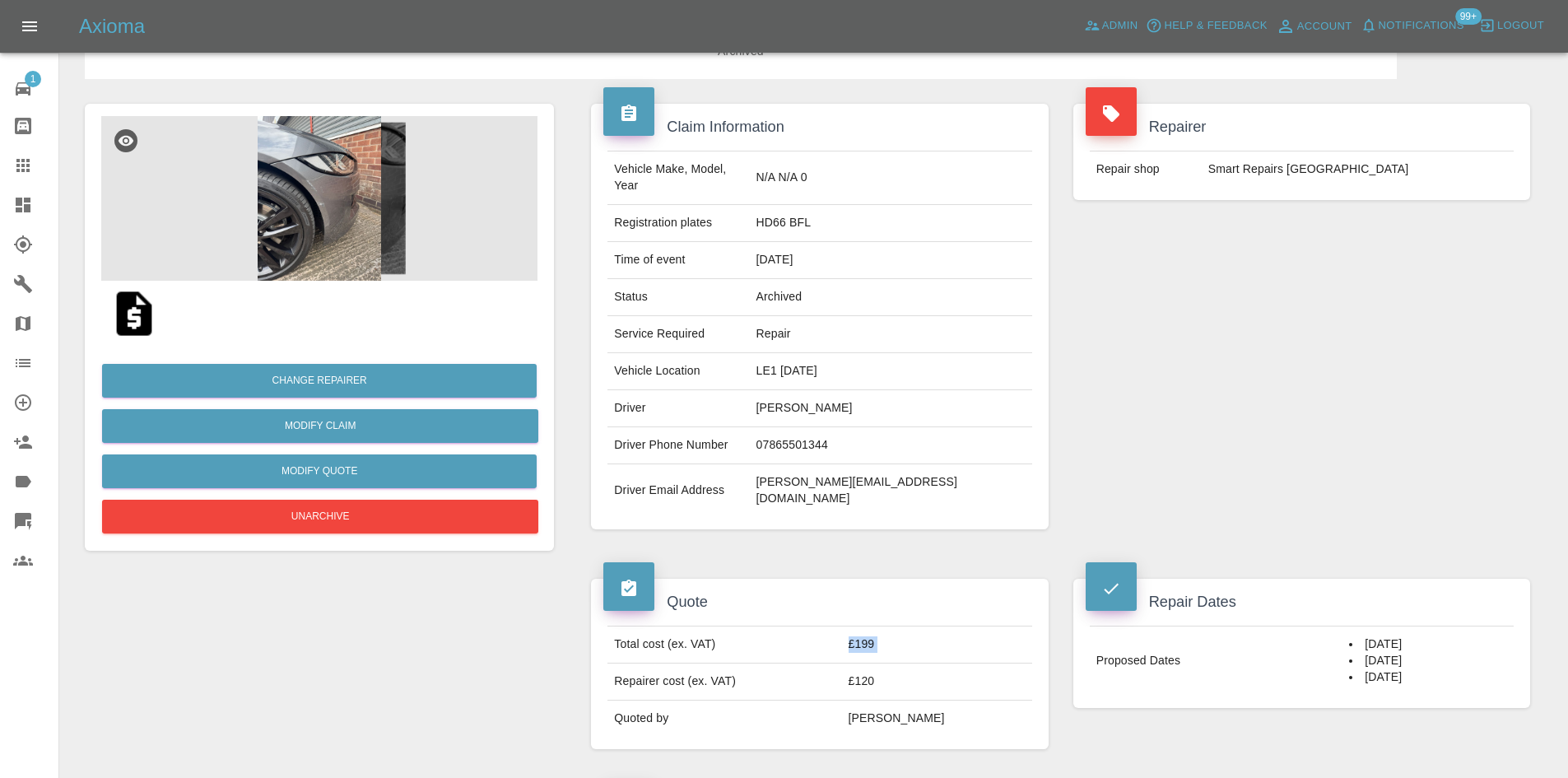
click at [371, 214] on img at bounding box center [319, 199] width 436 height 164
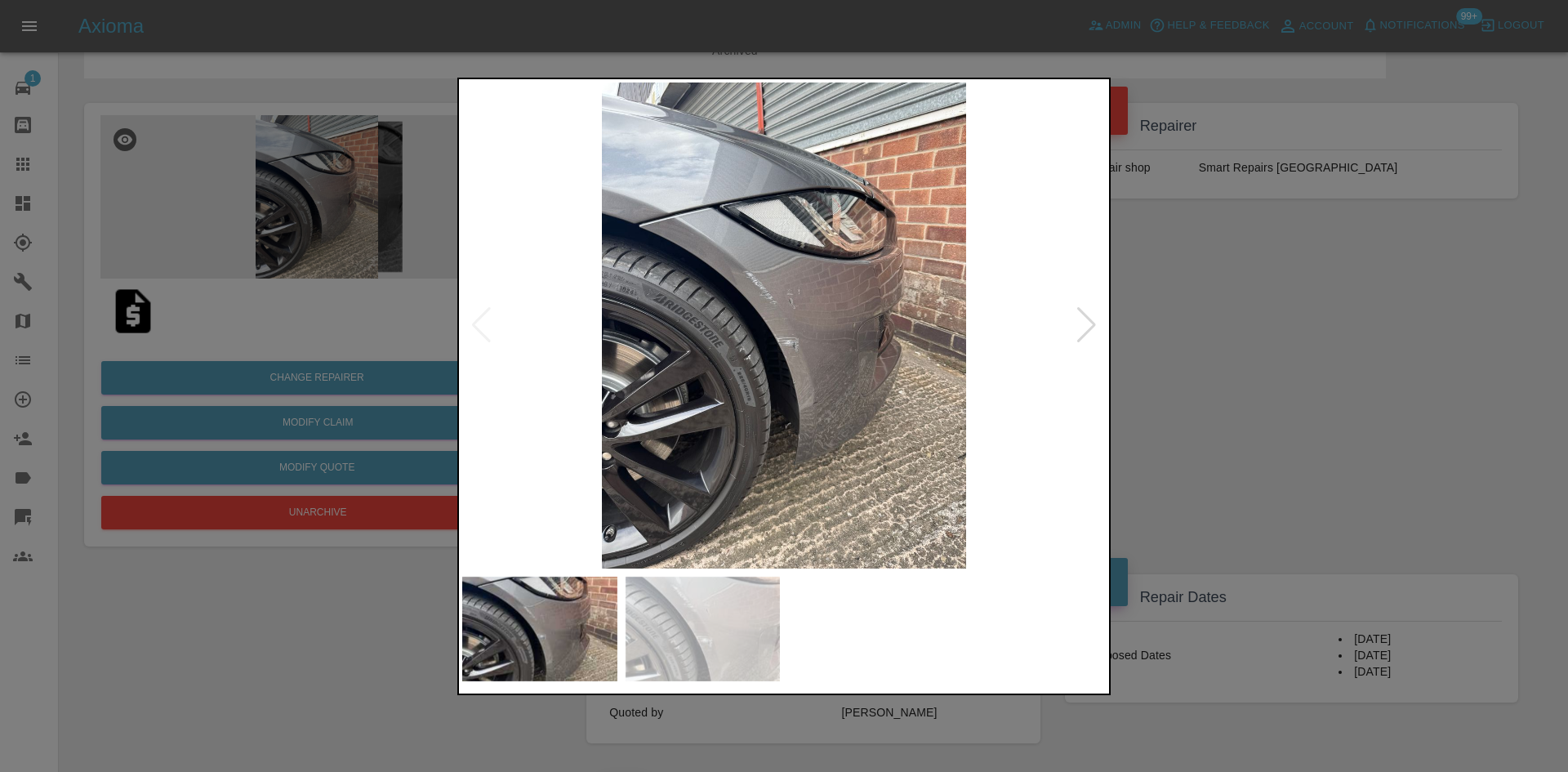
click at [1064, 318] on img at bounding box center [783, 325] width 643 height 486
click at [1093, 329] on div at bounding box center [1086, 325] width 22 height 36
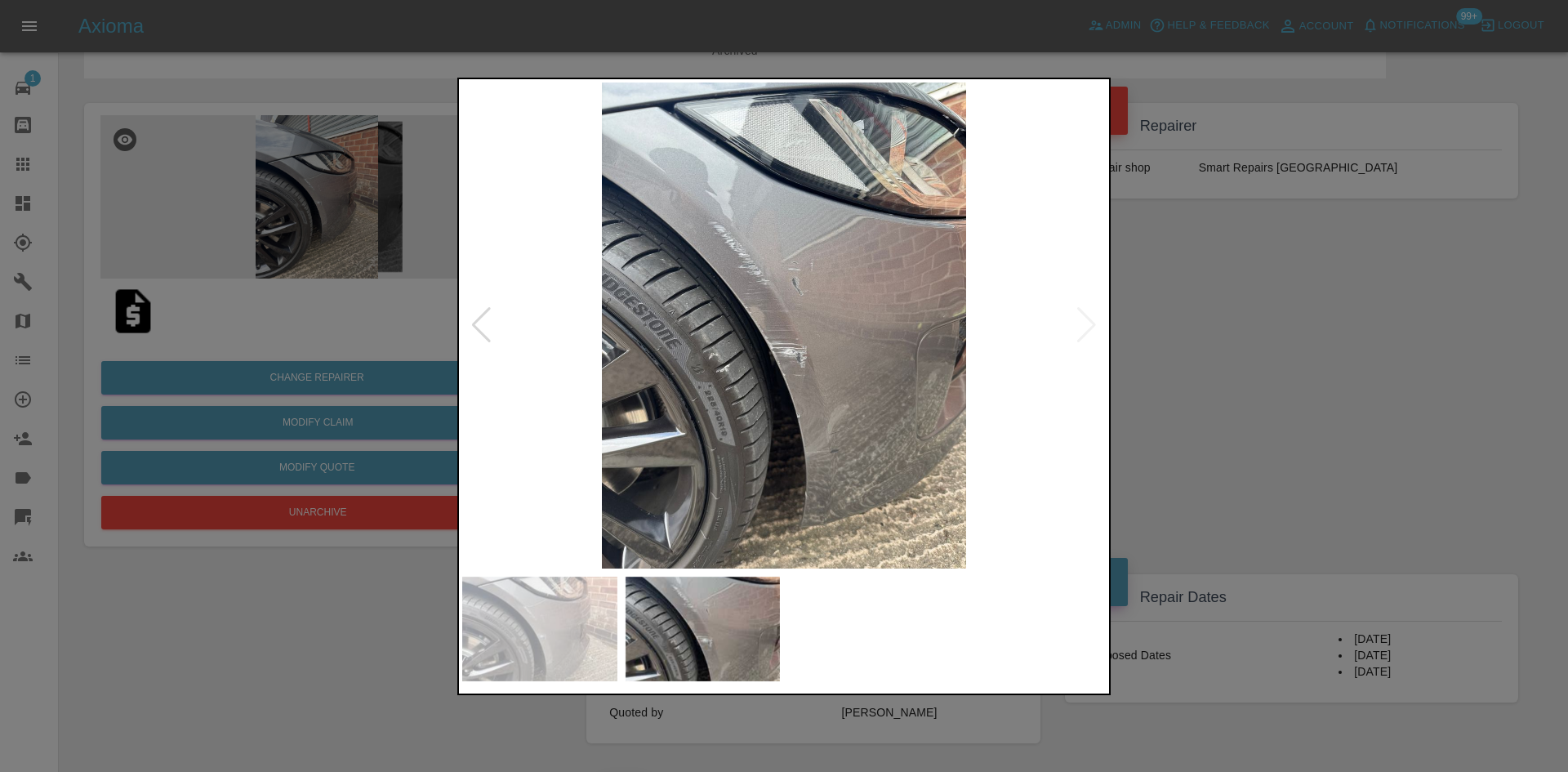
click at [1093, 329] on img at bounding box center [783, 325] width 643 height 486
click at [1082, 328] on img at bounding box center [783, 325] width 643 height 486
click at [494, 326] on img at bounding box center [783, 325] width 643 height 486
click at [486, 328] on div at bounding box center [481, 325] width 22 height 36
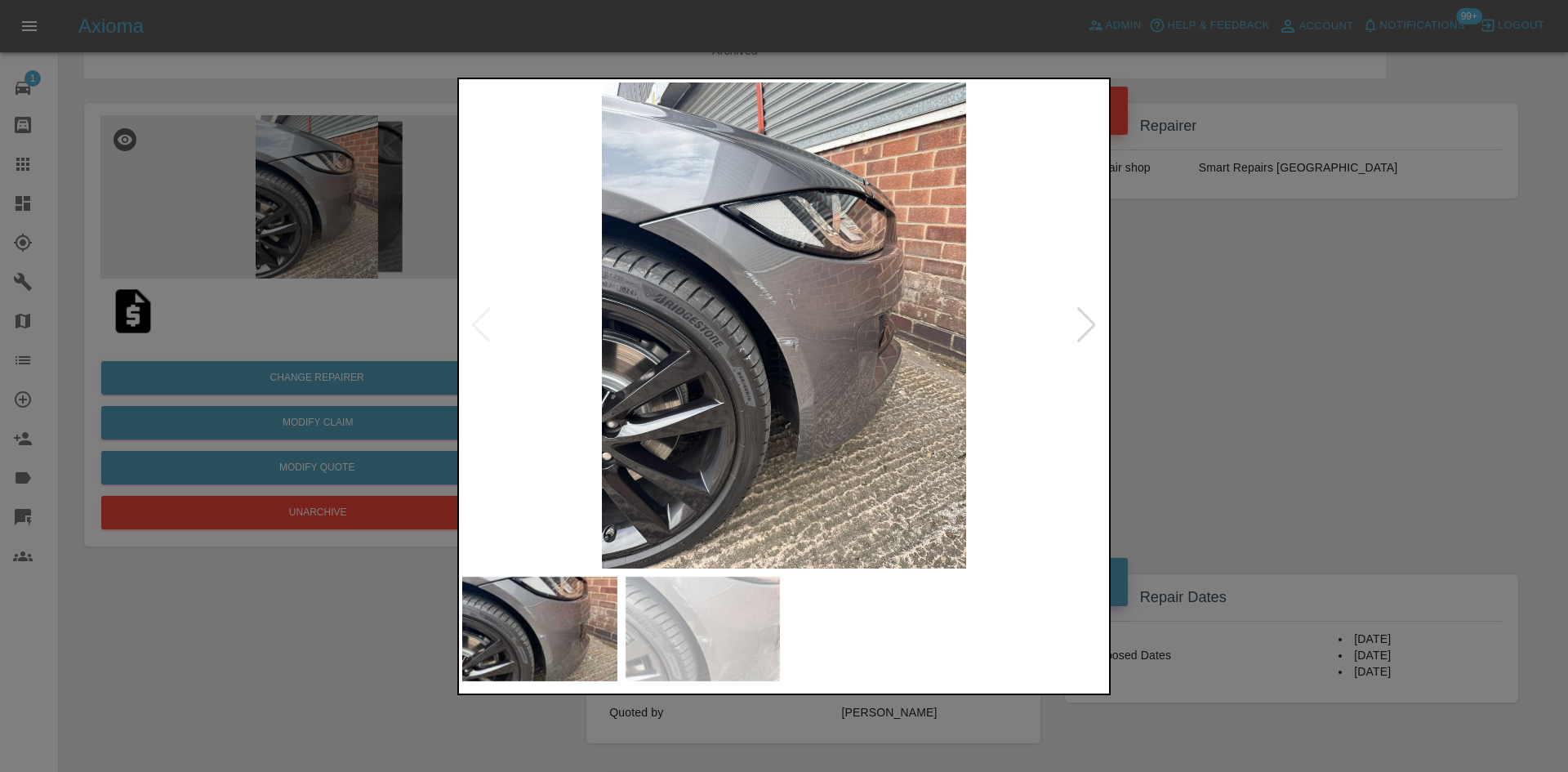
click at [1106, 330] on div at bounding box center [784, 386] width 653 height 618
click at [1199, 340] on div at bounding box center [784, 386] width 1568 height 772
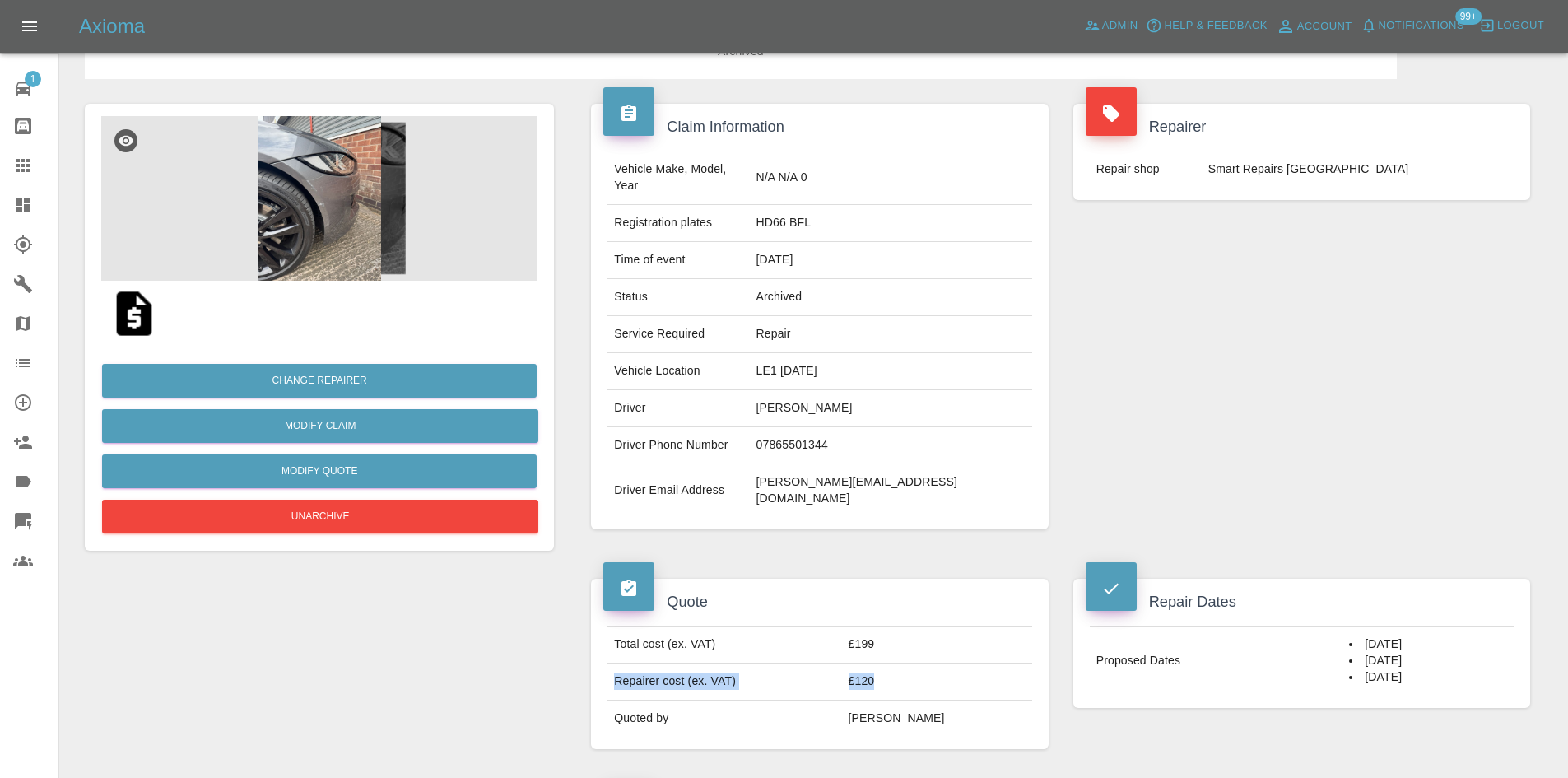
drag, startPoint x: 930, startPoint y: 650, endPoint x: 613, endPoint y: 649, distance: 317.0
click at [613, 663] on tr "Repairer cost (ex. VAT) £120" at bounding box center [819, 682] width 424 height 37
click at [613, 663] on td "Repairer cost (ex. VAT)" at bounding box center [723, 682] width 234 height 37
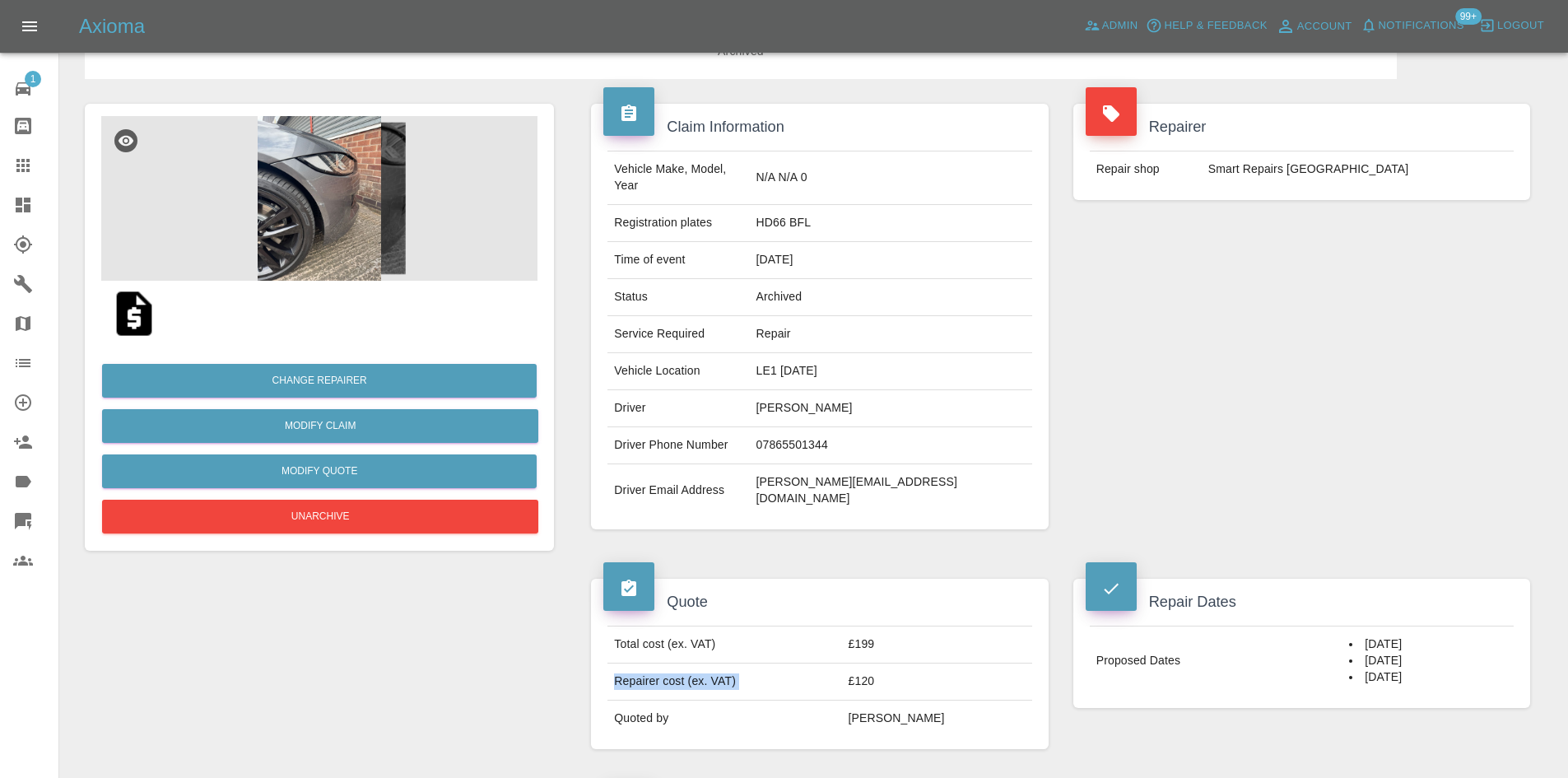
click at [613, 663] on td "Repairer cost (ex. VAT)" at bounding box center [723, 682] width 234 height 37
click at [911, 663] on td "£120" at bounding box center [936, 682] width 190 height 37
drag, startPoint x: 917, startPoint y: 645, endPoint x: 607, endPoint y: 613, distance: 311.6
click at [606, 625] on div "Total cost (ex. VAT) £199 Repairer cost (ex. VAT) £120 Quoted by Ankur Mehta" at bounding box center [819, 681] width 449 height 111
drag, startPoint x: 910, startPoint y: 576, endPoint x: 889, endPoint y: 589, distance: 24.7
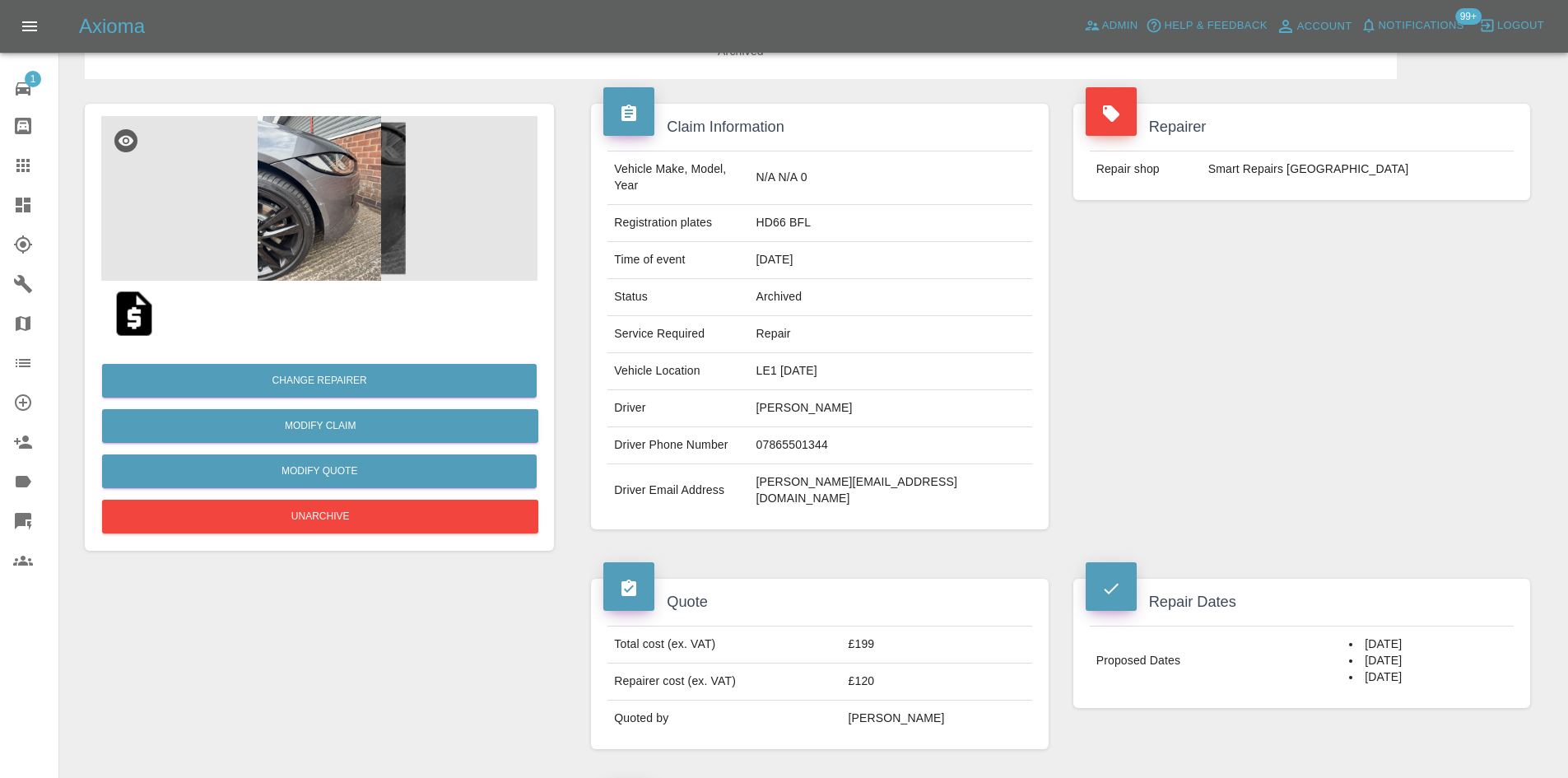
click at [916, 591] on h4 "Quote" at bounding box center [819, 601] width 432 height 22
click at [889, 613] on div "Total cost (ex. VAT) £199 Repairer cost (ex. VAT) £120 Quoted by Ankur Mehta" at bounding box center [819, 681] width 457 height 136
drag, startPoint x: 889, startPoint y: 590, endPoint x: 886, endPoint y: 599, distance: 9.5
click at [887, 613] on div "Total cost (ex. VAT) £199 Repairer cost (ex. VAT) £120 Quoted by Ankur Mehta" at bounding box center [819, 681] width 457 height 136
click at [886, 626] on td "£199" at bounding box center [936, 644] width 190 height 37
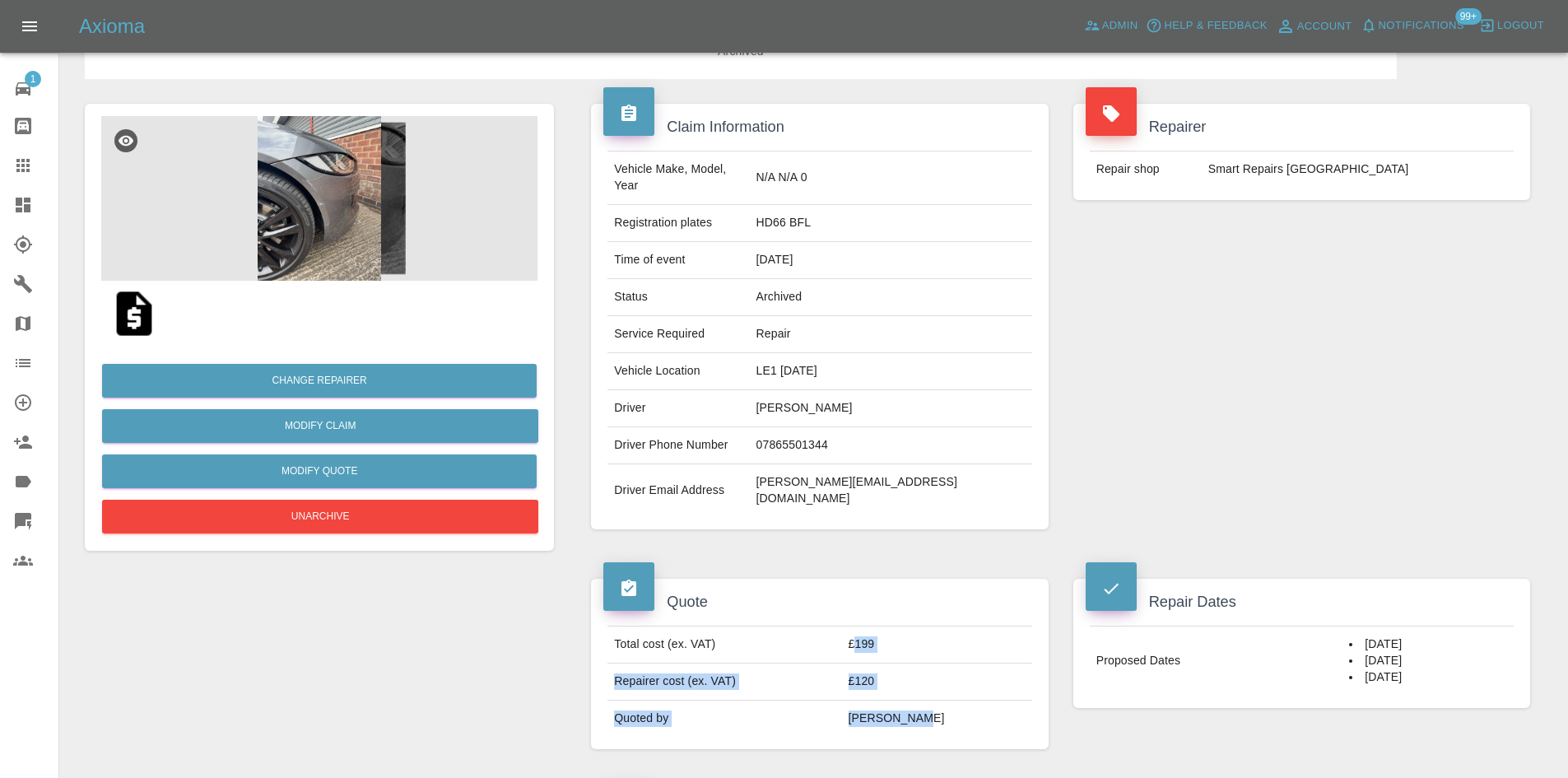
click at [886, 626] on td "£199" at bounding box center [936, 644] width 190 height 37
click at [902, 626] on td "£199" at bounding box center [936, 644] width 190 height 37
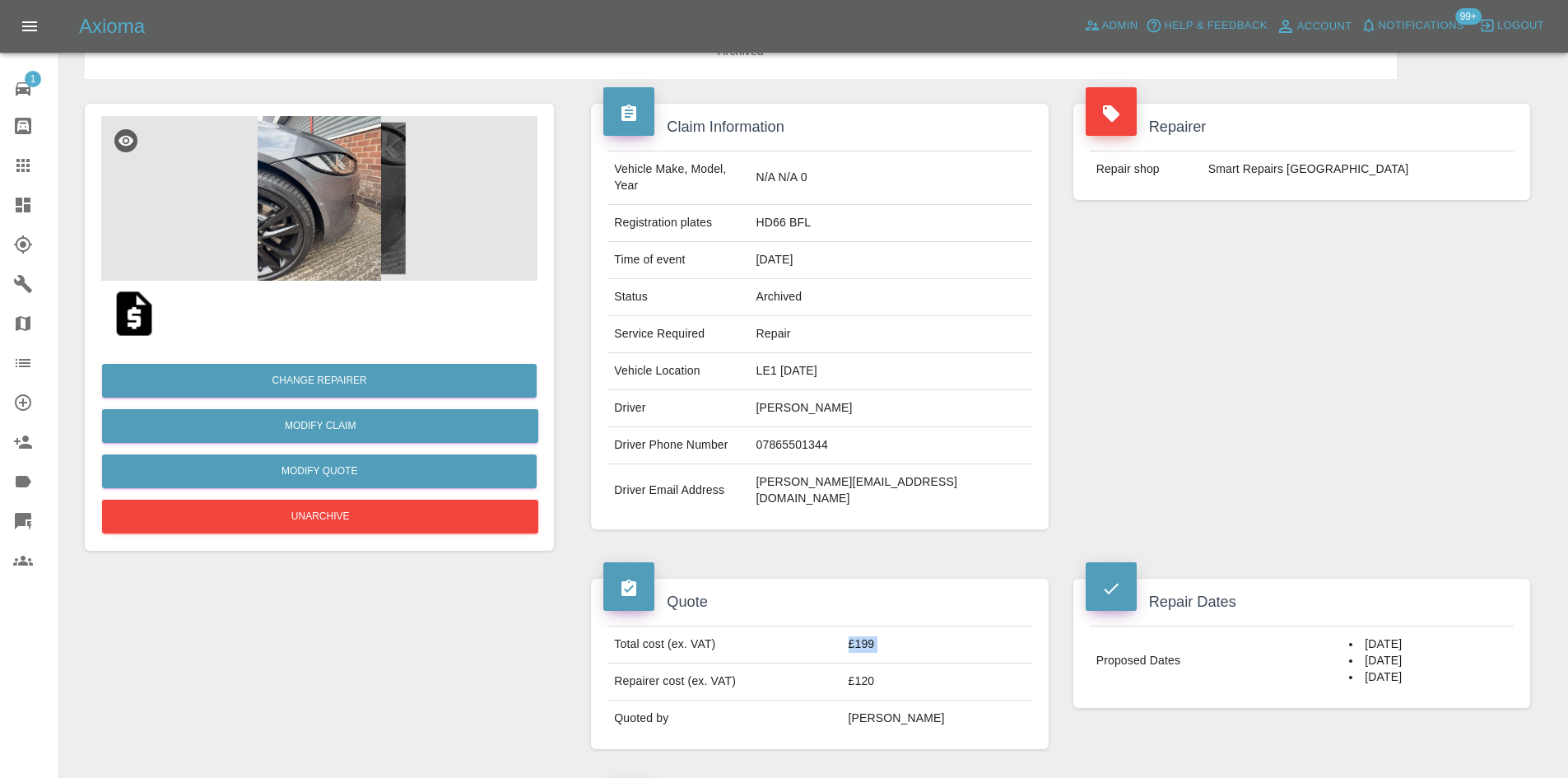
click at [902, 626] on td "£199" at bounding box center [936, 644] width 190 height 37
click at [933, 626] on td "£199" at bounding box center [936, 644] width 190 height 37
drag, startPoint x: 933, startPoint y: 613, endPoint x: 624, endPoint y: 624, distance: 309.2
click at [624, 626] on tr "Total cost (ex. VAT) £199" at bounding box center [819, 644] width 424 height 37
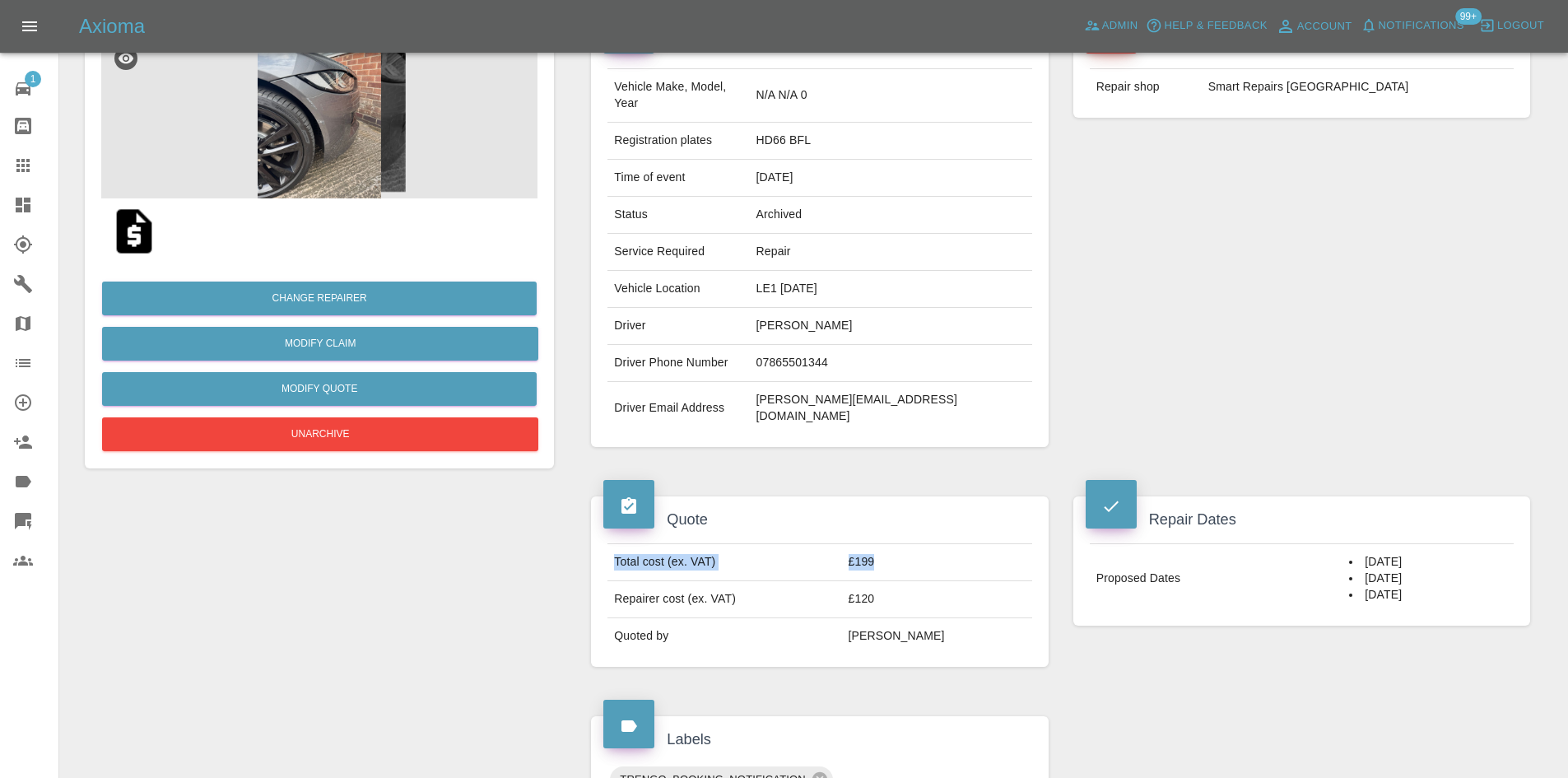
scroll to position [0, 0]
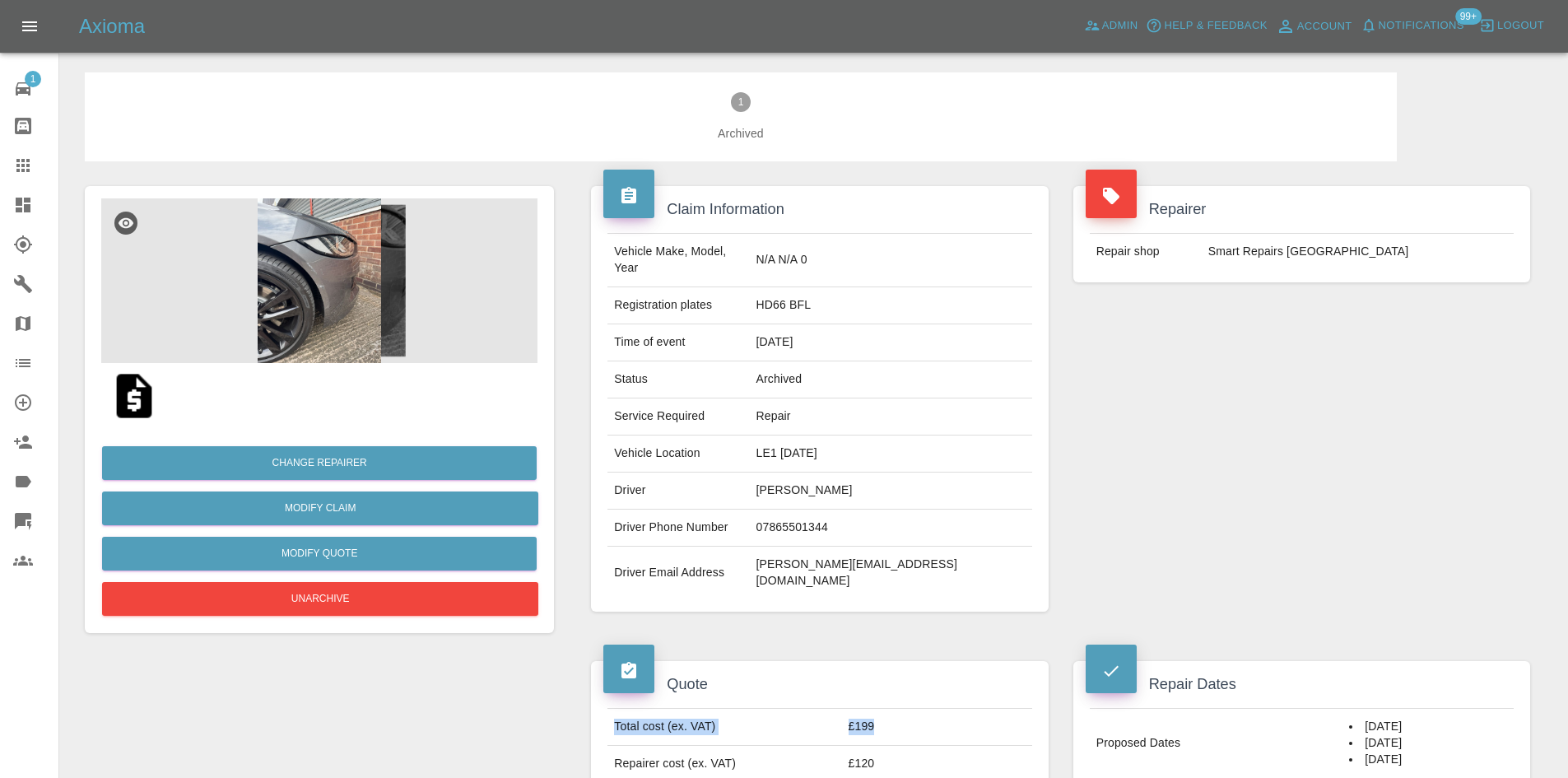
click at [0, 208] on link "Dashboard" at bounding box center [29, 204] width 58 height 39
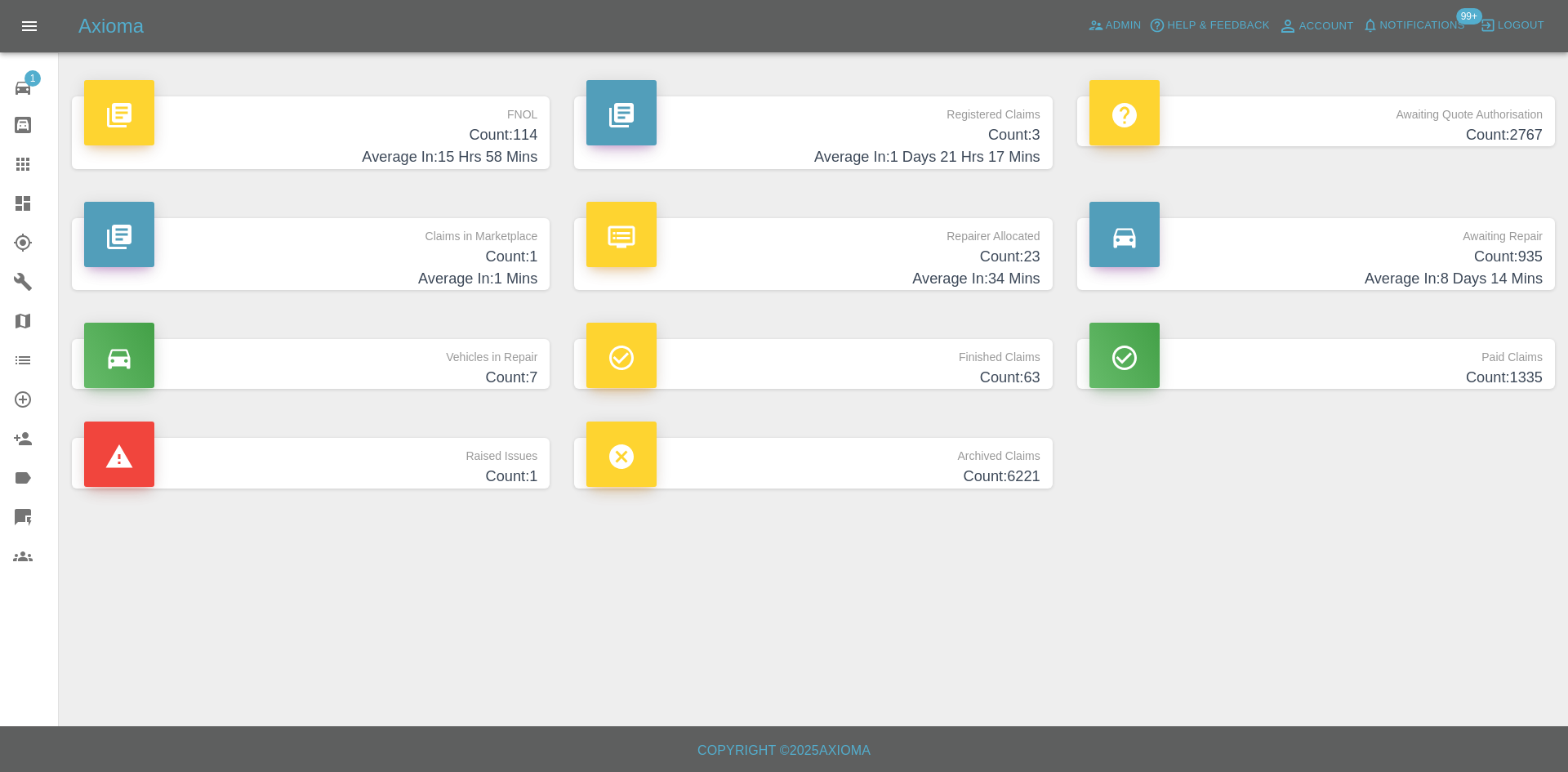
click at [375, 269] on h4 "Average In: 1 Mins" at bounding box center [311, 278] width 454 height 22
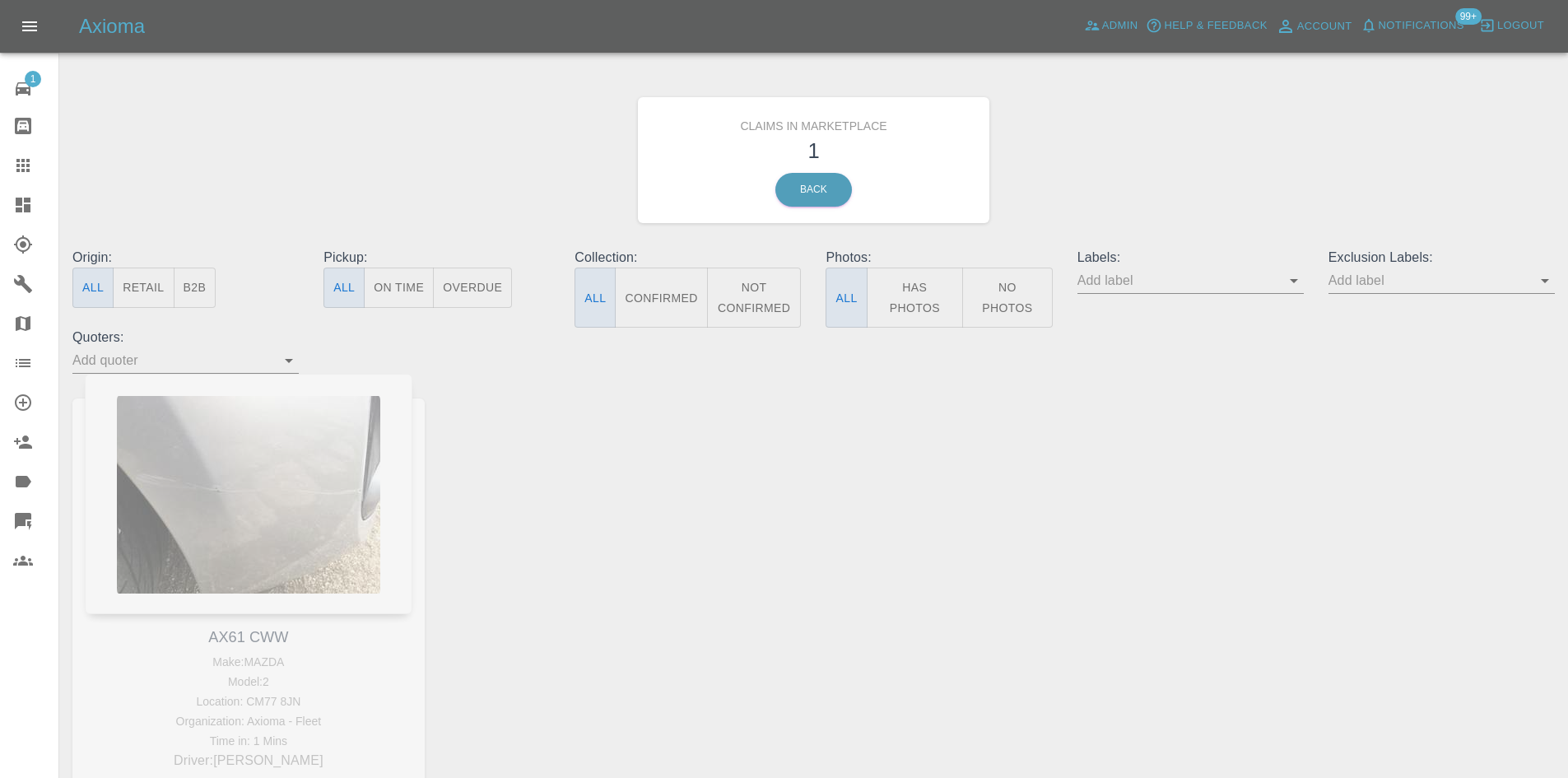
click at [371, 418] on div "AX61 CWW Make: MAZDA Model: 2 Location: CM77 8JN Organization: Axioma - Fleet T…" at bounding box center [248, 617] width 377 height 487
click at [18, 211] on icon at bounding box center [23, 205] width 15 height 15
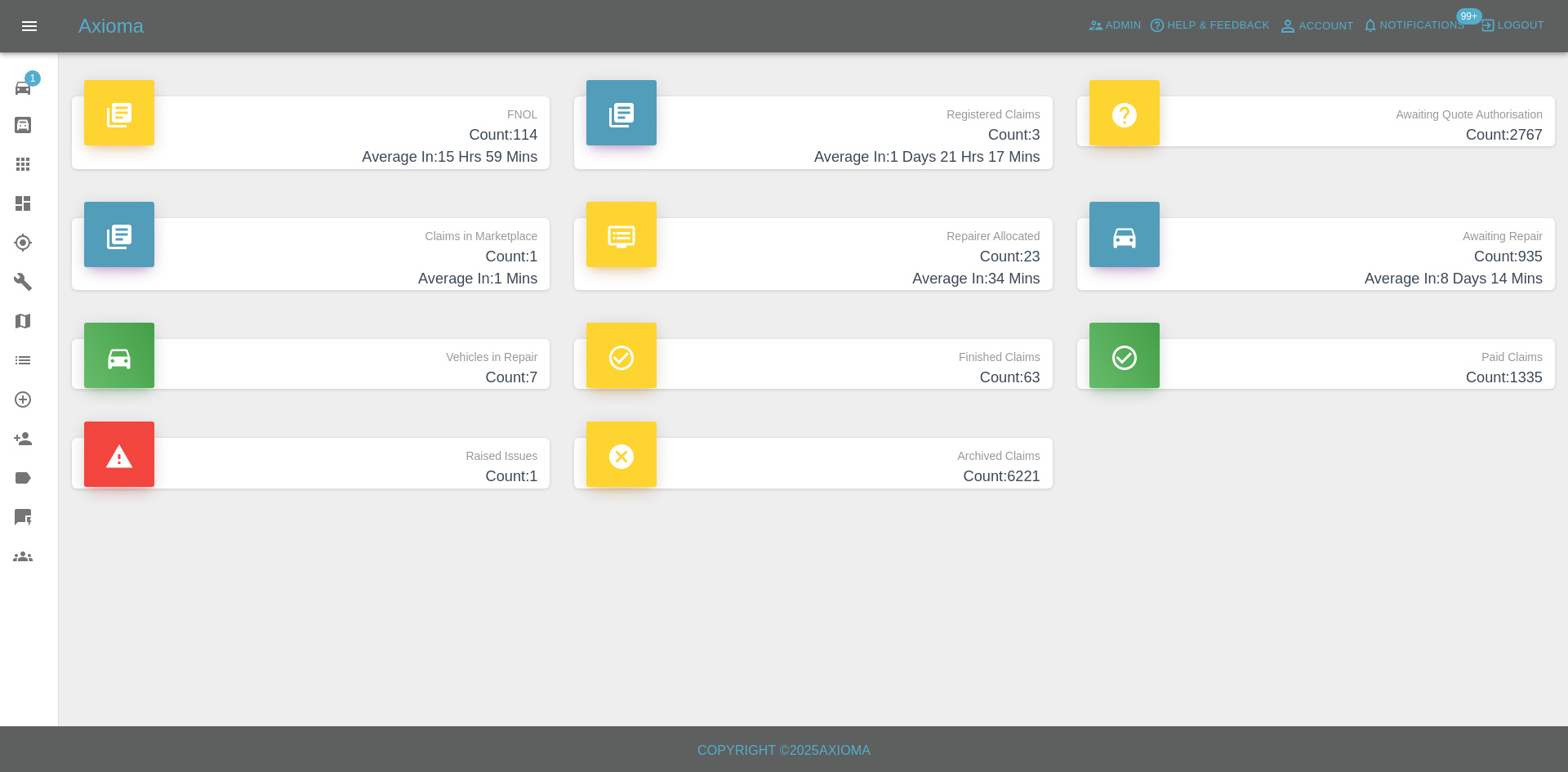
drag, startPoint x: 0, startPoint y: 161, endPoint x: 443, endPoint y: 275, distance: 457.4
click at [0, 161] on link "Claims" at bounding box center [28, 164] width 58 height 39
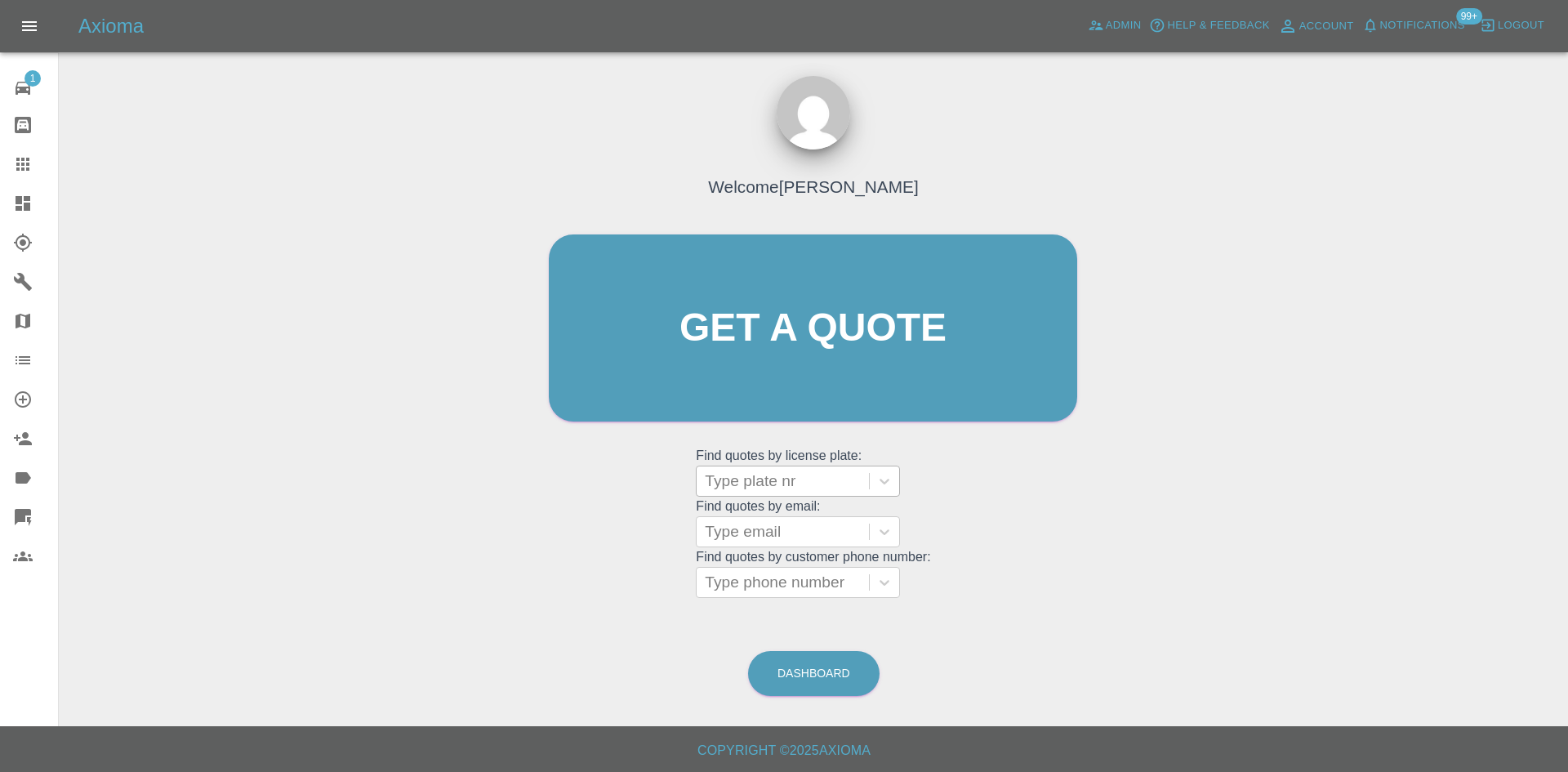
click at [805, 481] on div at bounding box center [782, 481] width 156 height 23
paste input "HD66 BFL"
type input "HD66 BFL"
click at [807, 519] on div "HD66 BFL, Archived" at bounding box center [798, 523] width 205 height 32
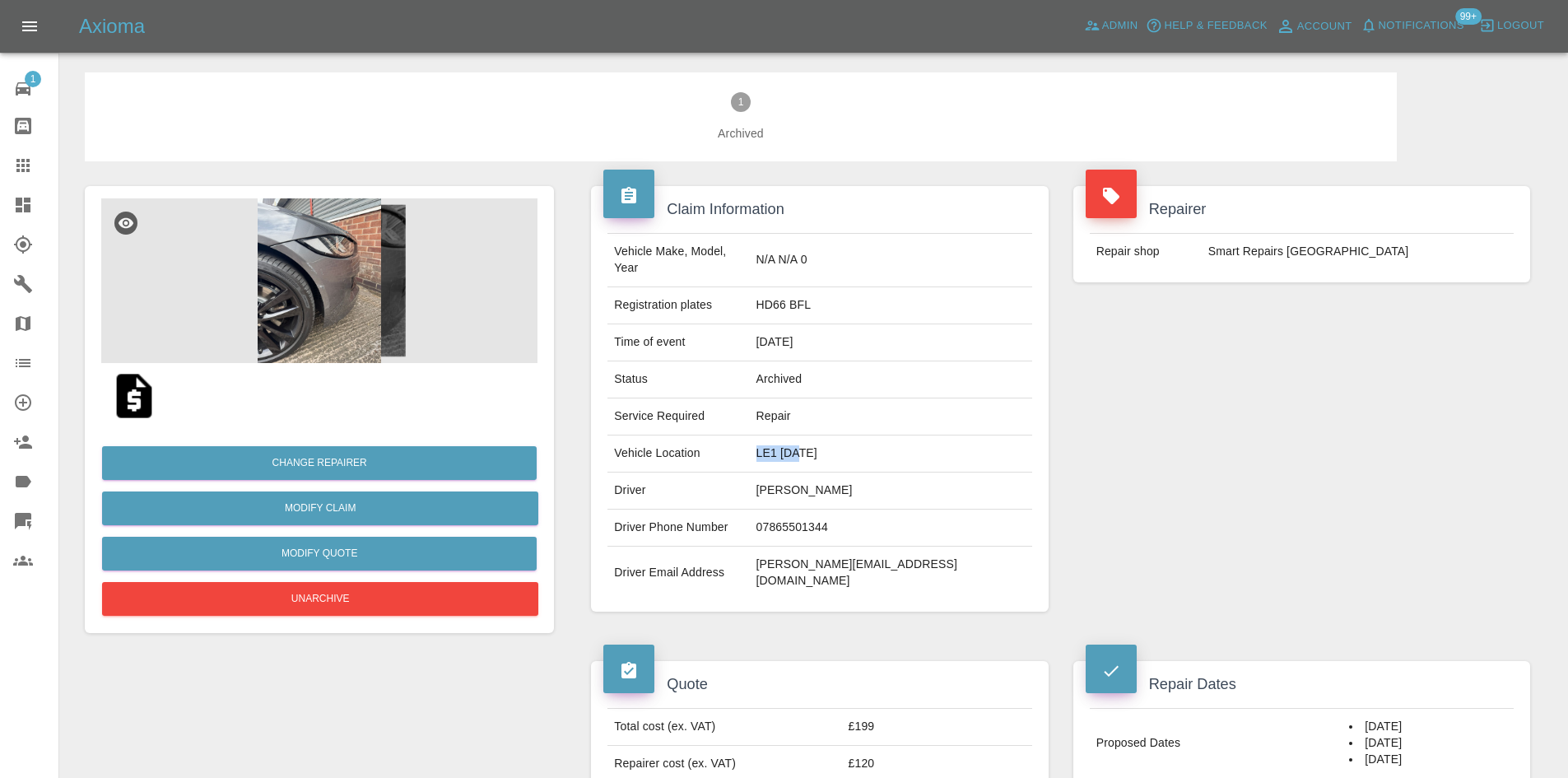
drag, startPoint x: 884, startPoint y: 444, endPoint x: 805, endPoint y: 448, distance: 79.1
click at [805, 448] on tr "Vehicle Location LE1 1AD" at bounding box center [819, 453] width 424 height 37
click at [842, 473] on td "Paul Butler" at bounding box center [891, 491] width 282 height 37
click at [841, 451] on td "LE1 1AD" at bounding box center [891, 453] width 282 height 37
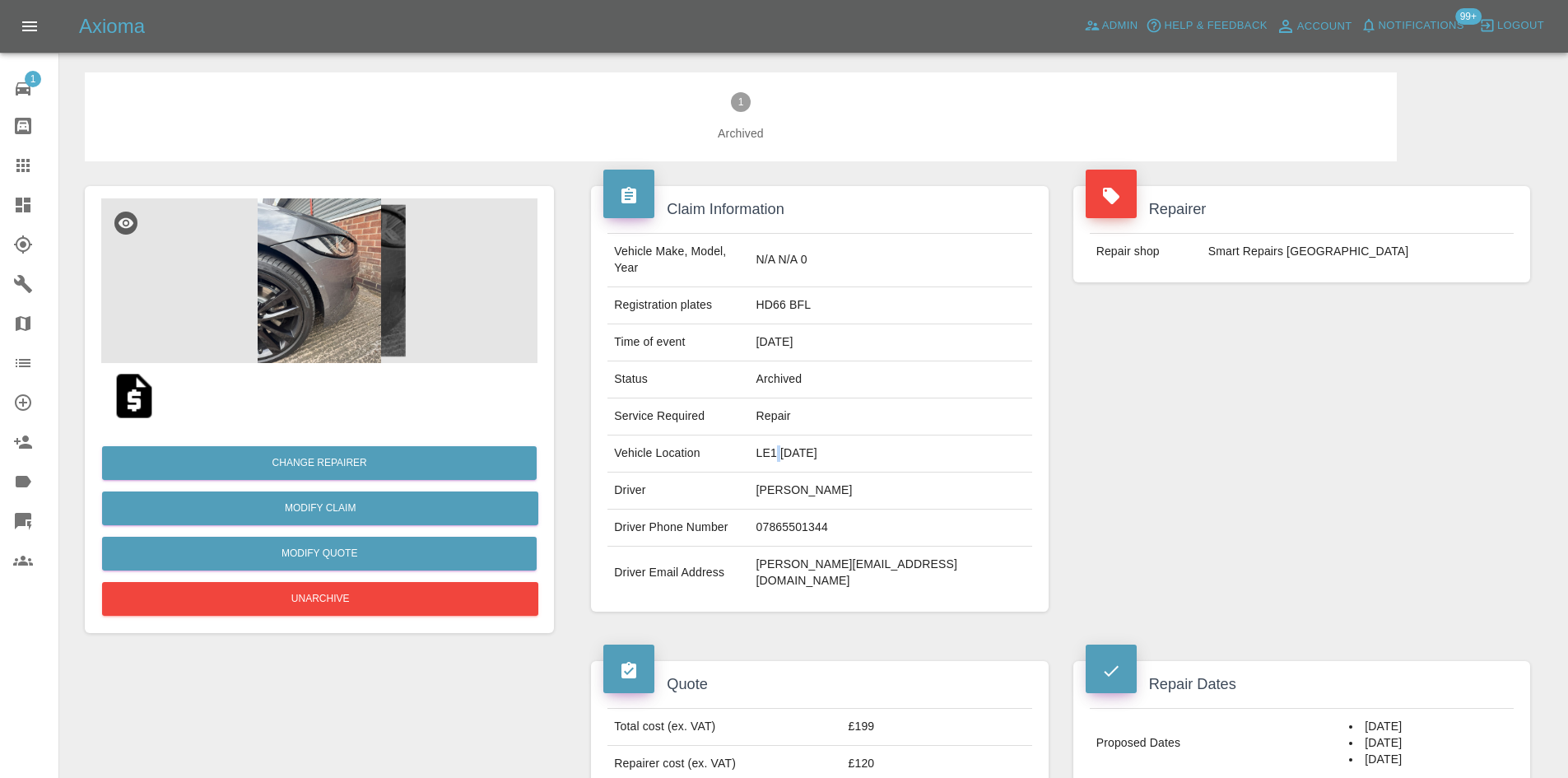
click at [841, 451] on td "LE1 1AD" at bounding box center [891, 453] width 282 height 37
click at [322, 230] on img at bounding box center [319, 281] width 436 height 164
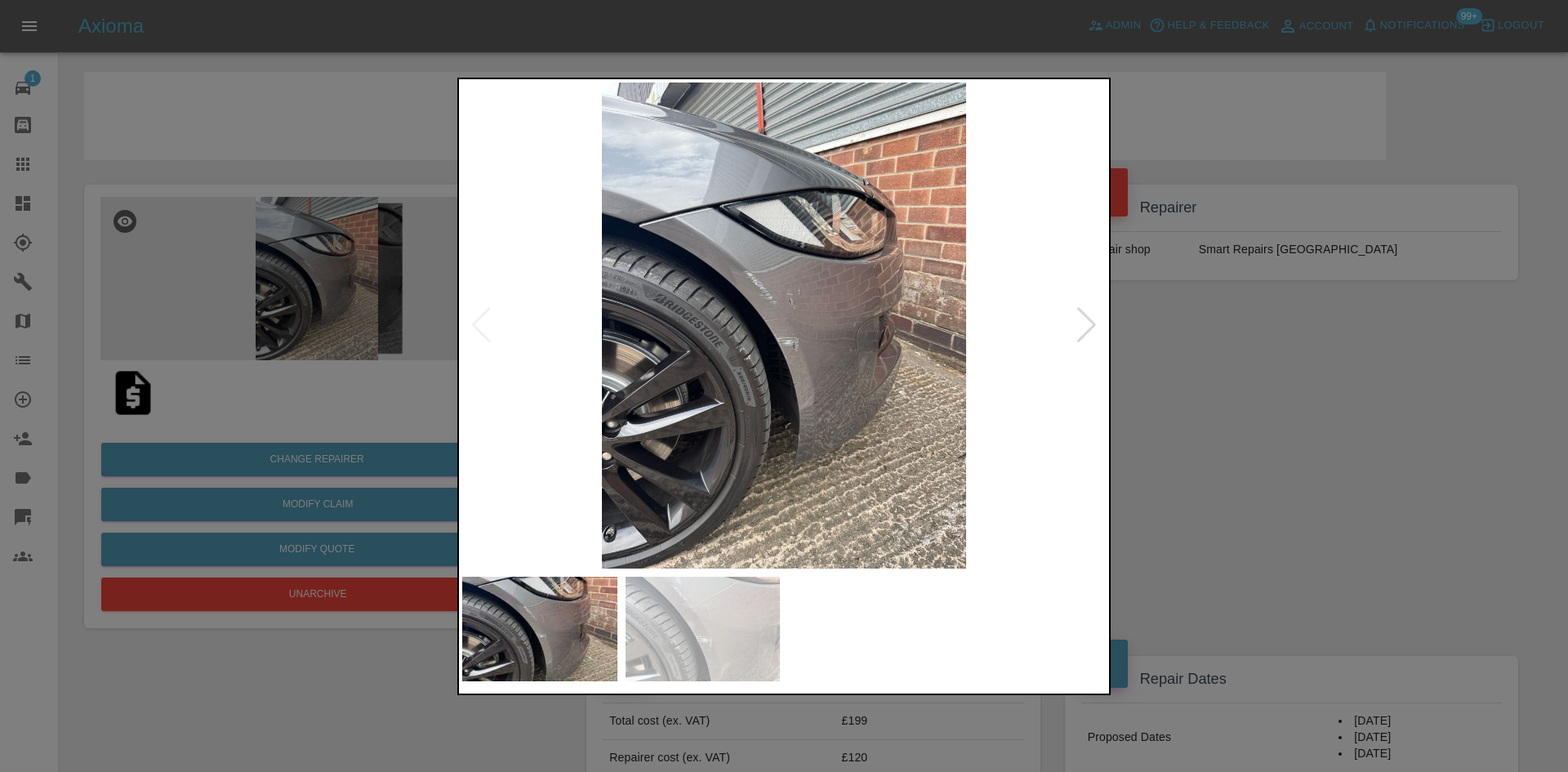
click at [1097, 331] on img at bounding box center [783, 325] width 643 height 486
click at [1090, 327] on div at bounding box center [1086, 325] width 22 height 36
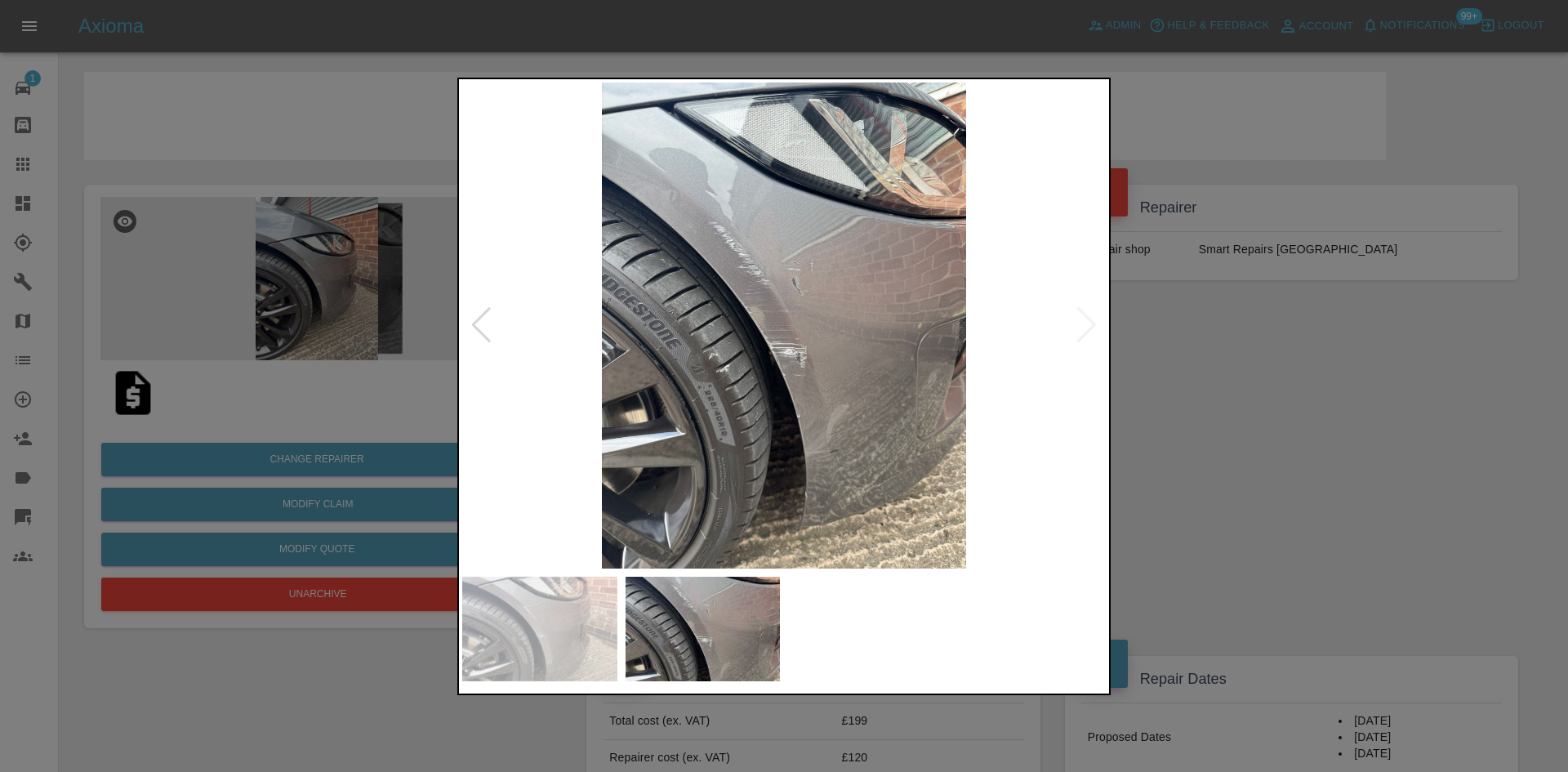
click at [1090, 327] on img at bounding box center [783, 325] width 643 height 486
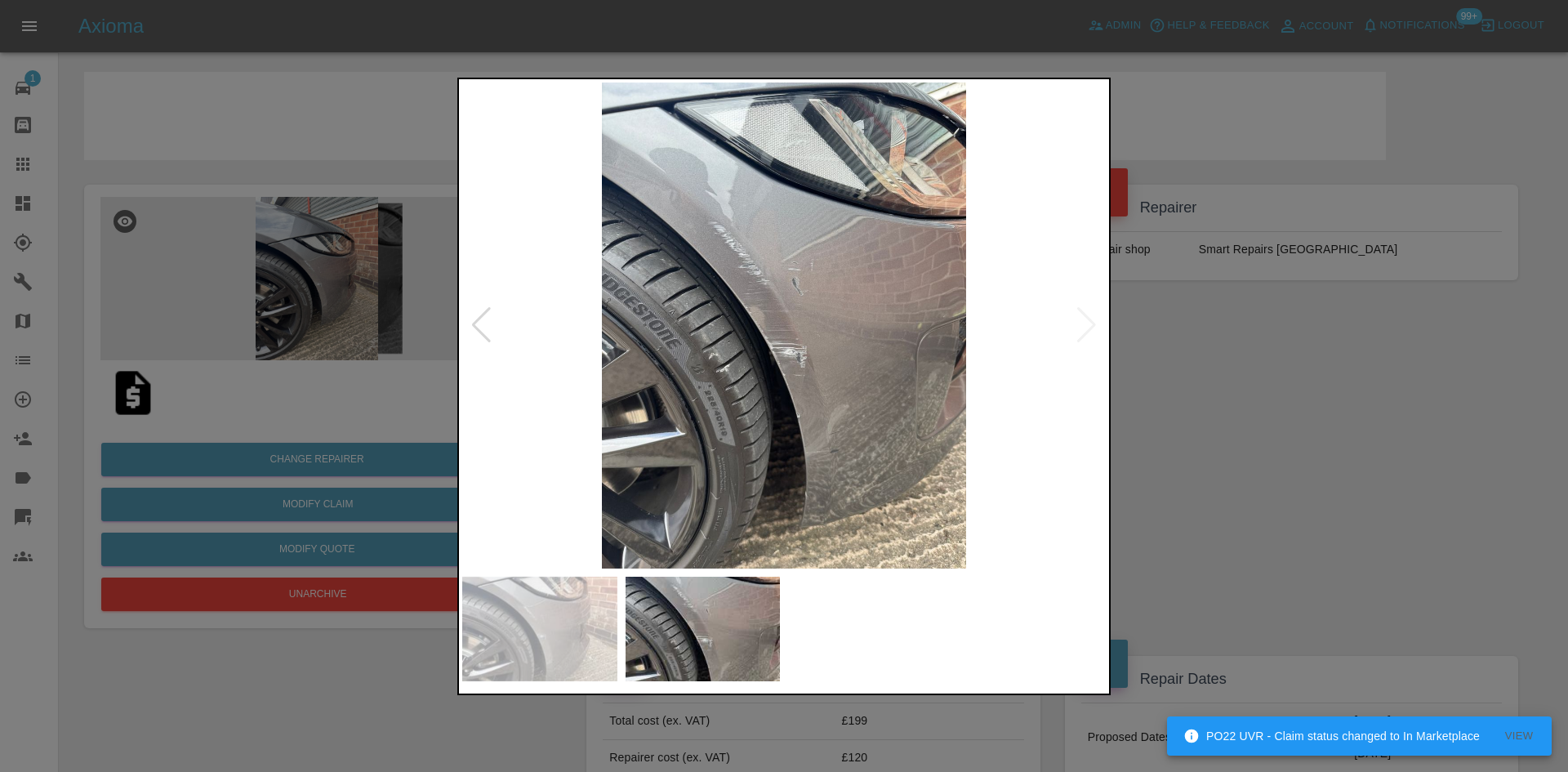
click at [1193, 394] on div at bounding box center [784, 386] width 1568 height 772
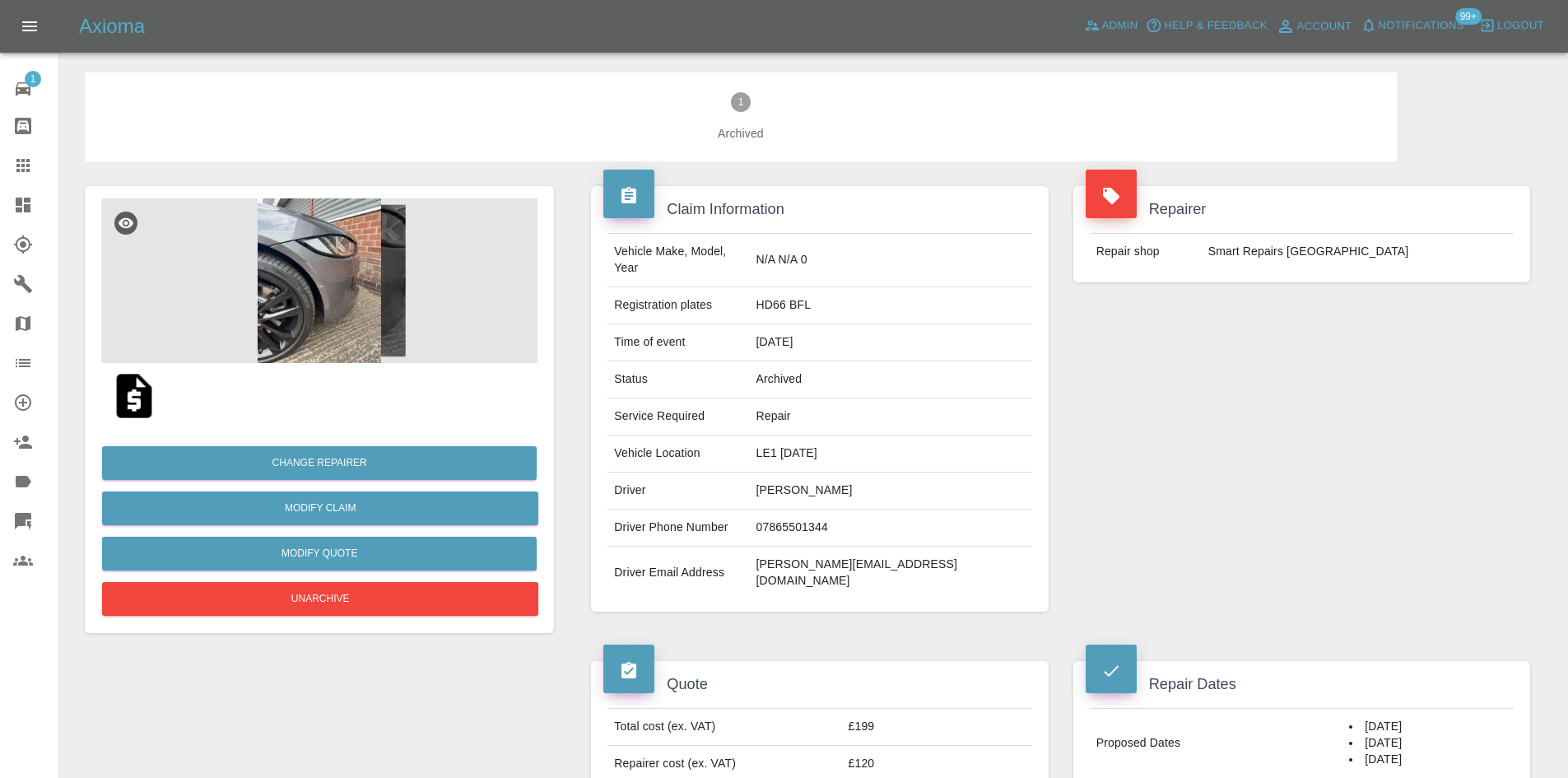
click at [966, 547] on td "paul.butler1002@gmail.com" at bounding box center [891, 573] width 282 height 53
click at [930, 552] on td "paul.butler1002@gmail.com" at bounding box center [891, 573] width 282 height 53
click at [928, 552] on td "paul.butler1002@gmail.com" at bounding box center [891, 573] width 282 height 53
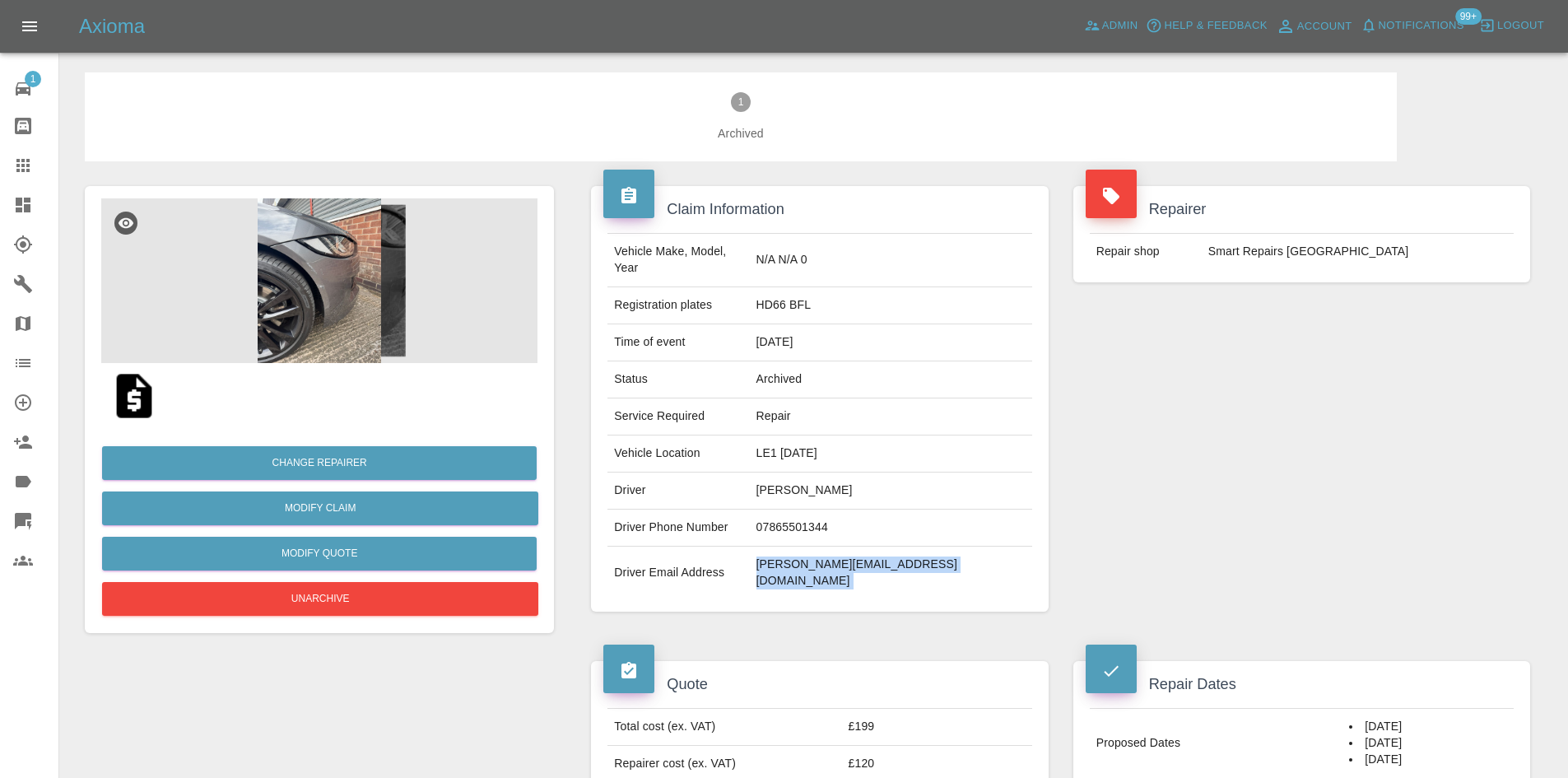
click at [928, 552] on td "paul.butler1002@gmail.com" at bounding box center [891, 573] width 282 height 53
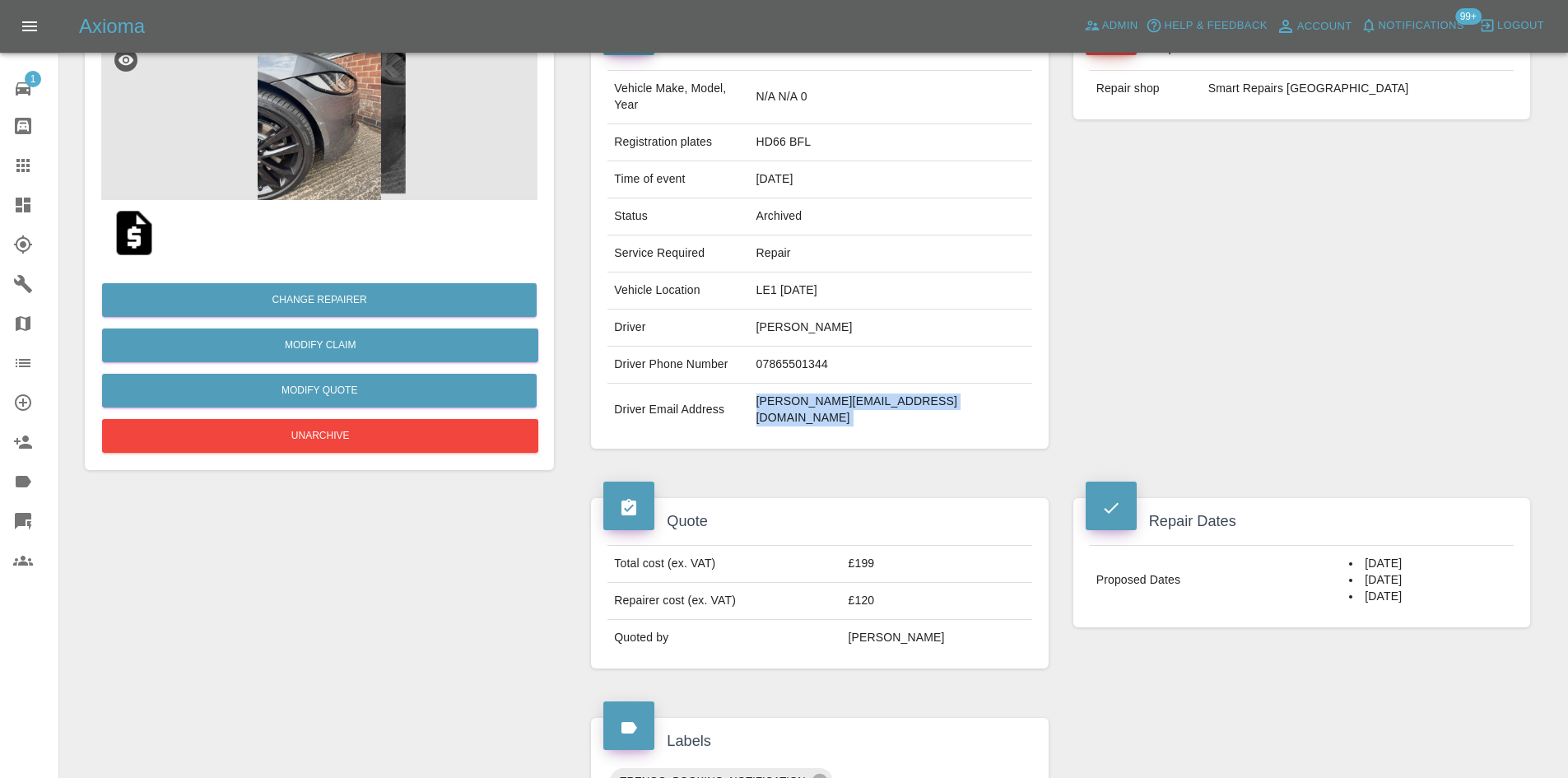
scroll to position [164, 0]
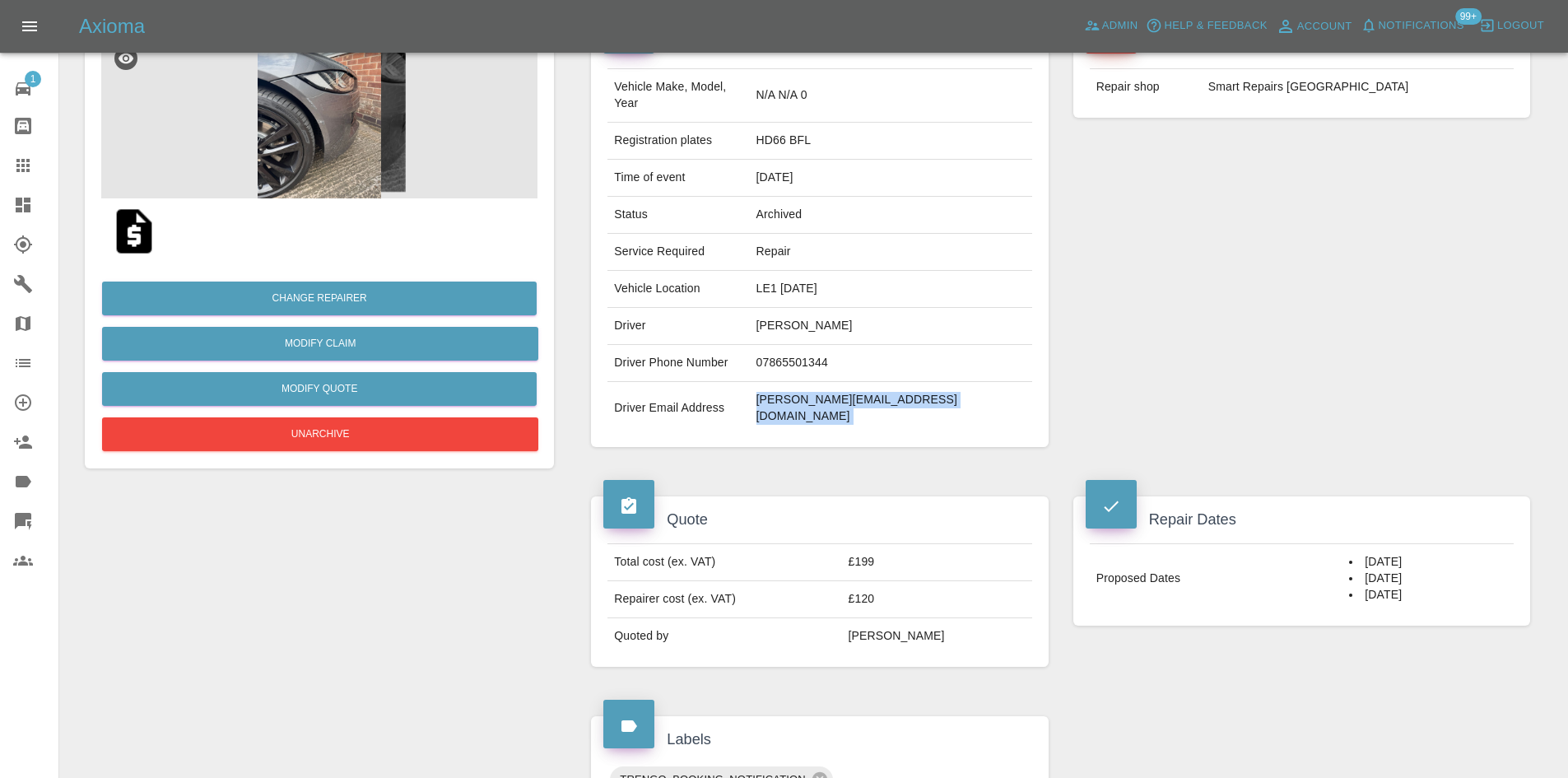
drag, startPoint x: 1396, startPoint y: 579, endPoint x: 1324, endPoint y: 528, distance: 88.2
click at [1342, 544] on td "27/08/2025 28/08/2025 29/08/2025" at bounding box center [1427, 578] width 171 height 69
drag, startPoint x: 844, startPoint y: 260, endPoint x: 844, endPoint y: 270, distance: 10.0
click at [844, 271] on td "LE1 1AD" at bounding box center [891, 289] width 282 height 37
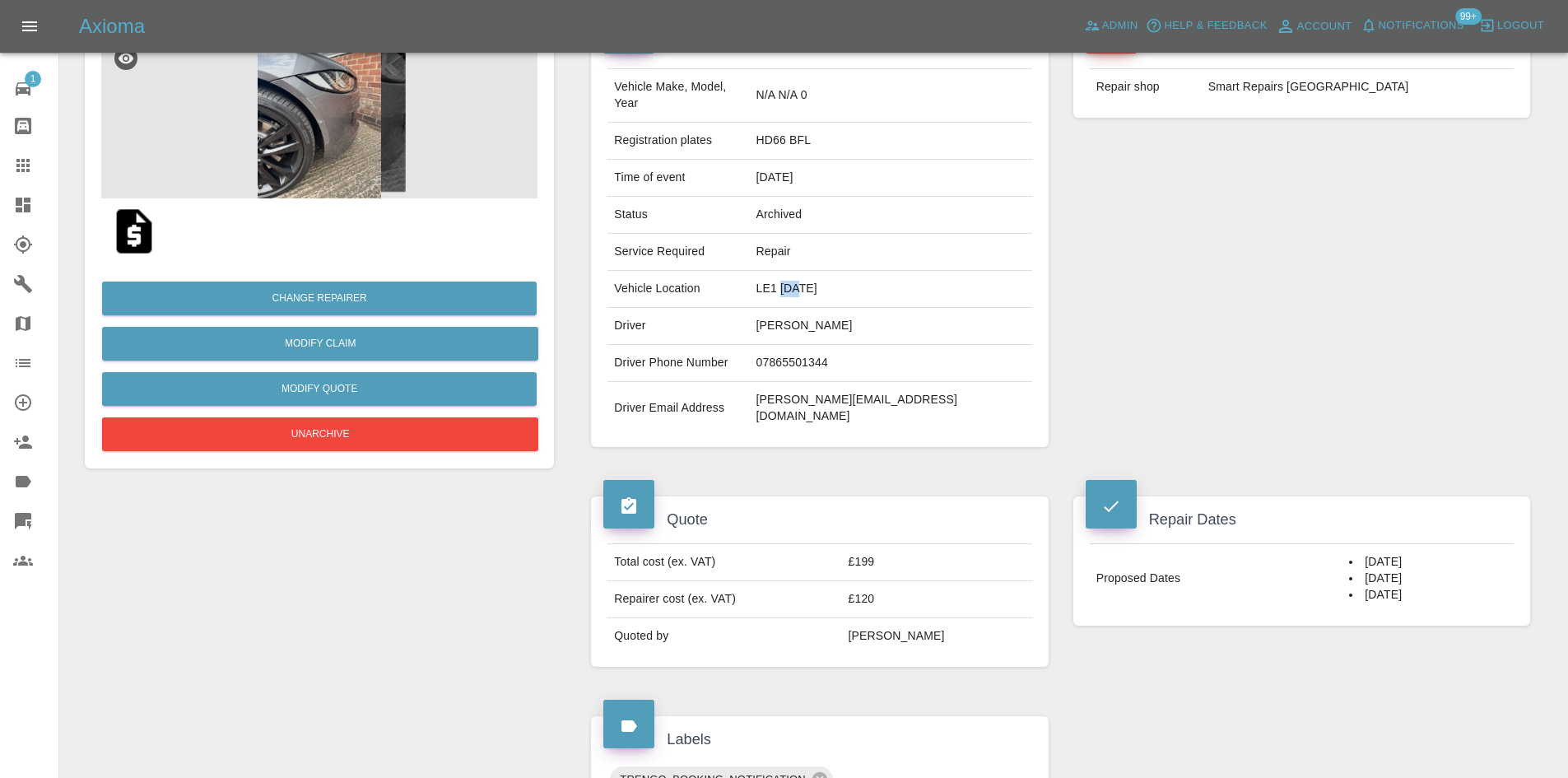
click at [844, 271] on td "LE1 1AD" at bounding box center [891, 289] width 282 height 37
copy td "LE1 1AD"
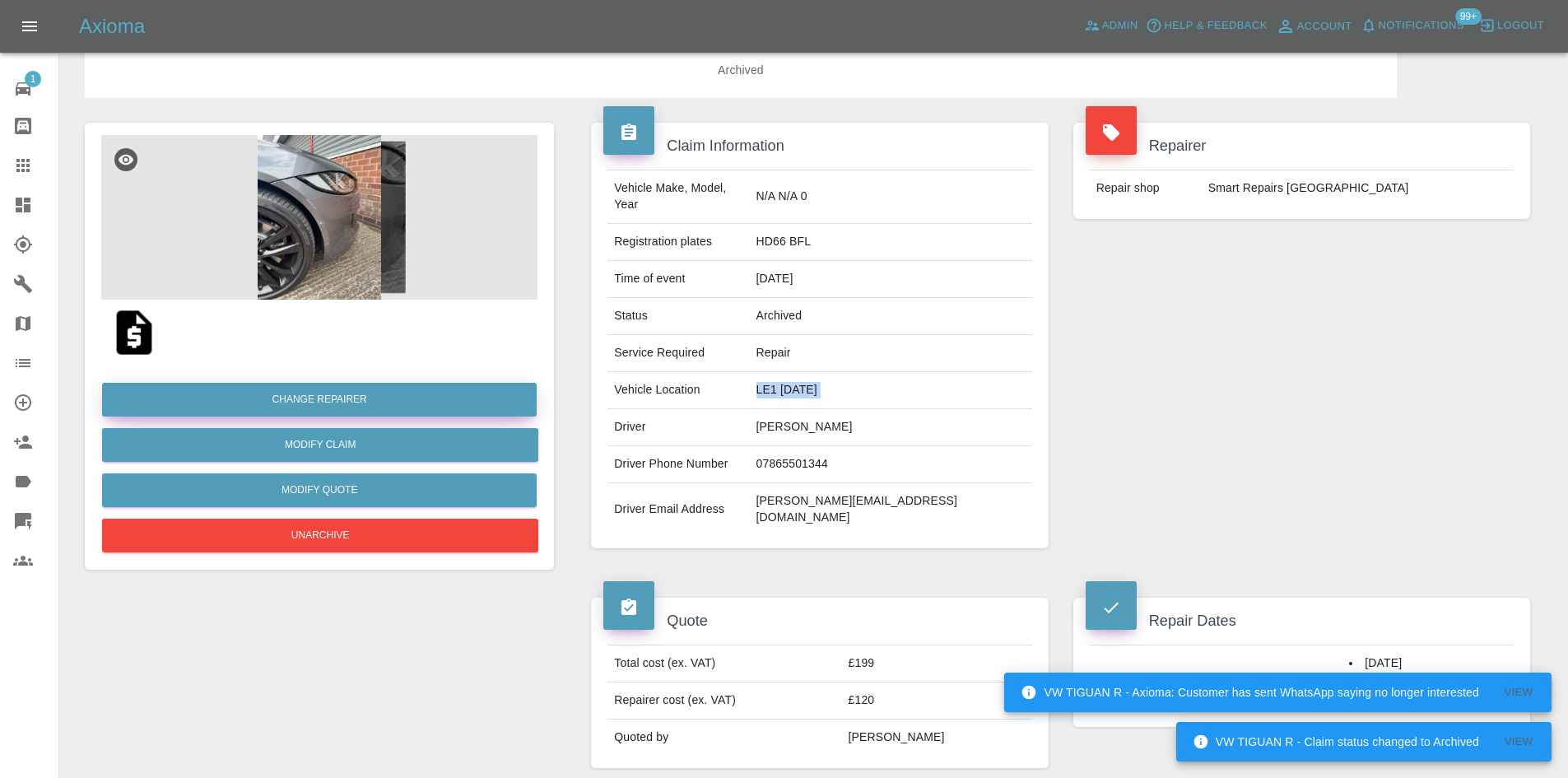
scroll to position [0, 0]
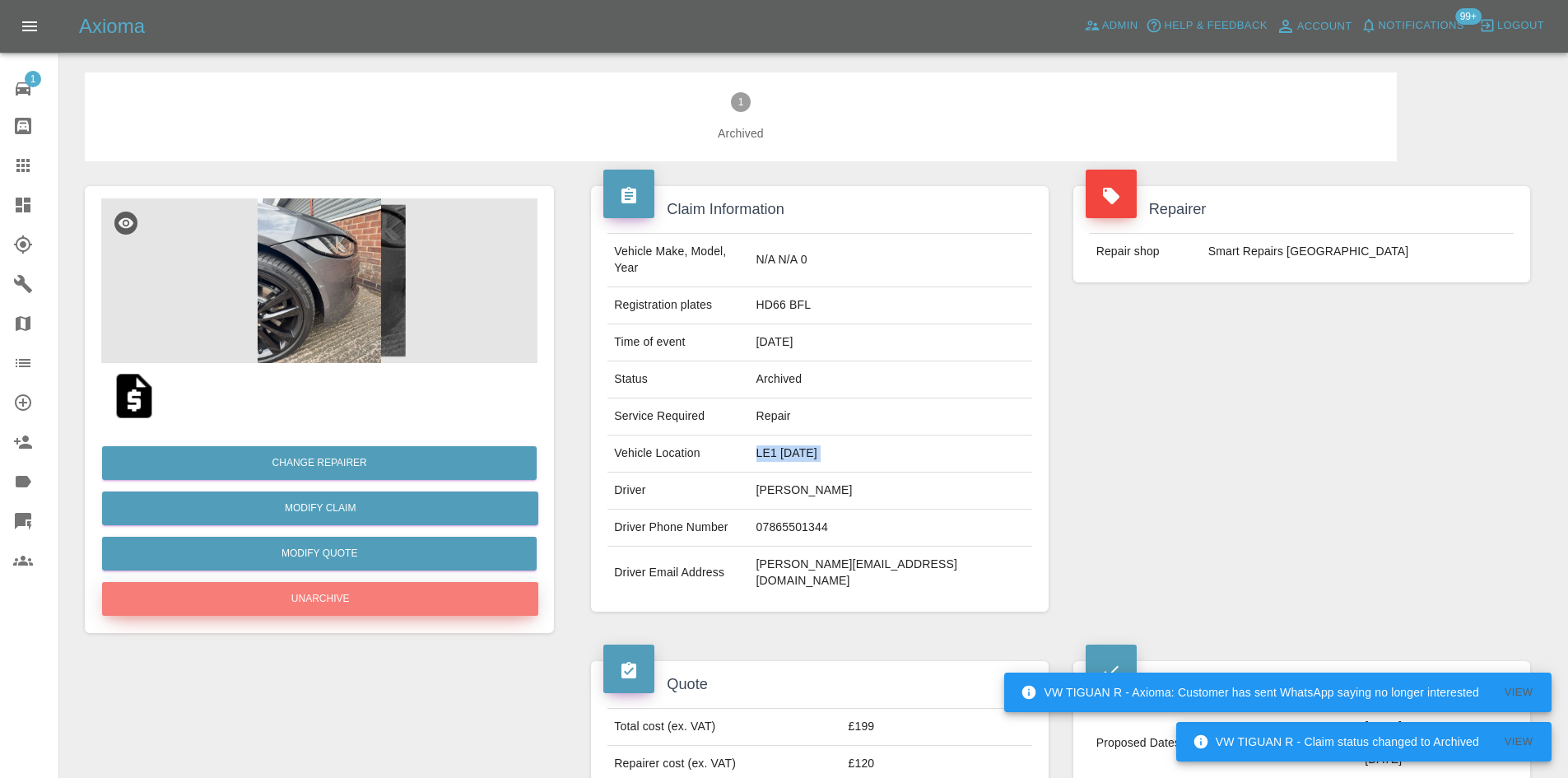
click at [378, 595] on button "Unarchive" at bounding box center [320, 599] width 436 height 33
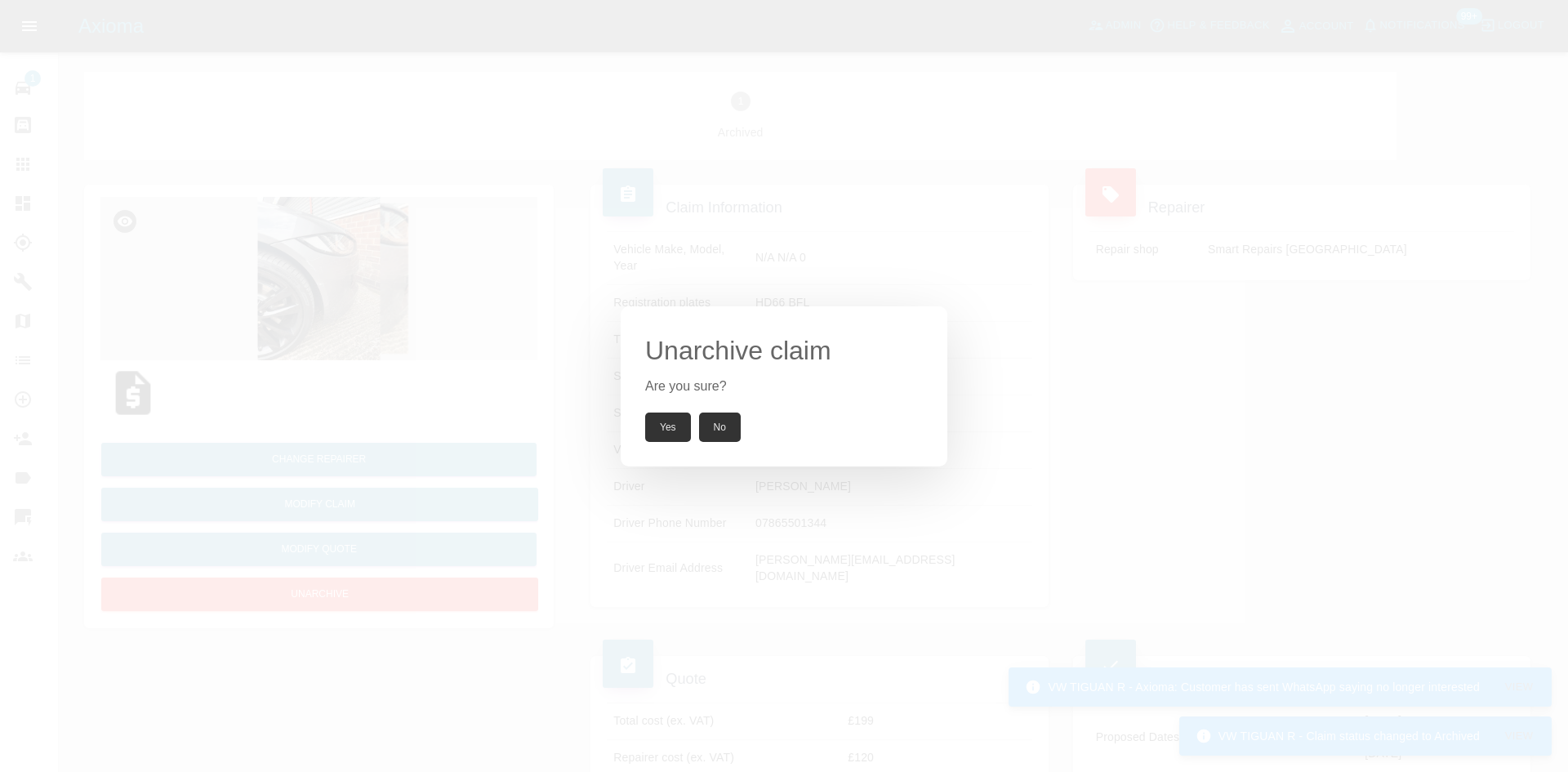
click at [658, 430] on button "Yes" at bounding box center [668, 426] width 45 height 29
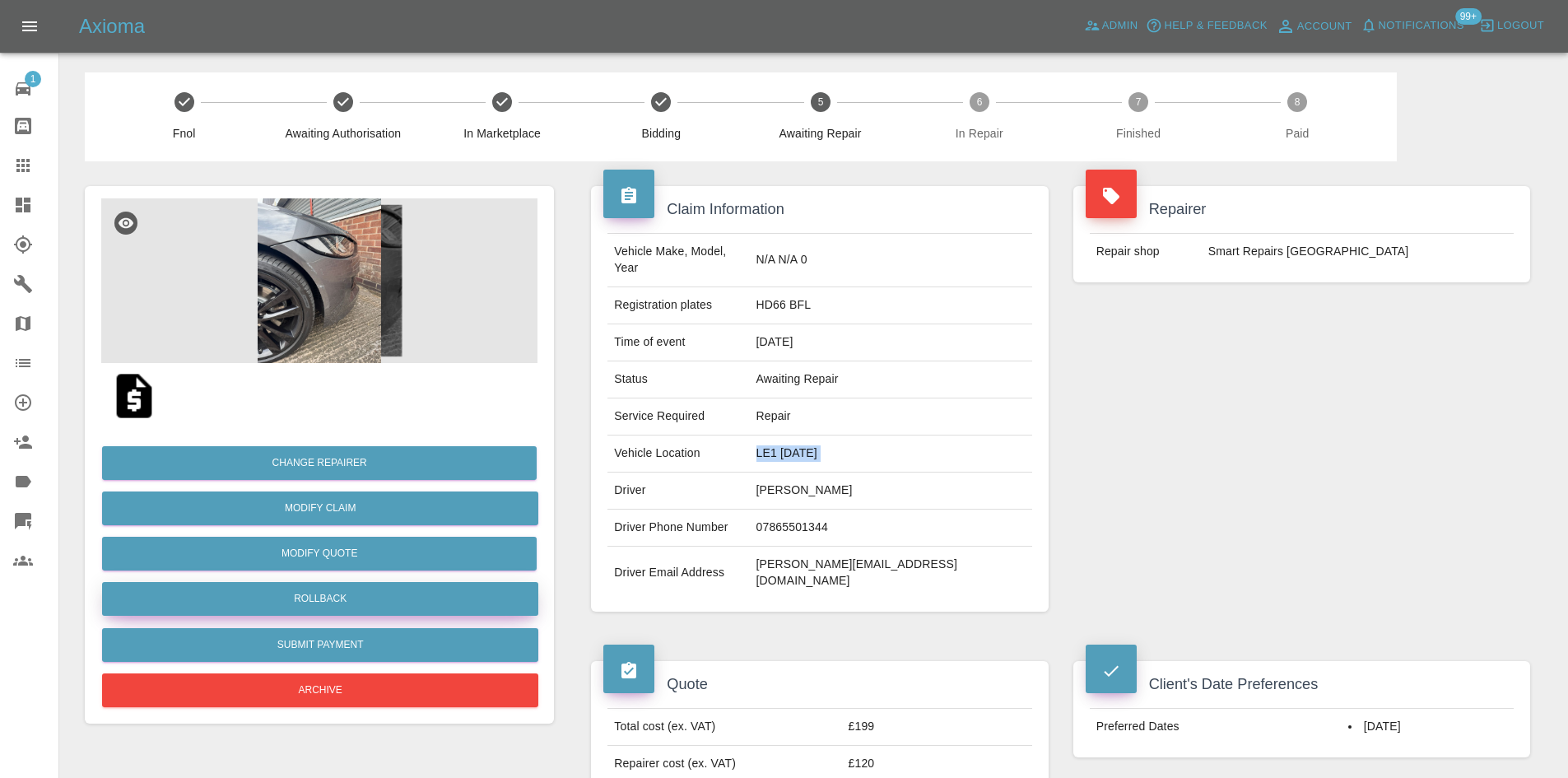
click at [327, 607] on button "Rollback" at bounding box center [320, 599] width 436 height 33
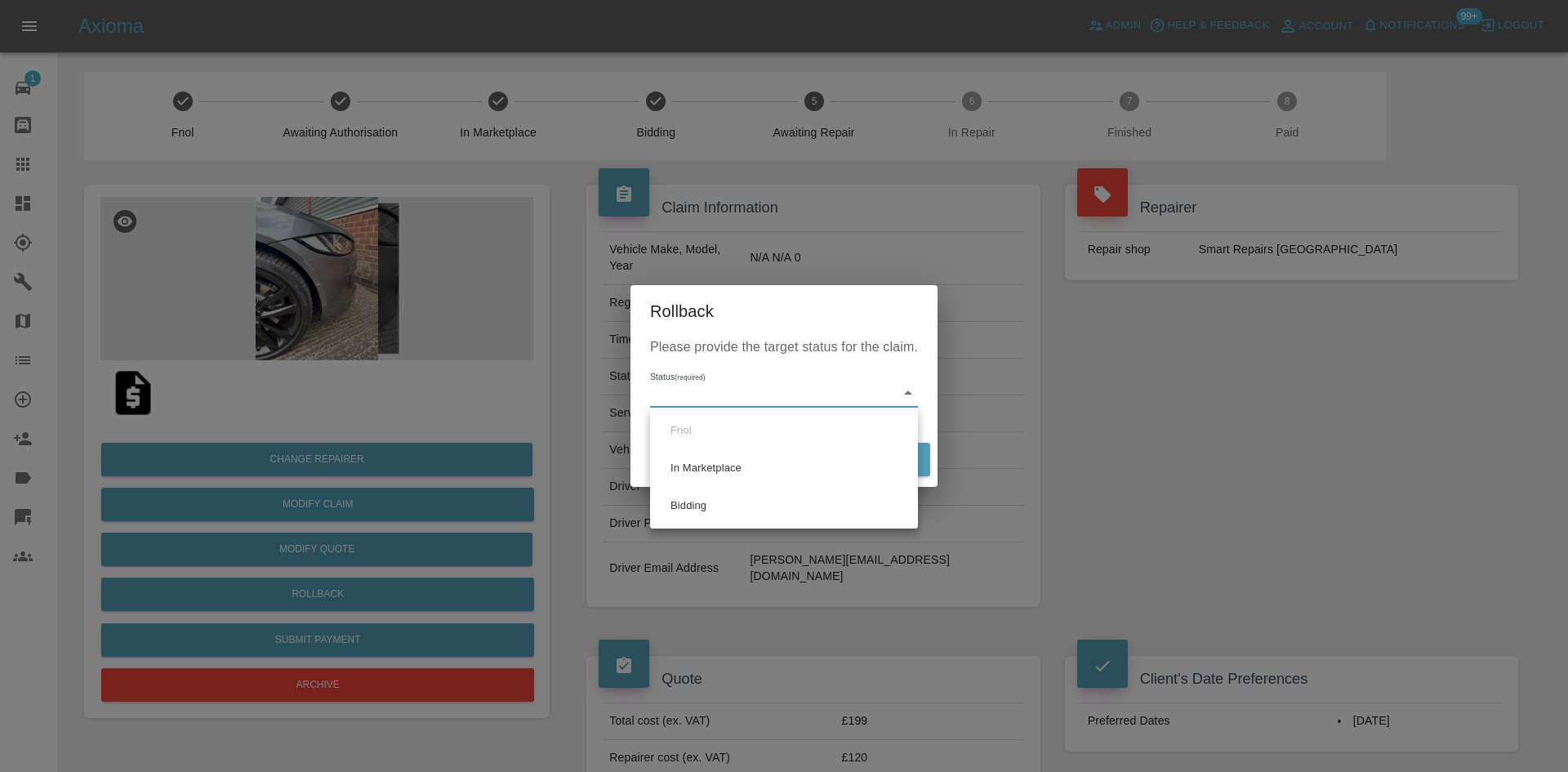
click at [569, 360] on div at bounding box center [784, 386] width 1568 height 772
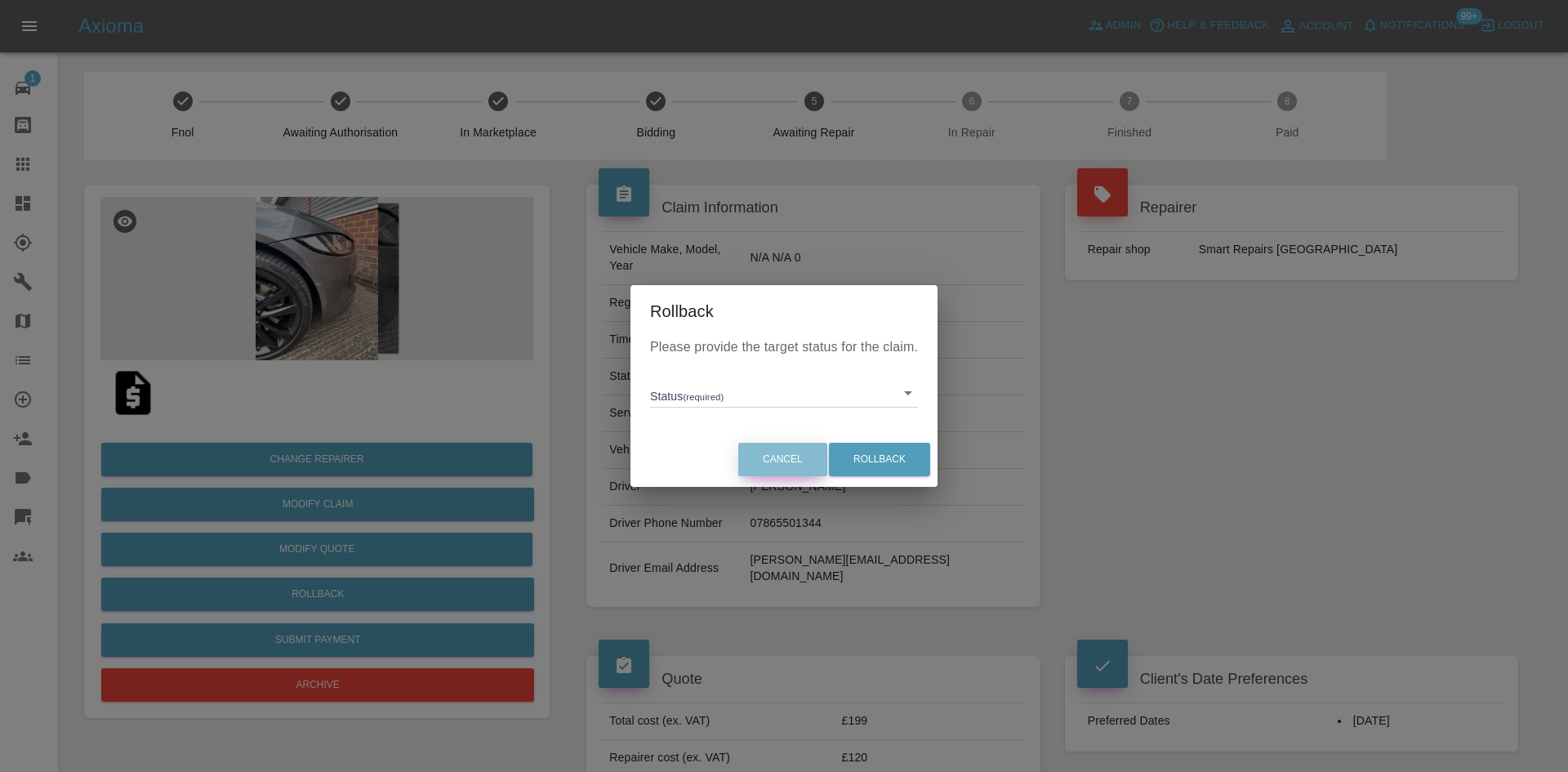
click at [768, 458] on button "Cancel" at bounding box center [782, 458] width 89 height 33
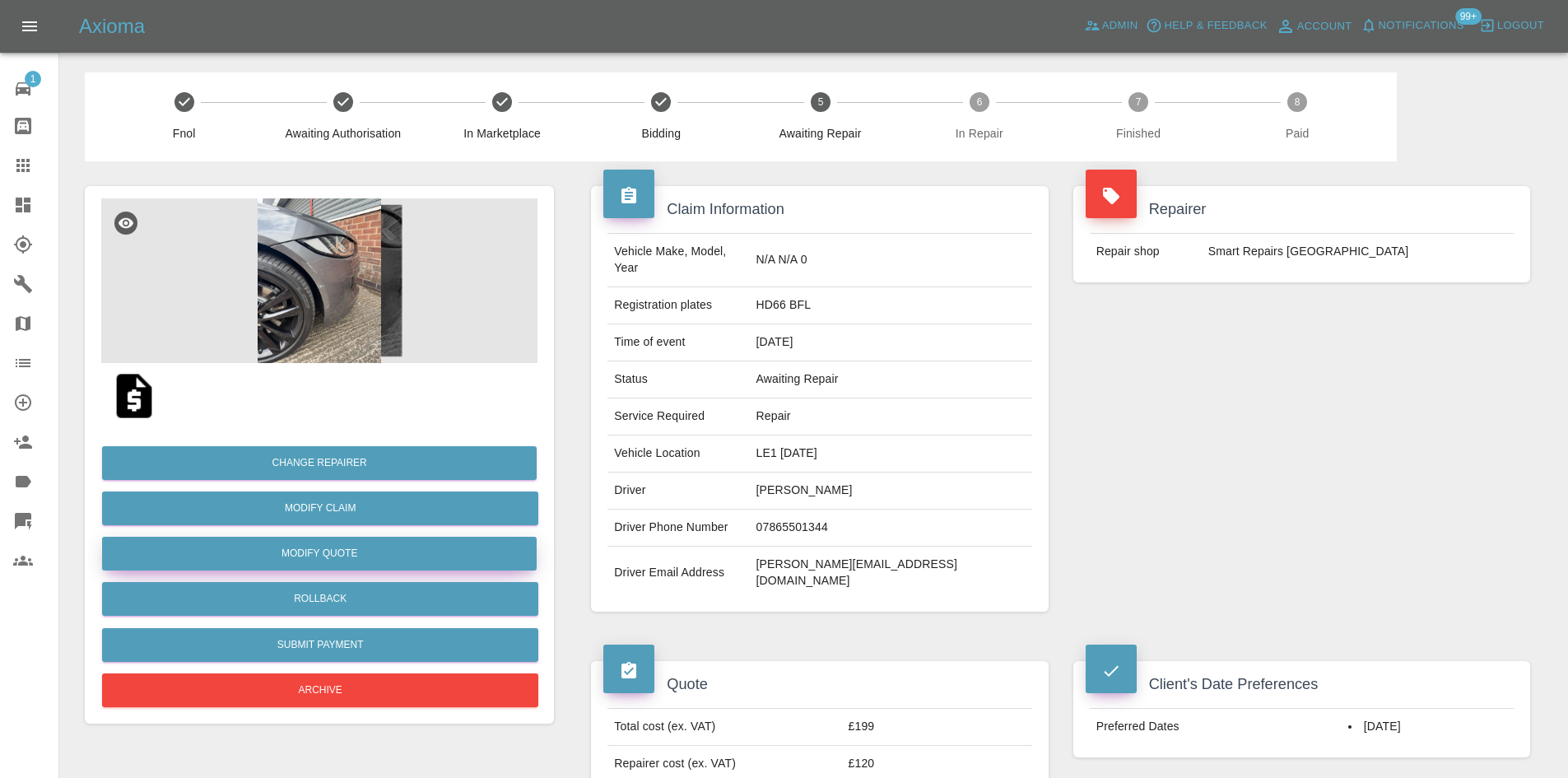
click at [355, 547] on button "Modify Quote" at bounding box center [319, 553] width 434 height 33
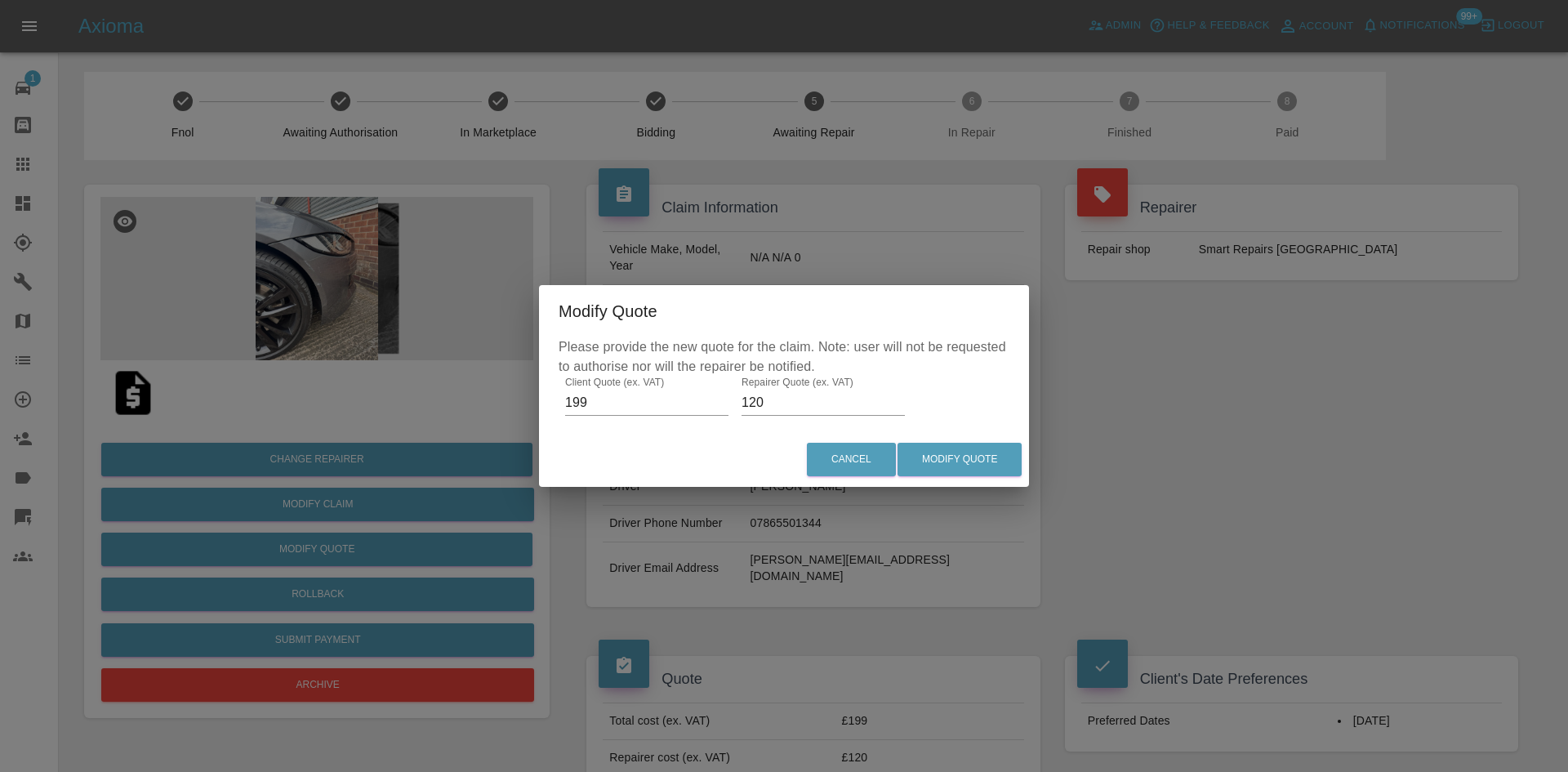
click at [626, 394] on input "199" at bounding box center [647, 403] width 163 height 27
click at [625, 394] on input "199" at bounding box center [647, 403] width 163 height 27
type input "185"
click at [963, 464] on button "Modify Quote" at bounding box center [959, 458] width 124 height 33
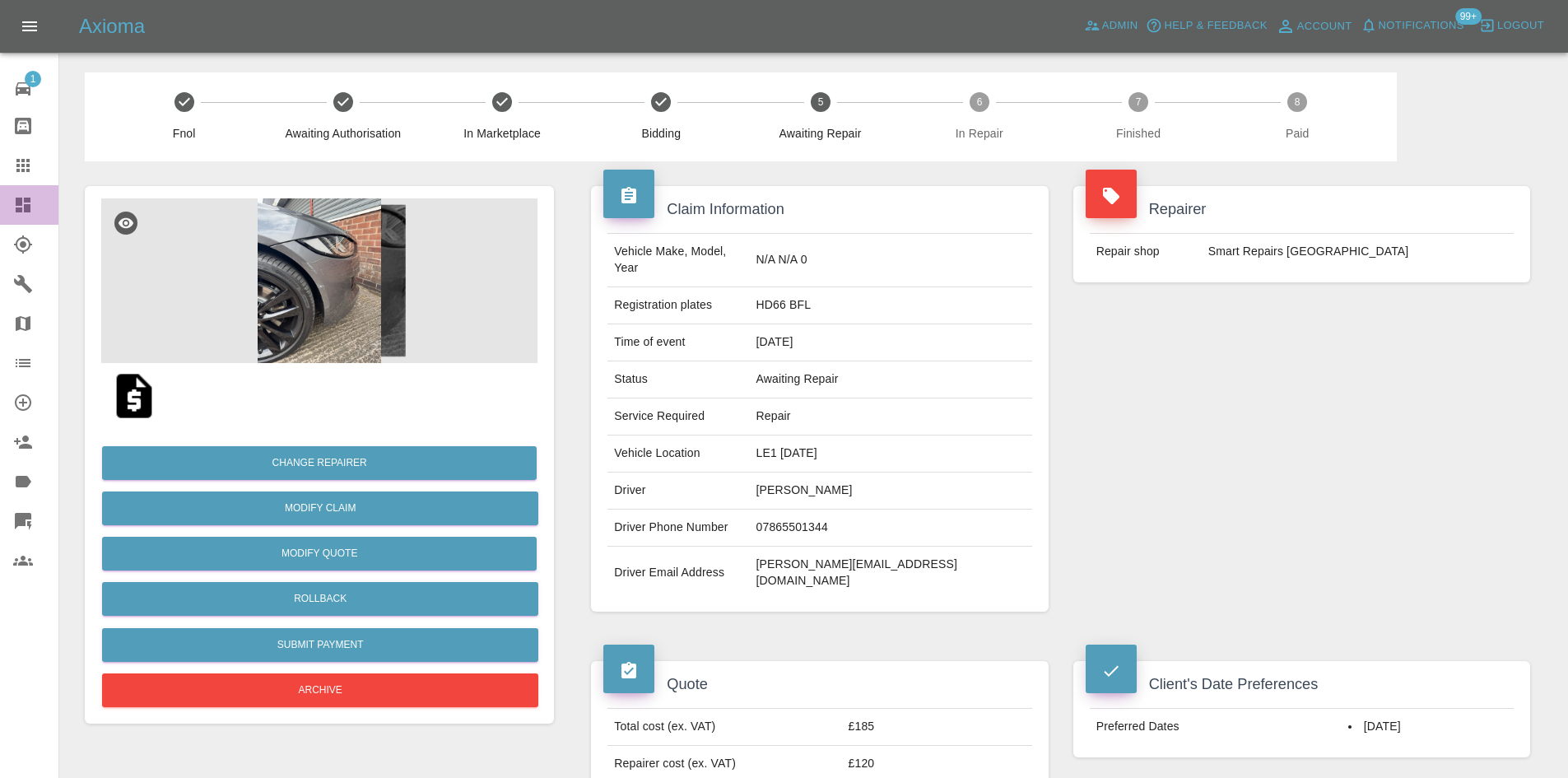
click at [3, 211] on link "Dashboard" at bounding box center [29, 204] width 58 height 39
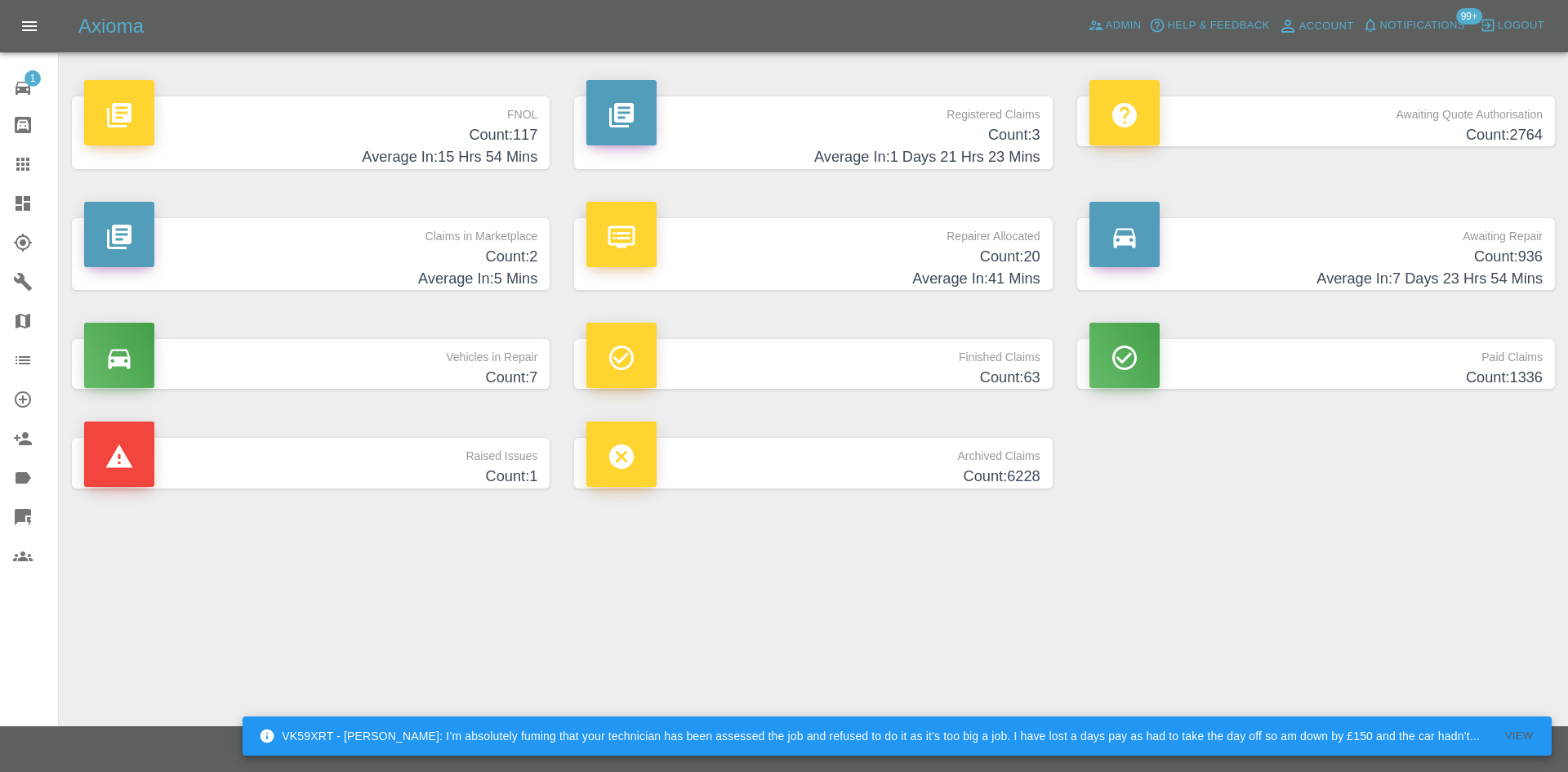
click at [879, 152] on h4 "Average In: 1 Days 21 Hrs 23 Mins" at bounding box center [812, 156] width 454 height 22
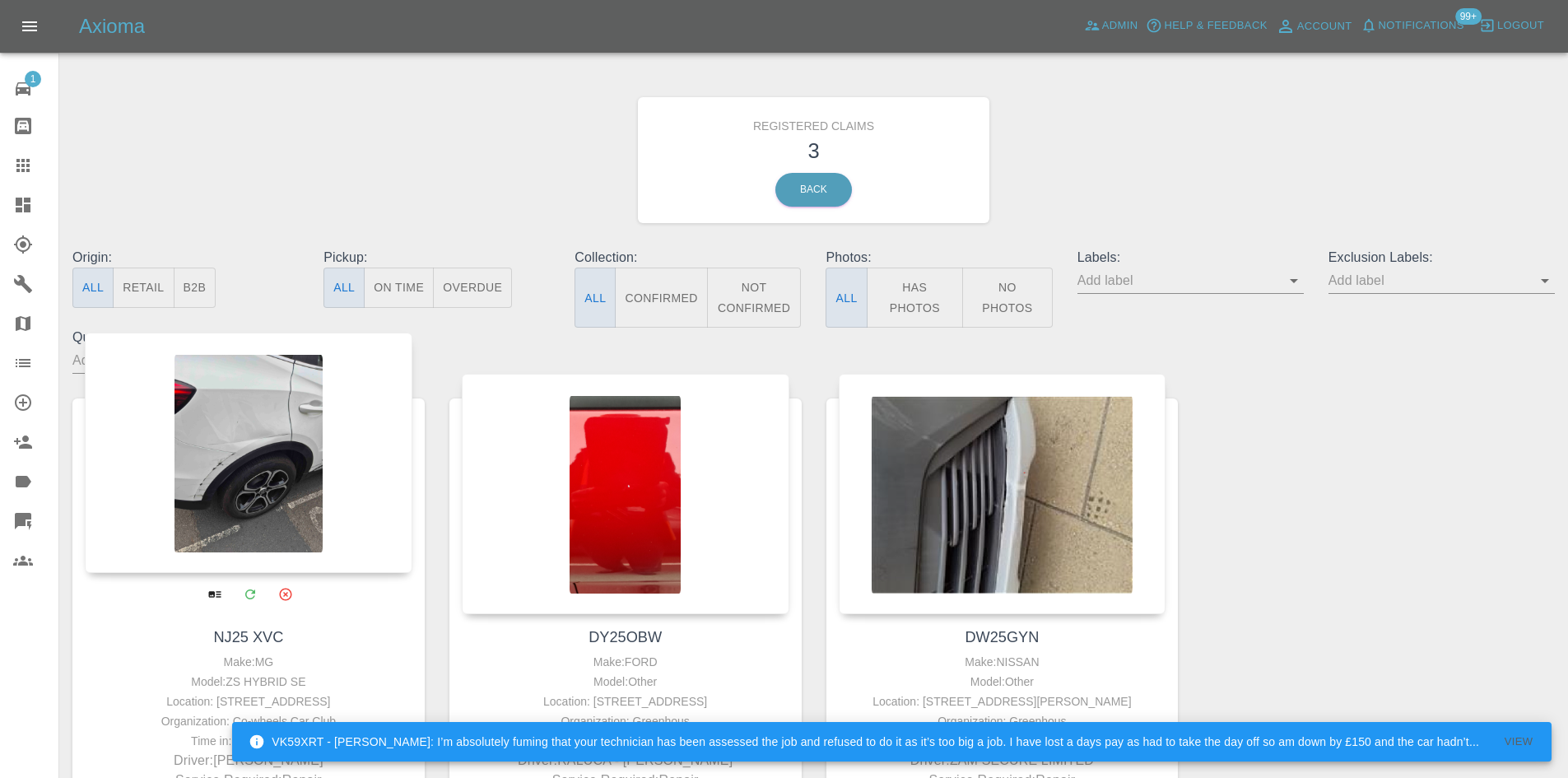
click at [263, 493] on div at bounding box center [248, 452] width 327 height 241
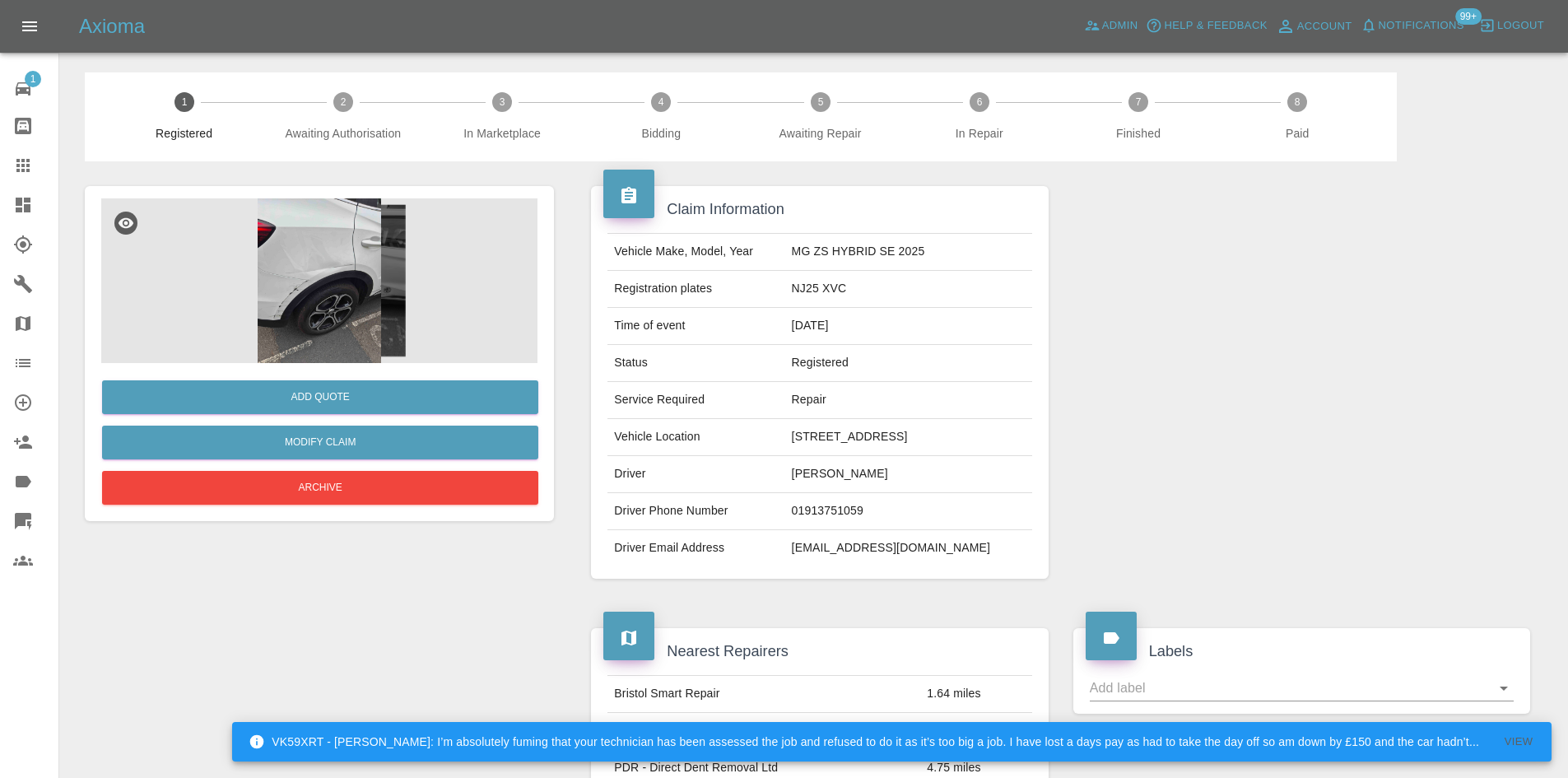
click at [336, 267] on img at bounding box center [319, 281] width 436 height 164
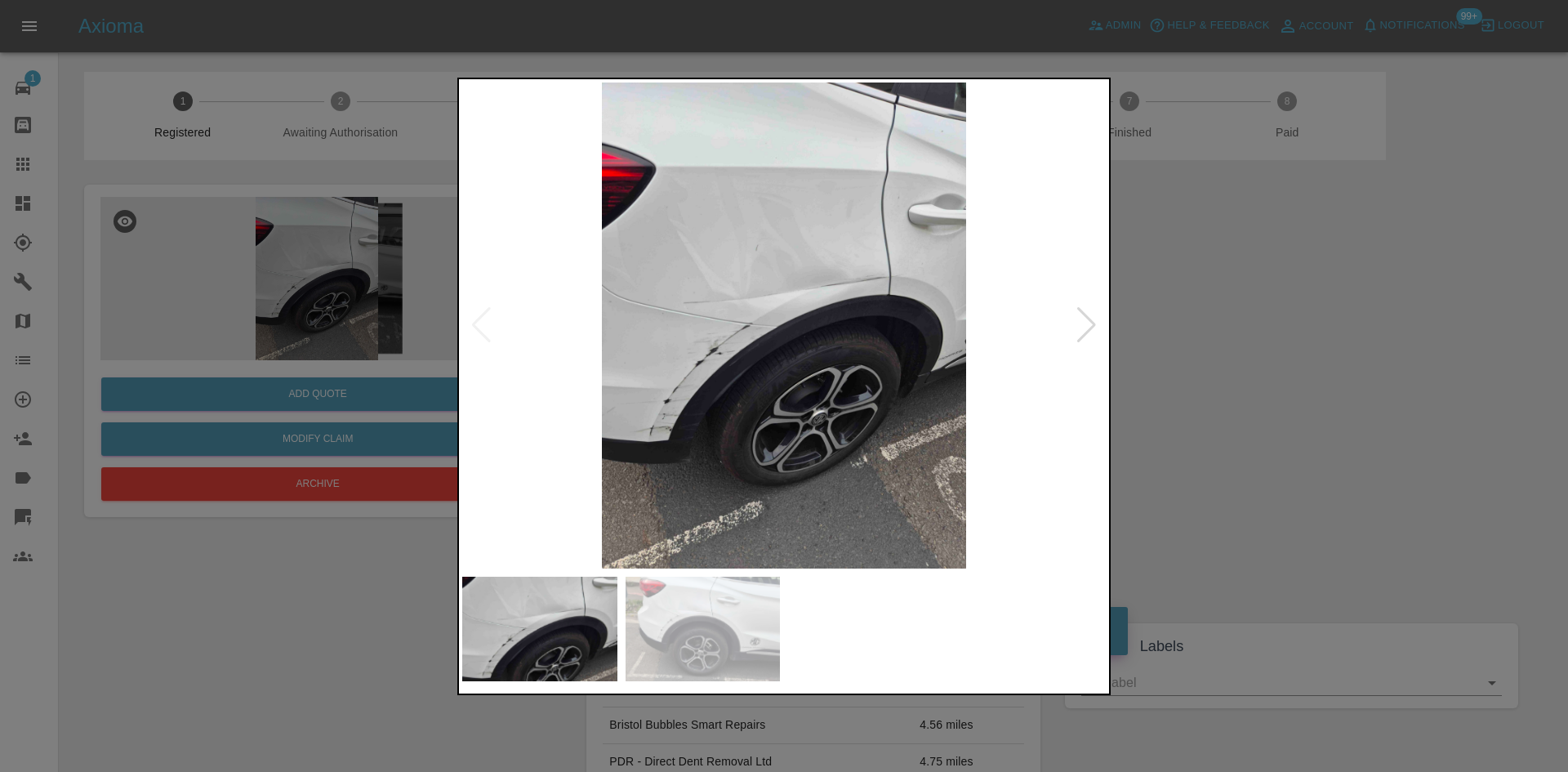
click at [904, 282] on img at bounding box center [783, 325] width 643 height 486
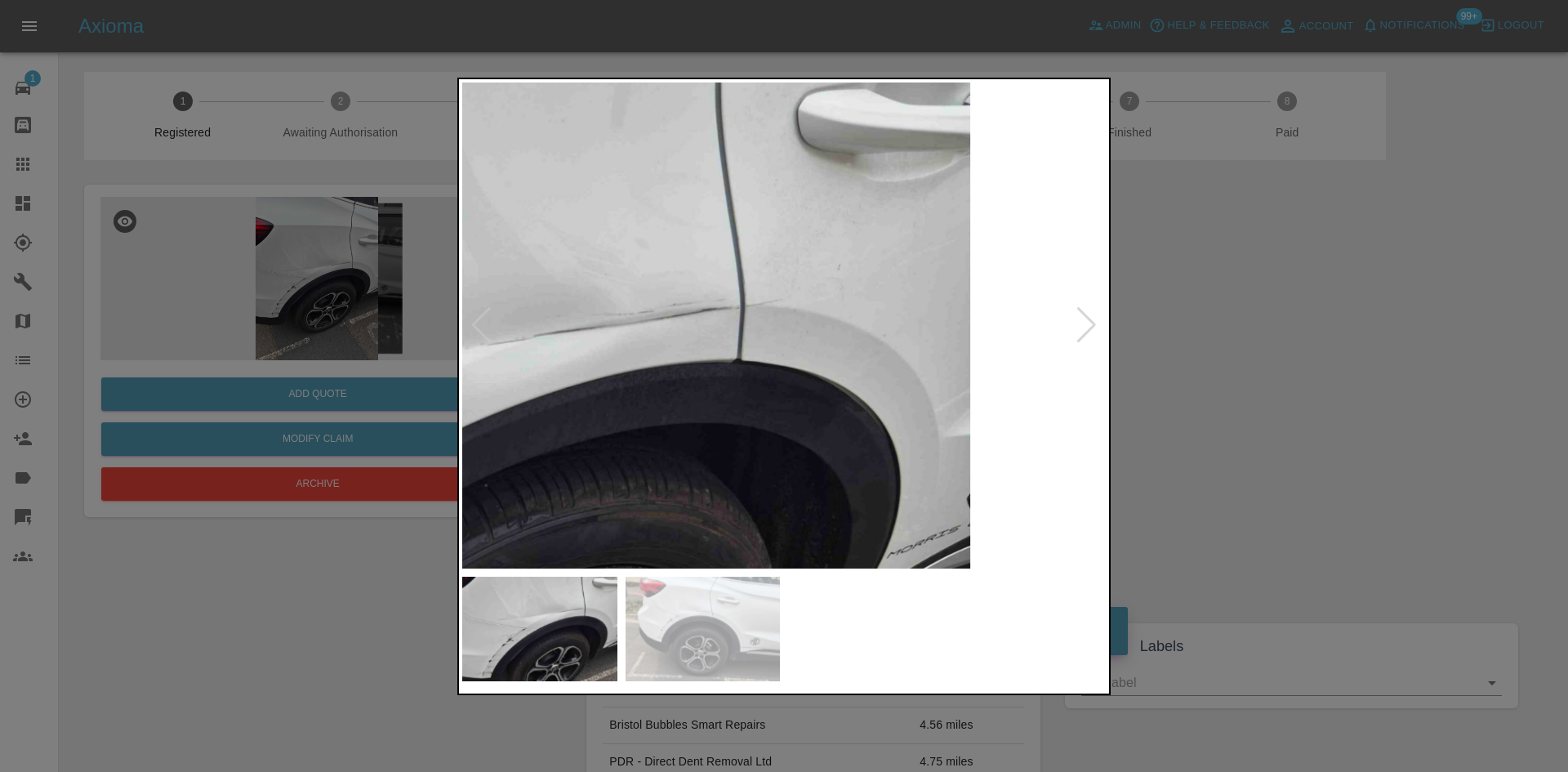
click at [904, 282] on img at bounding box center [423, 453] width 1930 height 1459
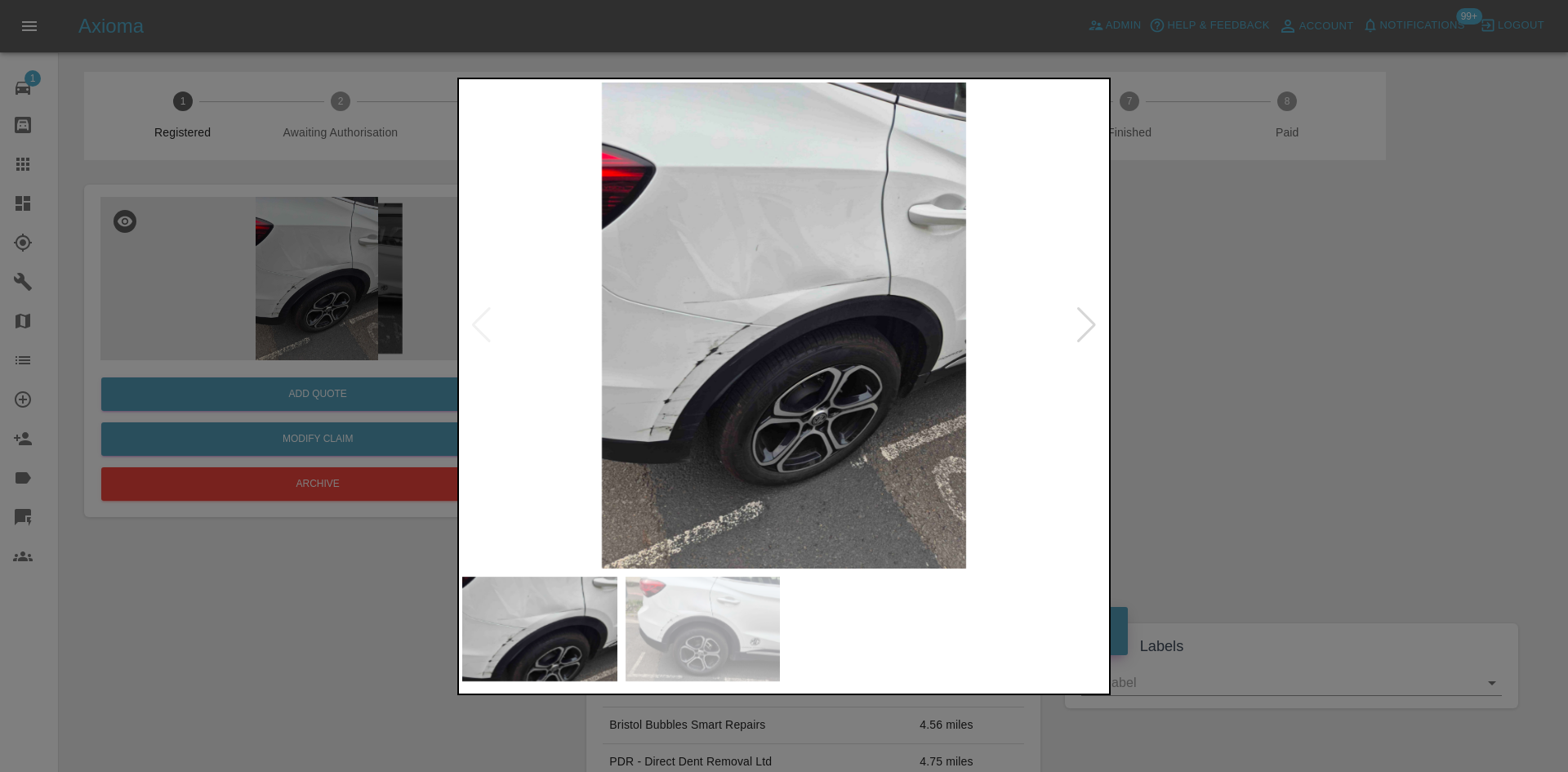
click at [1206, 345] on div at bounding box center [784, 386] width 1568 height 772
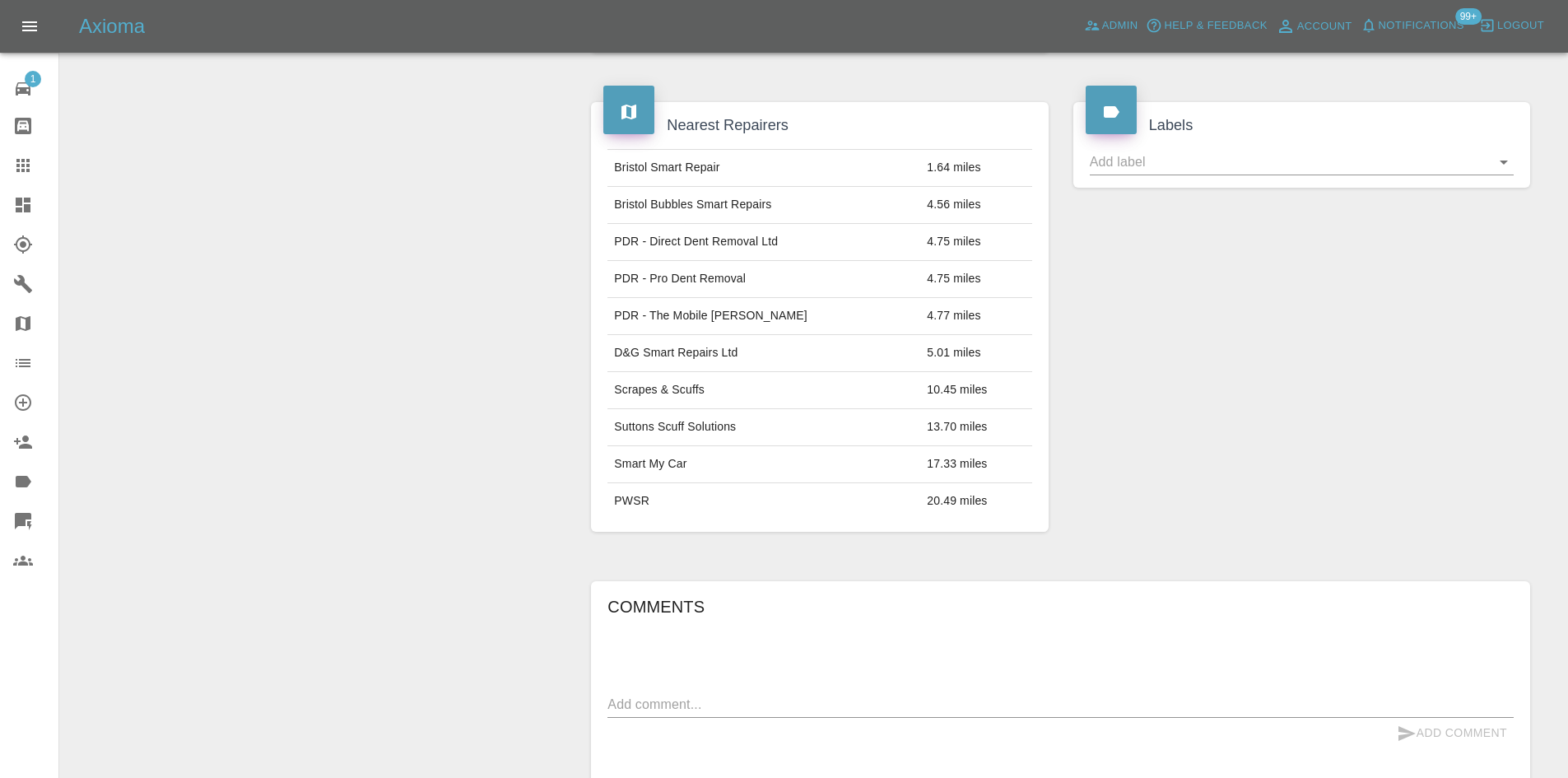
scroll to position [792, 0]
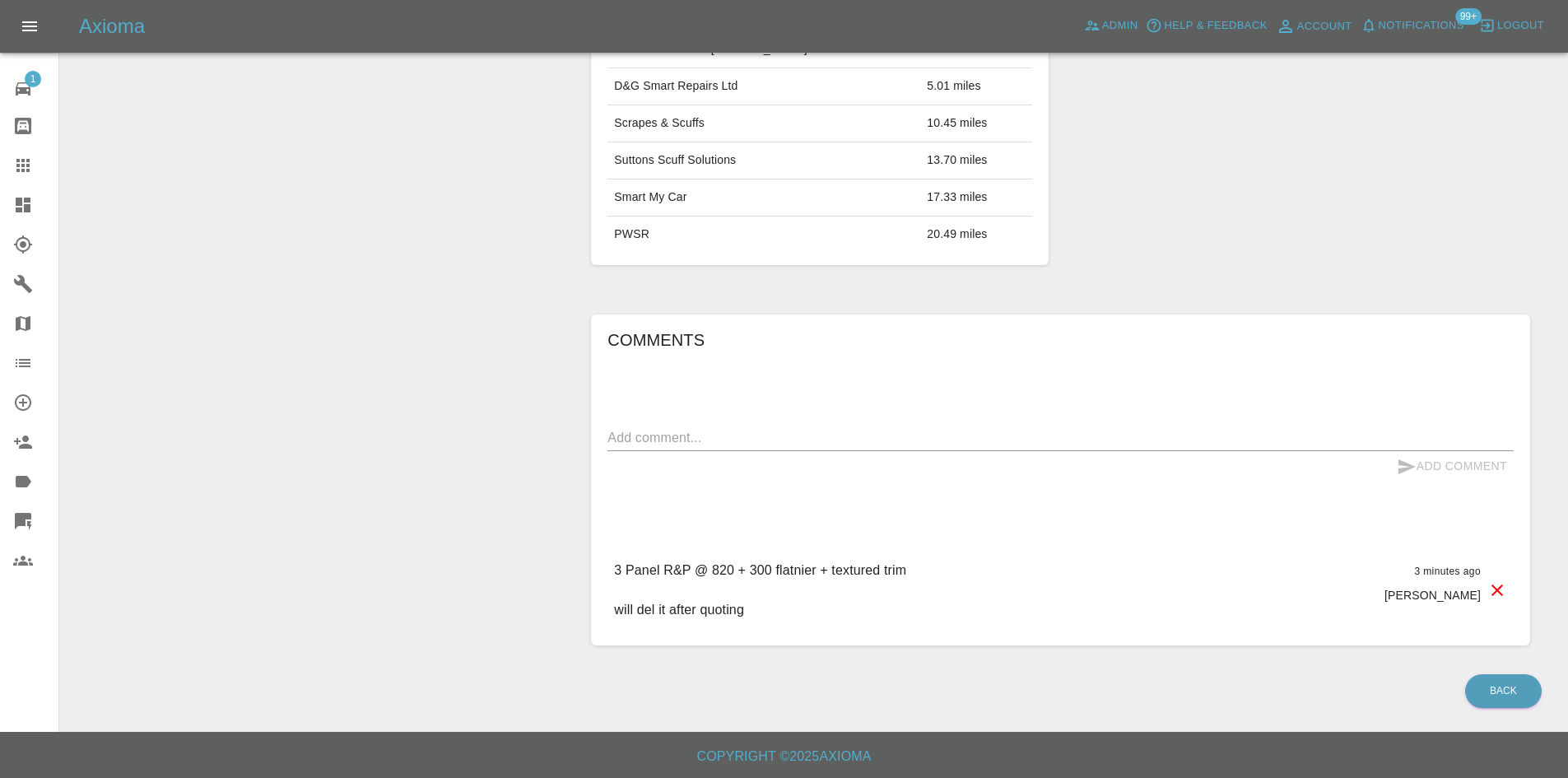
click at [1488, 594] on icon at bounding box center [1496, 590] width 20 height 20
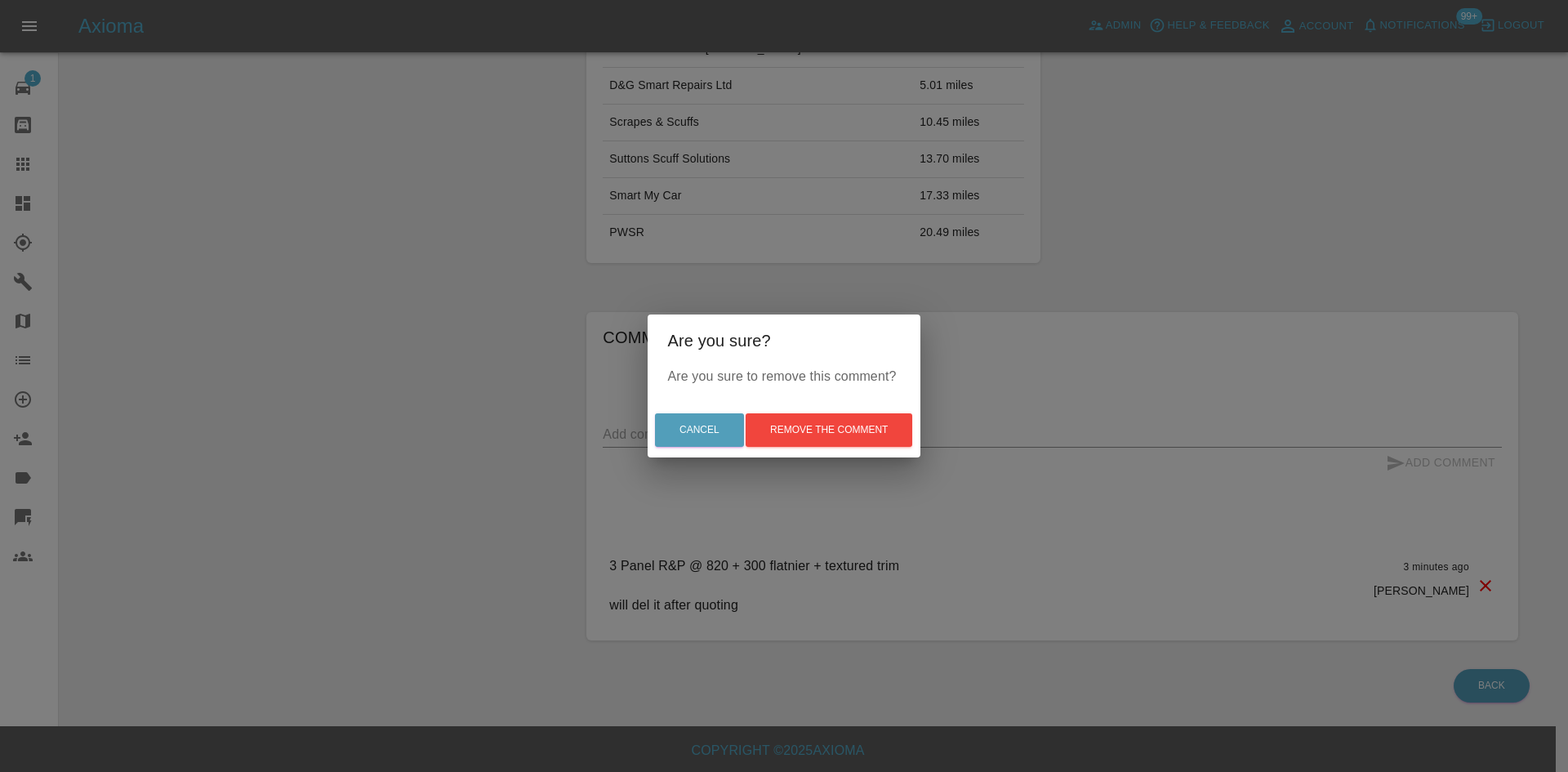
click at [880, 530] on div "Are you sure? Are you sure to remove this comment? Cancel Remove the comment" at bounding box center [784, 386] width 1568 height 772
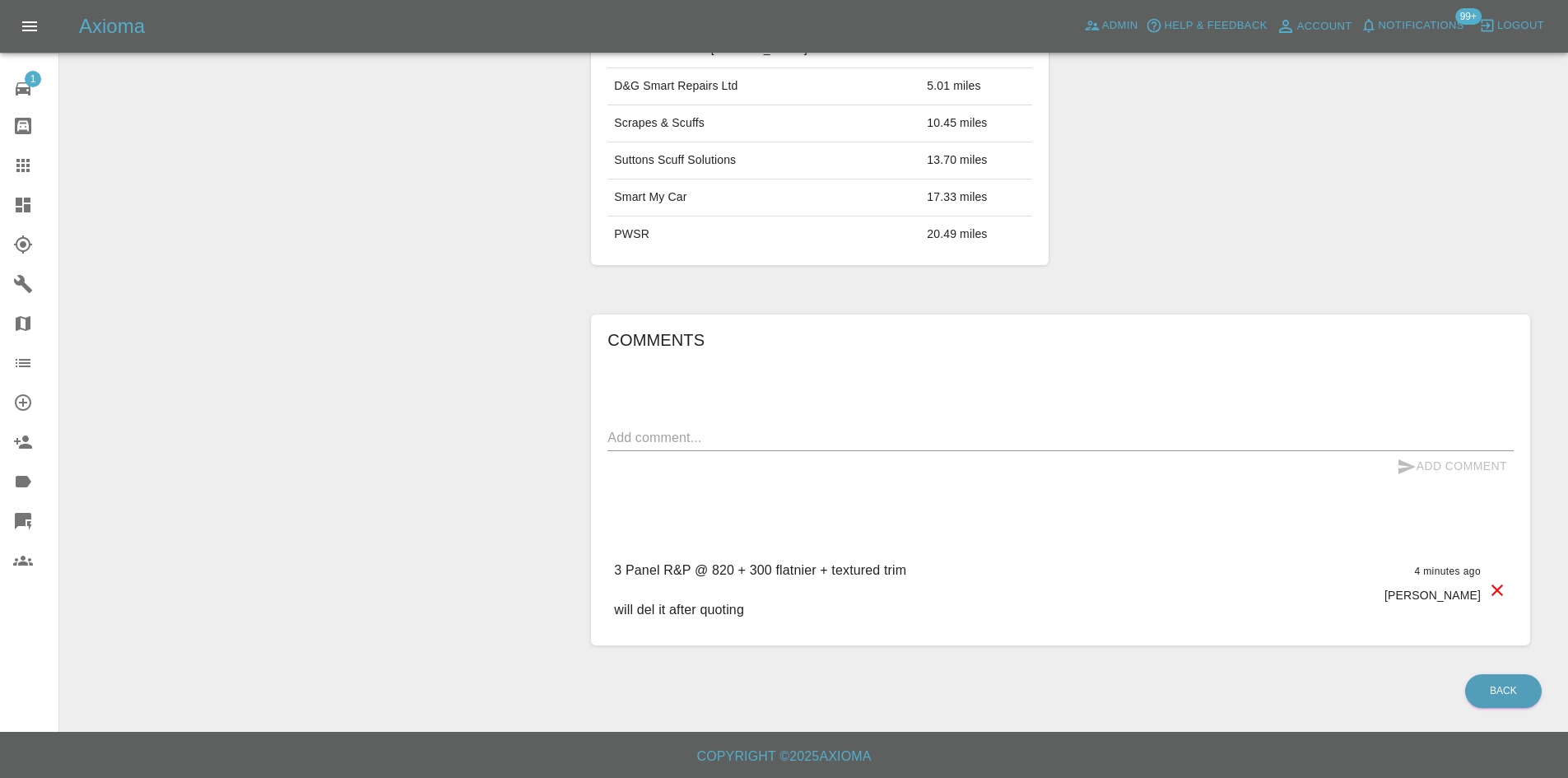
drag, startPoint x: 767, startPoint y: 612, endPoint x: 542, endPoint y: 602, distance: 225.2
click at [542, 602] on div "Add Quote Modify Claim Archive Claim Information Vehicle Make, Model, Year MG Z…" at bounding box center [813, 19] width 1482 height 1301
click at [788, 606] on p "3 Panel R&P @ 820 + 300 flatnier + textured trim will del it after quoting" at bounding box center [762, 590] width 296 height 59
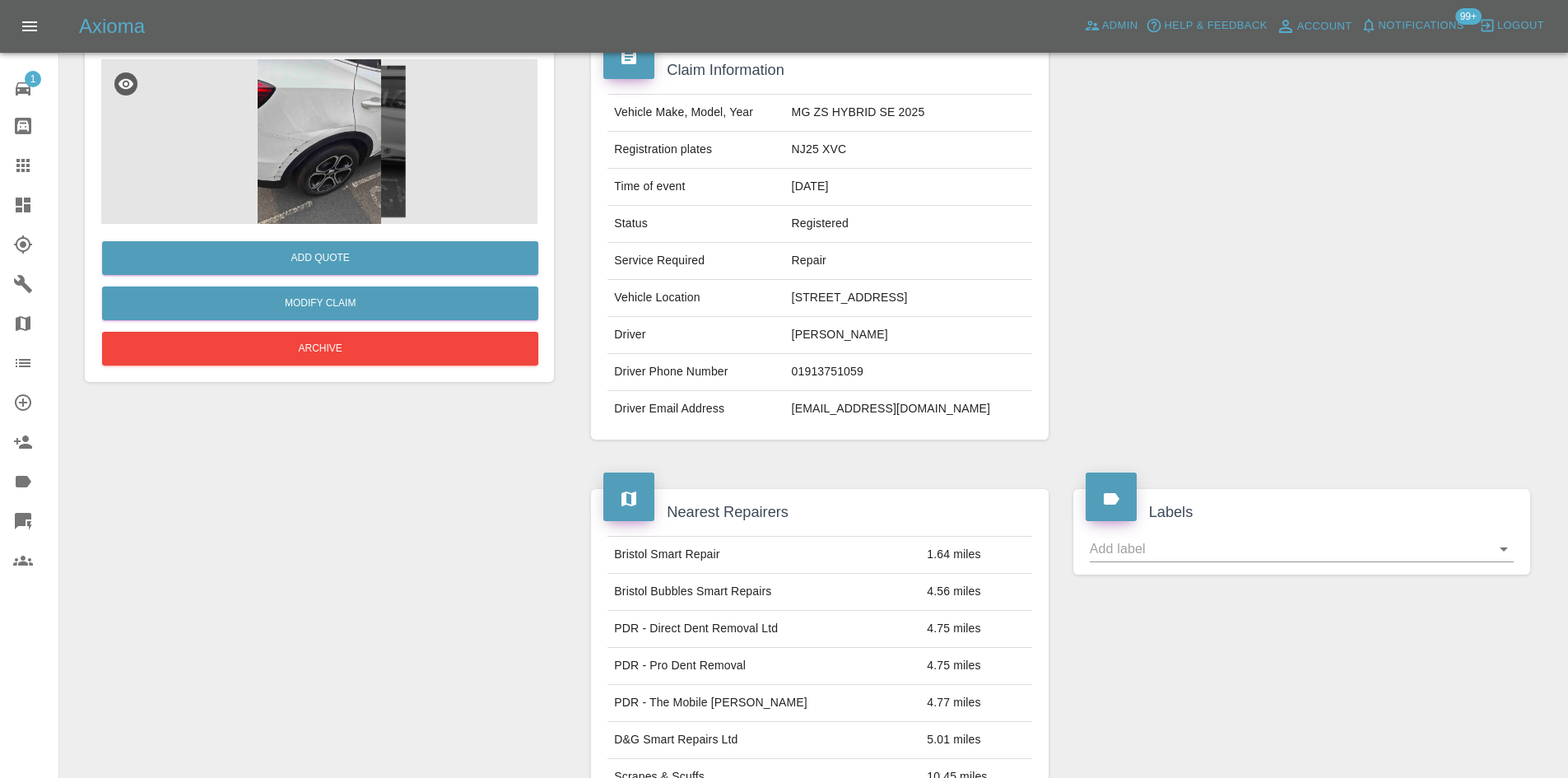
scroll to position [0, 0]
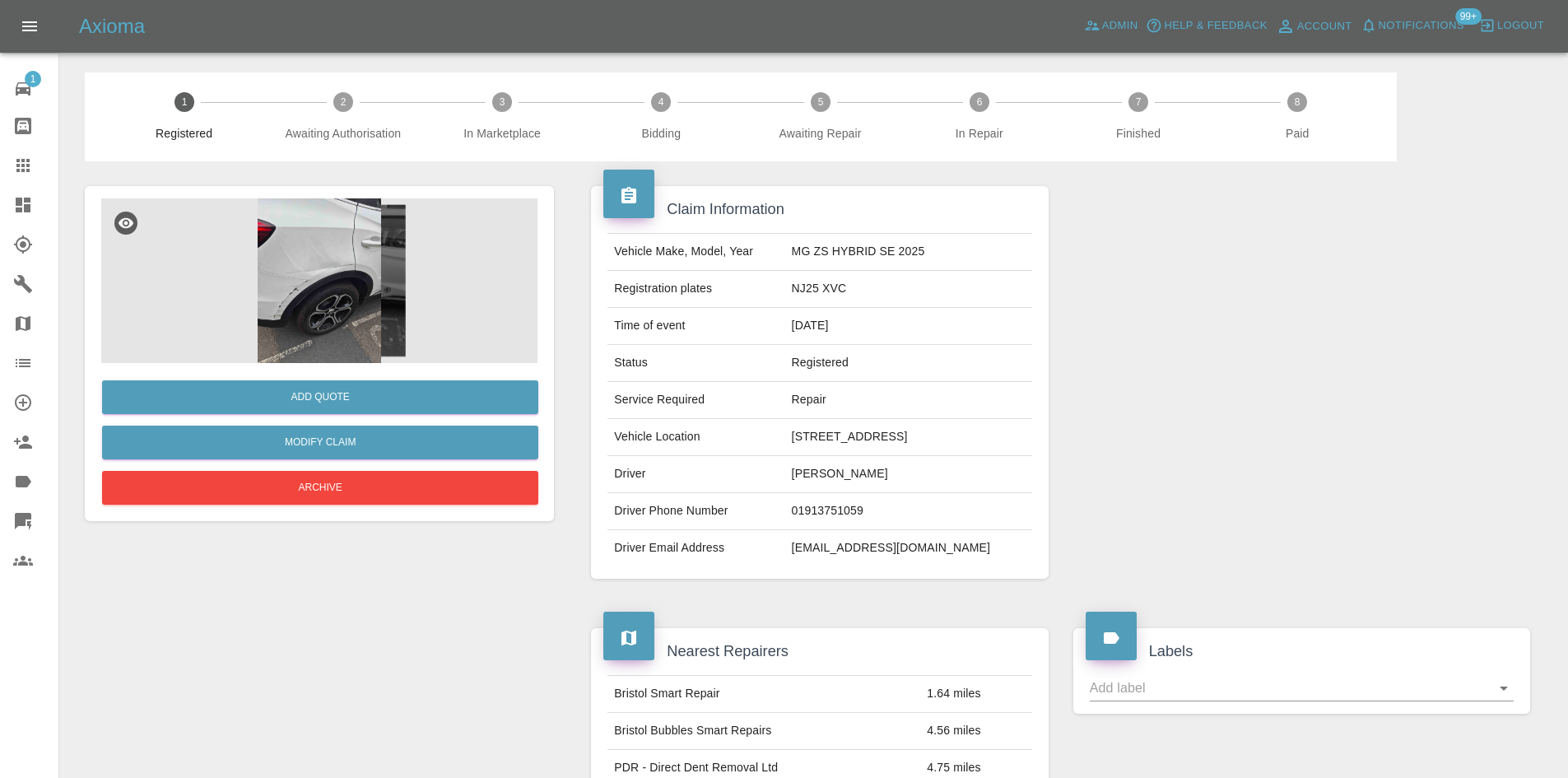
click at [320, 276] on img at bounding box center [319, 281] width 436 height 164
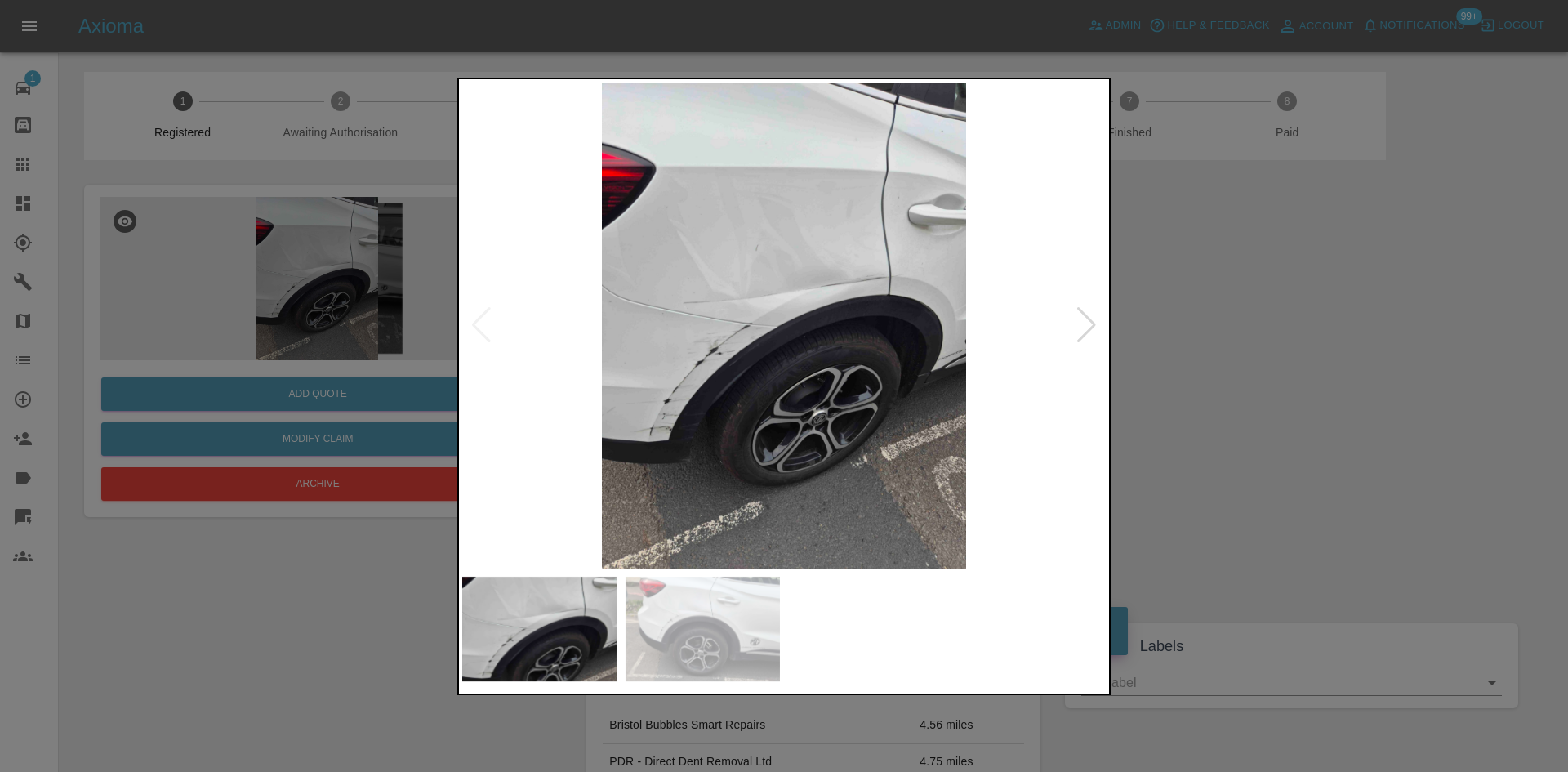
click at [811, 281] on img at bounding box center [783, 325] width 643 height 486
click at [809, 281] on img at bounding box center [783, 325] width 643 height 486
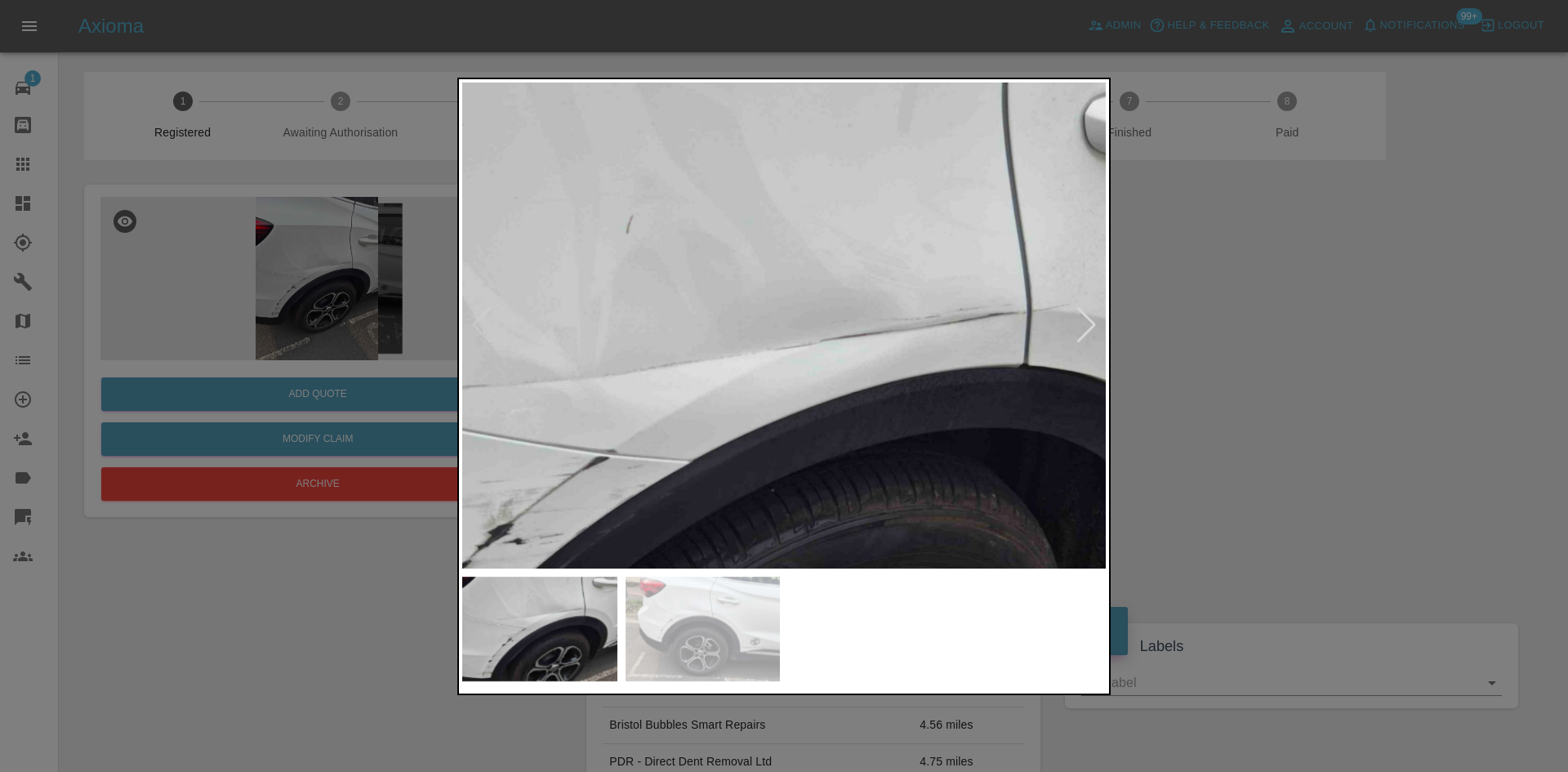
click at [805, 284] on img at bounding box center [710, 458] width 1930 height 1459
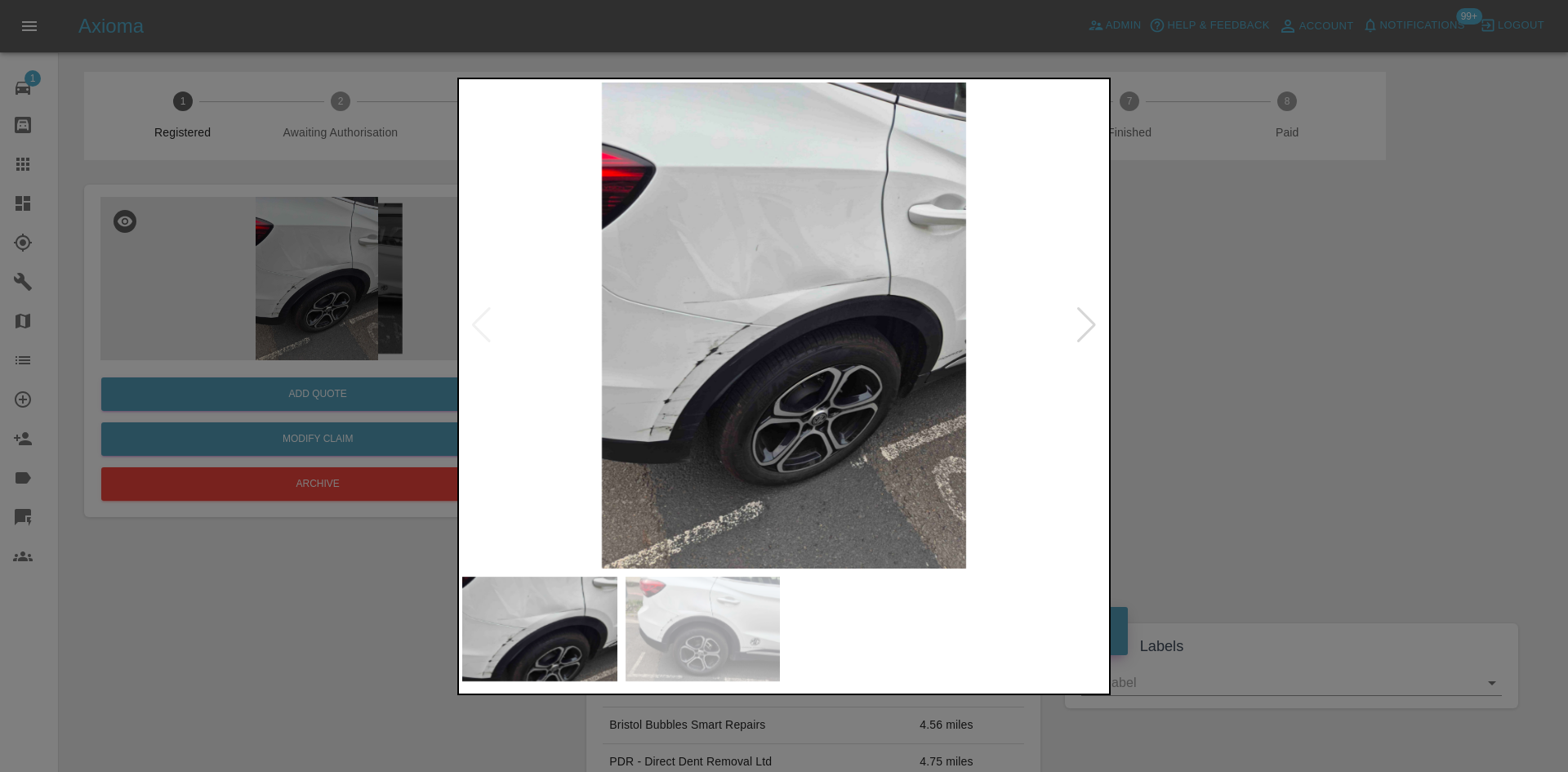
click at [1154, 507] on div at bounding box center [784, 386] width 1568 height 772
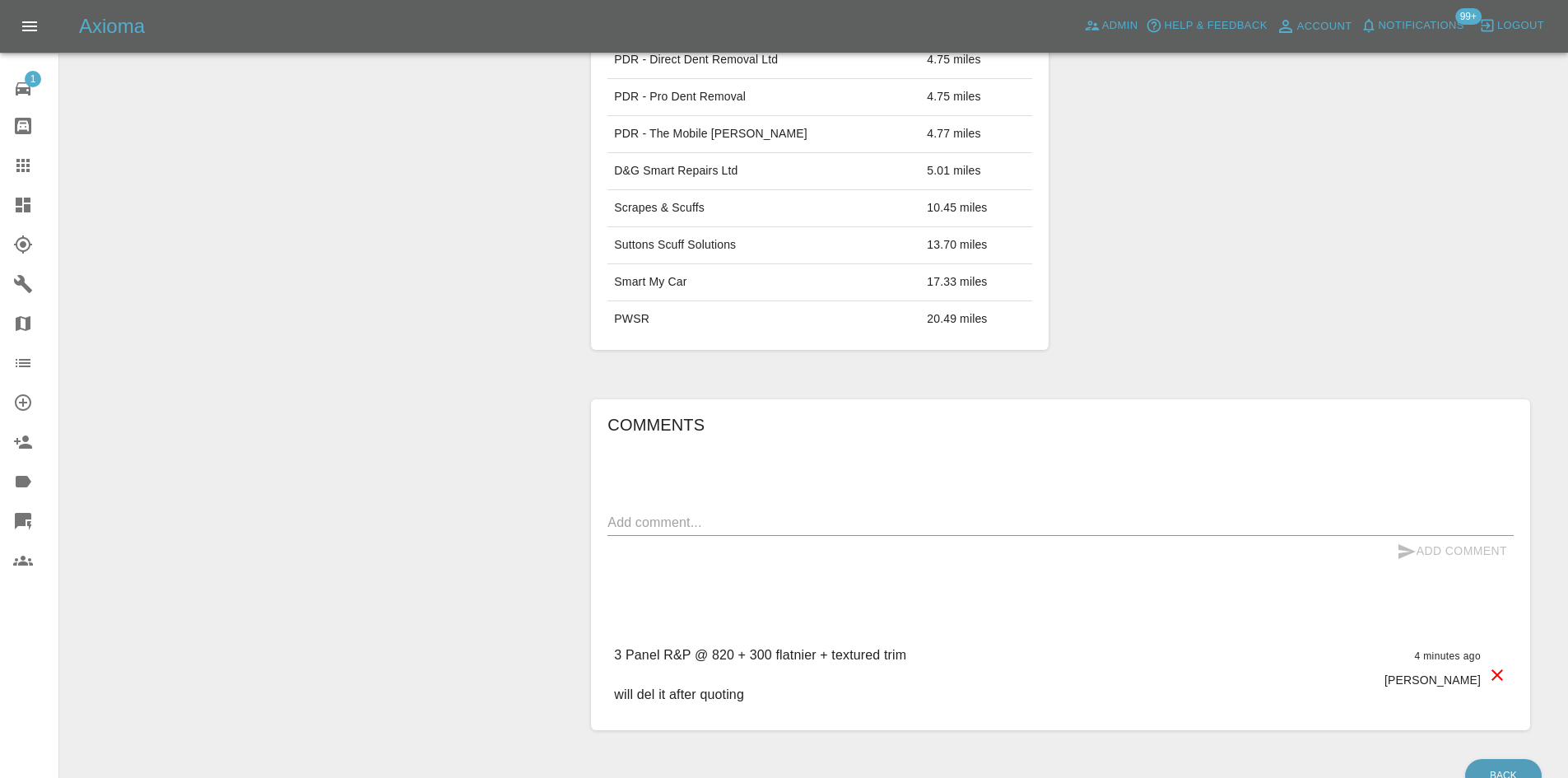
scroll to position [792, 0]
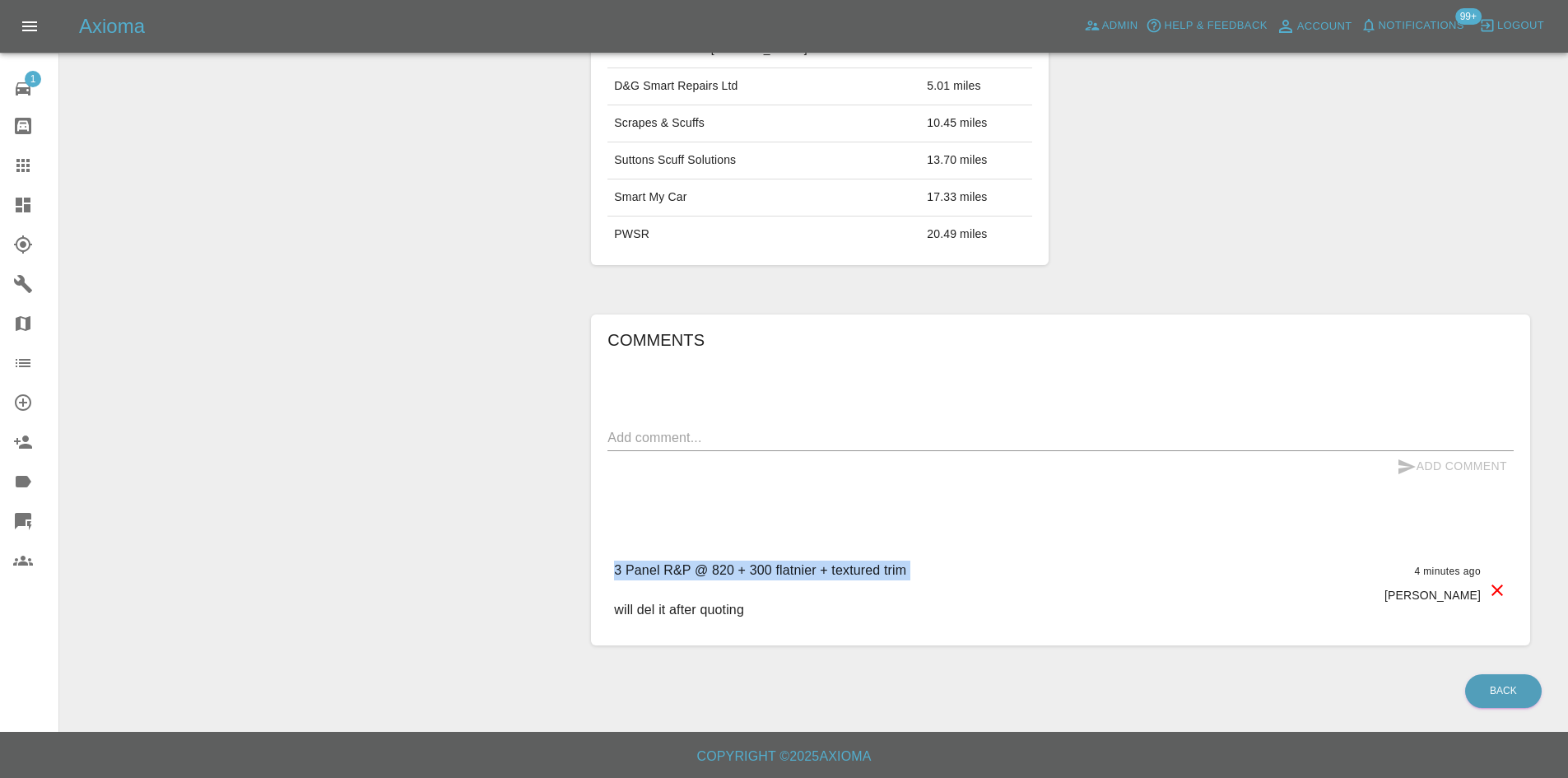
drag, startPoint x: 935, startPoint y: 570, endPoint x: 585, endPoint y: 571, distance: 350.0
click at [585, 571] on div "Comments x Add Comment 3 Panel R&P @ 820 + 300 flatnier + textured trim will de…" at bounding box center [1060, 480] width 964 height 380
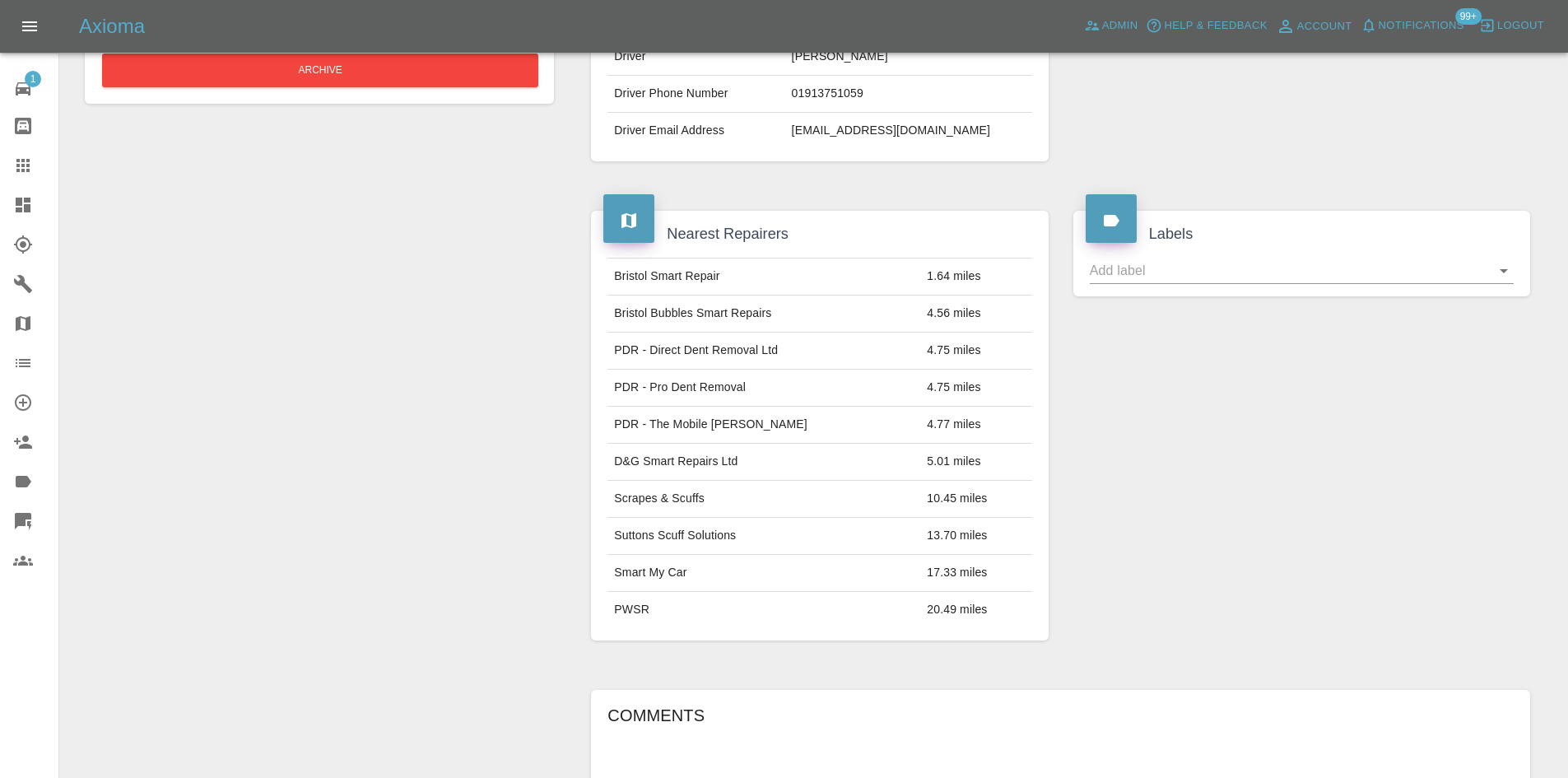
scroll to position [411, 0]
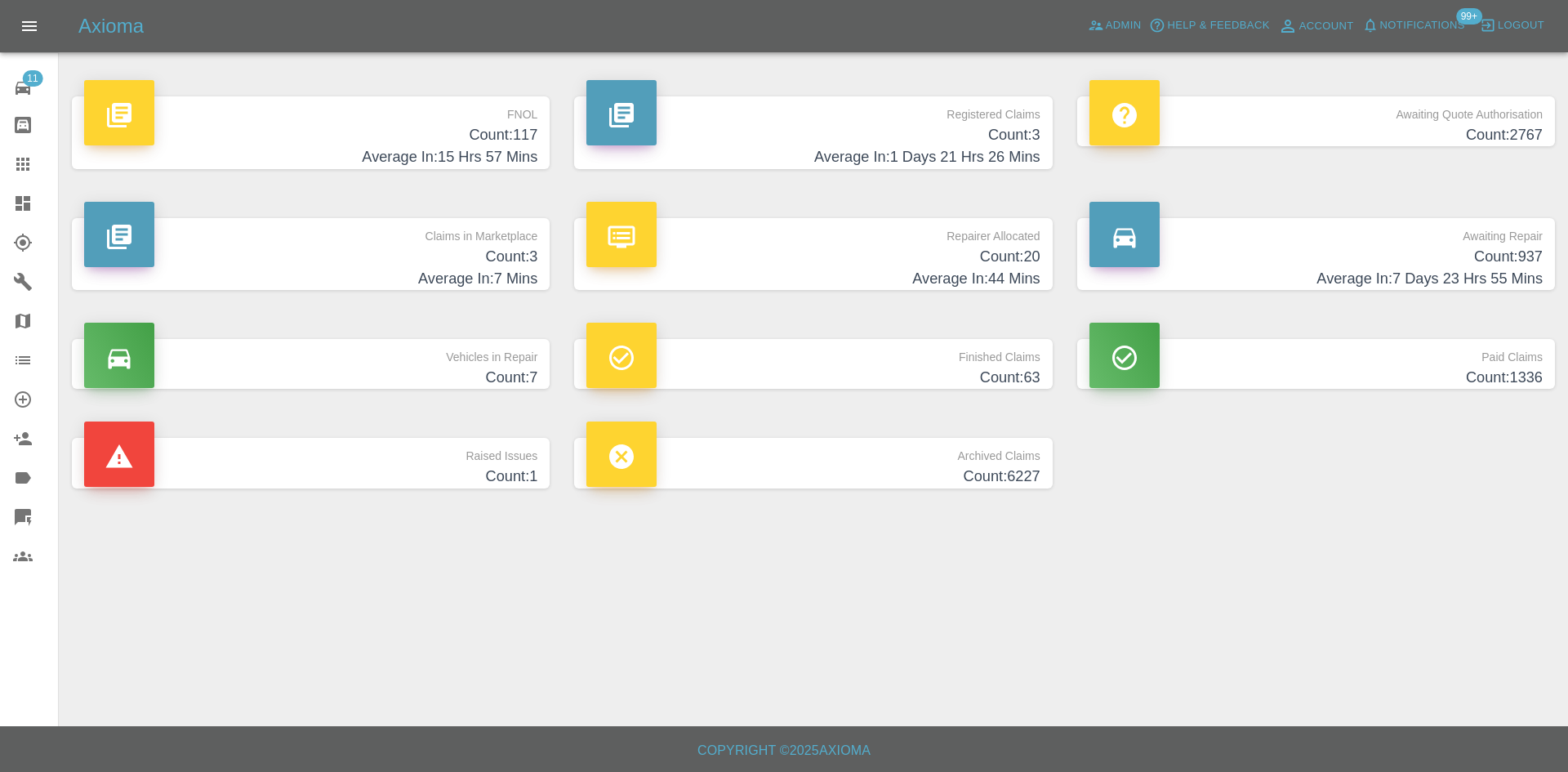
click at [1369, 266] on h4 "Count: 937" at bounding box center [1315, 257] width 454 height 22
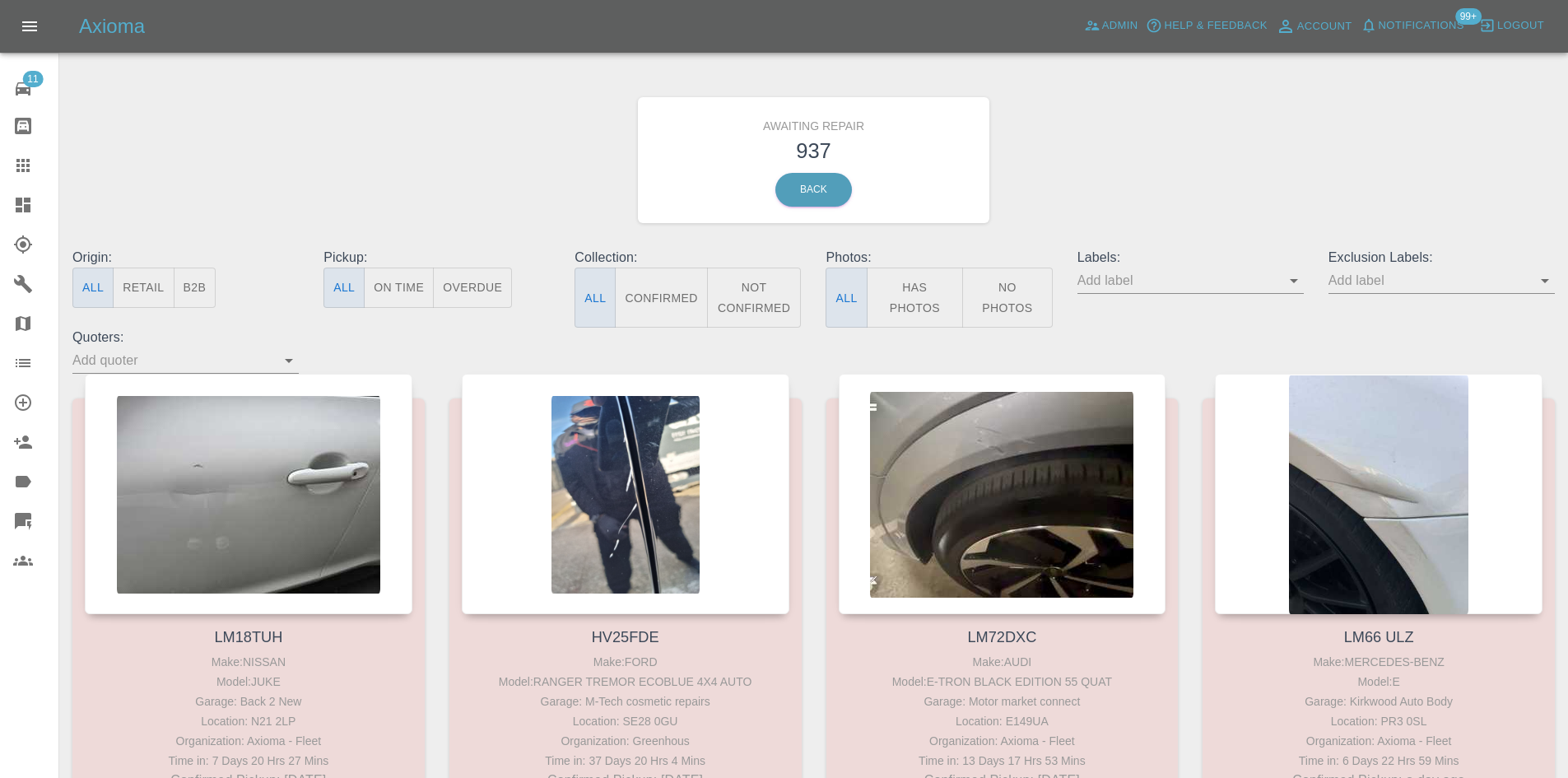
click at [195, 280] on button "B2B" at bounding box center [195, 287] width 43 height 40
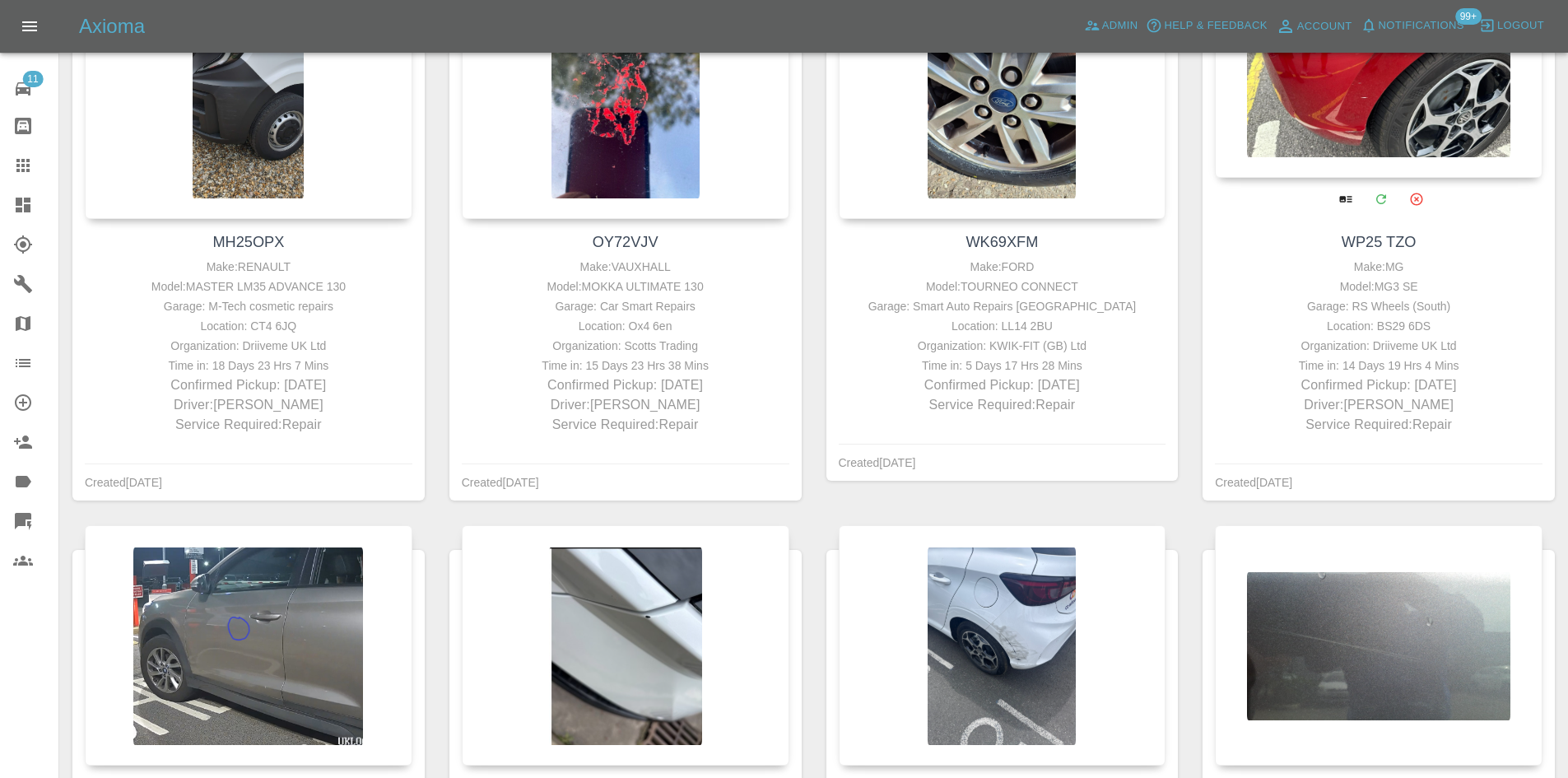
scroll to position [1893, 0]
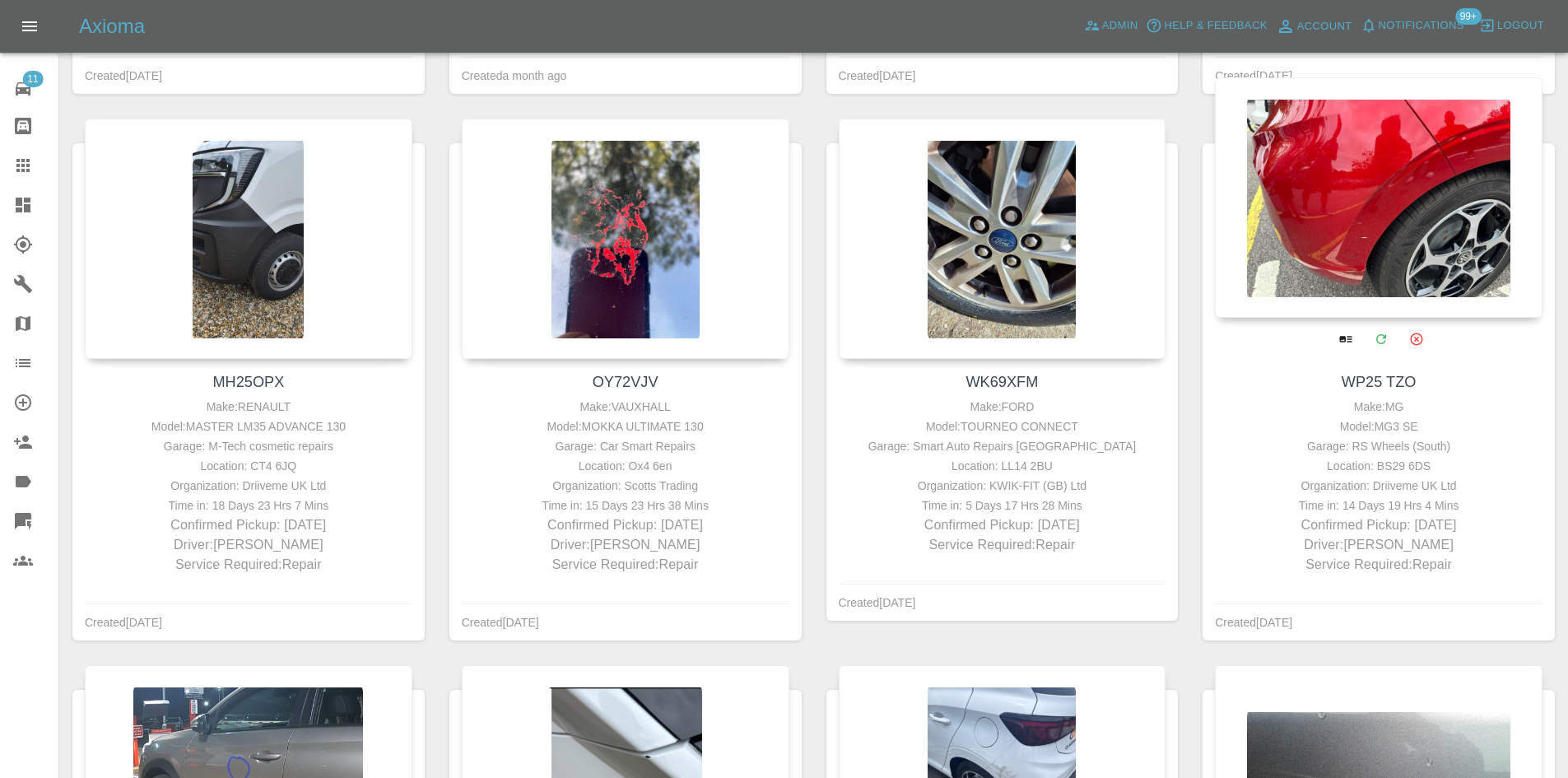
click at [1337, 225] on div at bounding box center [1378, 198] width 327 height 241
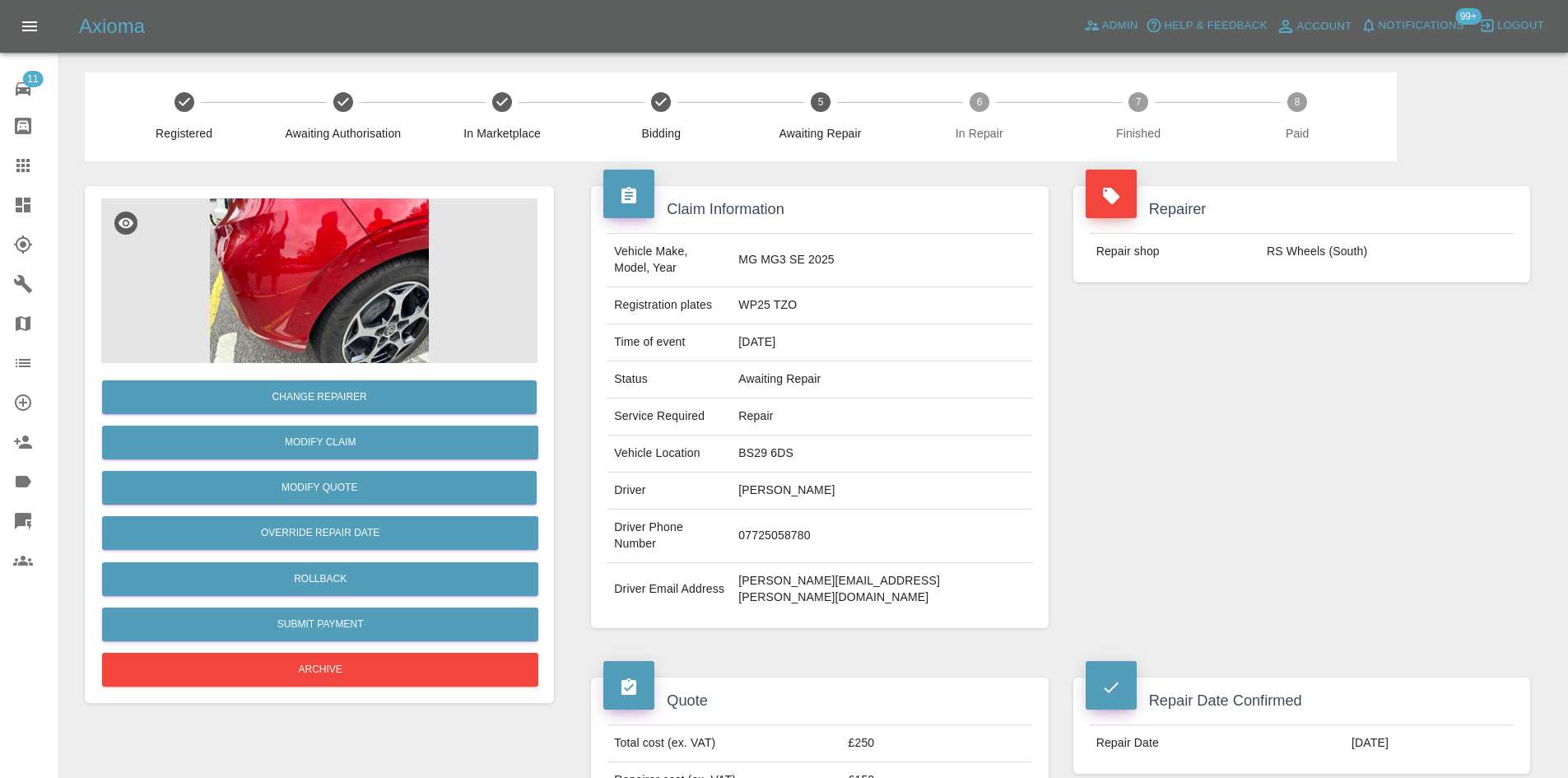
click at [296, 252] on img at bounding box center [319, 281] width 436 height 164
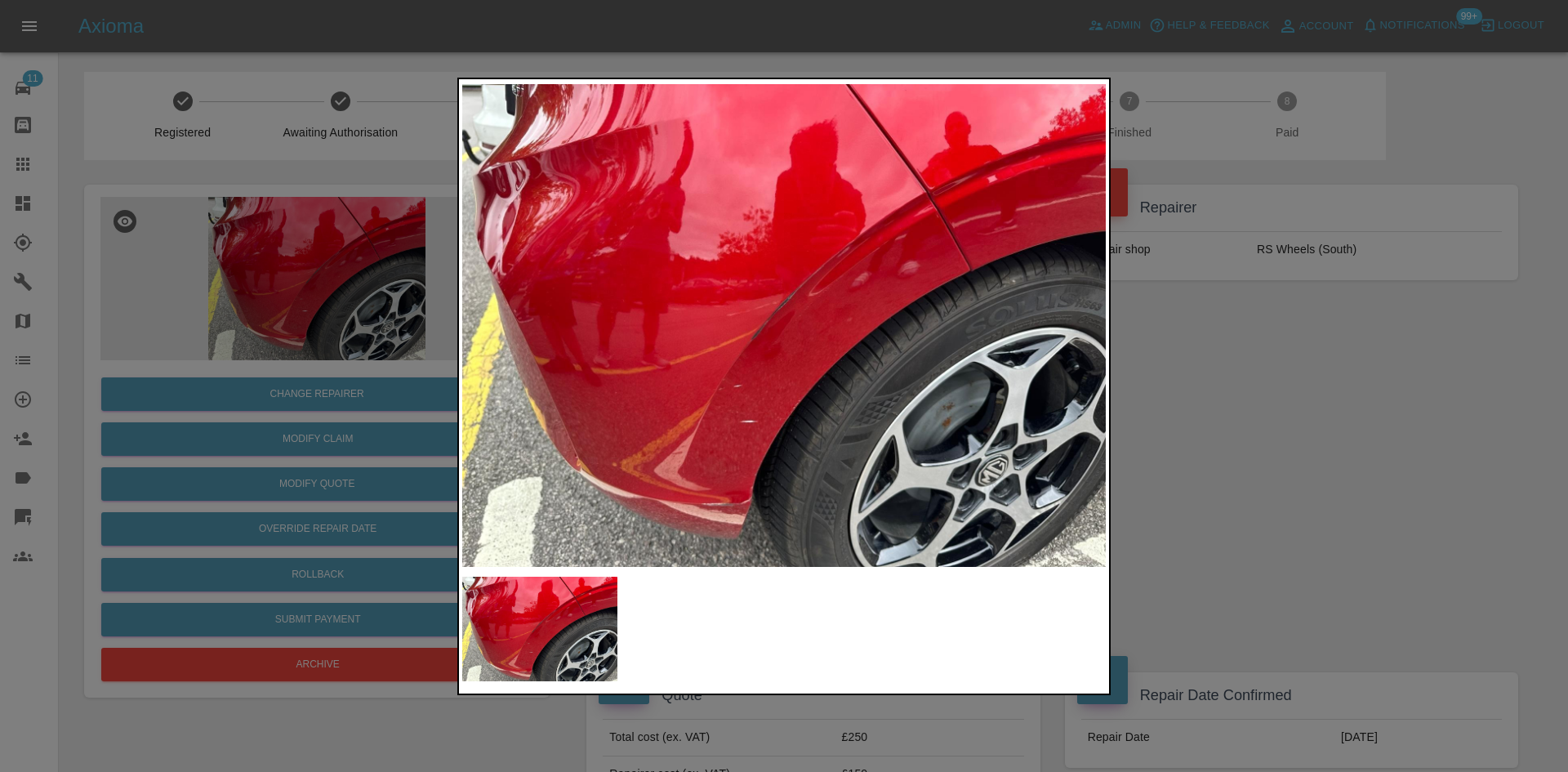
click at [1167, 412] on div at bounding box center [784, 386] width 1568 height 772
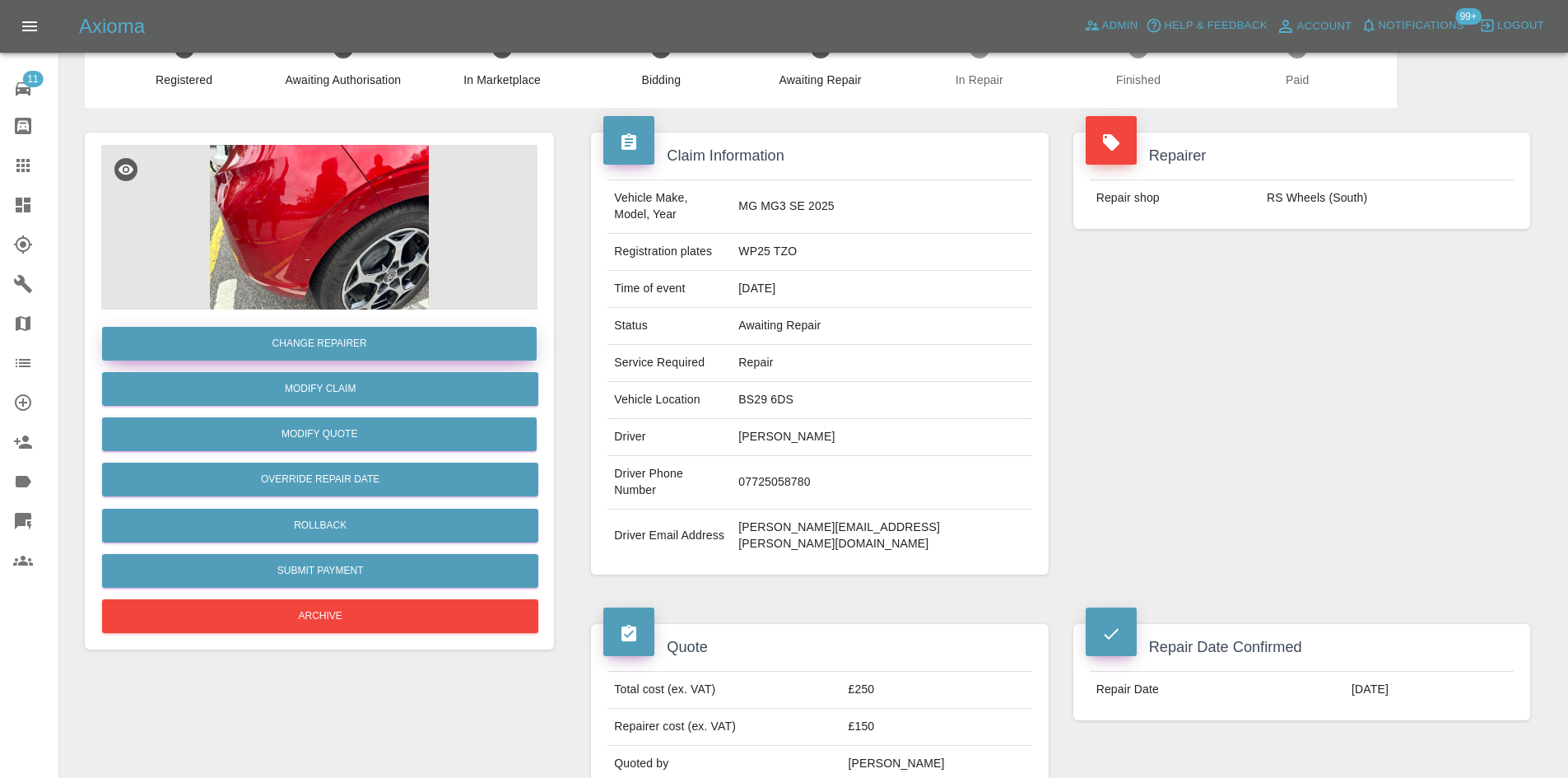
scroll to position [82, 0]
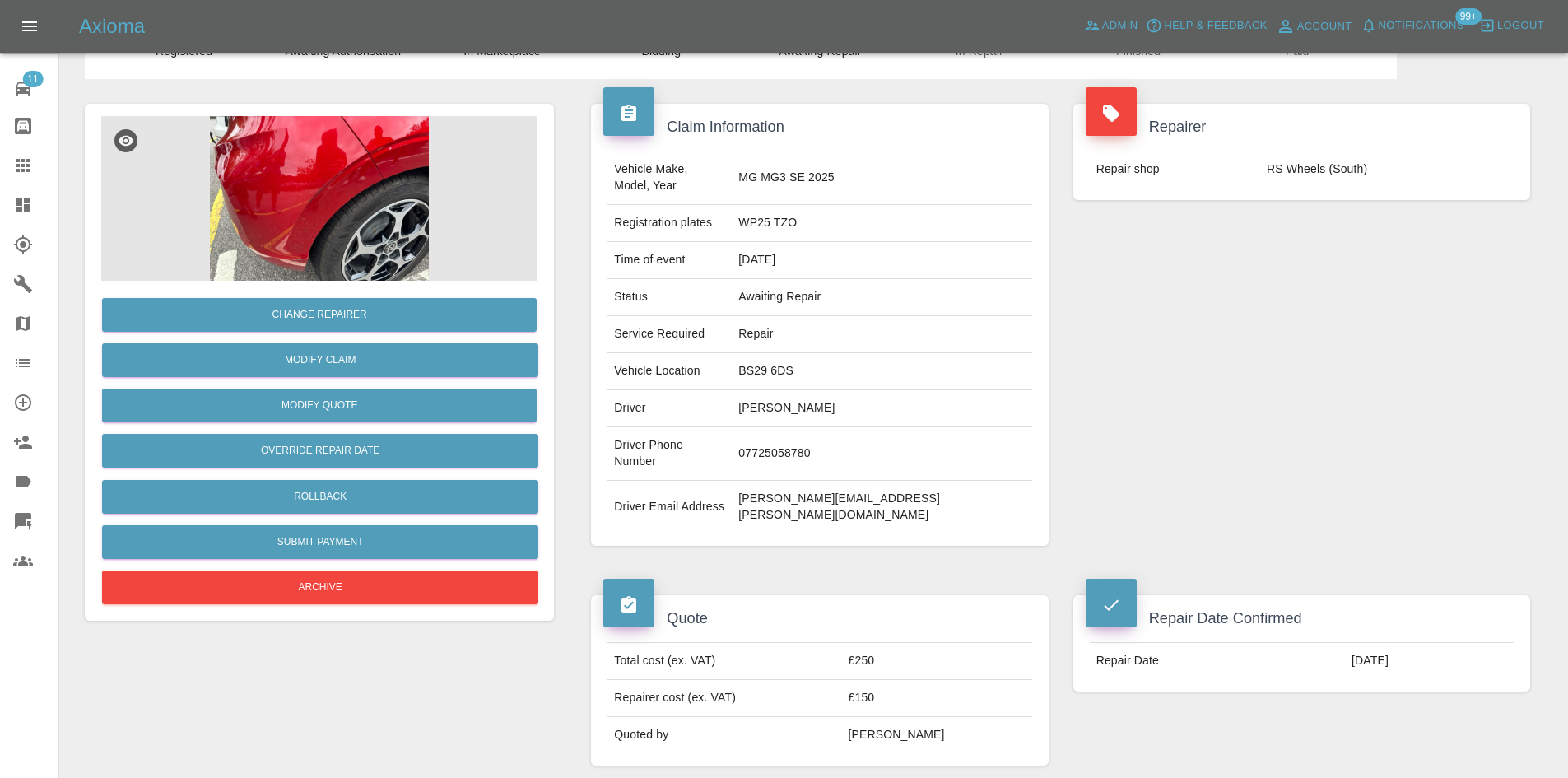
click at [9, 201] on link "Dashboard" at bounding box center [29, 204] width 58 height 39
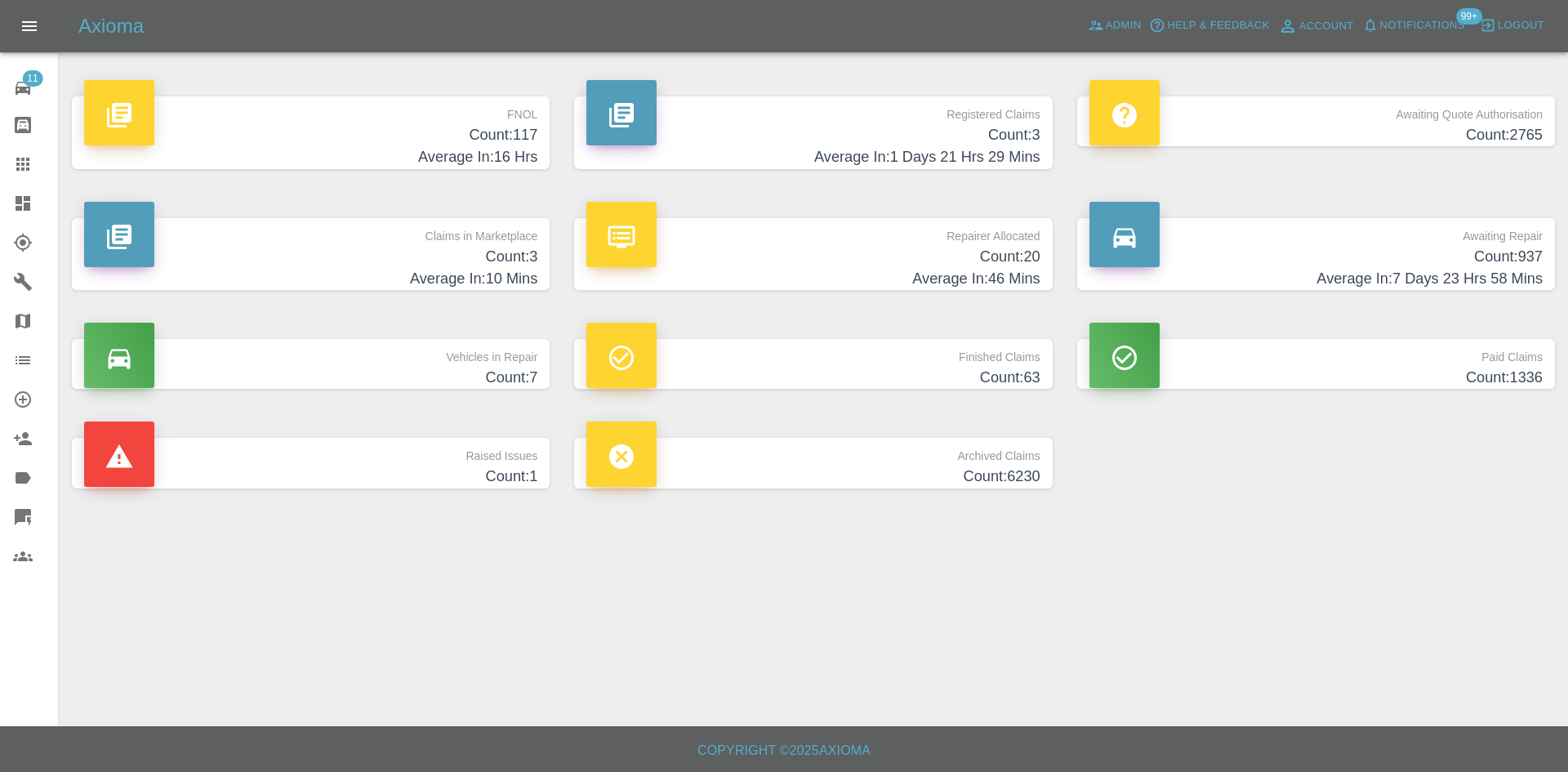
click at [358, 159] on h4 "Average In: 16 Hrs" at bounding box center [311, 156] width 454 height 22
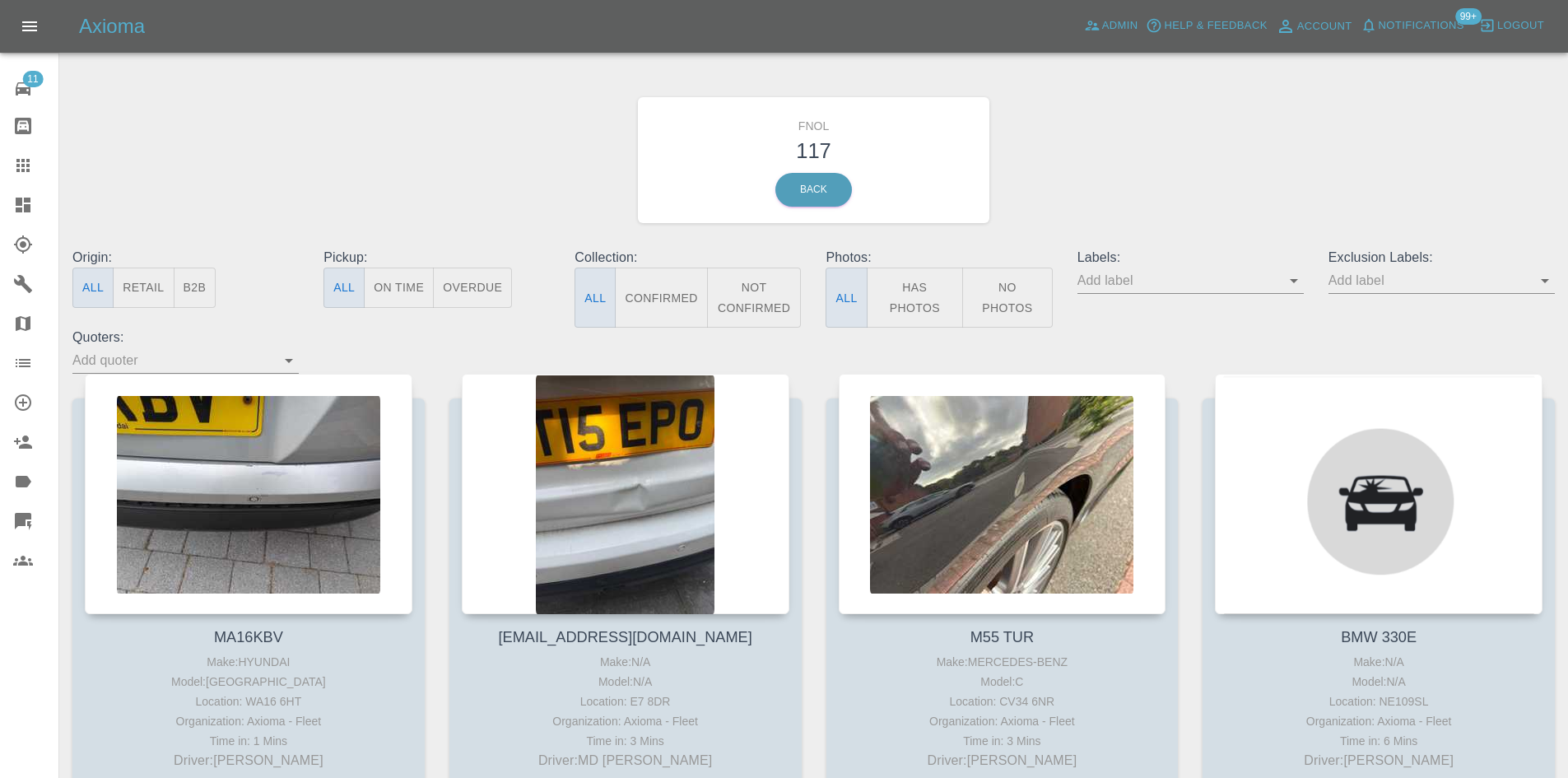
click at [1284, 279] on icon "Open" at bounding box center [1293, 281] width 20 height 20
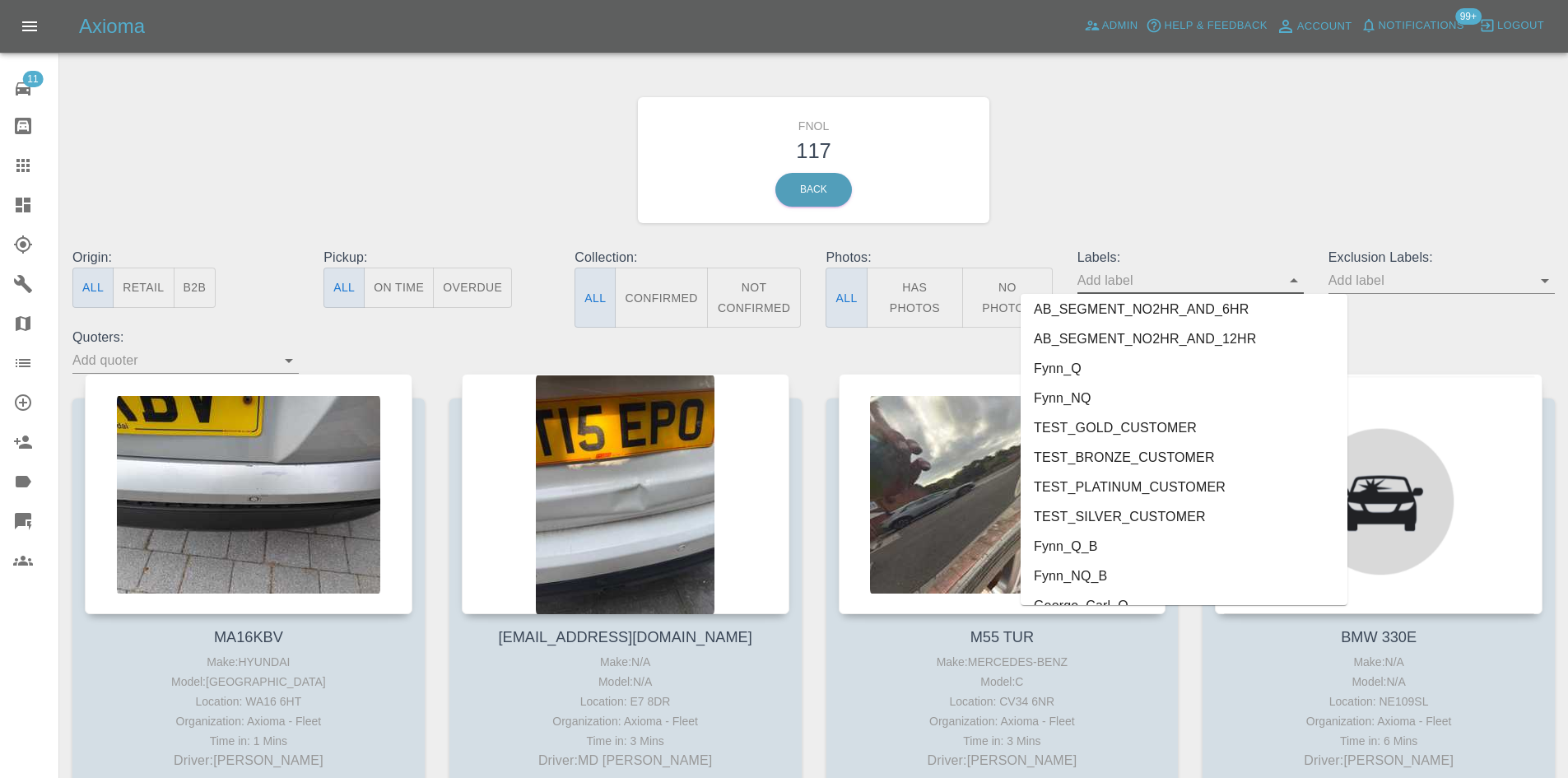
scroll to position [3436, 0]
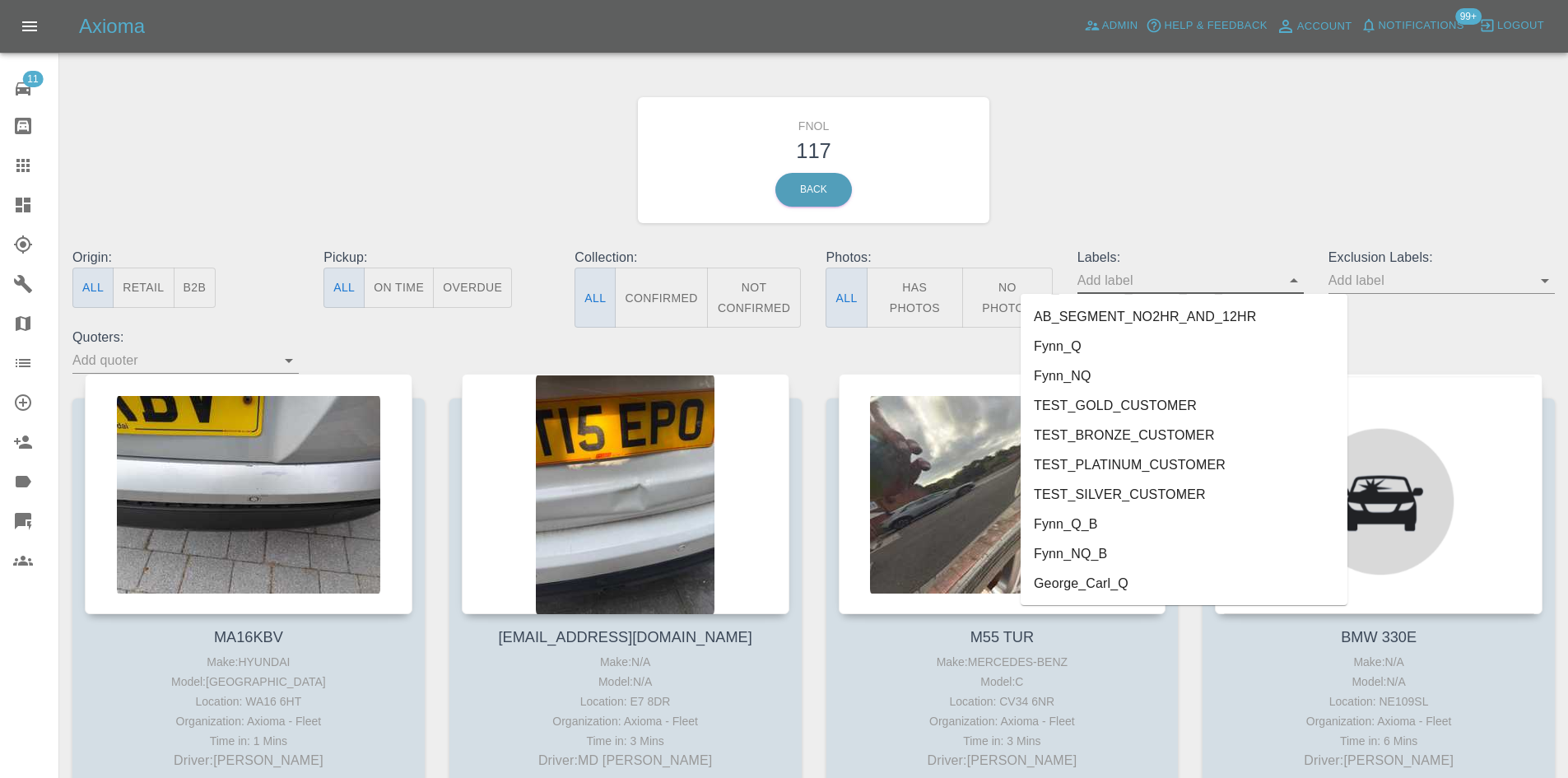
click at [1101, 583] on li "George_Carl_Q" at bounding box center [1183, 583] width 326 height 30
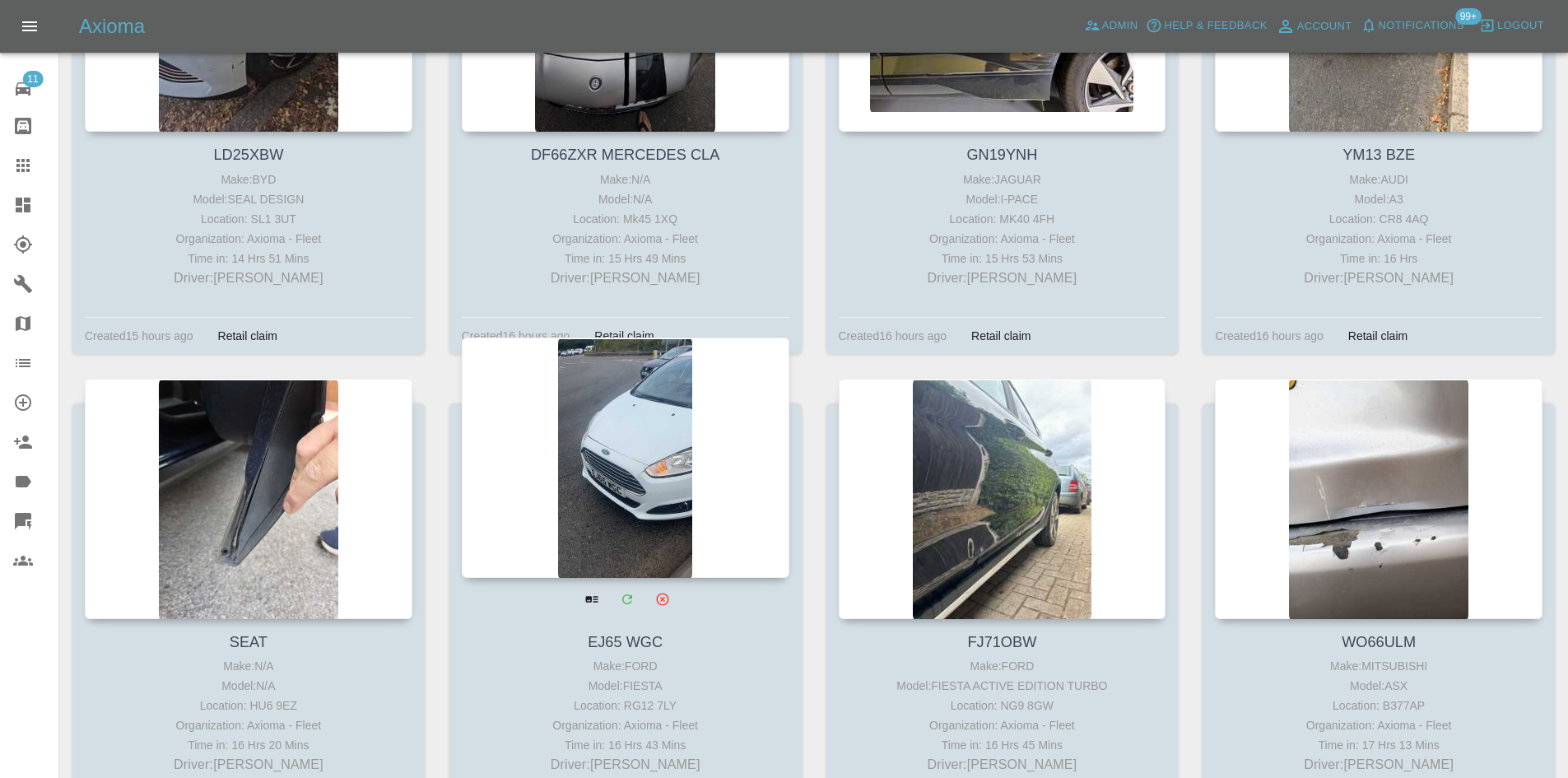
scroll to position [2470, 0]
